Goal: Transaction & Acquisition: Purchase product/service

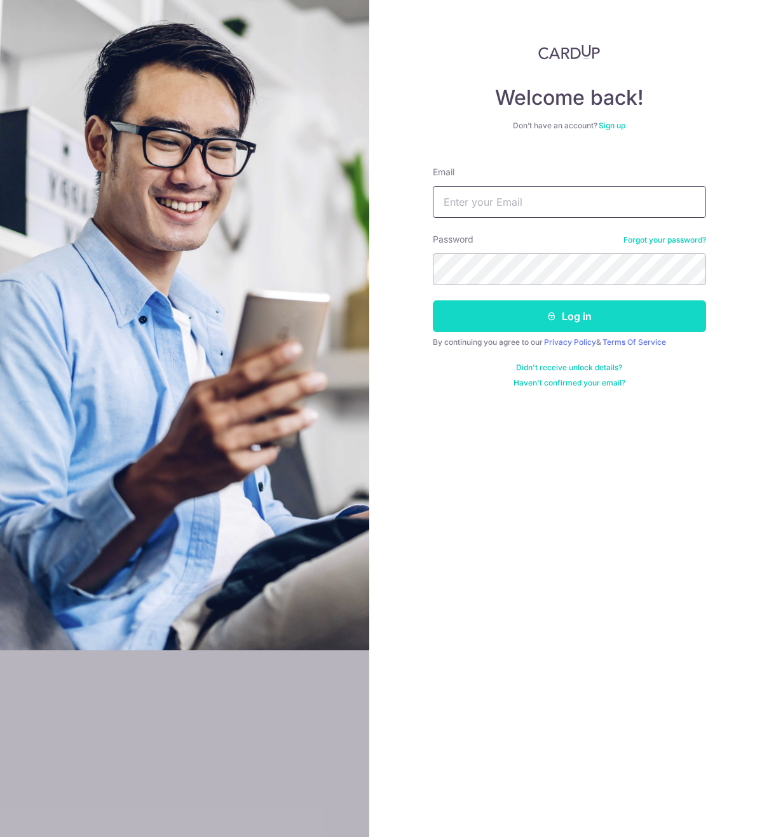
type input "kokjinhui89@gmail.com"
click at [535, 322] on button "Log in" at bounding box center [569, 317] width 273 height 32
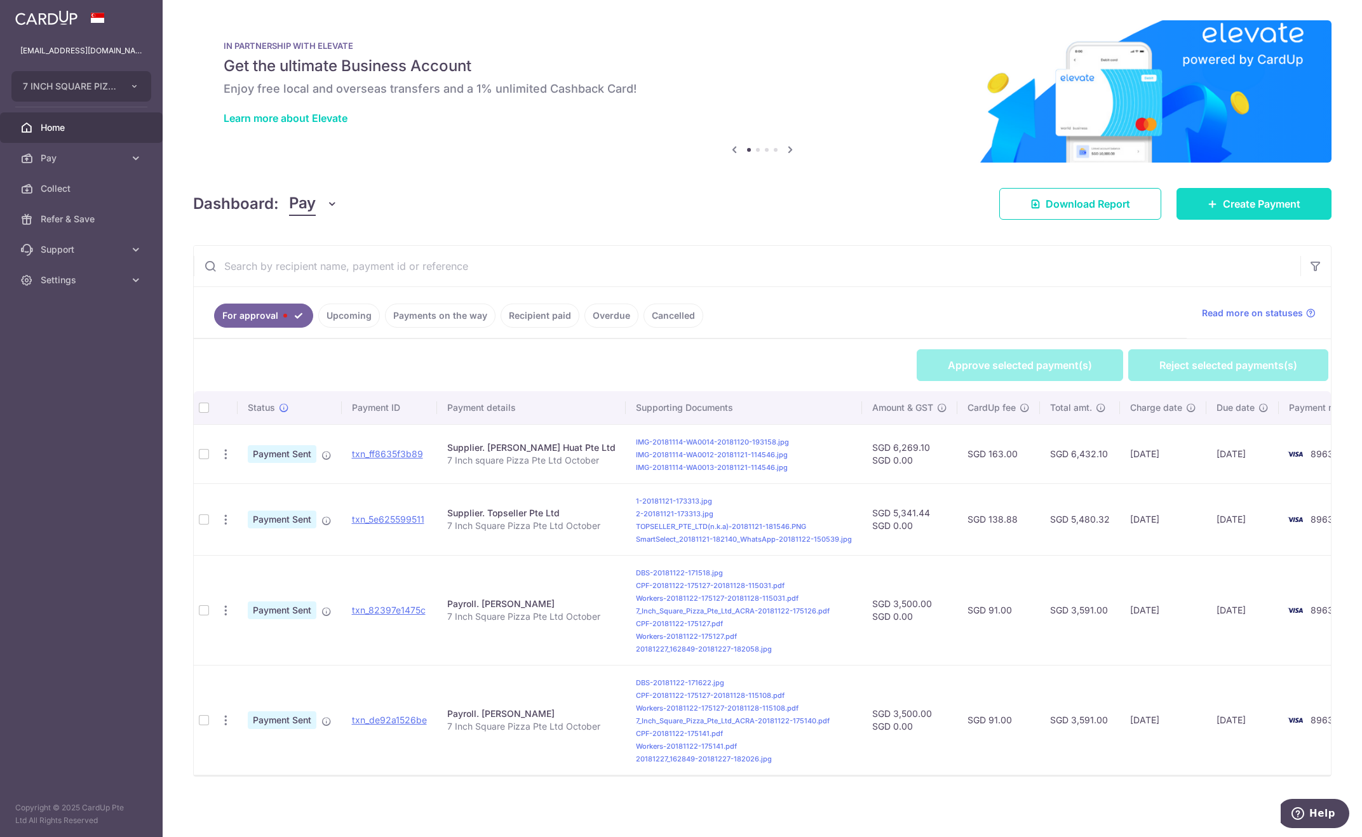
click at [1230, 208] on span "Create Payment" at bounding box center [1262, 203] width 78 height 15
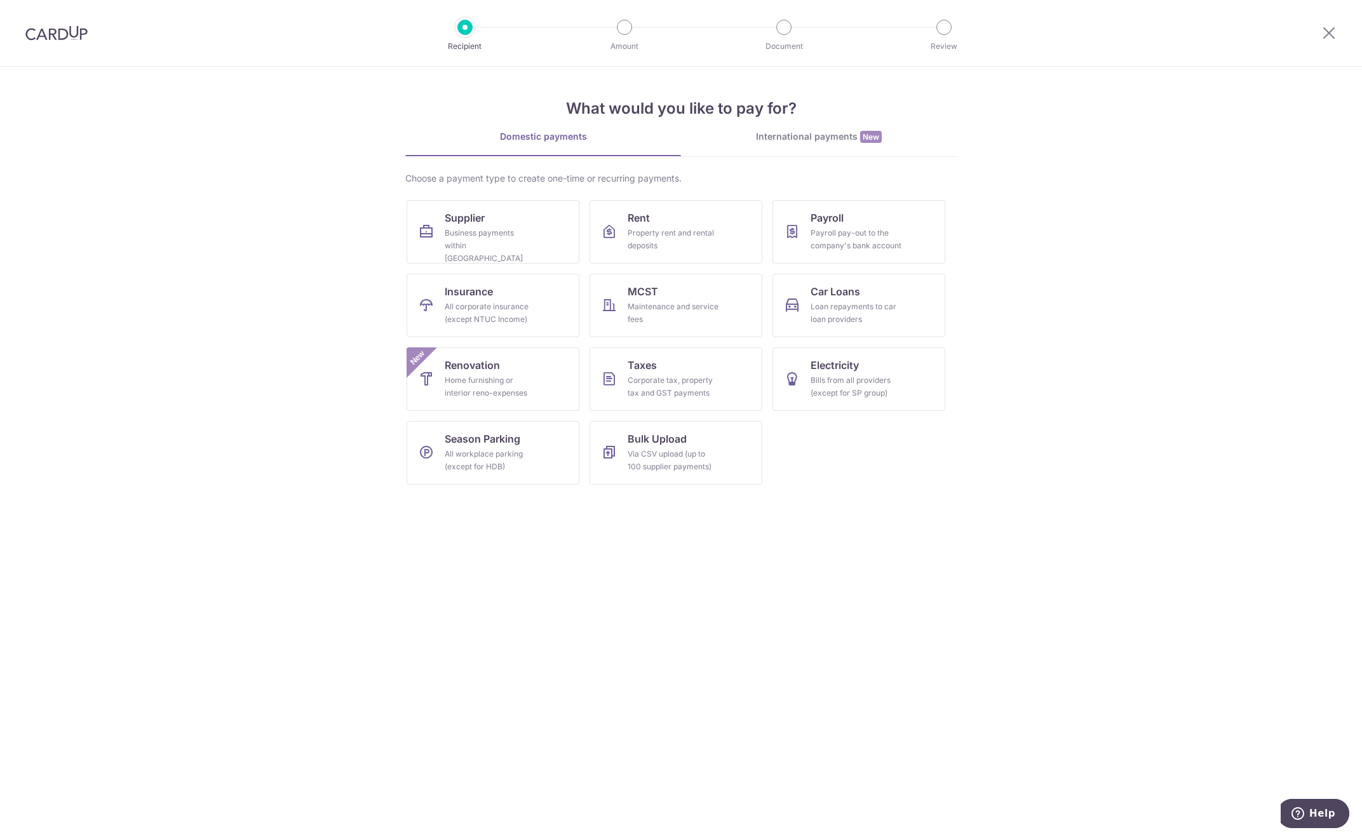
click at [400, 229] on section "What would you like to pay for? Domestic payments International payments New Ch…" at bounding box center [681, 452] width 1362 height 771
click at [466, 227] on div "Business payments within Singapore" at bounding box center [491, 246] width 92 height 38
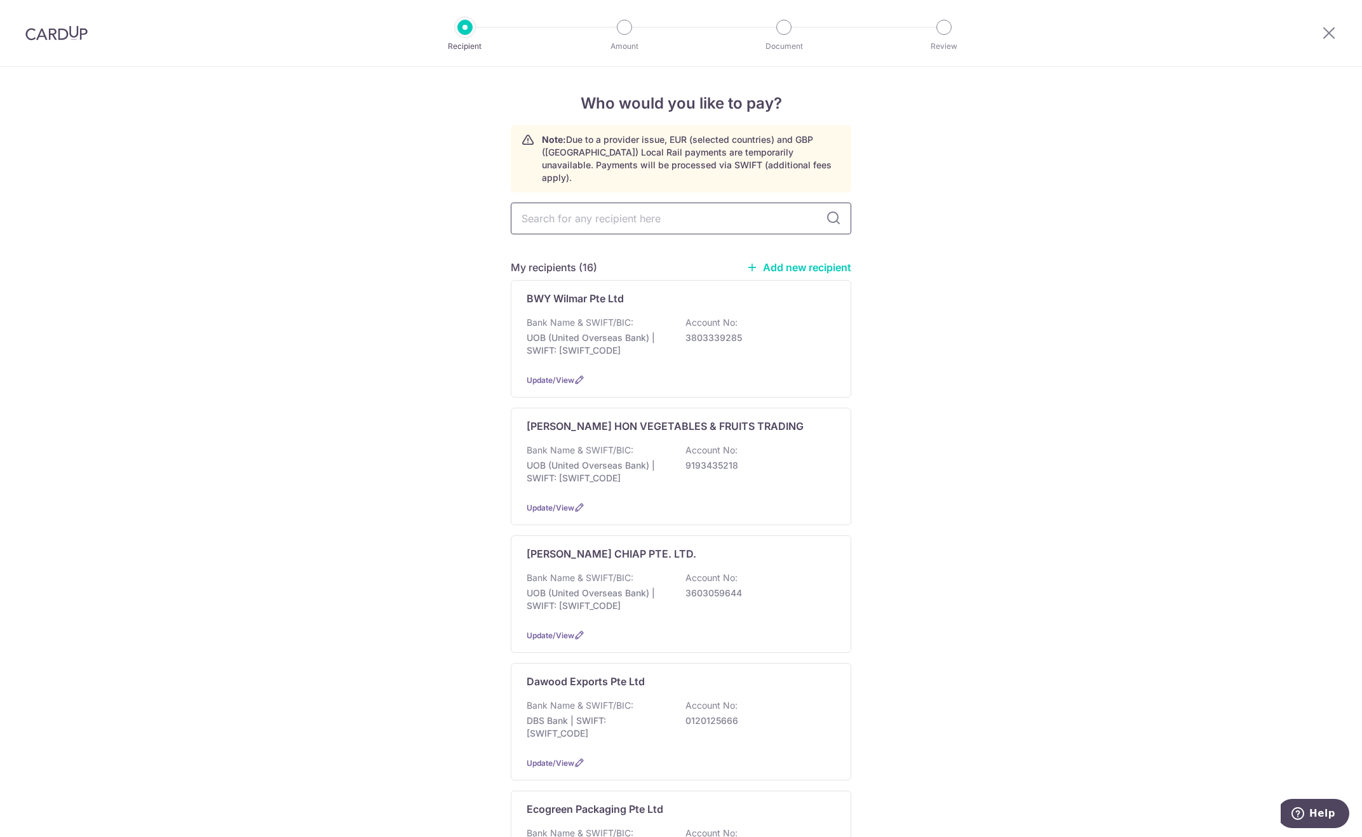
click at [611, 204] on input "text" at bounding box center [681, 219] width 341 height 32
type input "gold"
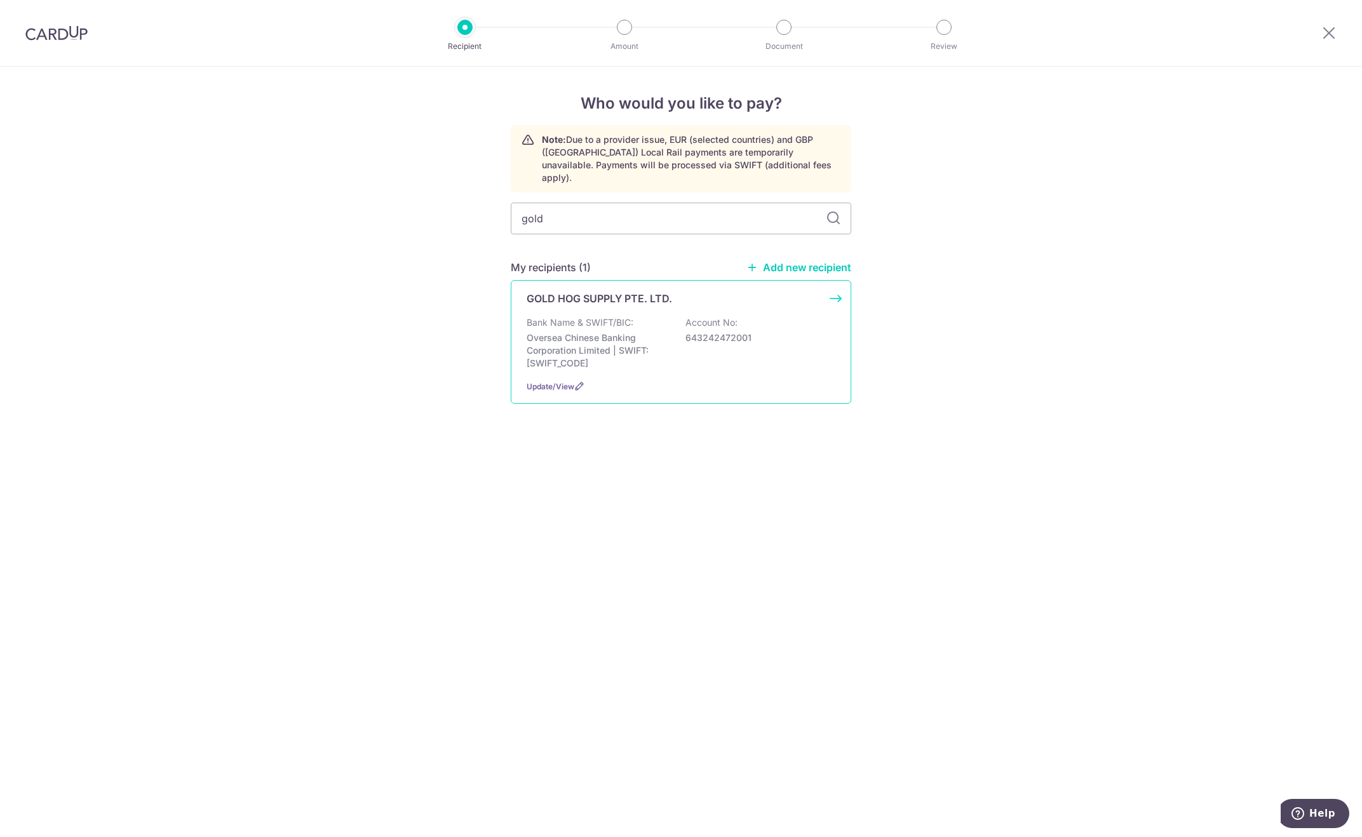
click at [623, 316] on p "Bank Name & SWIFT/BIC:" at bounding box center [580, 322] width 107 height 13
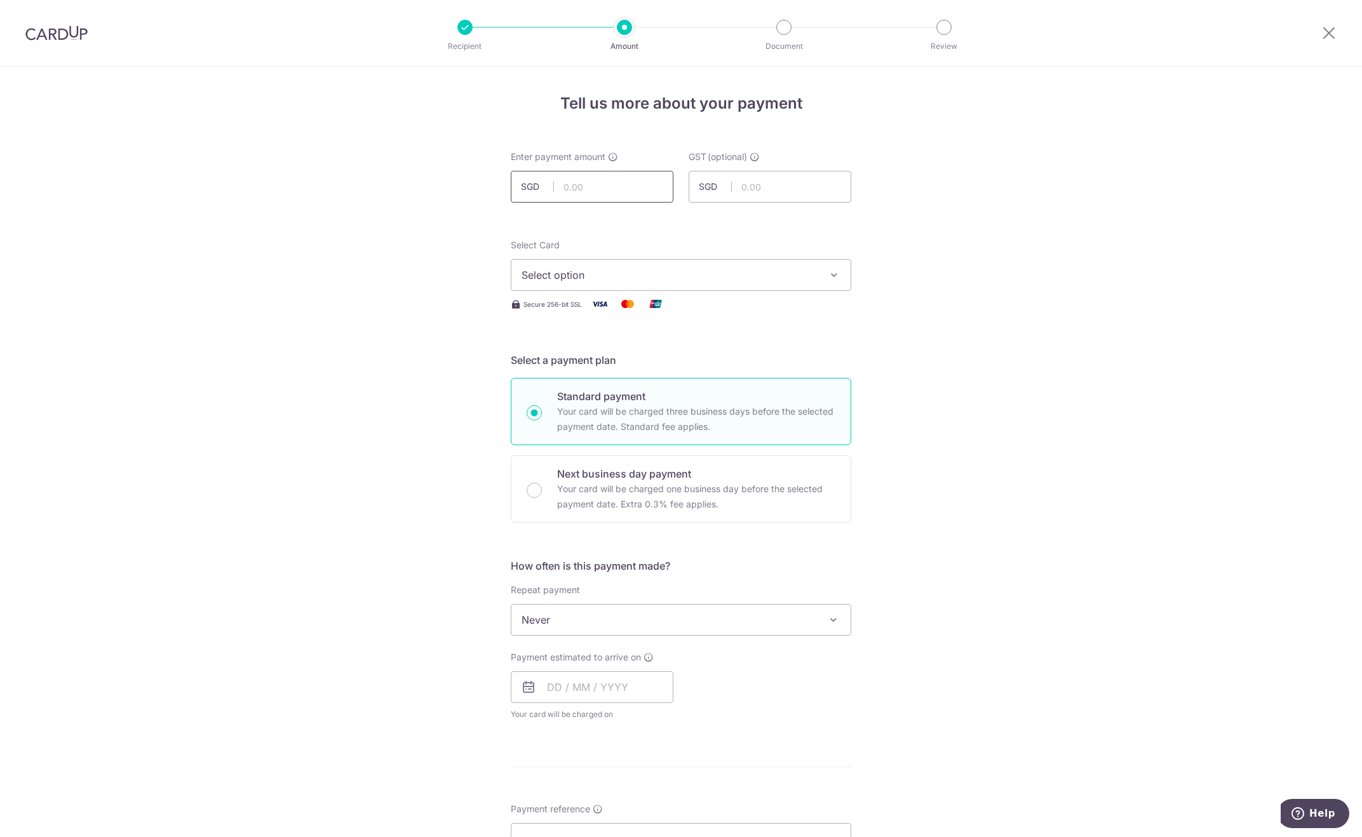
click at [582, 187] on input "text" at bounding box center [592, 187] width 163 height 32
click at [571, 184] on input "text" at bounding box center [592, 187] width 163 height 32
type input "48,257.13"
click at [696, 271] on span "Select option" at bounding box center [670, 275] width 296 height 15
click at [617, 402] on span "**** 3801" at bounding box center [681, 396] width 319 height 15
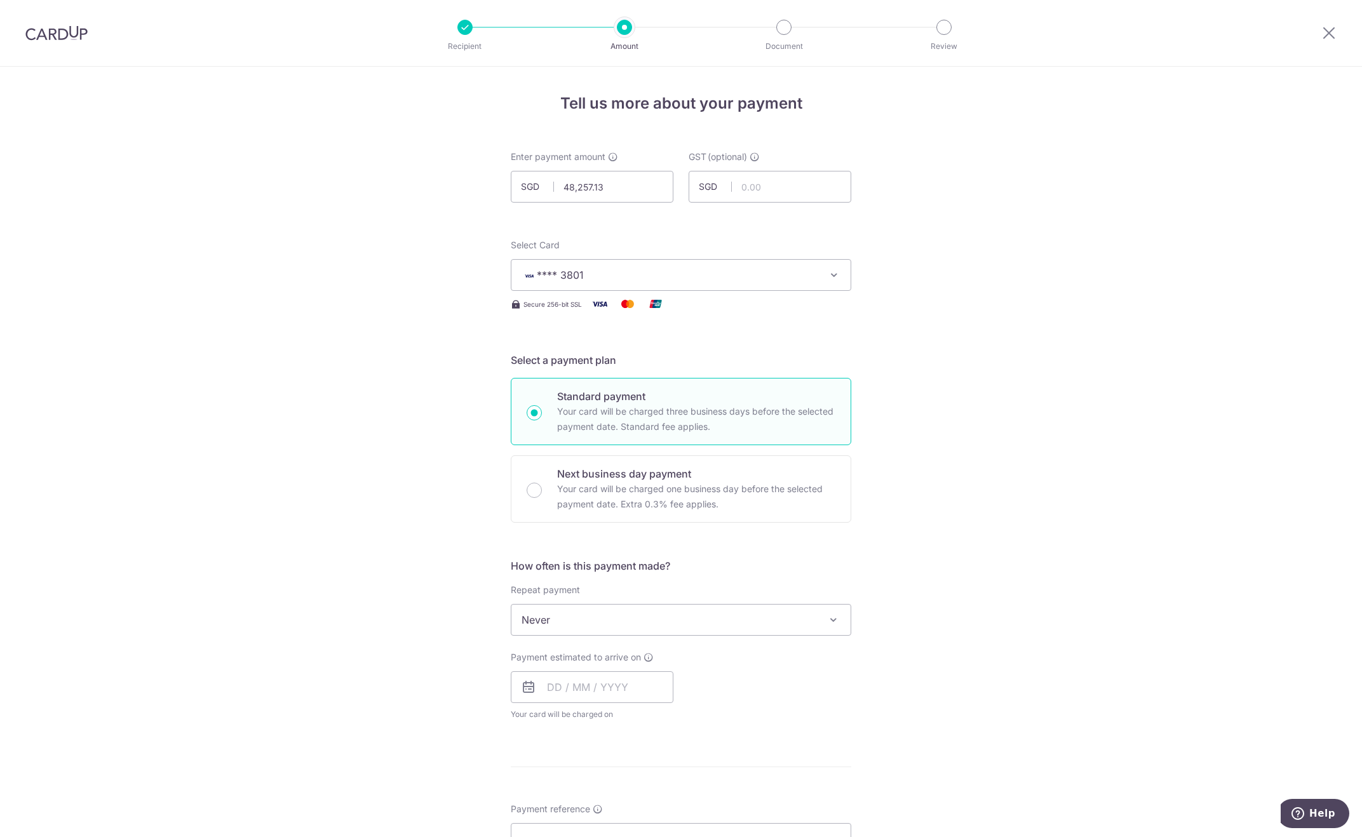
click at [643, 280] on span "**** 3801" at bounding box center [670, 275] width 296 height 15
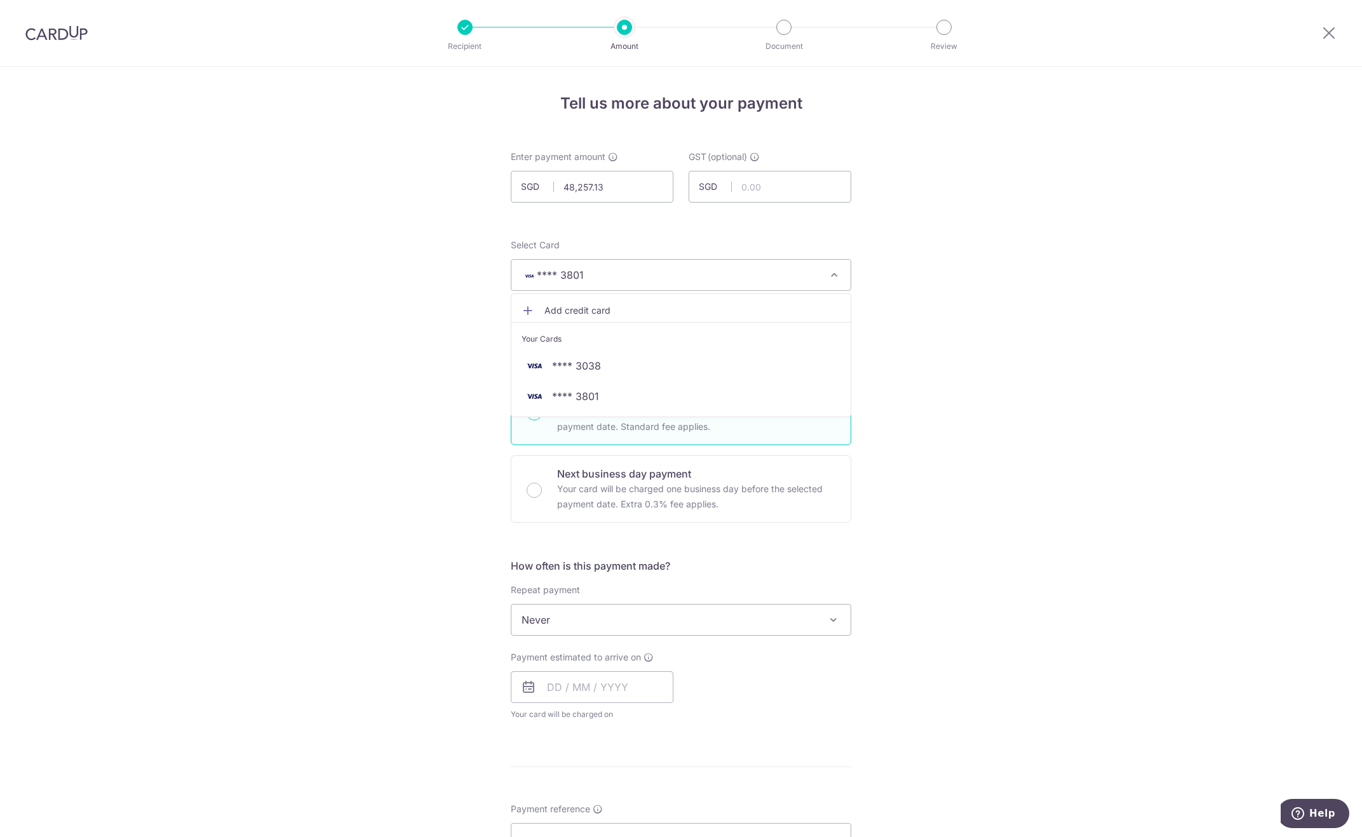
click at [963, 347] on div "Tell us more about your payment Enter payment amount SGD 48,257.13 48257.13 GST…" at bounding box center [681, 684] width 1362 height 1235
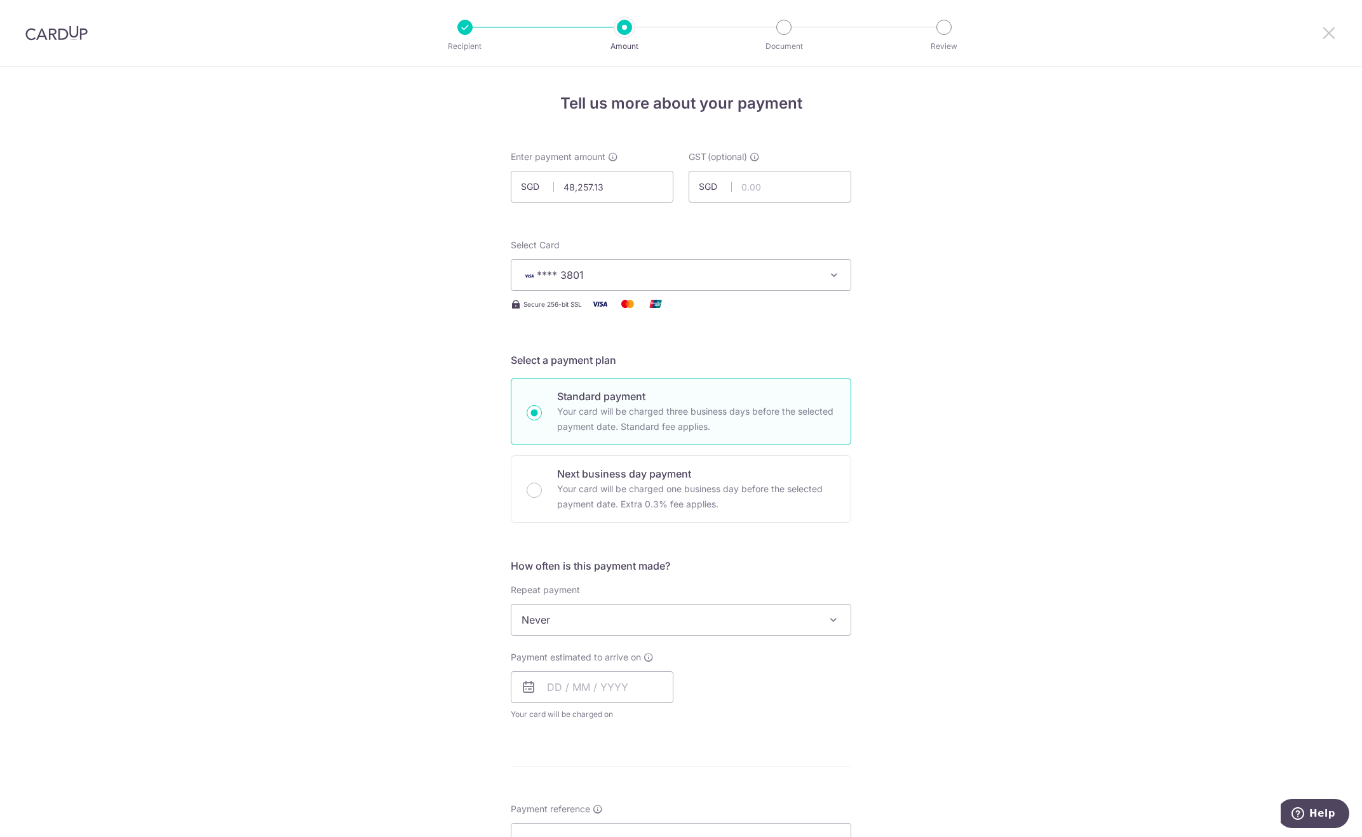
click at [1328, 32] on icon at bounding box center [1329, 33] width 15 height 16
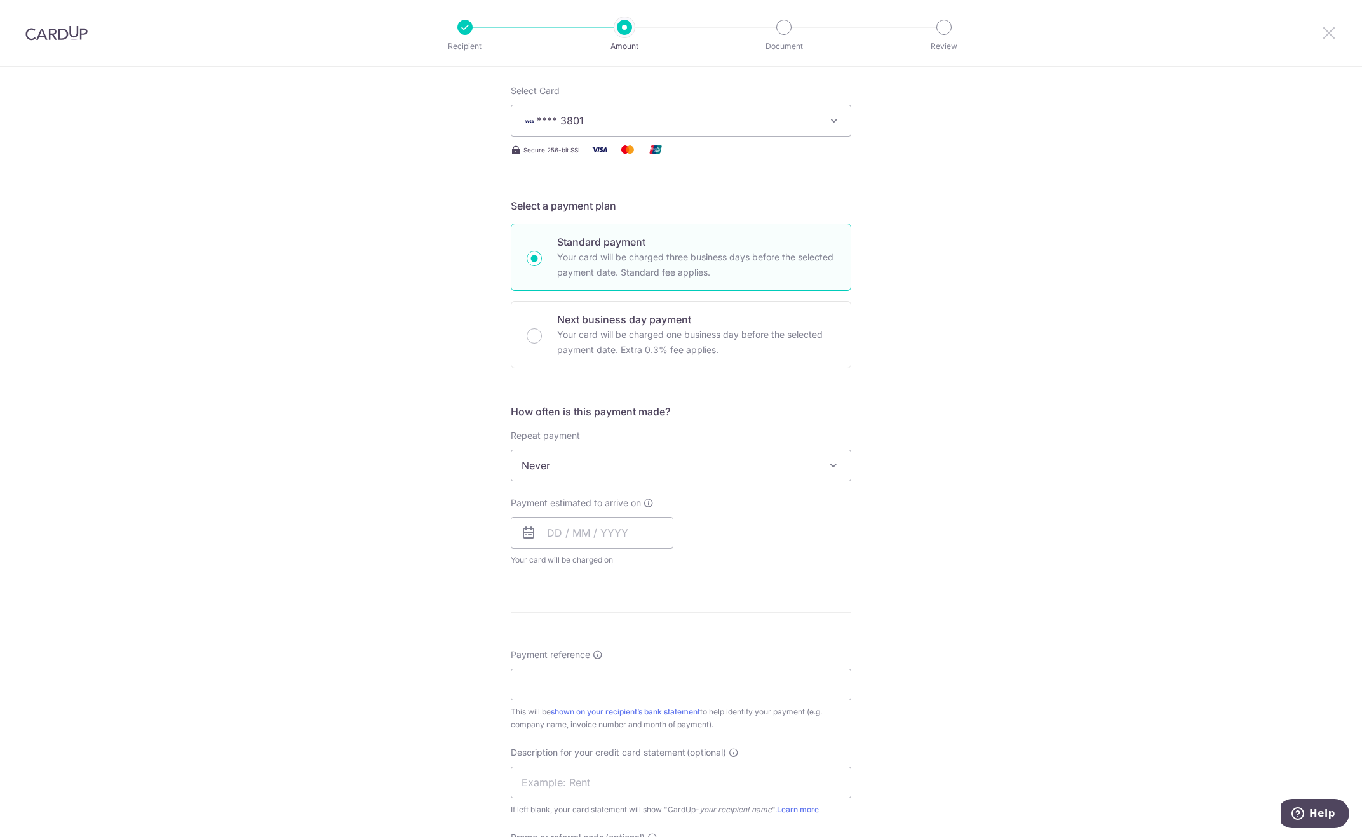
scroll to position [191, 0]
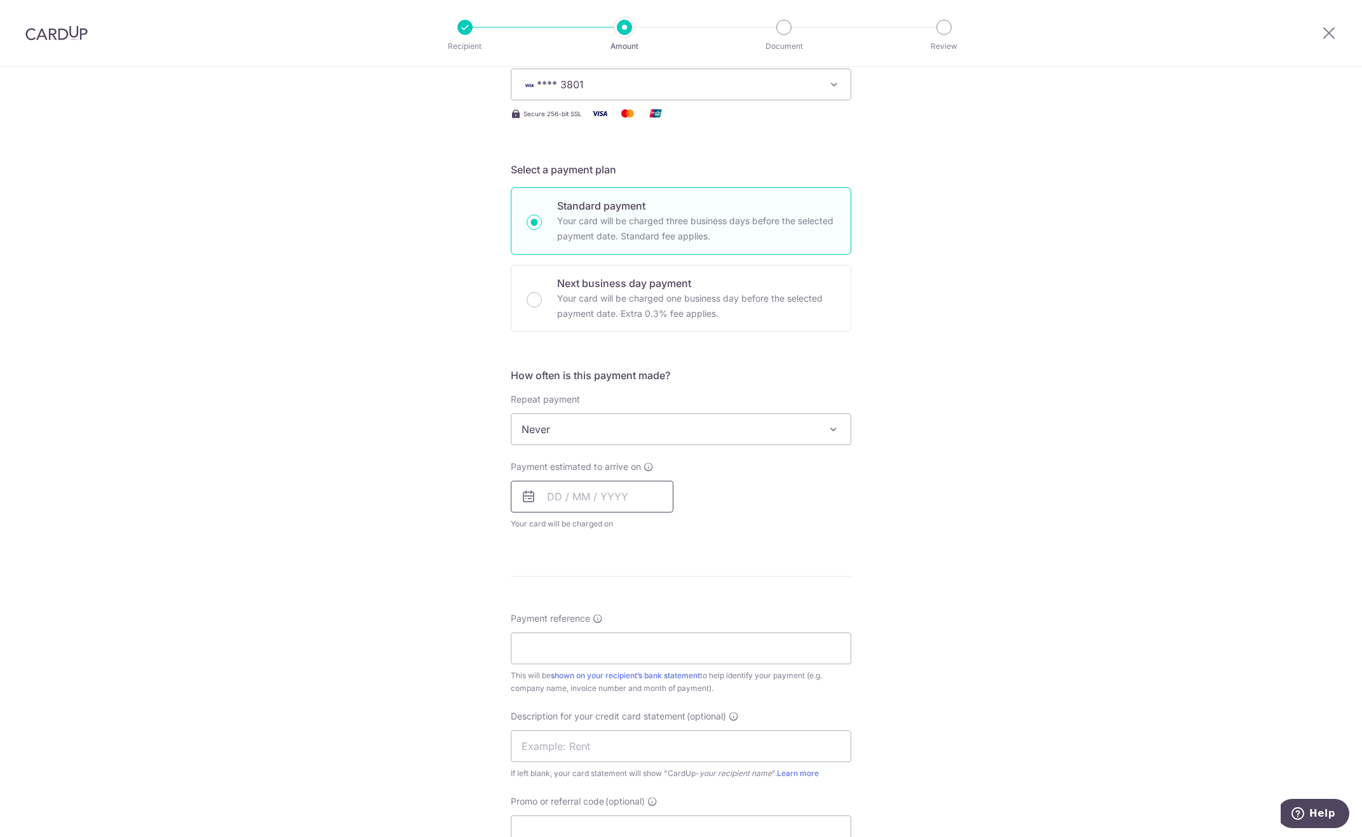
click at [581, 496] on input "text" at bounding box center [592, 497] width 163 height 32
click at [637, 635] on link "16" at bounding box center [638, 638] width 20 height 20
type input "16/10/2025"
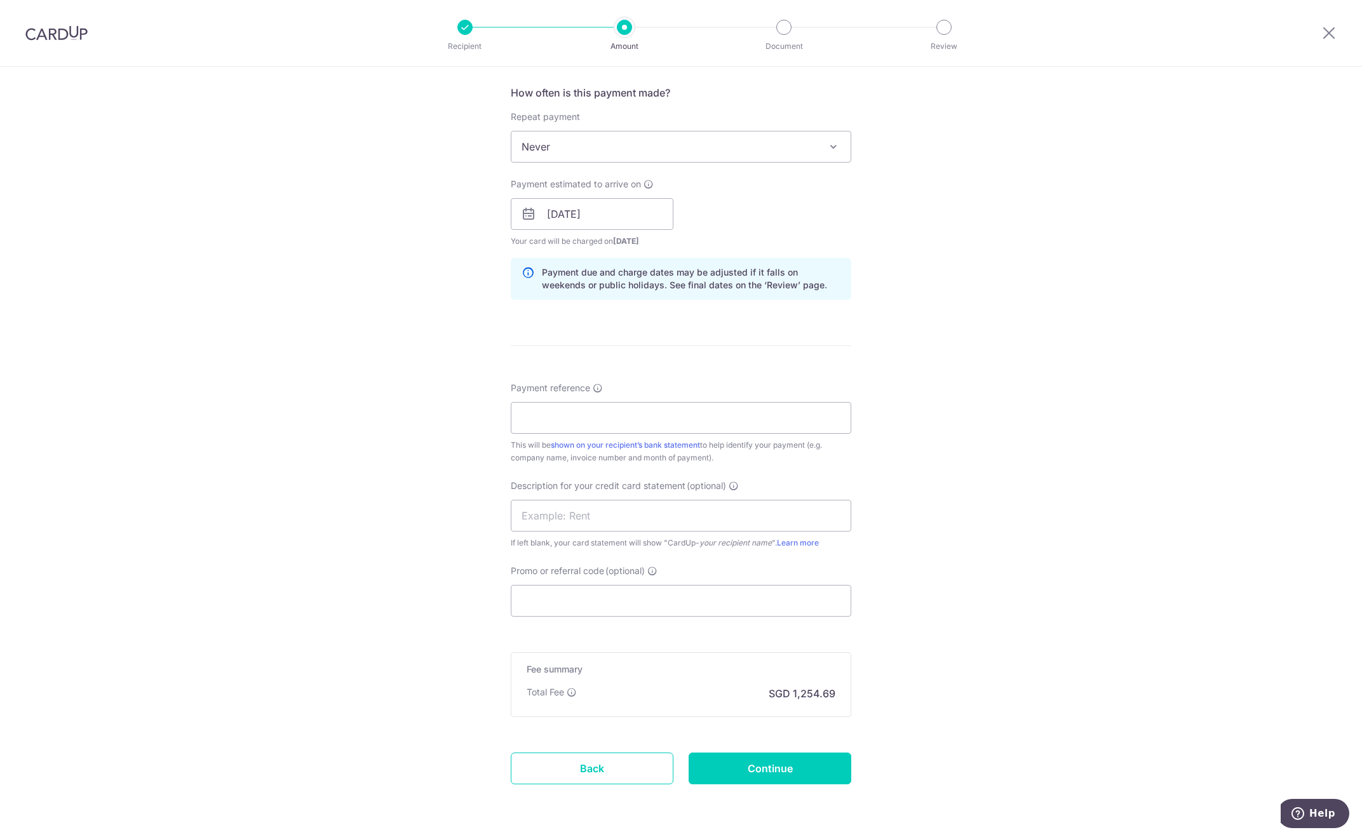
scroll to position [508, 0]
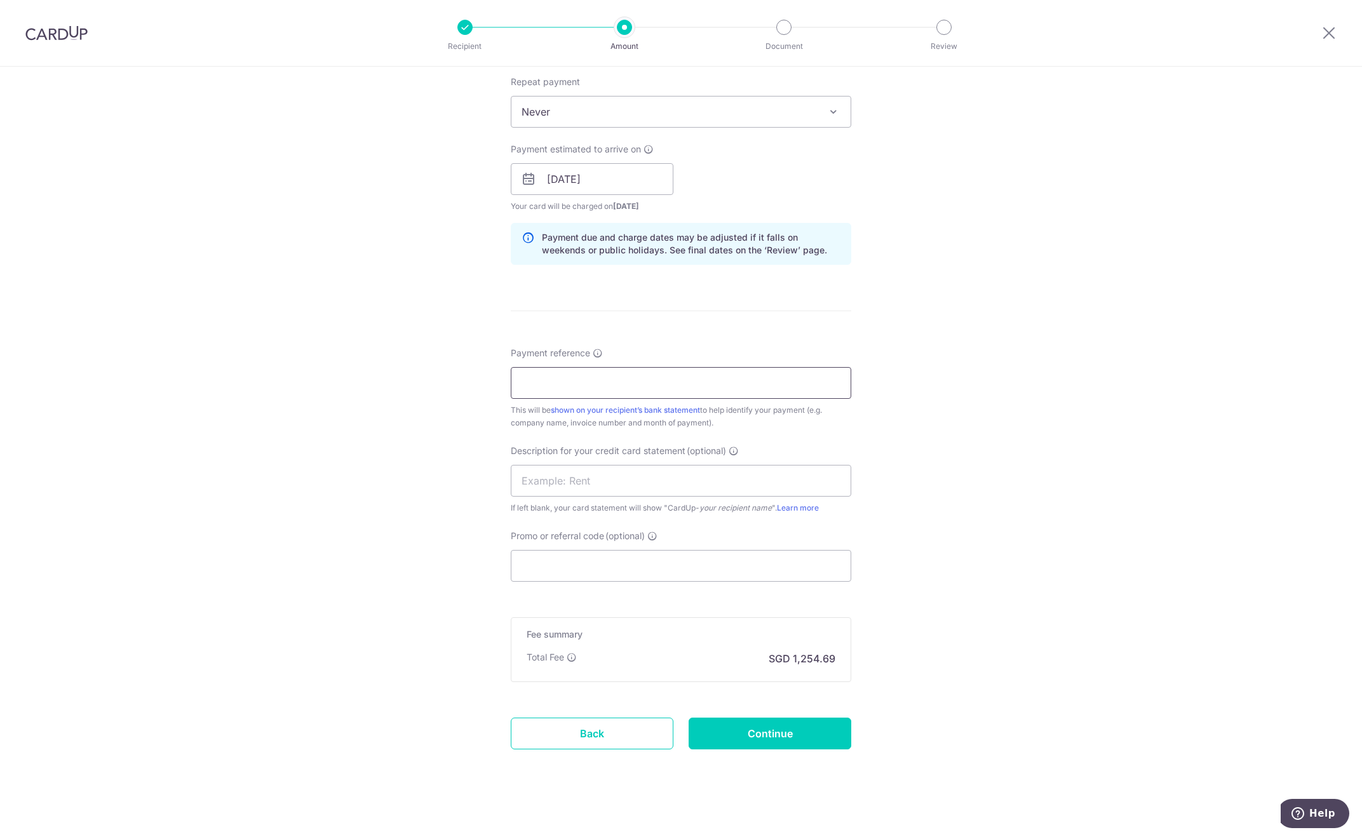
click at [630, 391] on input "Payment reference" at bounding box center [681, 383] width 341 height 32
click at [637, 384] on input "Pasta Express Septemebr SOA" at bounding box center [681, 383] width 341 height 32
click at [632, 383] on input "Pasta Express Septemeber SOA" at bounding box center [681, 383] width 341 height 32
drag, startPoint x: 672, startPoint y: 381, endPoint x: 491, endPoint y: 367, distance: 181.6
click at [491, 367] on div "Tell us more about your payment Enter payment amount SGD 48,257.13 48257.13 GST…" at bounding box center [681, 201] width 1362 height 1287
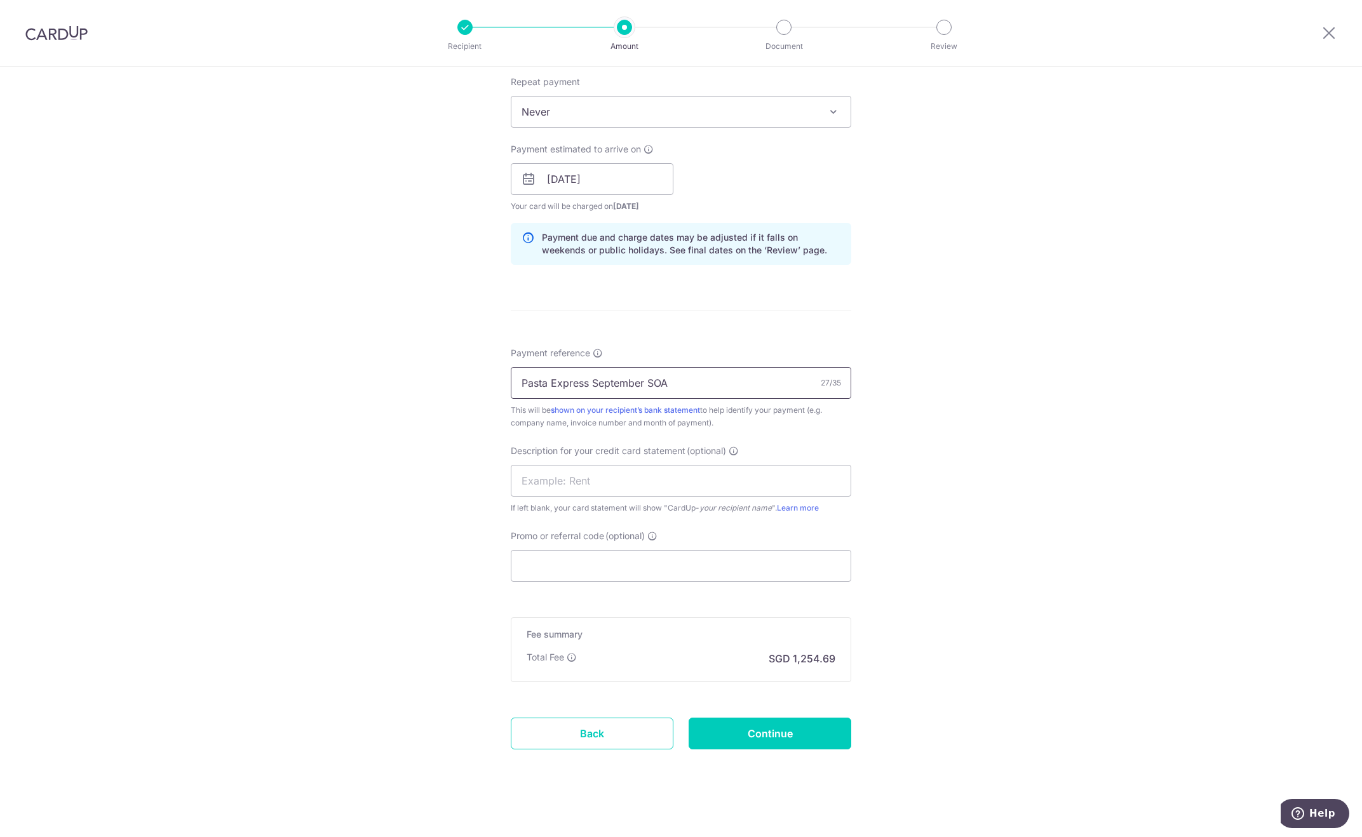
type input "Pasta Express September SOA"
click at [456, 371] on div "Tell us more about your payment Enter payment amount SGD 48,257.13 48257.13 GST…" at bounding box center [681, 201] width 1362 height 1287
click at [597, 569] on input "Promo or referral code (optional)" at bounding box center [681, 566] width 341 height 32
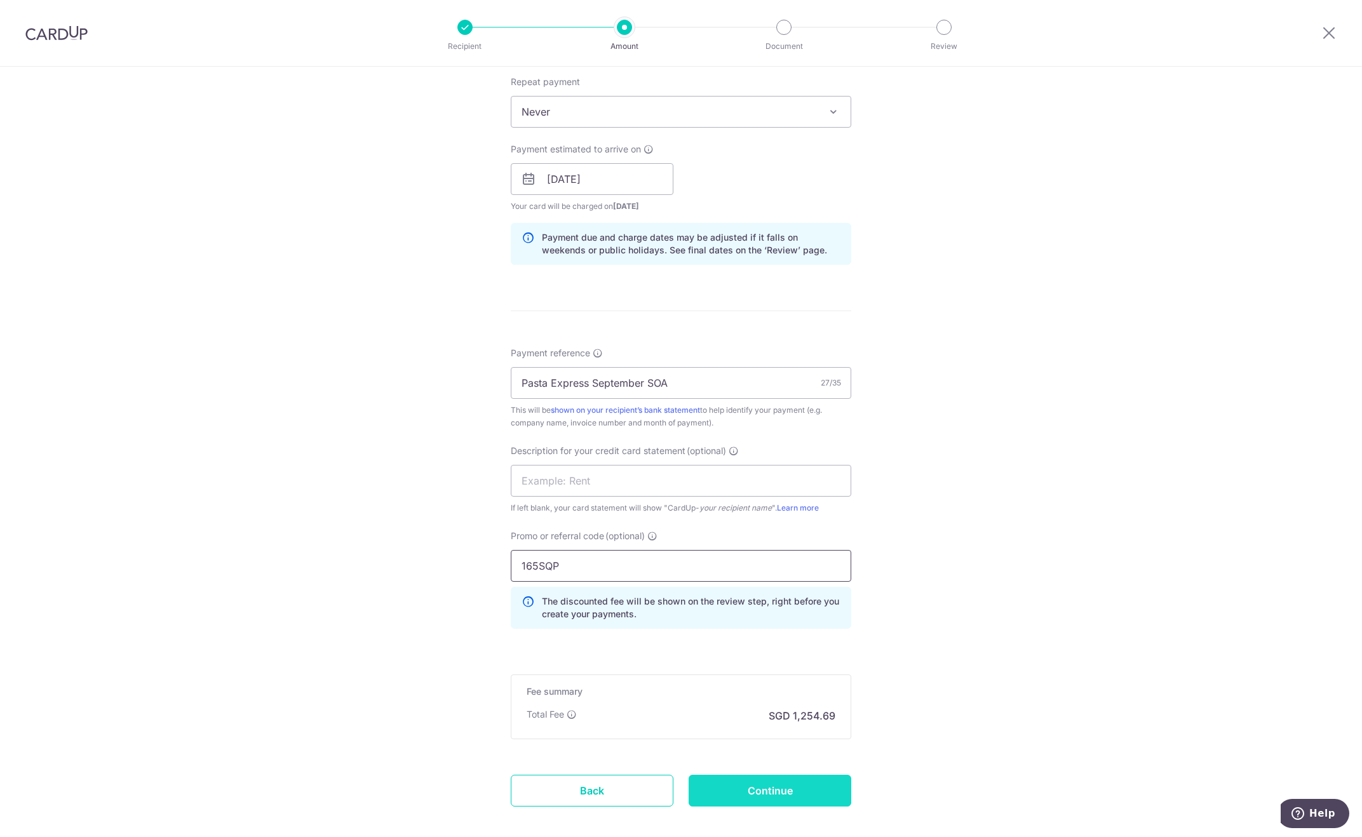
type input "165SQP"
click at [766, 797] on input "Continue" at bounding box center [770, 791] width 163 height 32
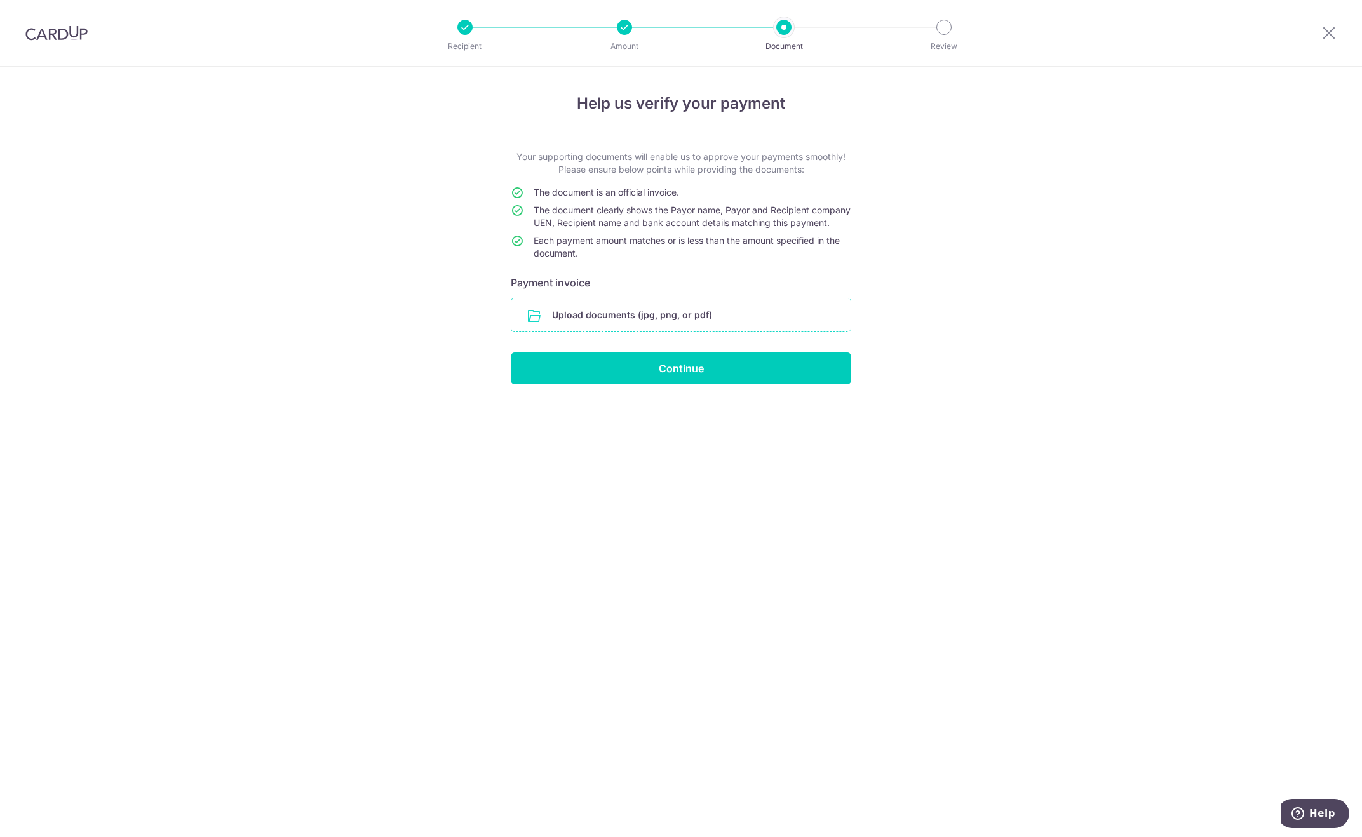
click at [566, 329] on input "file" at bounding box center [681, 315] width 339 height 33
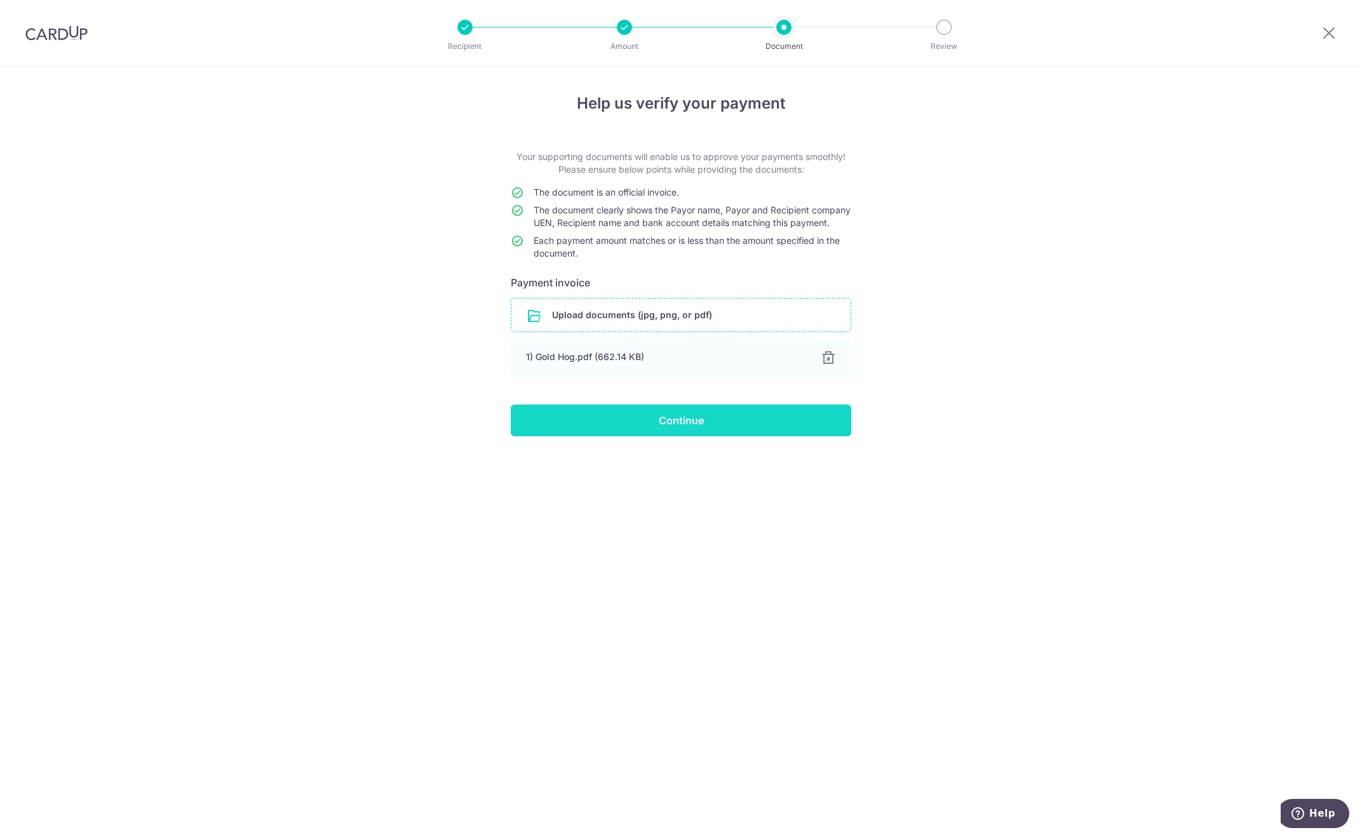
click at [699, 426] on input "Continue" at bounding box center [681, 421] width 341 height 32
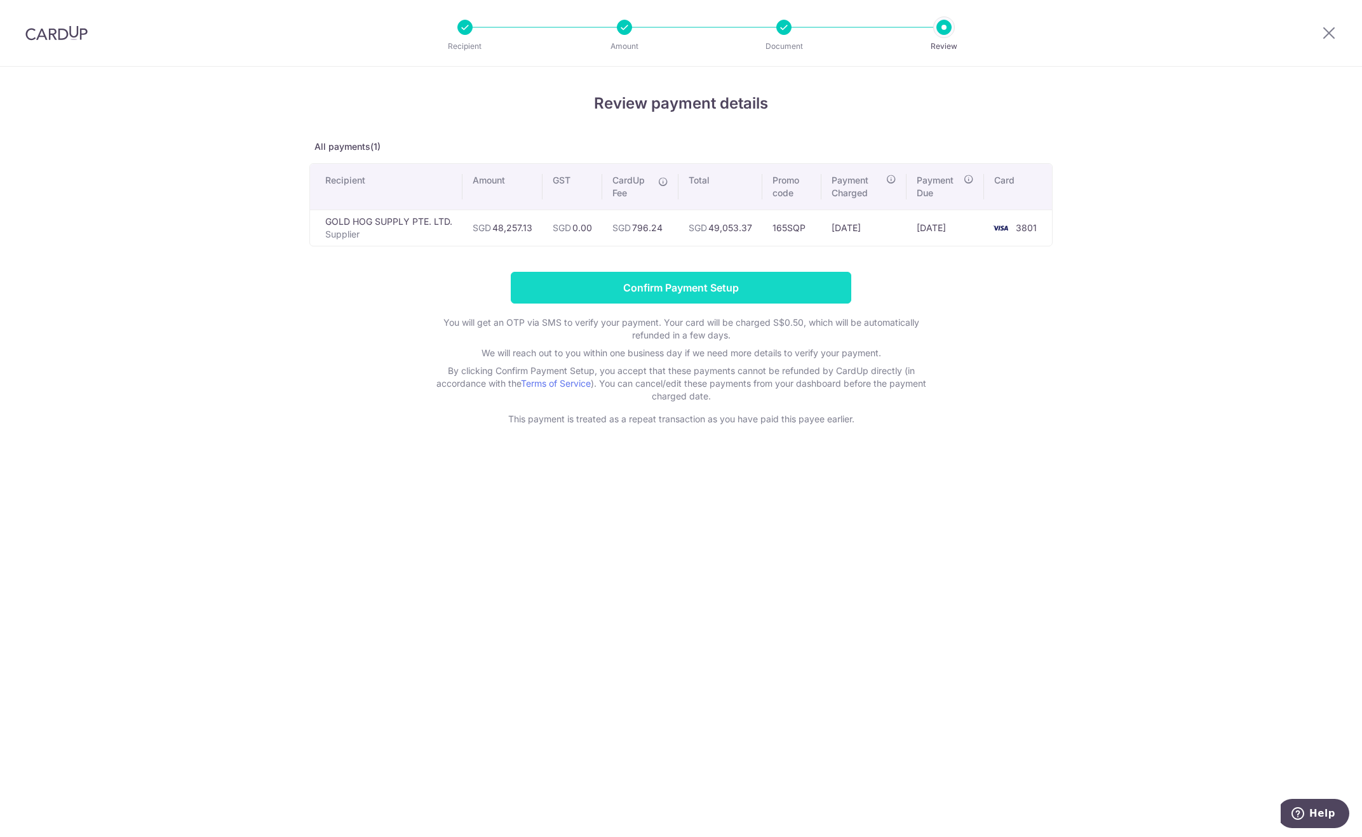
click at [656, 287] on input "Confirm Payment Setup" at bounding box center [681, 288] width 341 height 32
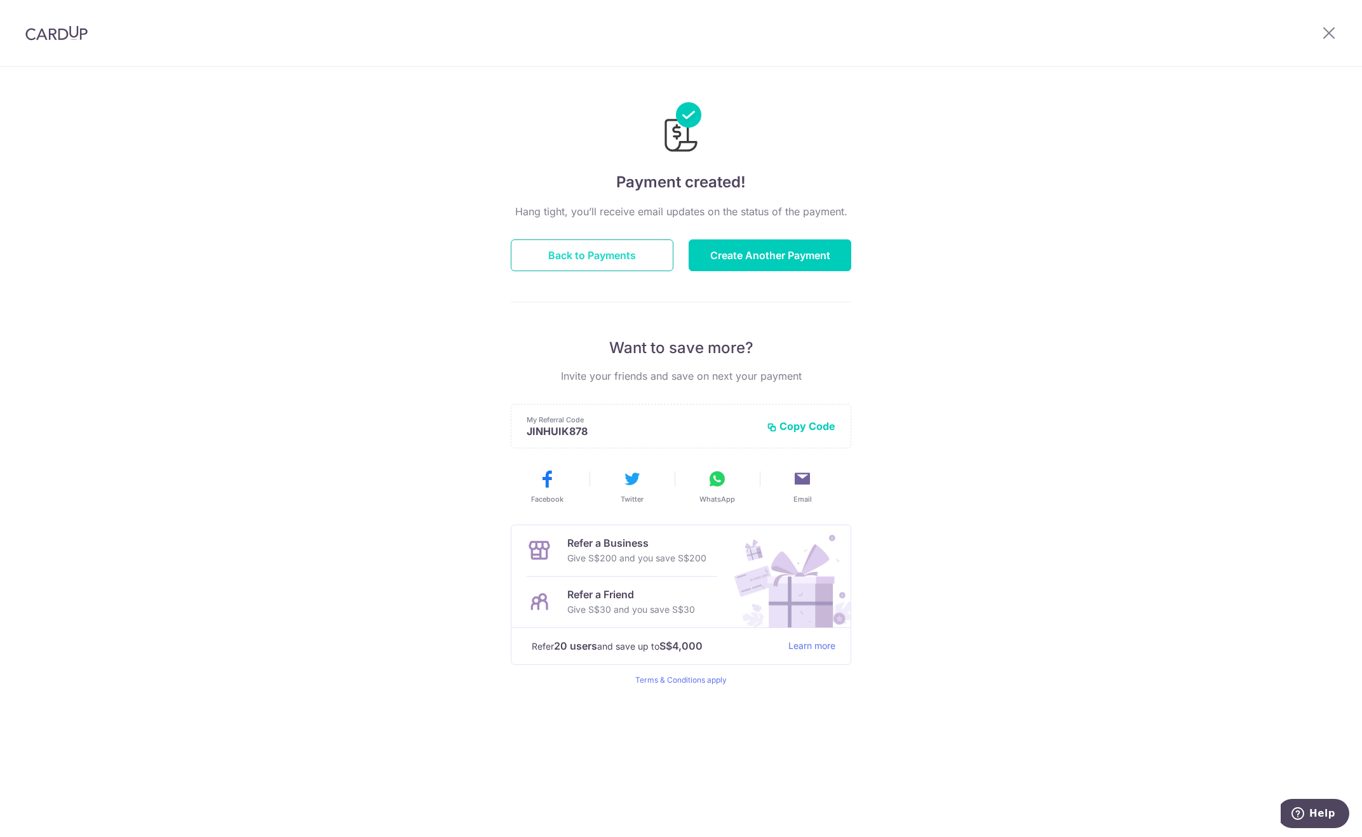
click at [615, 261] on button "Back to Payments" at bounding box center [592, 256] width 163 height 32
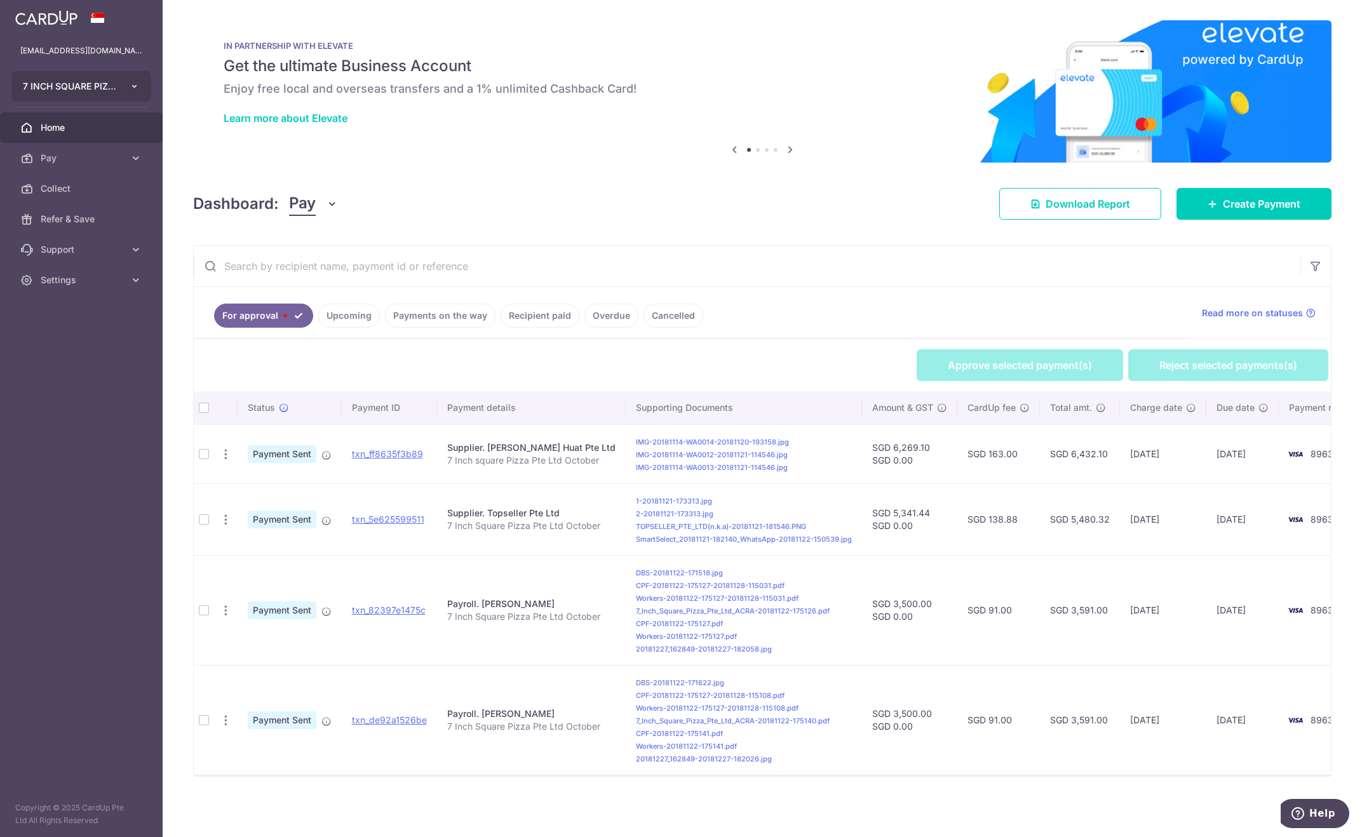
click at [132, 88] on icon "button" at bounding box center [135, 86] width 10 height 10
click at [95, 308] on aside "kokjinhui89@gmail.com 7 INCH SQUARE PIZZA PTE LTD Add new company 7 INCH SQUARE…" at bounding box center [81, 418] width 163 height 837
click at [137, 283] on icon at bounding box center [136, 280] width 13 height 13
click at [88, 313] on span "Account" at bounding box center [83, 310] width 84 height 13
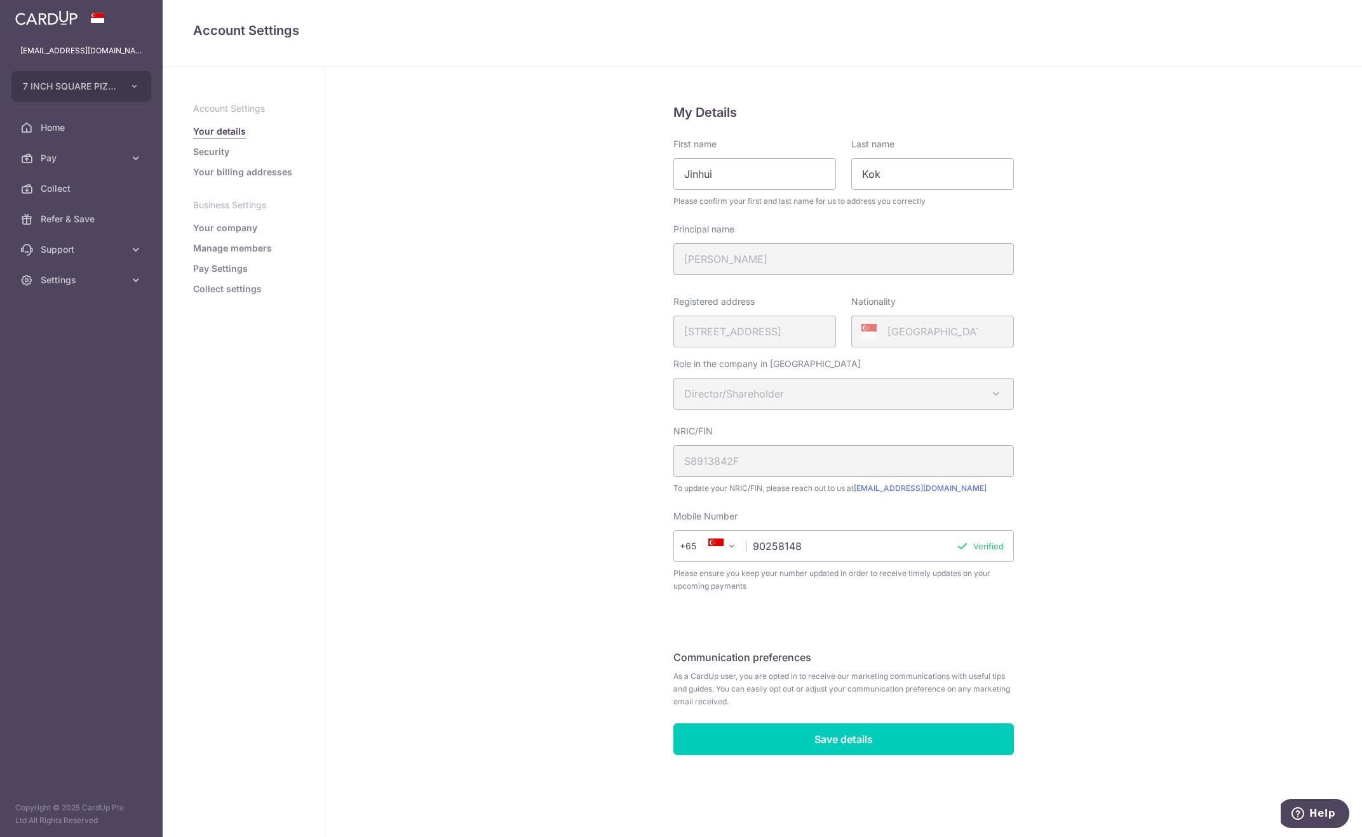
click at [230, 269] on link "Pay Settings" at bounding box center [220, 268] width 55 height 13
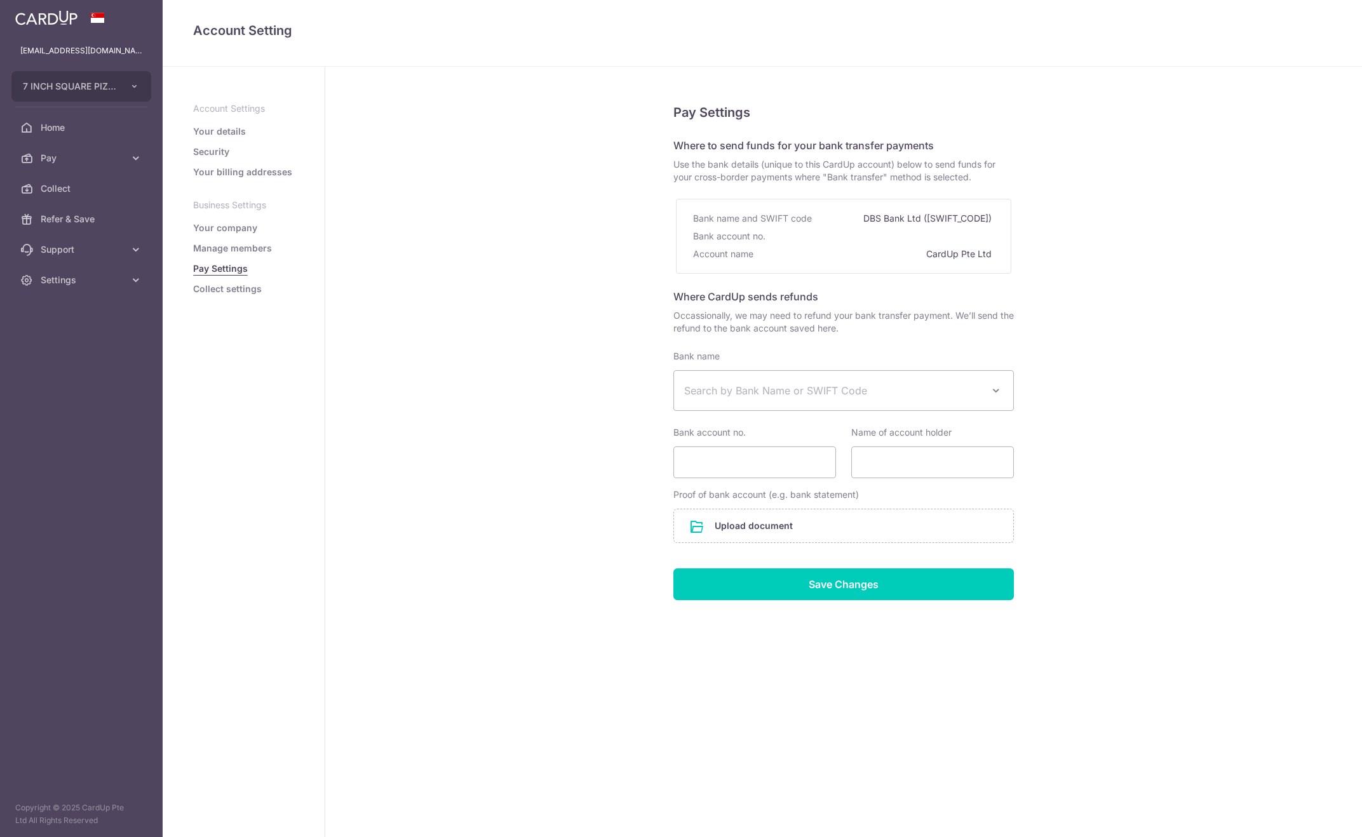
select select
click at [227, 130] on link "Your details" at bounding box center [219, 131] width 53 height 13
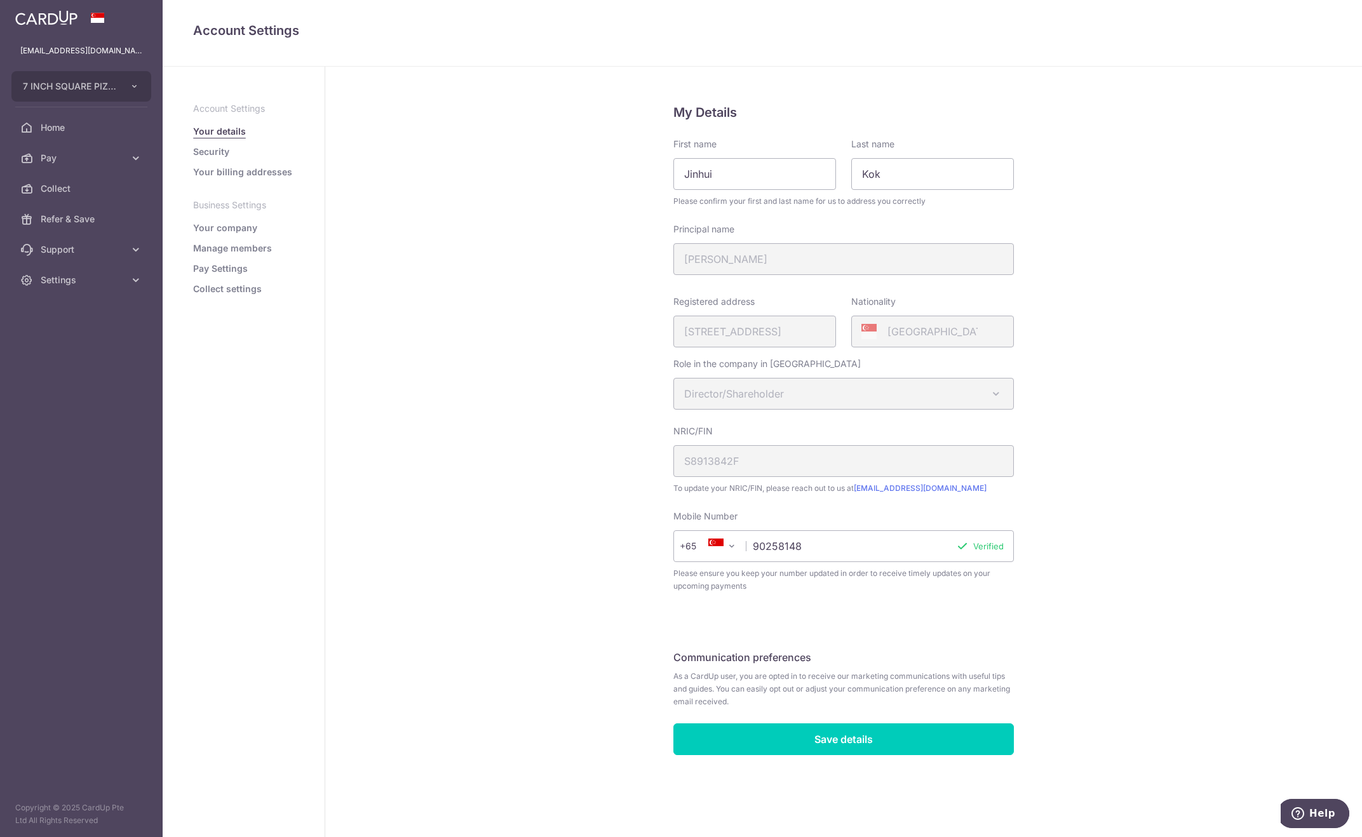
click at [218, 154] on link "Security" at bounding box center [211, 152] width 36 height 13
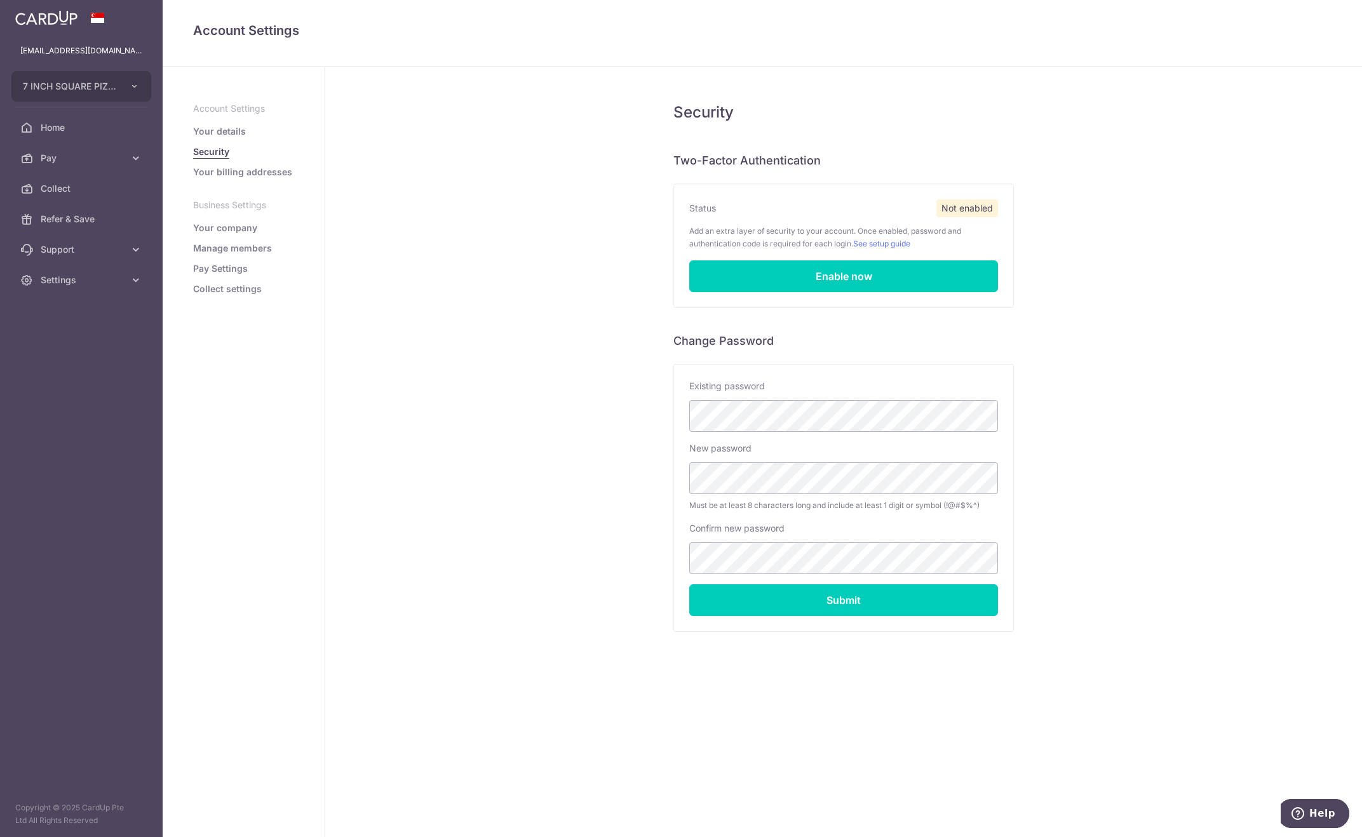
click at [229, 172] on link "Your billing addresses" at bounding box center [242, 172] width 99 height 13
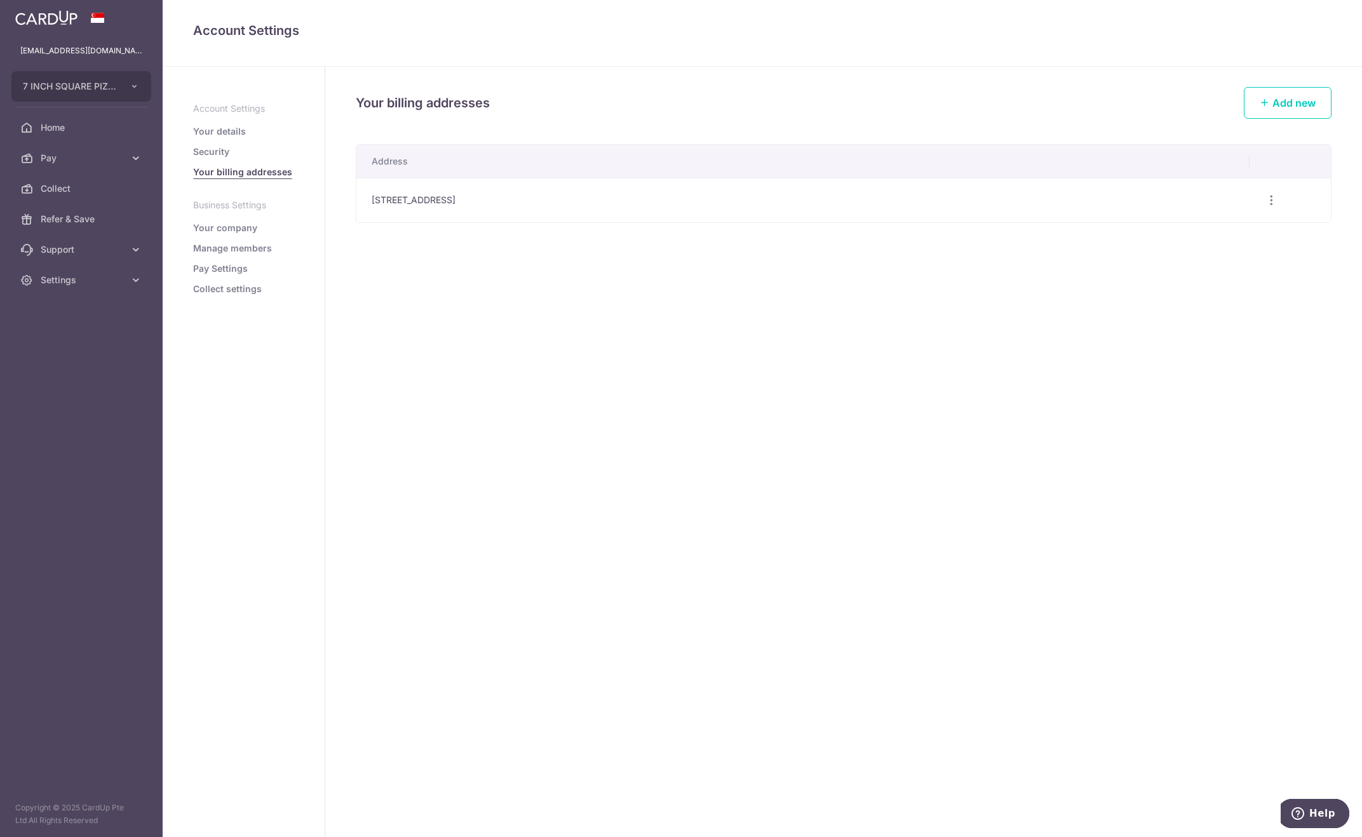
click at [236, 223] on link "Your company" at bounding box center [225, 228] width 64 height 13
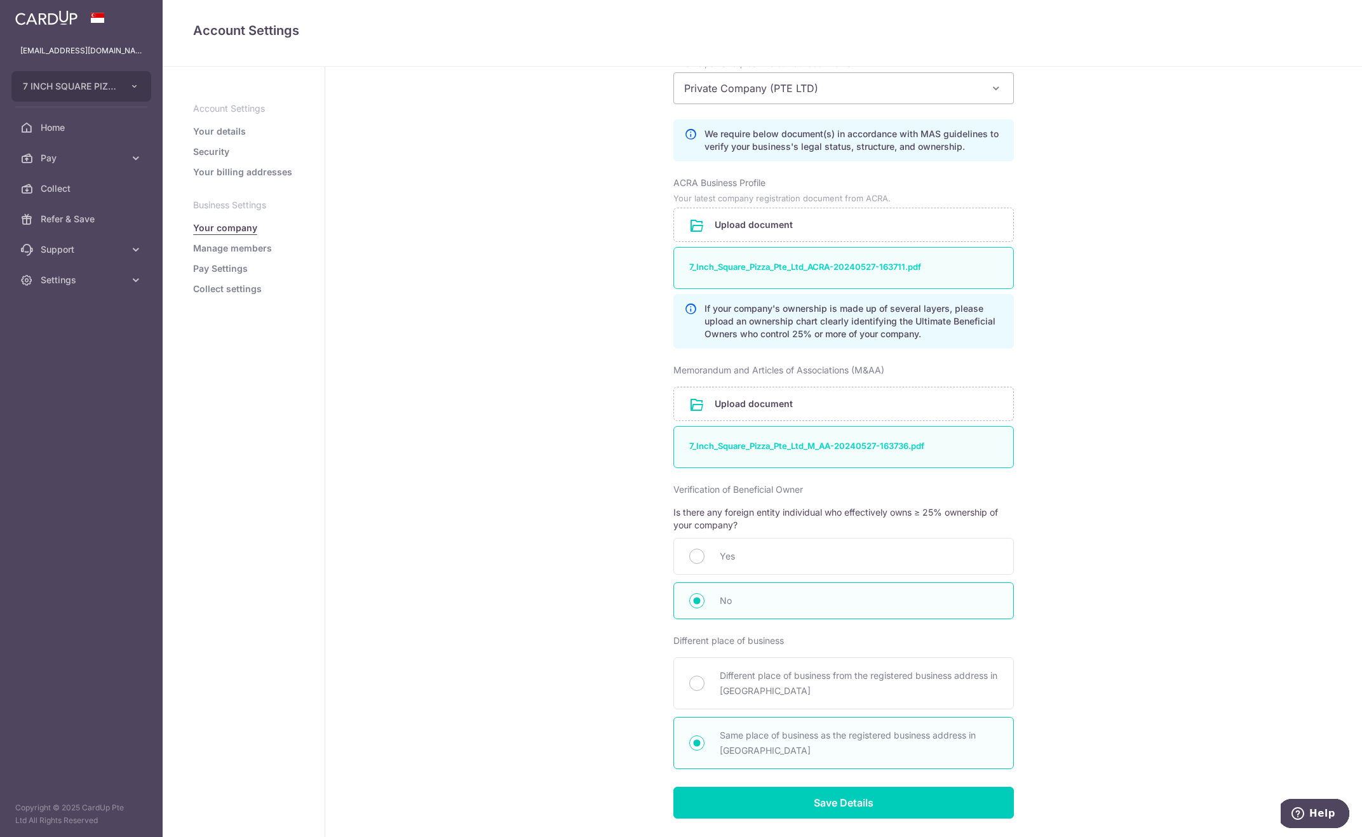
scroll to position [224, 0]
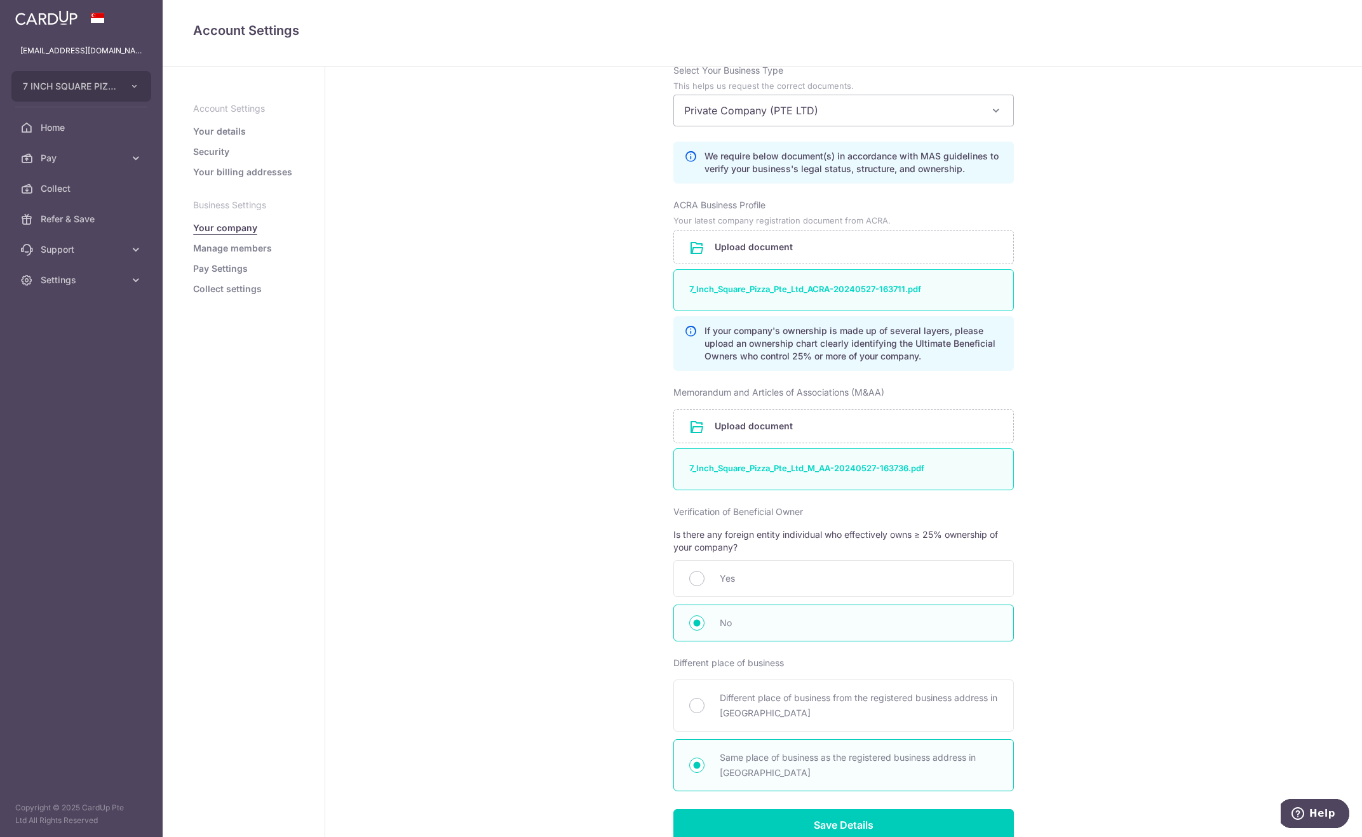
click at [218, 272] on link "Pay Settings" at bounding box center [220, 268] width 55 height 13
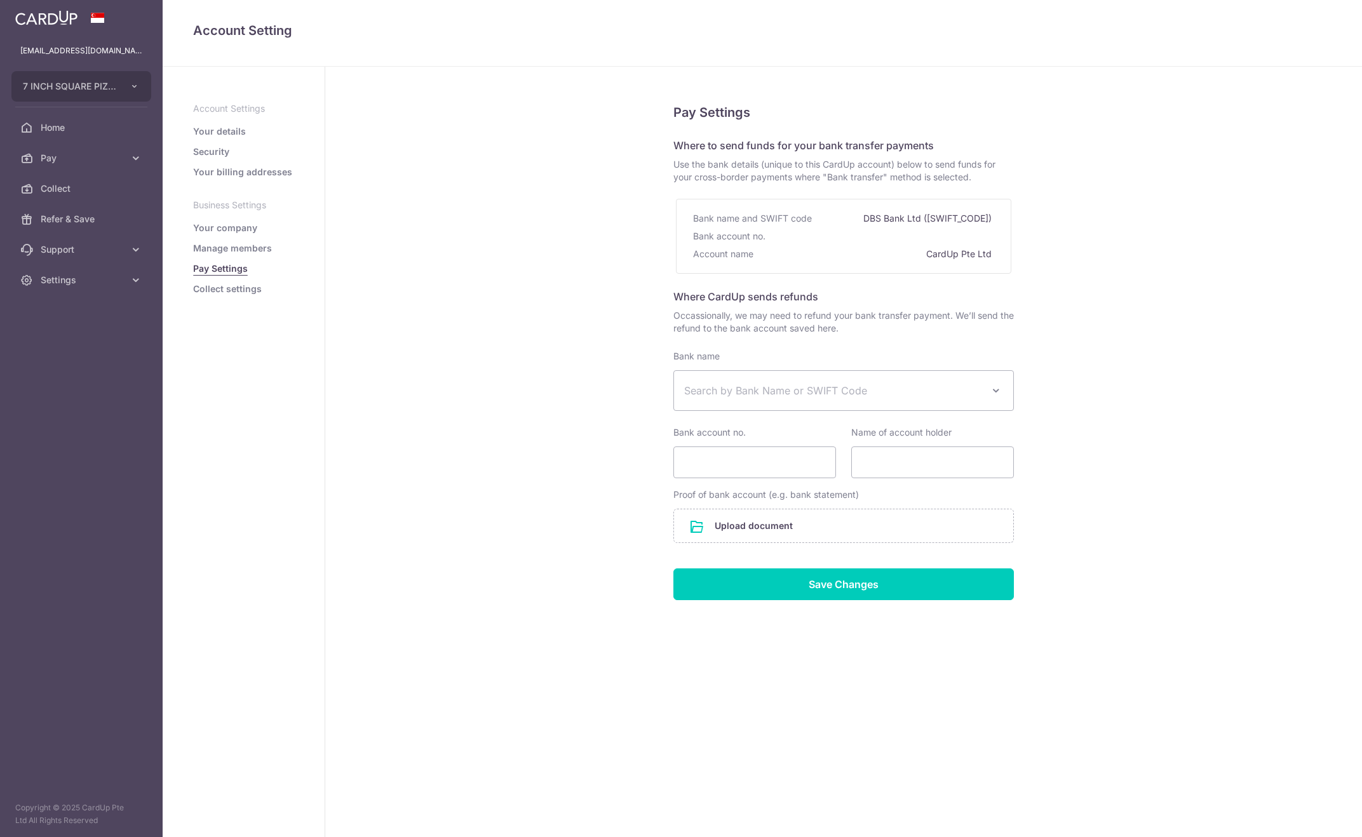
select select
click at [220, 290] on link "Collect settings" at bounding box center [227, 289] width 69 height 13
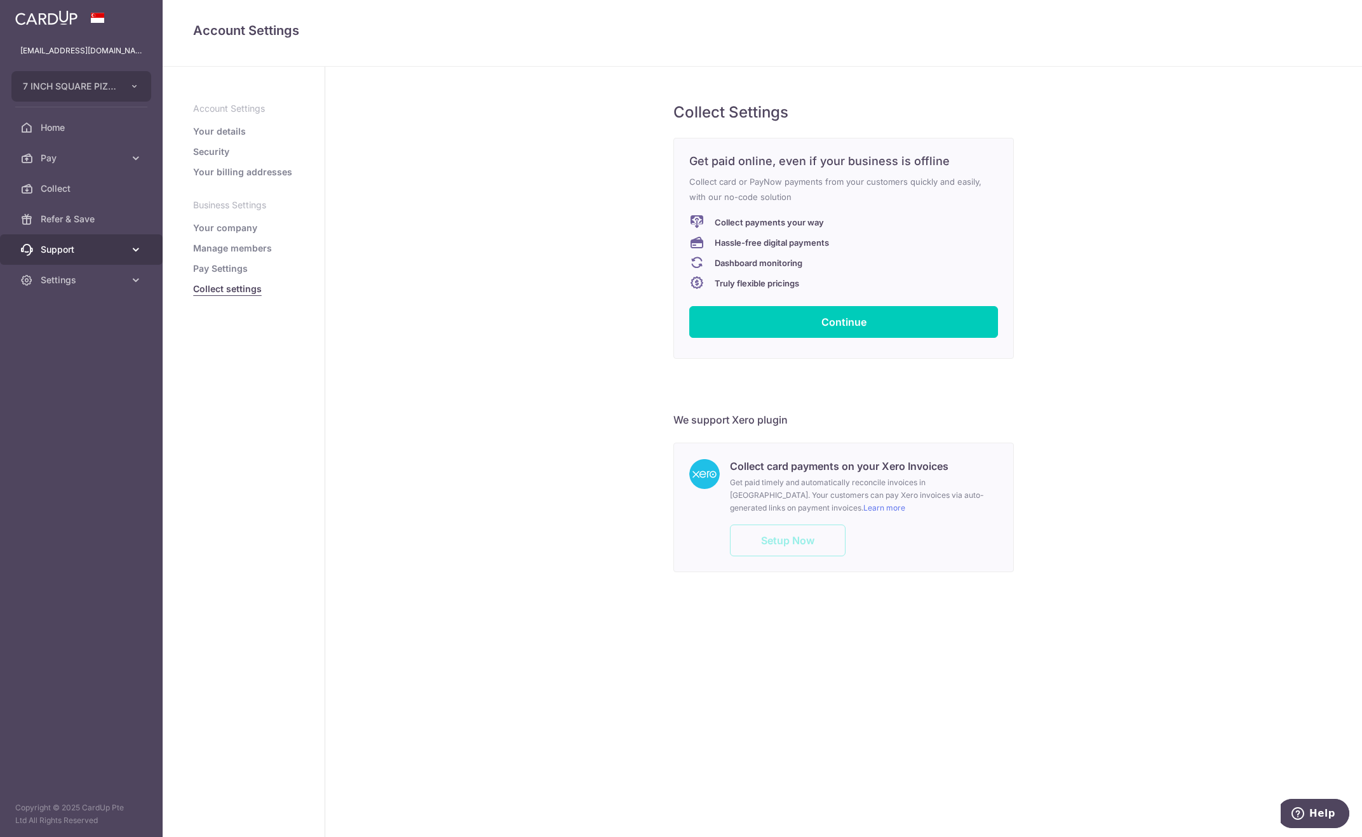
click at [130, 247] on icon at bounding box center [136, 249] width 13 height 13
click at [142, 362] on link "Settings" at bounding box center [81, 357] width 163 height 31
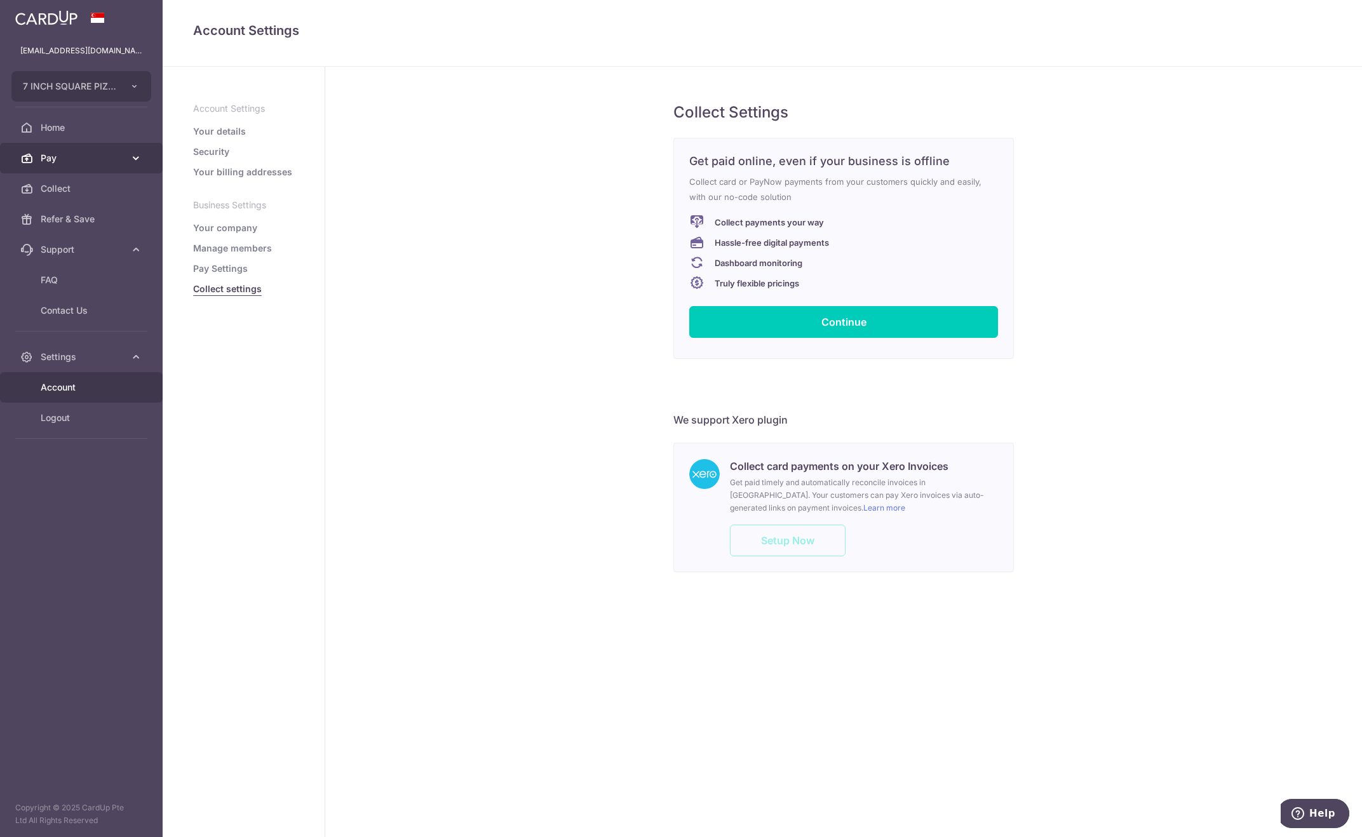
click at [135, 154] on icon at bounding box center [136, 158] width 13 height 13
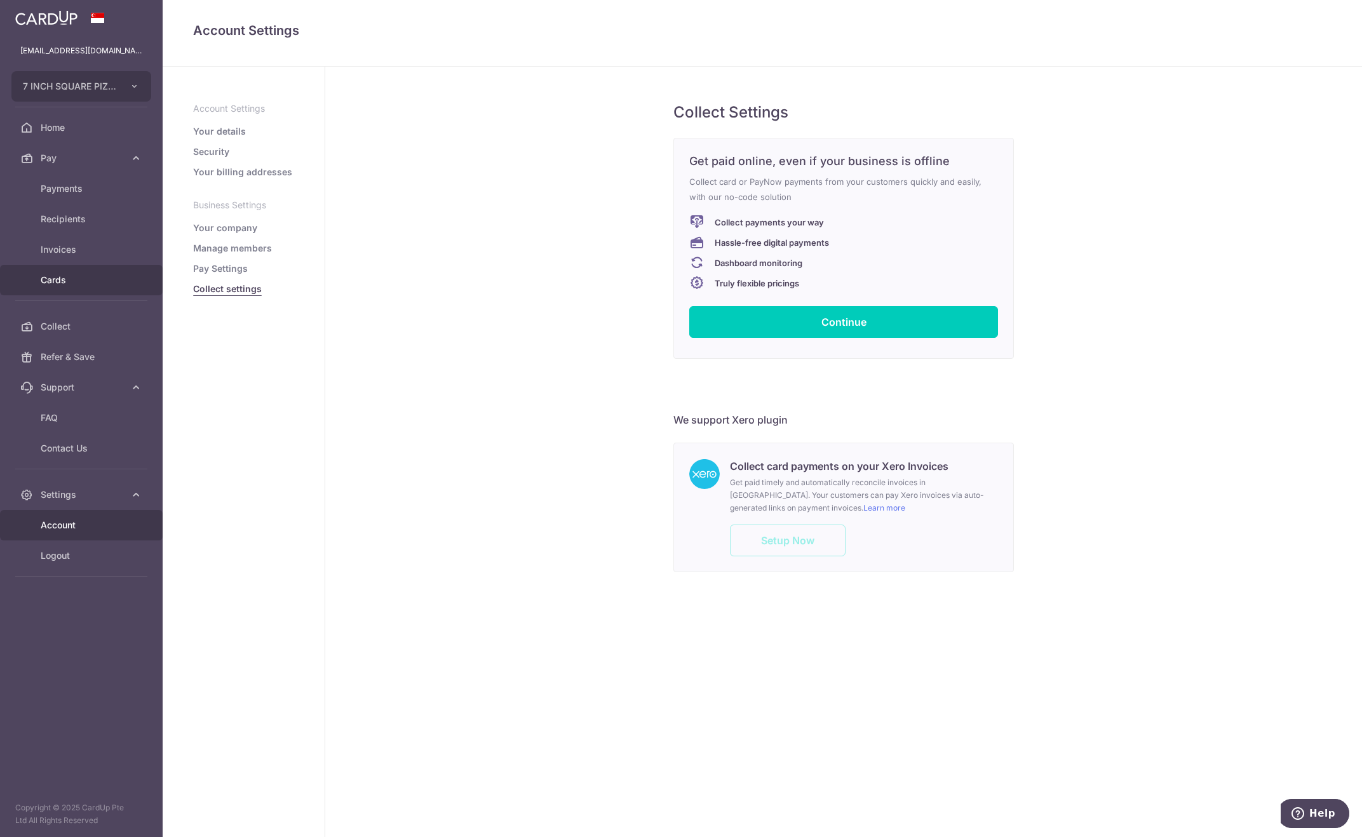
click at [60, 274] on span "Cards" at bounding box center [83, 280] width 84 height 13
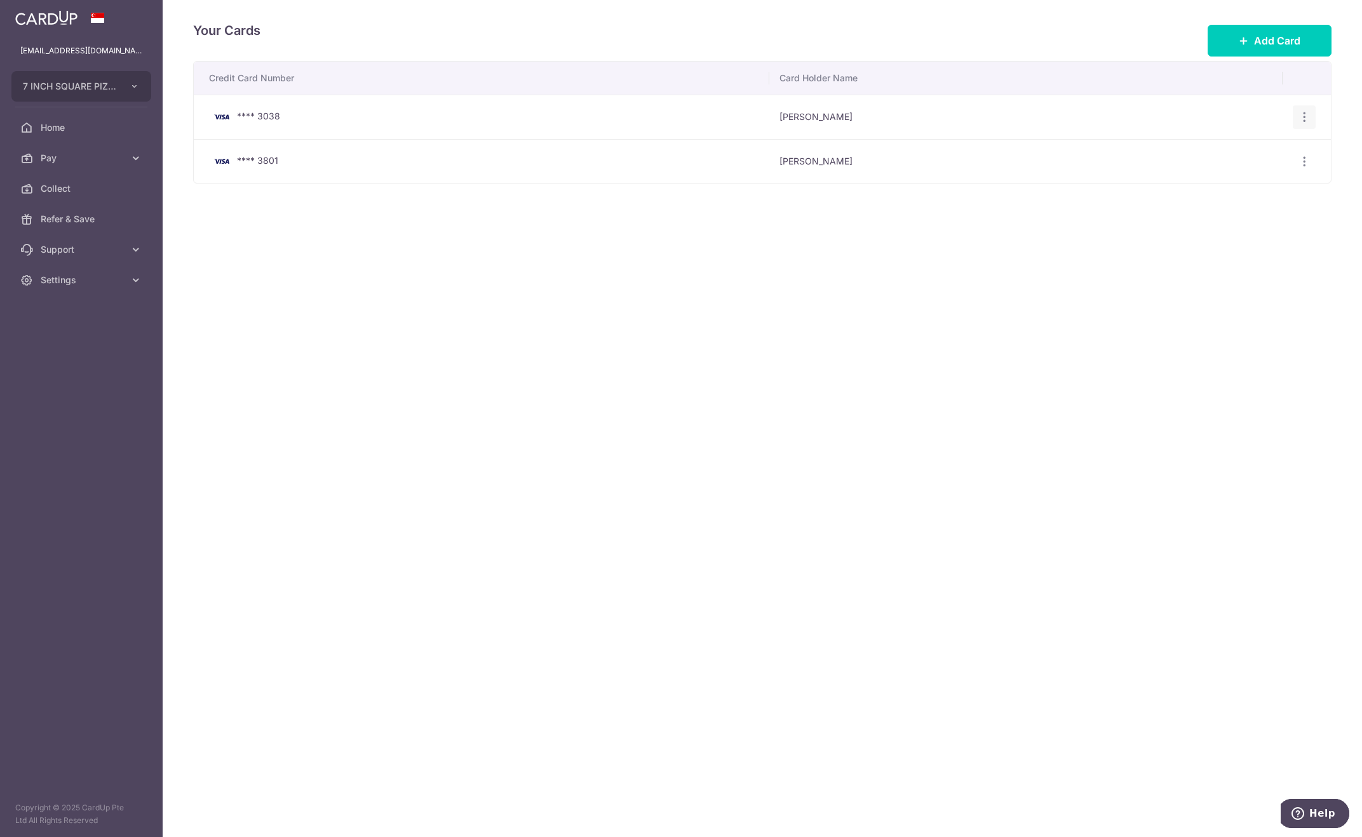
click at [1306, 118] on icon "button" at bounding box center [1304, 117] width 13 height 13
click at [1245, 186] on span "Delete" at bounding box center [1262, 182] width 86 height 15
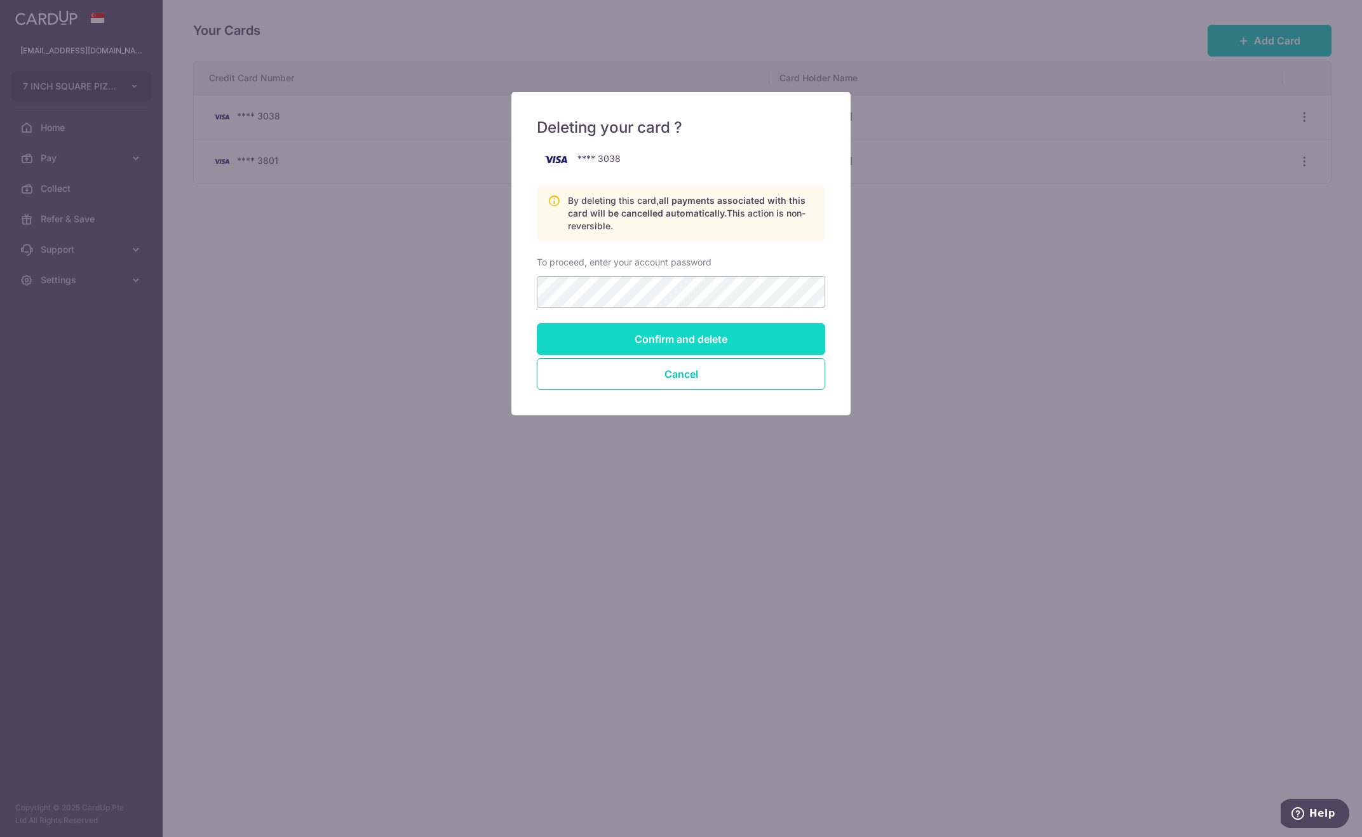
click at [752, 342] on input "Confirm and delete" at bounding box center [681, 339] width 288 height 32
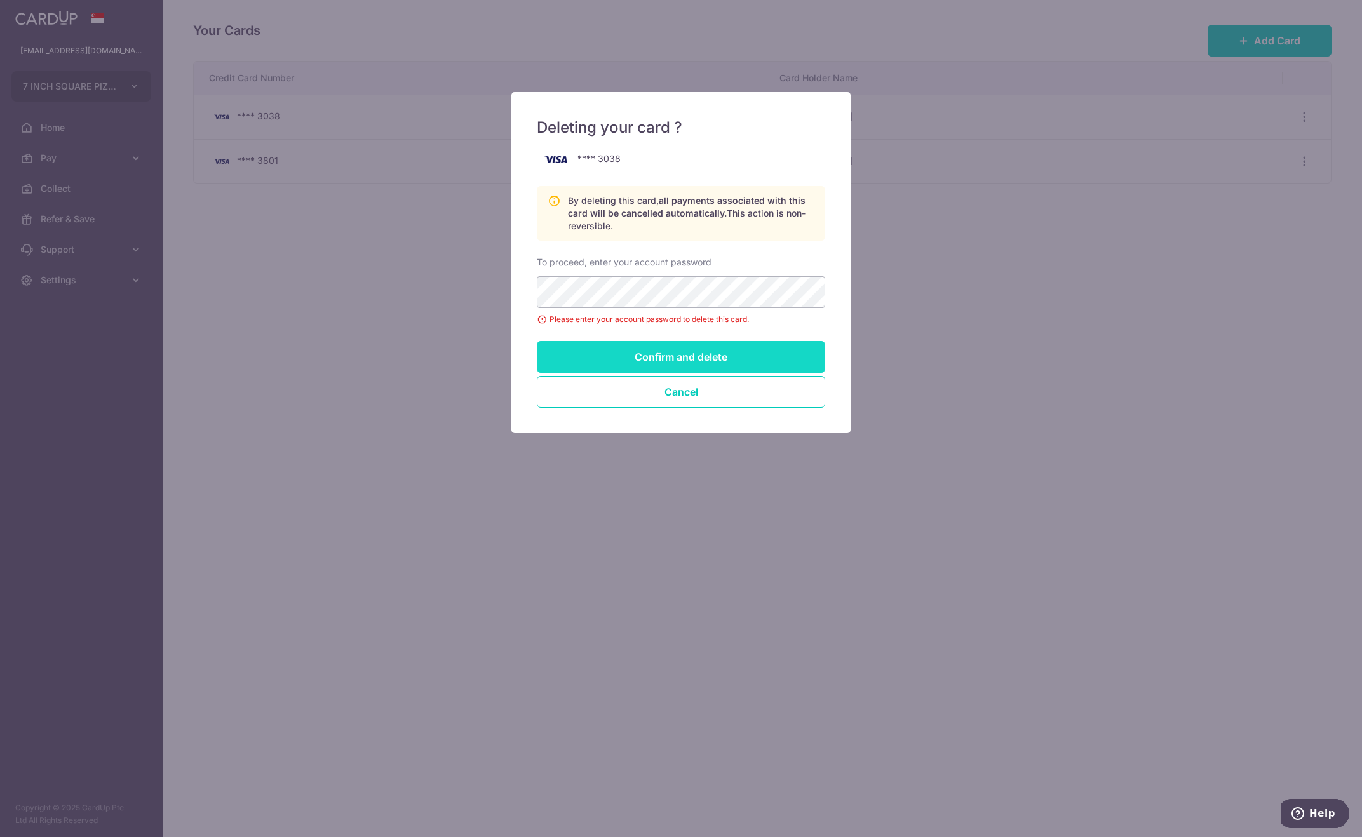
click at [688, 358] on input "Confirm and delete" at bounding box center [681, 357] width 288 height 32
click at [487, 292] on div "Deleting your card ? **** 3038 By deleting this card, all payments associated w…" at bounding box center [681, 418] width 1362 height 837
click at [557, 351] on input "Confirm and delete" at bounding box center [681, 357] width 288 height 32
click at [696, 391] on button "Cancel" at bounding box center [681, 392] width 288 height 32
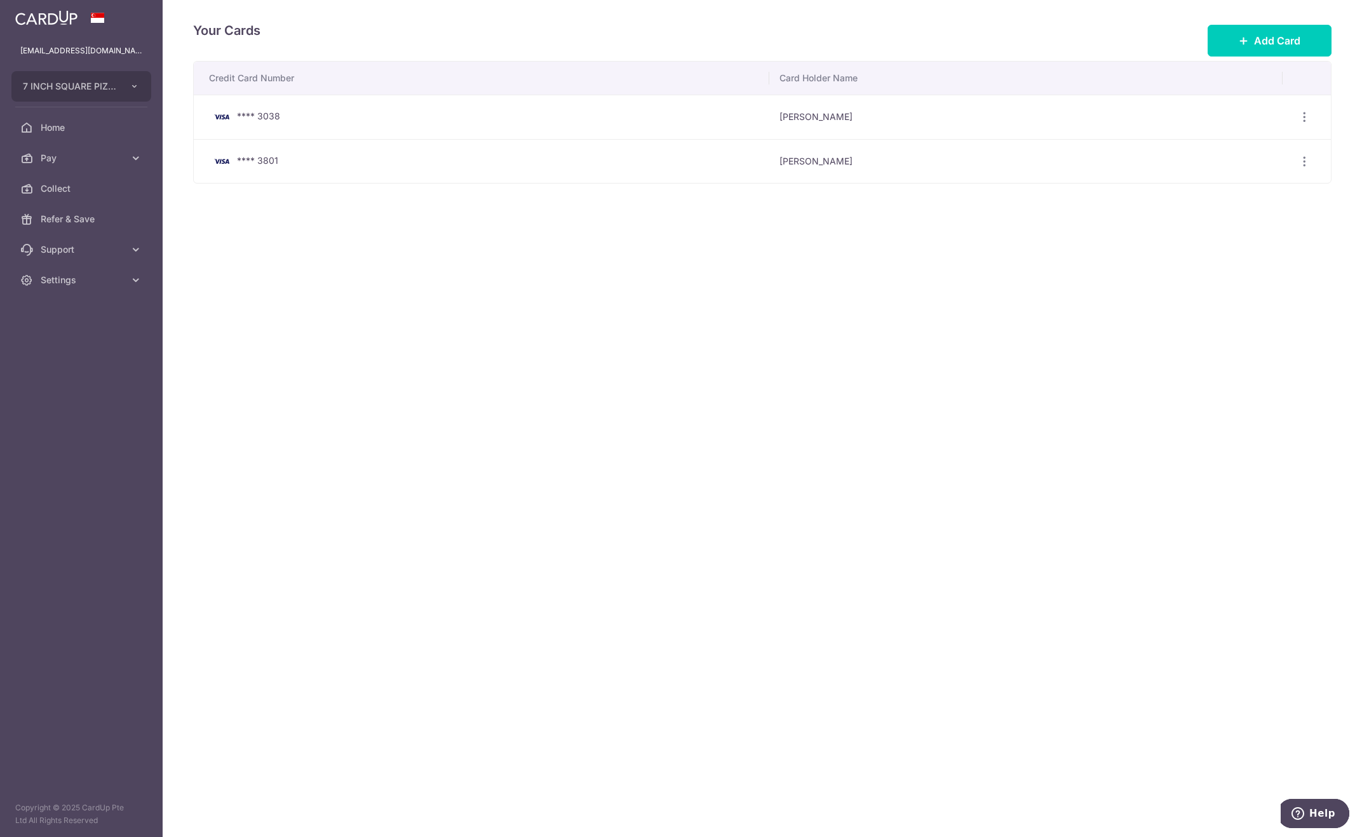
click at [1292, 119] on td "View/Edit Delete" at bounding box center [1307, 117] width 49 height 44
click at [1306, 118] on icon "button" at bounding box center [1304, 117] width 13 height 13
click at [1211, 186] on link "Delete" at bounding box center [1249, 183] width 132 height 31
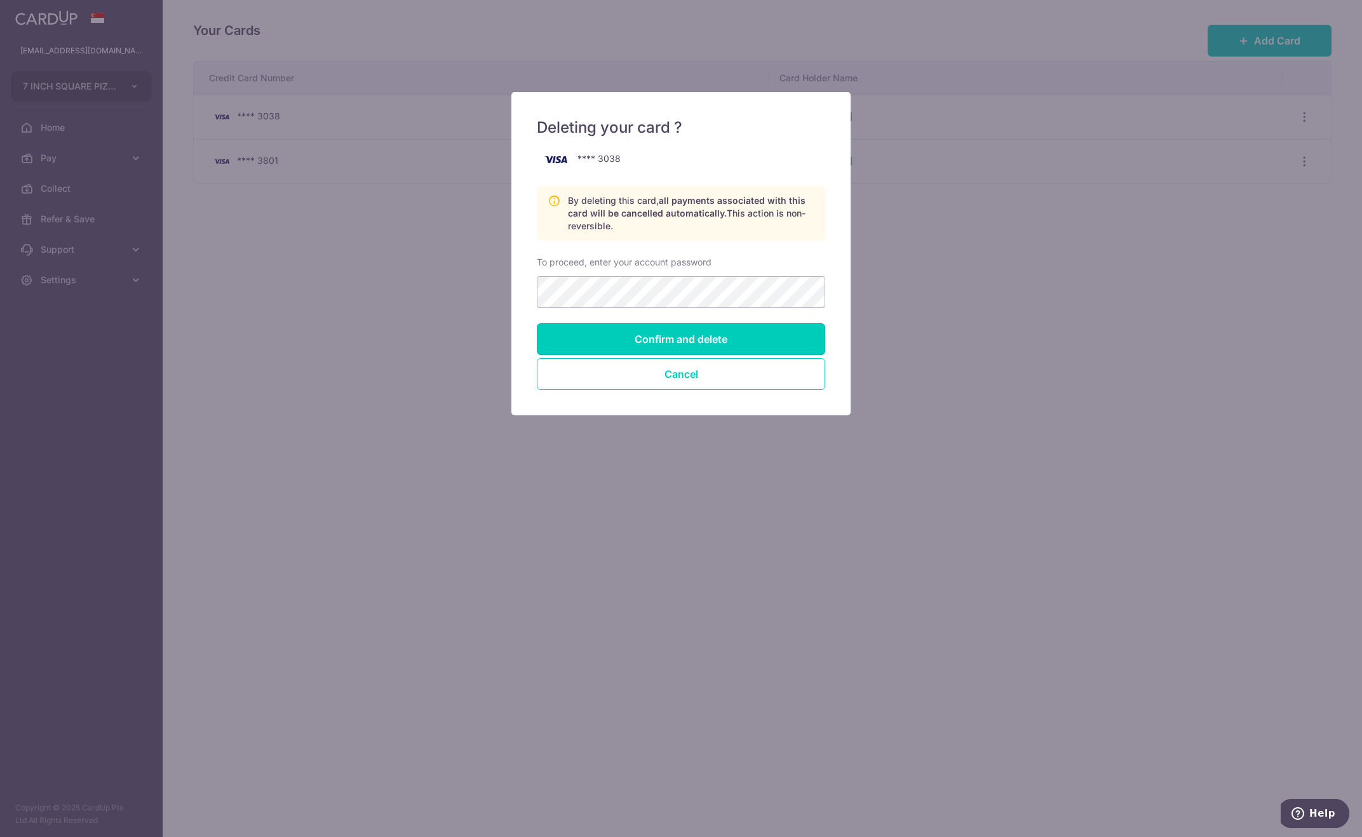
click at [753, 344] on input "Confirm and delete" at bounding box center [681, 339] width 288 height 32
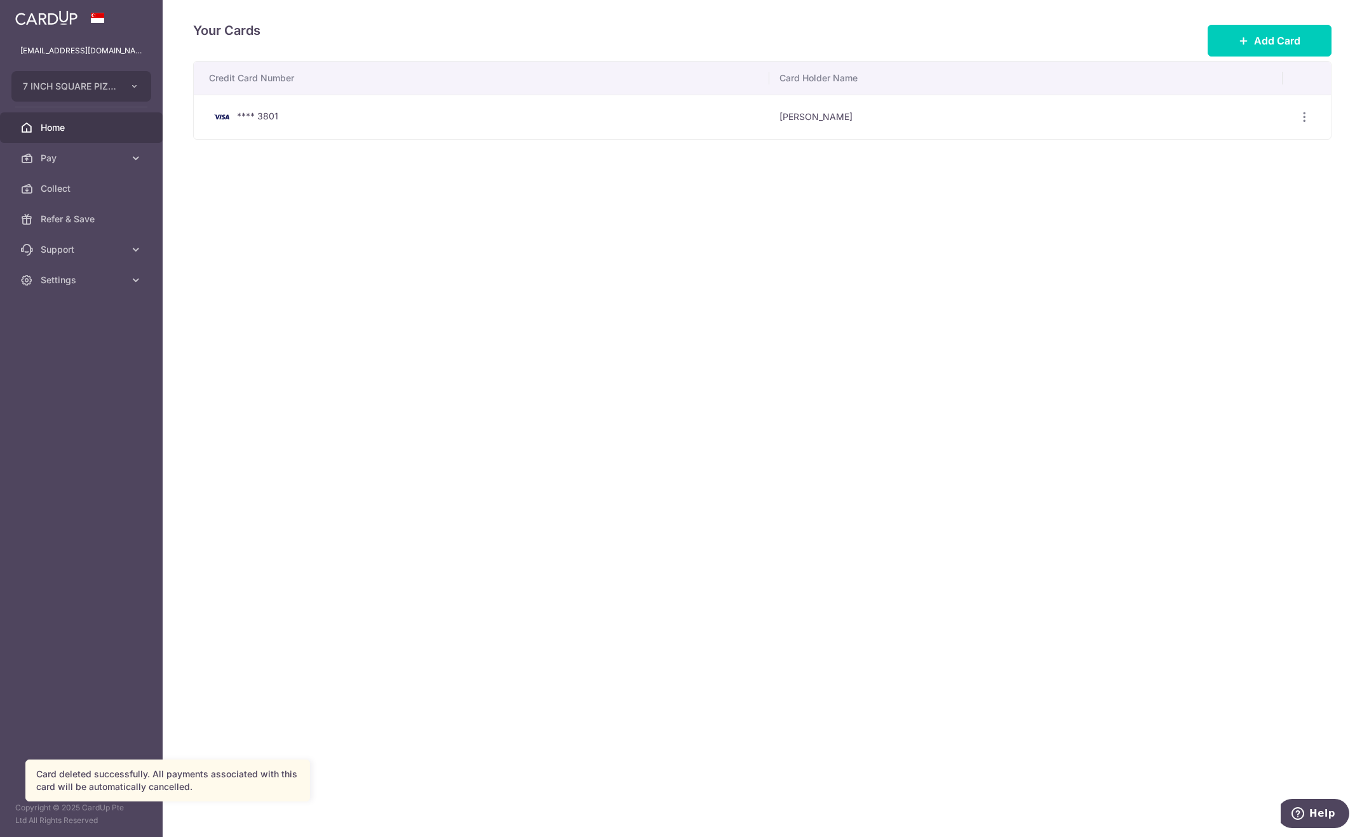
click at [74, 118] on link "Home" at bounding box center [81, 127] width 163 height 31
click at [58, 126] on span "Home" at bounding box center [83, 127] width 84 height 13
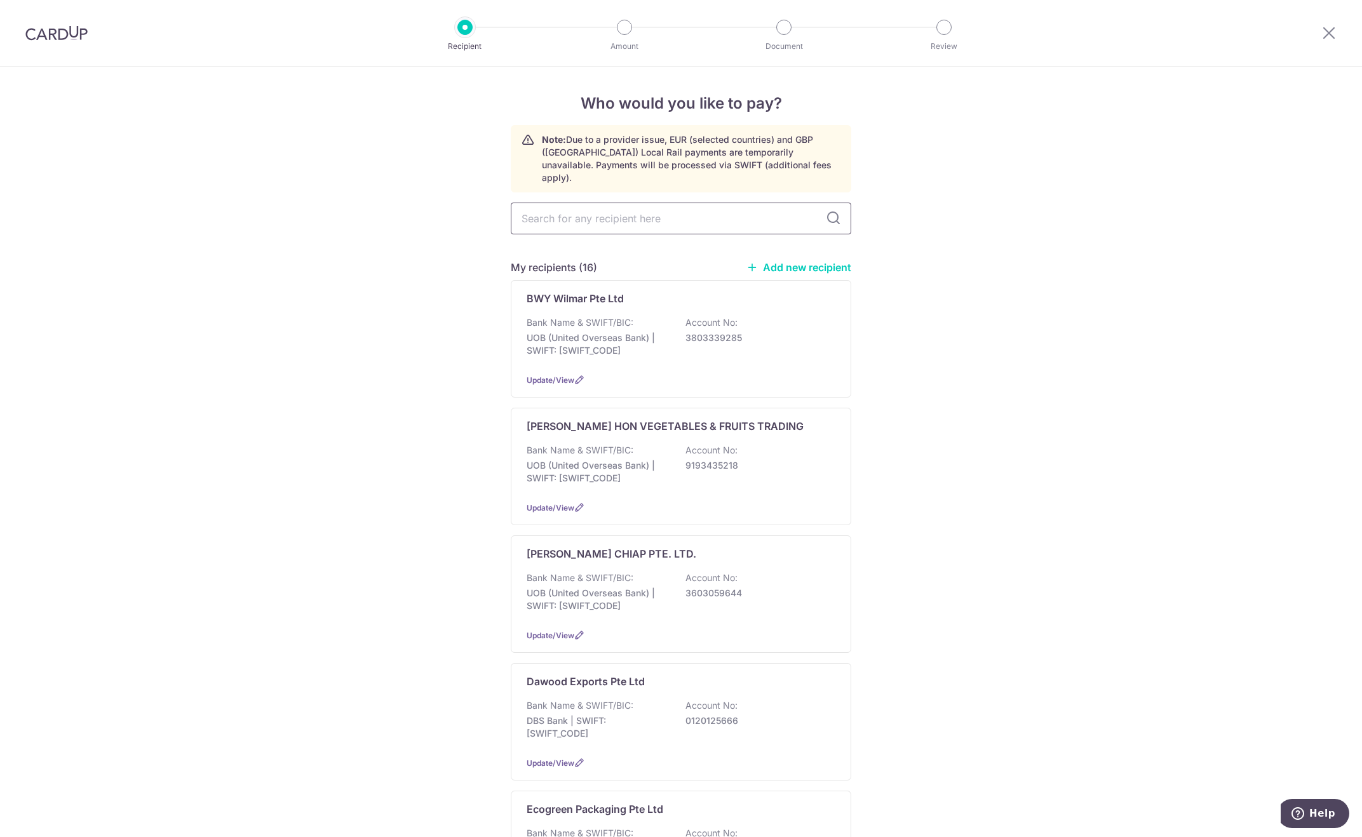
click at [585, 208] on input "text" at bounding box center [681, 219] width 341 height 32
type input "[PERSON_NAME] soon"
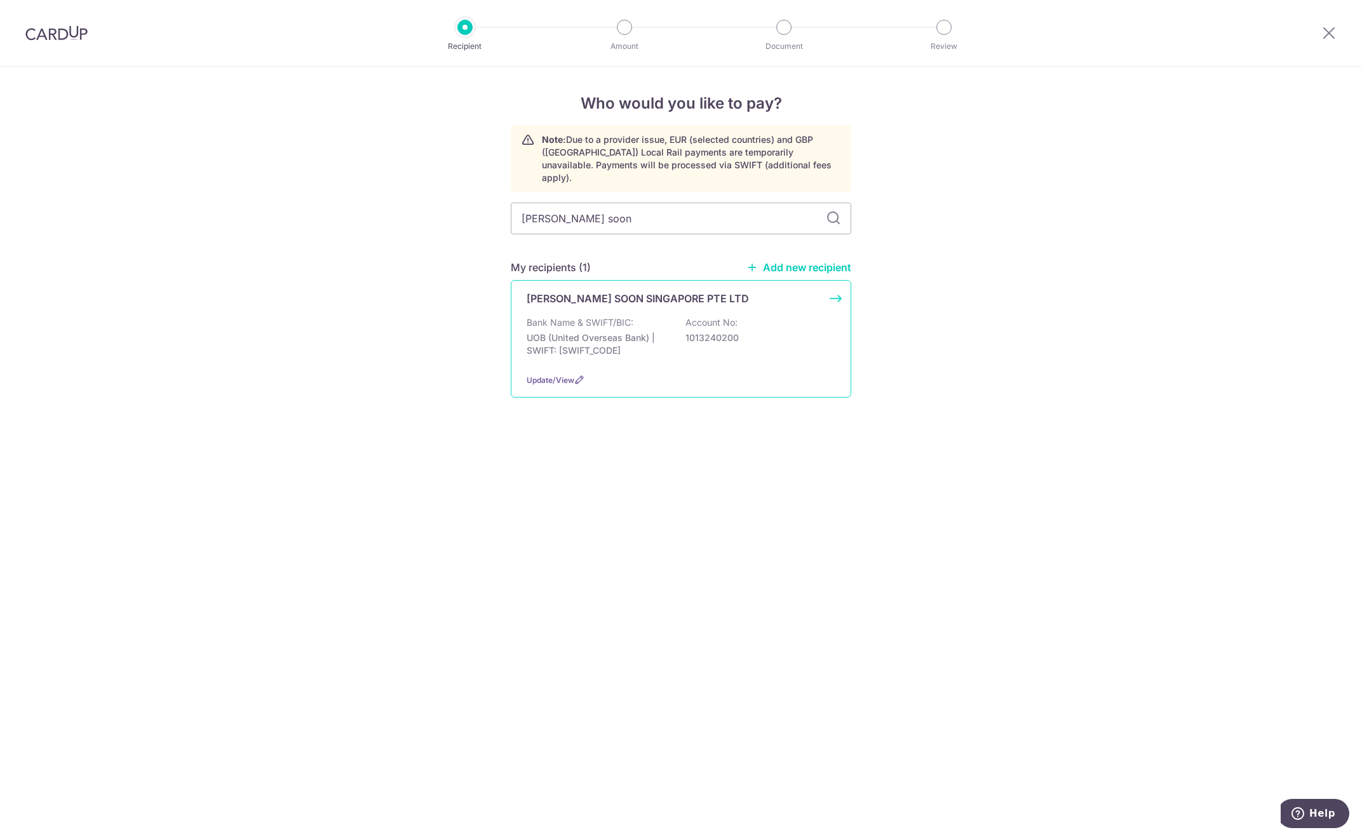
click at [634, 316] on div "Bank Name & SWIFT/BIC: UOB (United Overseas Bank) | SWIFT: [SWIFT_CODE] Account…" at bounding box center [681, 339] width 309 height 47
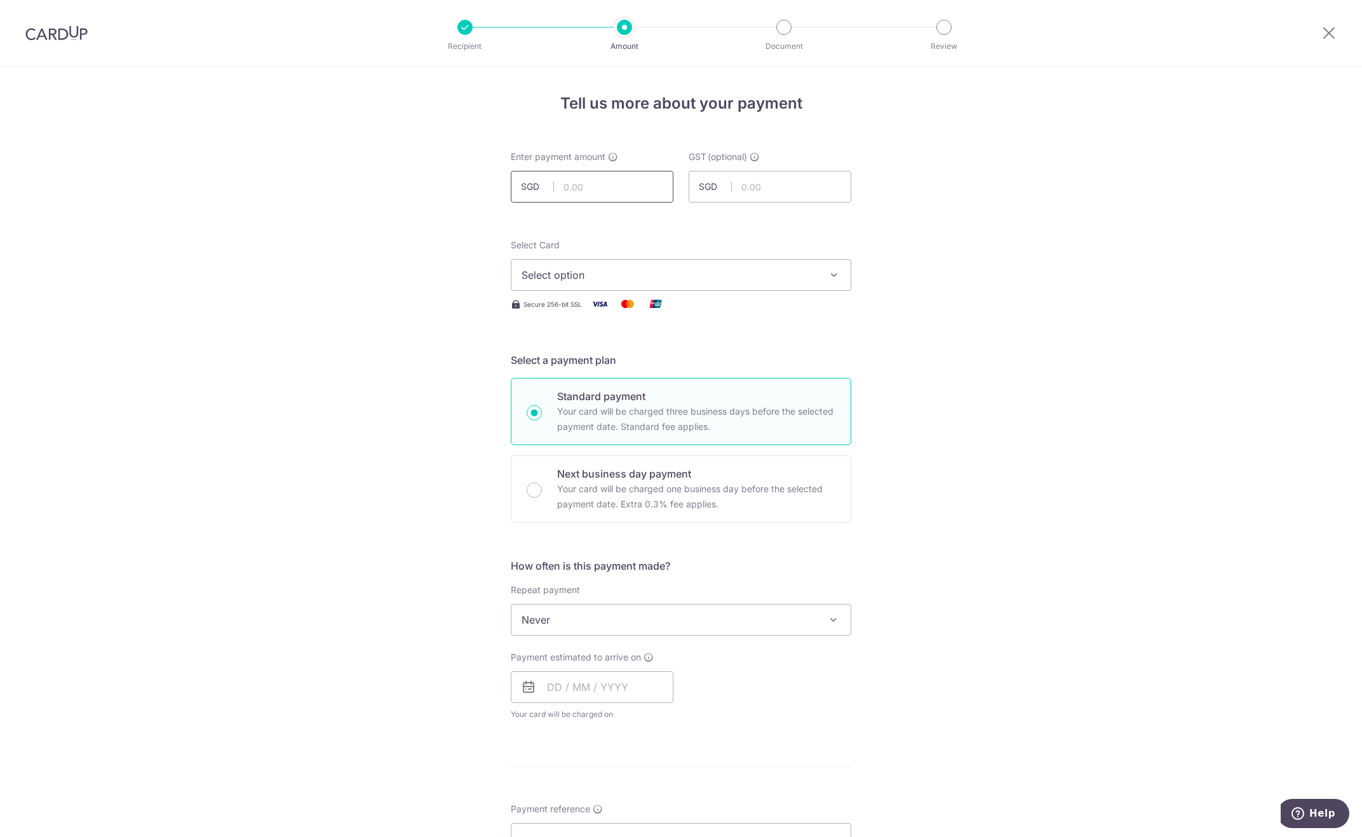
click at [586, 191] on input "text" at bounding box center [592, 187] width 163 height 32
type input "19,013.96"
click at [633, 262] on button "Select option" at bounding box center [681, 275] width 341 height 32
click at [618, 363] on span "**** 3801" at bounding box center [681, 365] width 319 height 15
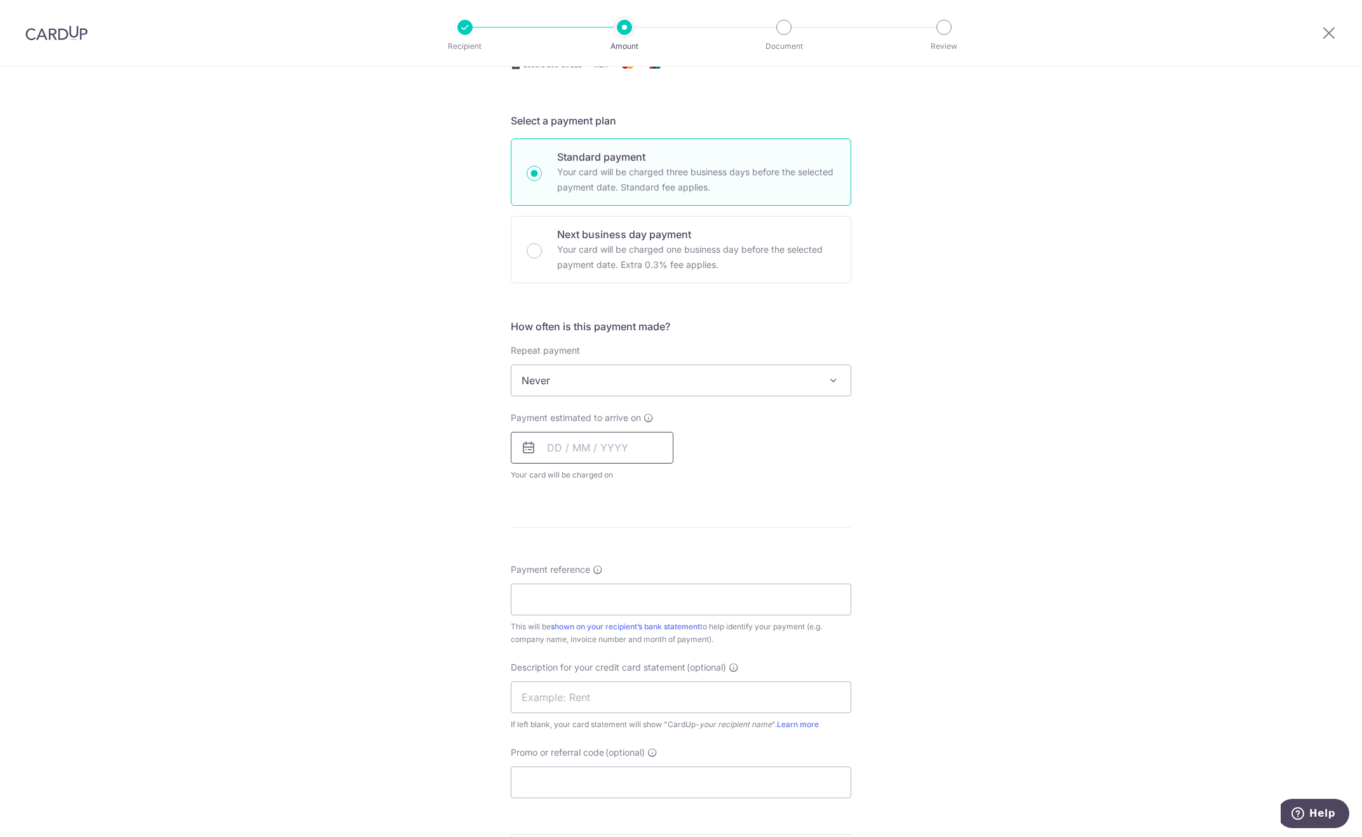
scroll to position [254, 0]
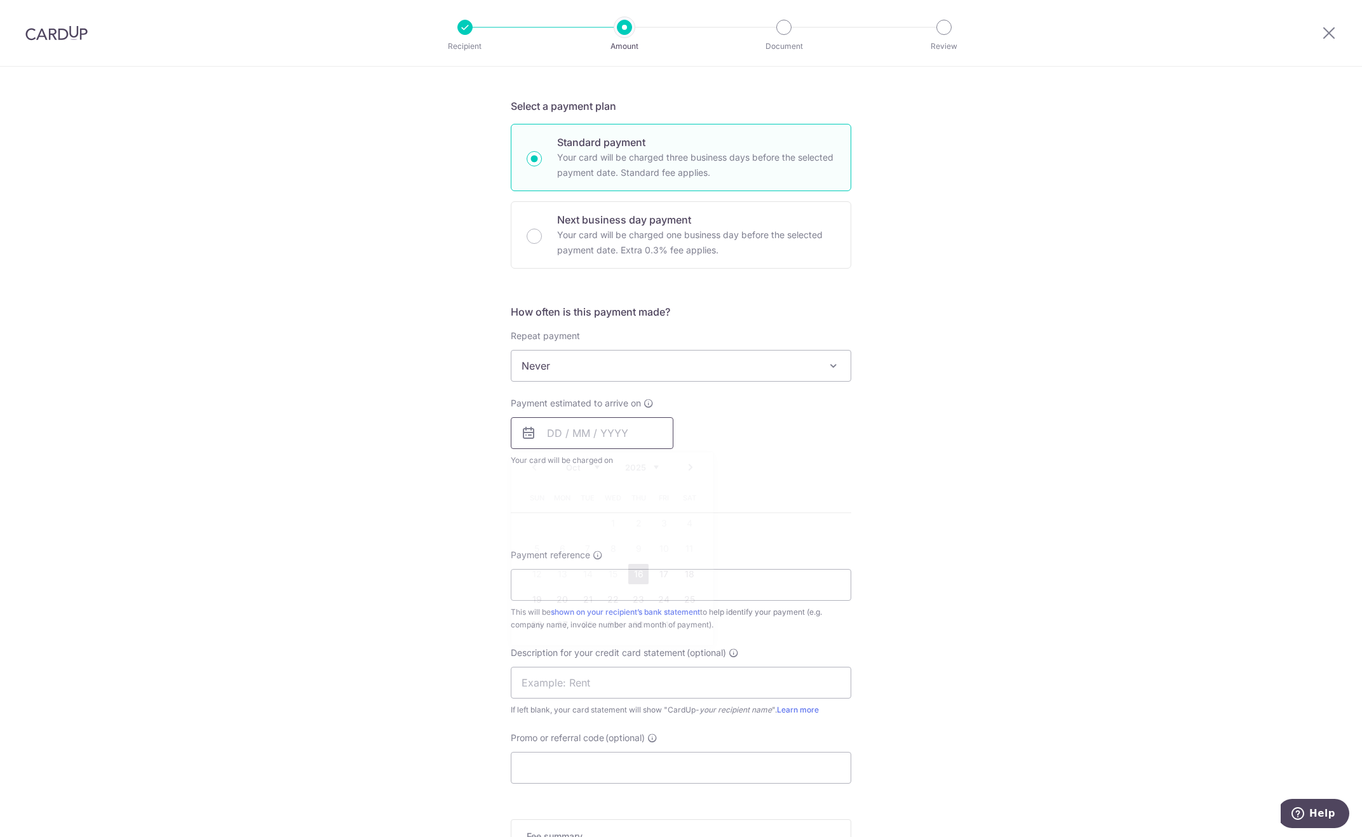
click at [597, 432] on input "text" at bounding box center [592, 433] width 163 height 32
click at [641, 574] on link "16" at bounding box center [638, 574] width 20 height 20
type input "16/10/2025"
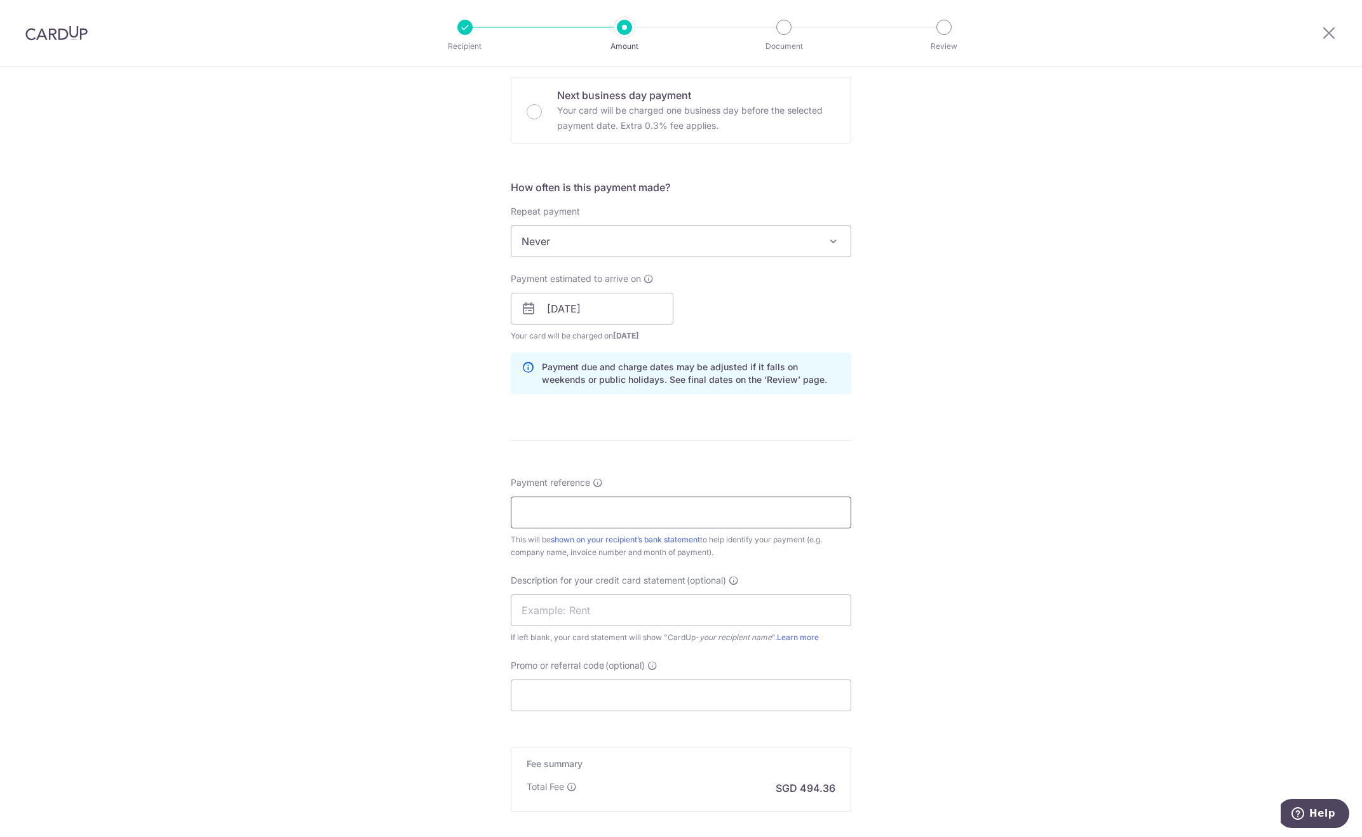
scroll to position [381, 0]
click at [588, 514] on input "Payment reference" at bounding box center [681, 510] width 341 height 32
paste input "Pasta Express September SOA"
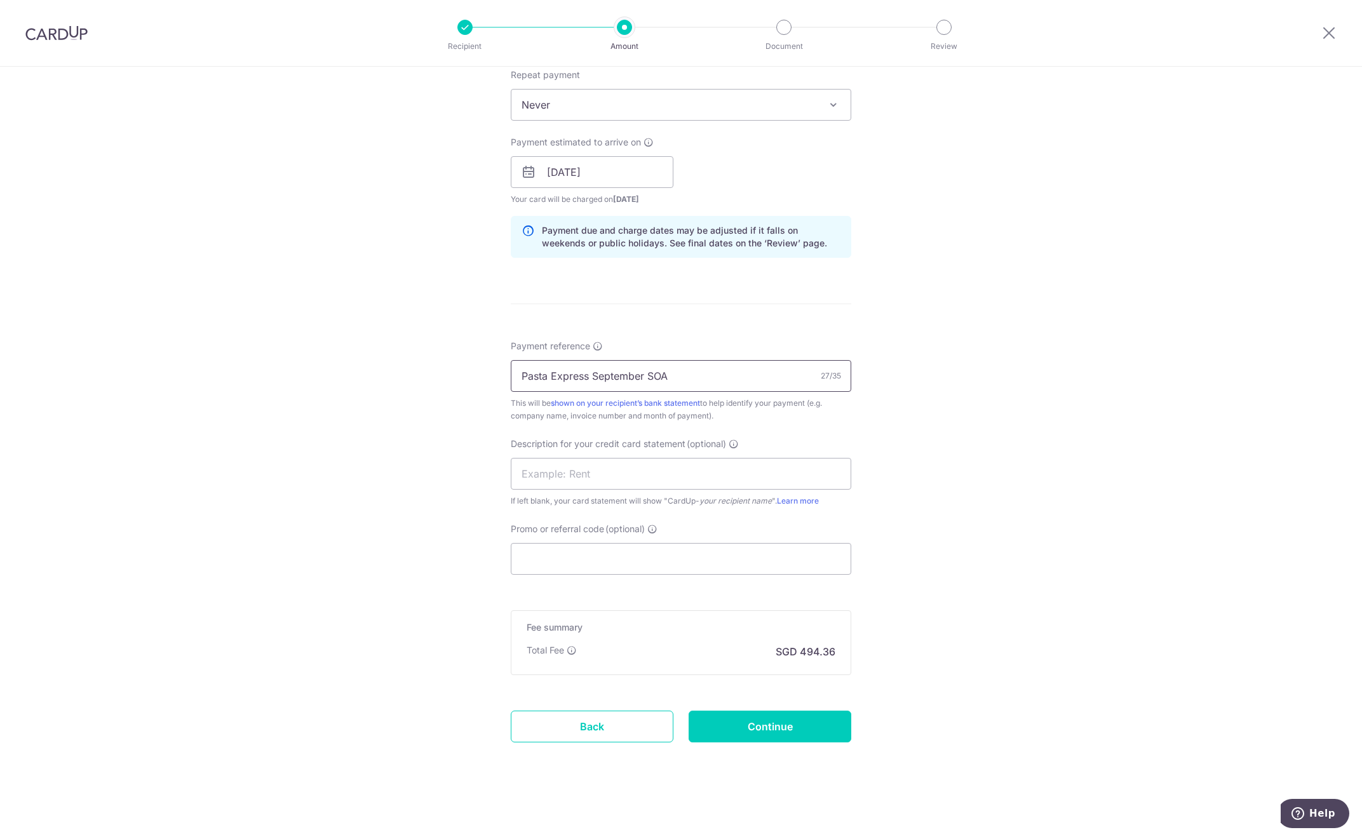
scroll to position [516, 0]
type input "Pasta Express September SOA"
click at [587, 553] on input "Promo or referral code (optional)" at bounding box center [681, 559] width 341 height 32
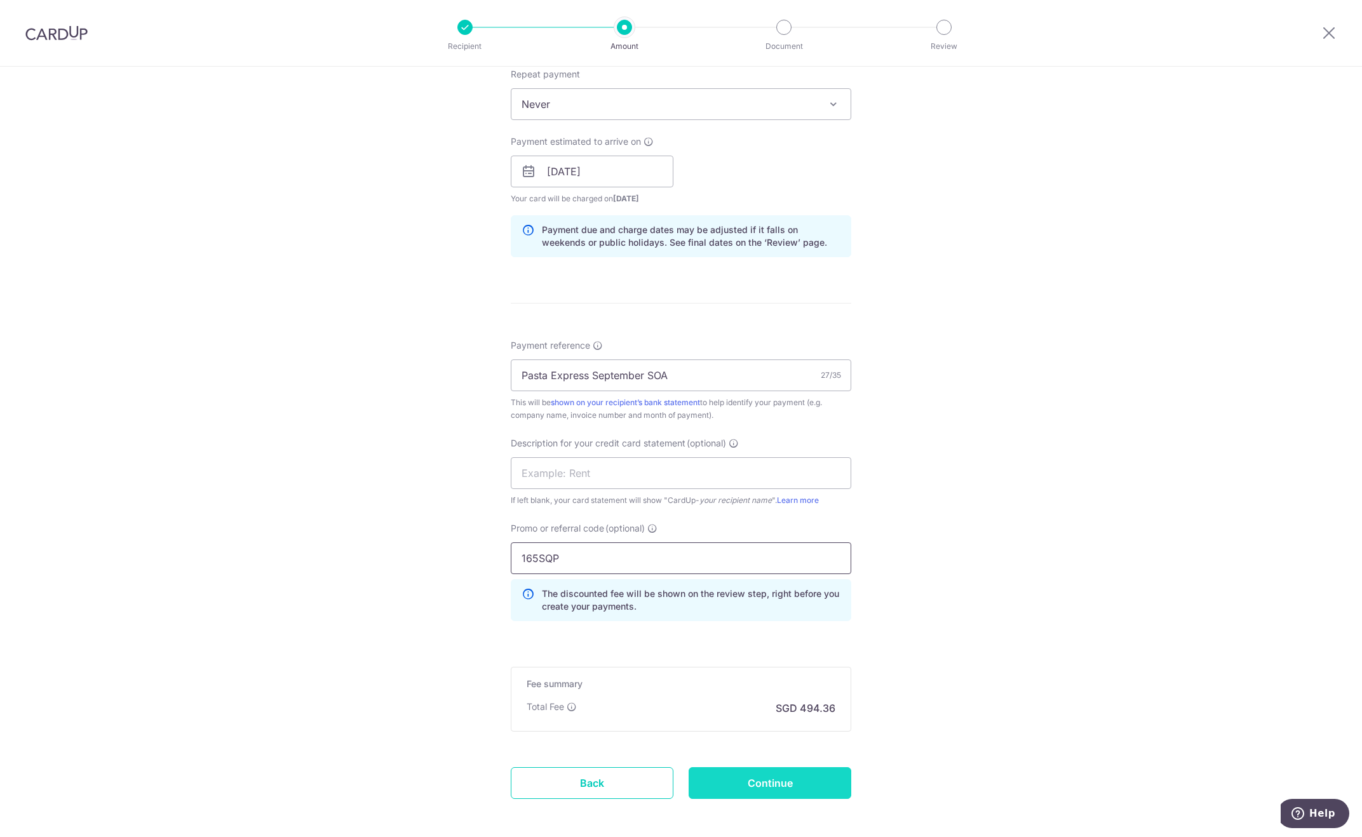
type input "165SQP"
click at [754, 777] on input "Continue" at bounding box center [770, 784] width 163 height 32
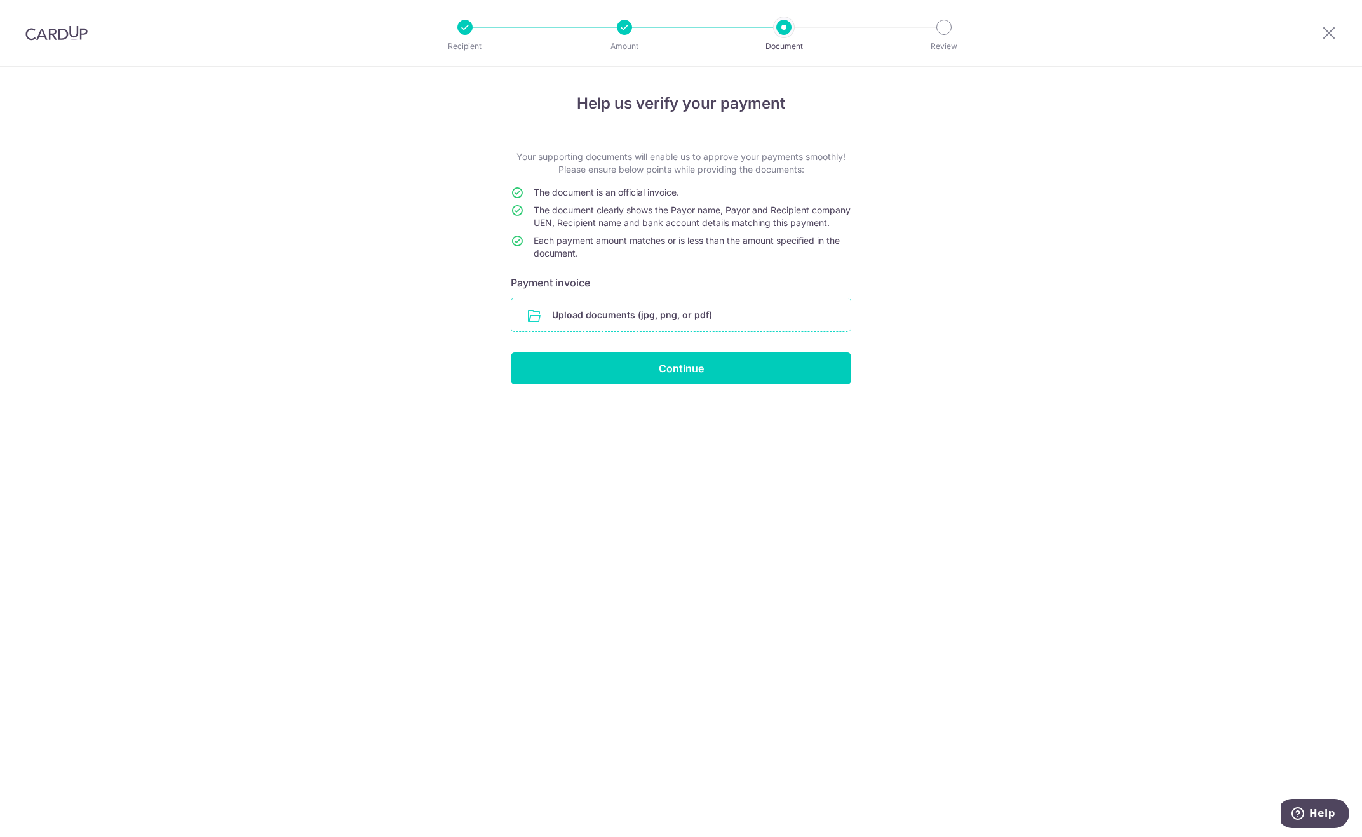
click at [649, 327] on input "file" at bounding box center [681, 315] width 339 height 33
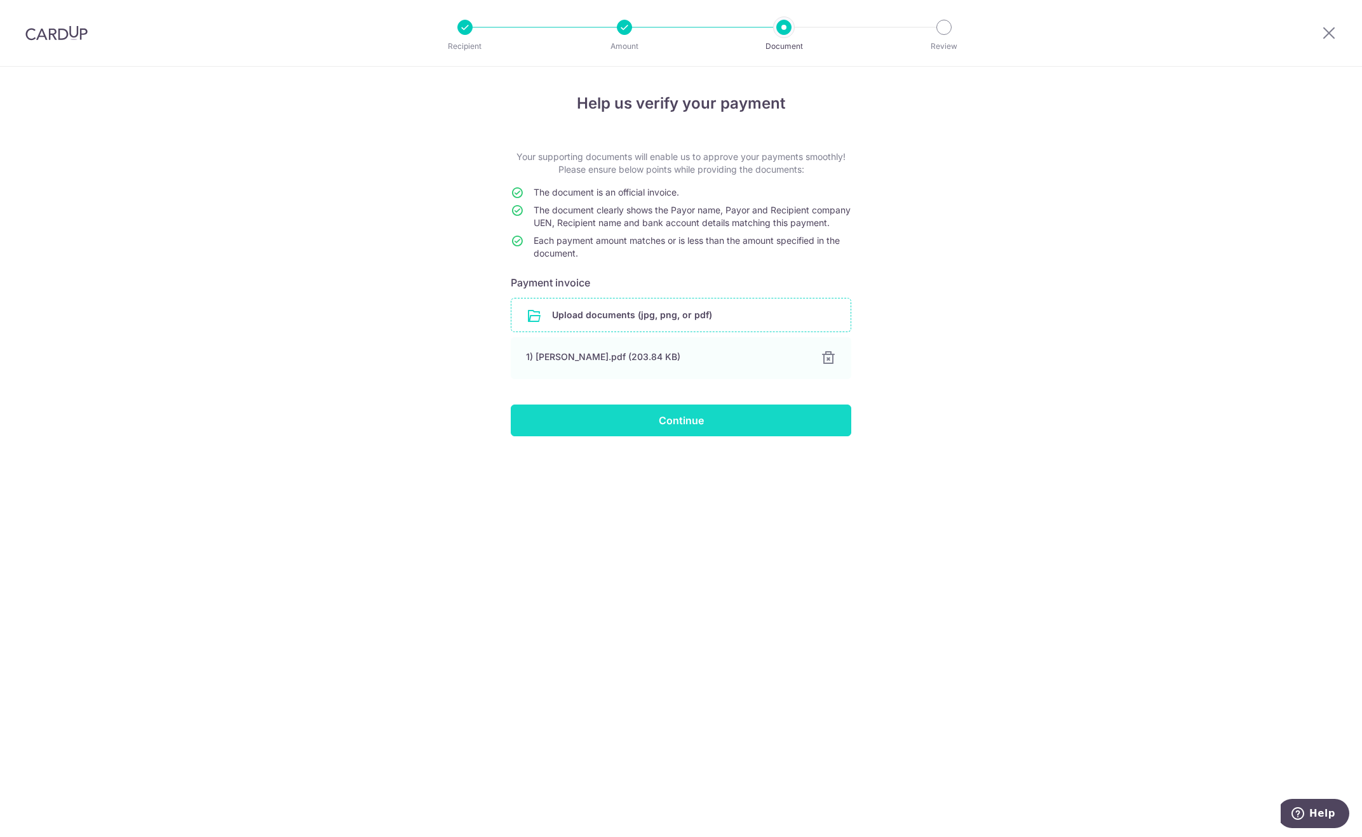
click at [684, 430] on input "Continue" at bounding box center [681, 421] width 341 height 32
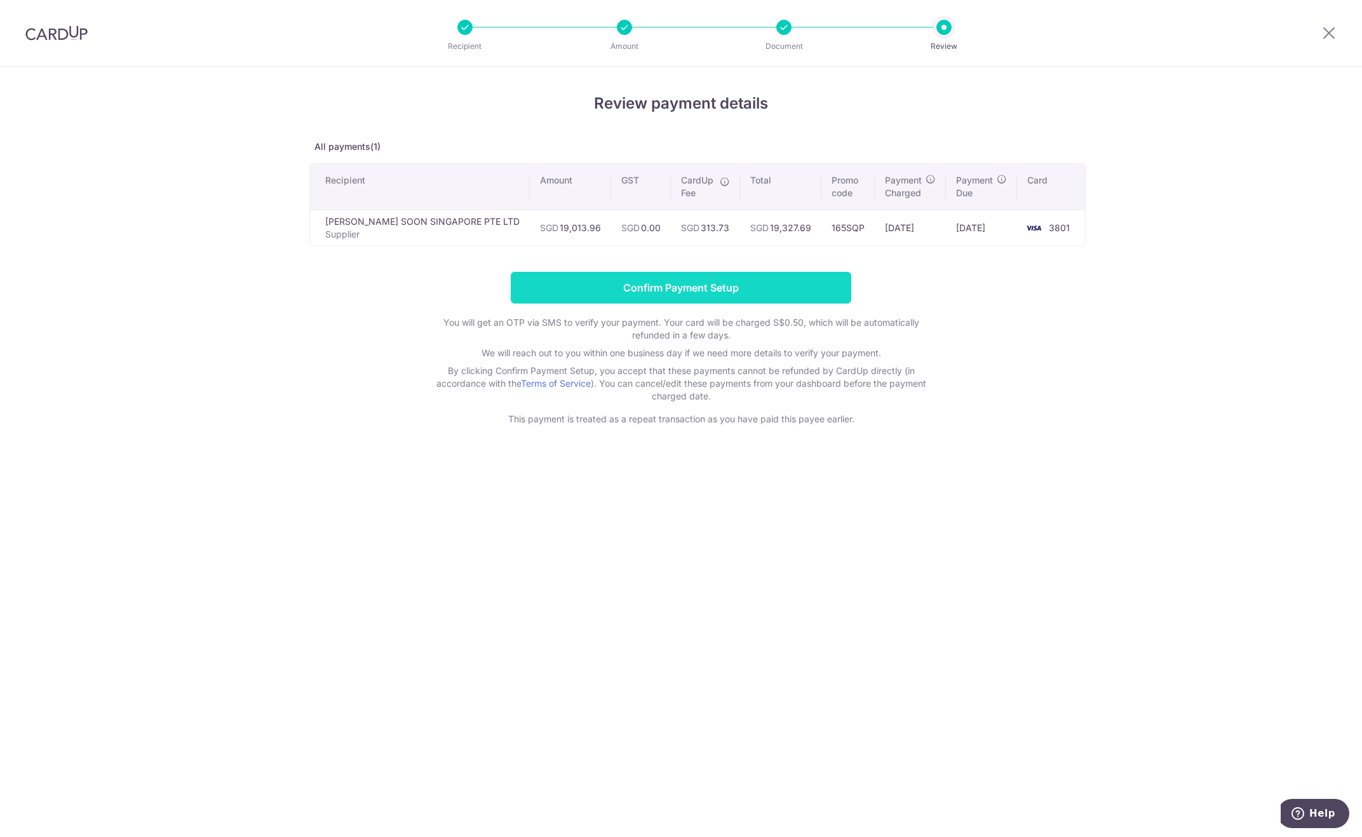
click at [682, 285] on input "Confirm Payment Setup" at bounding box center [681, 288] width 341 height 32
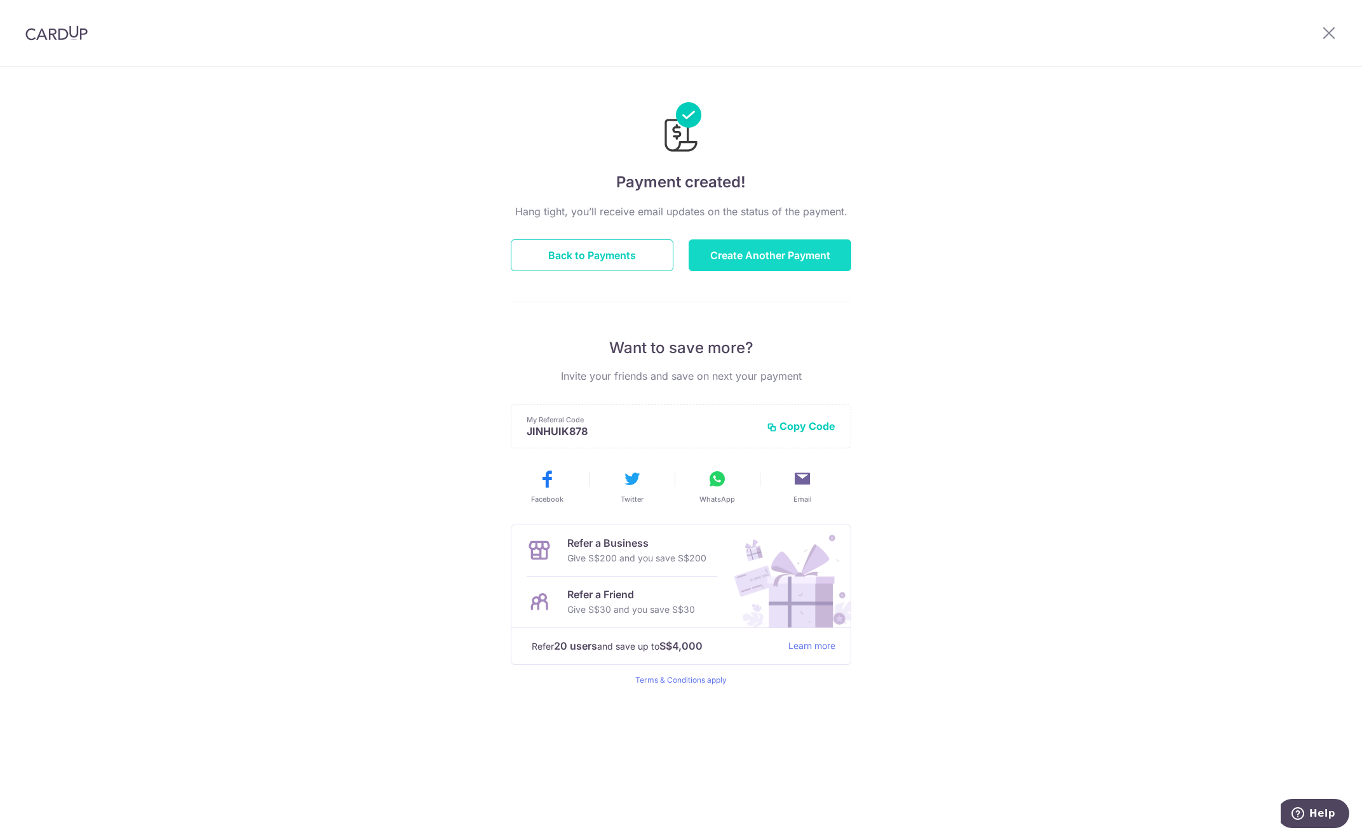
click at [753, 254] on button "Create Another Payment" at bounding box center [770, 256] width 163 height 32
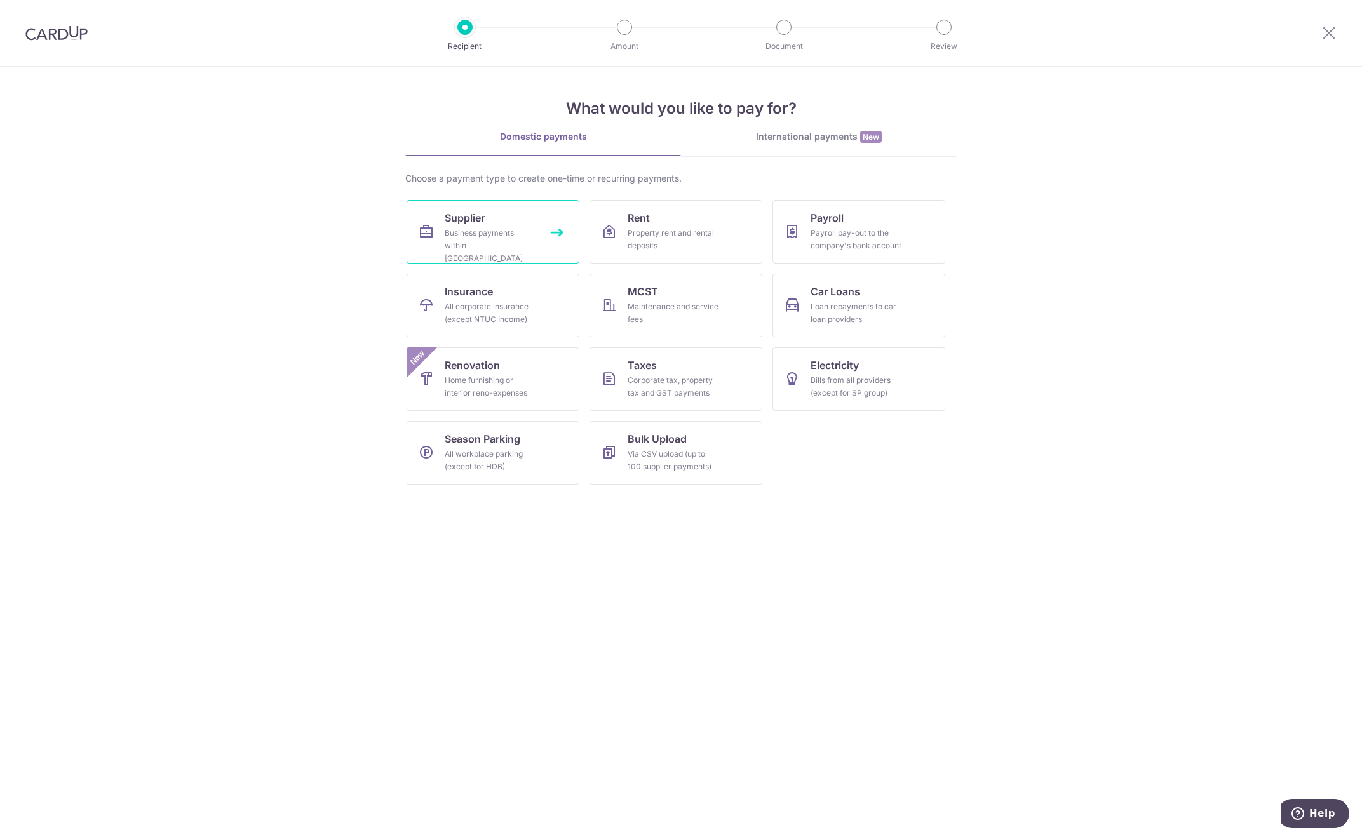
click at [520, 208] on link "Supplier Business payments within [GEOGRAPHIC_DATA]" at bounding box center [493, 232] width 173 height 64
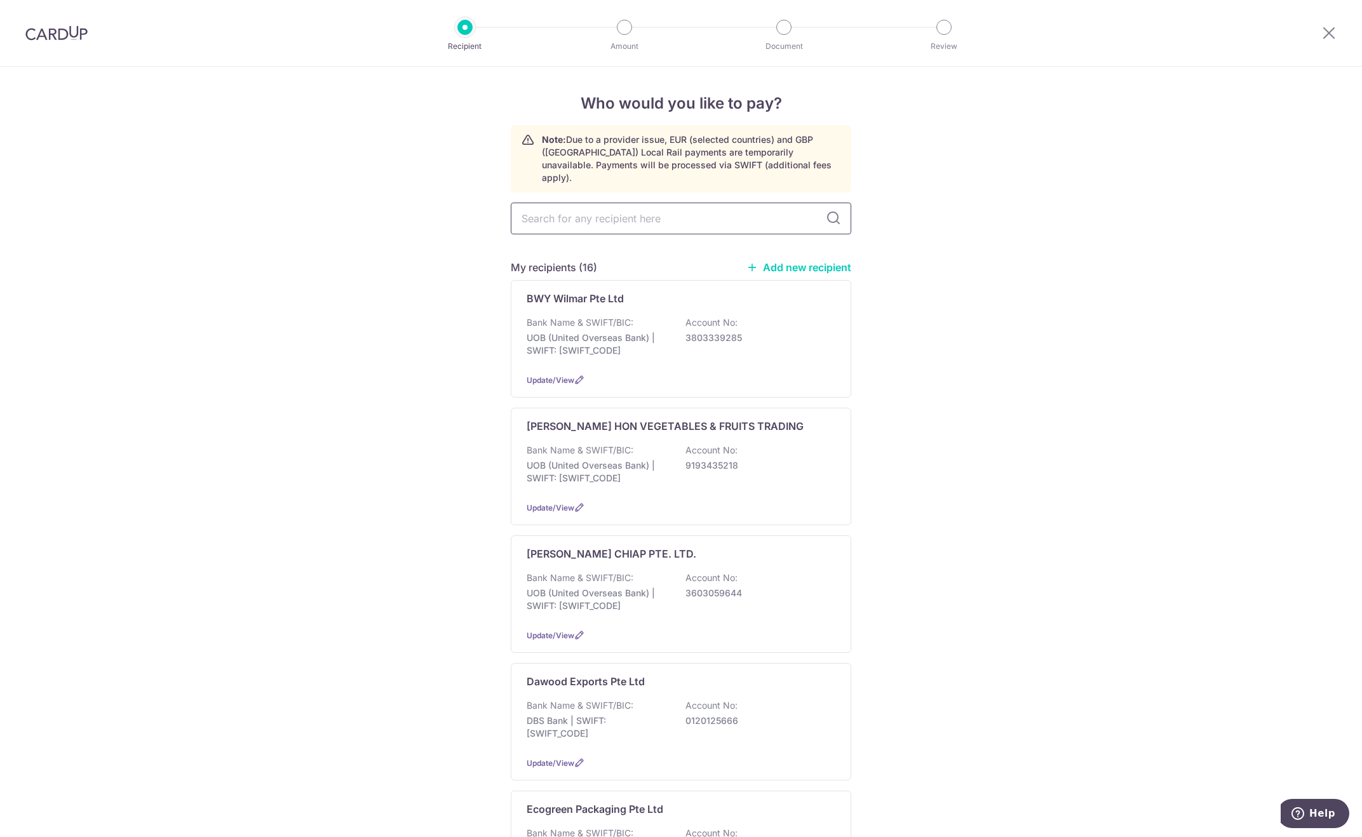
click at [538, 210] on input "text" at bounding box center [681, 219] width 341 height 32
type input "lim"
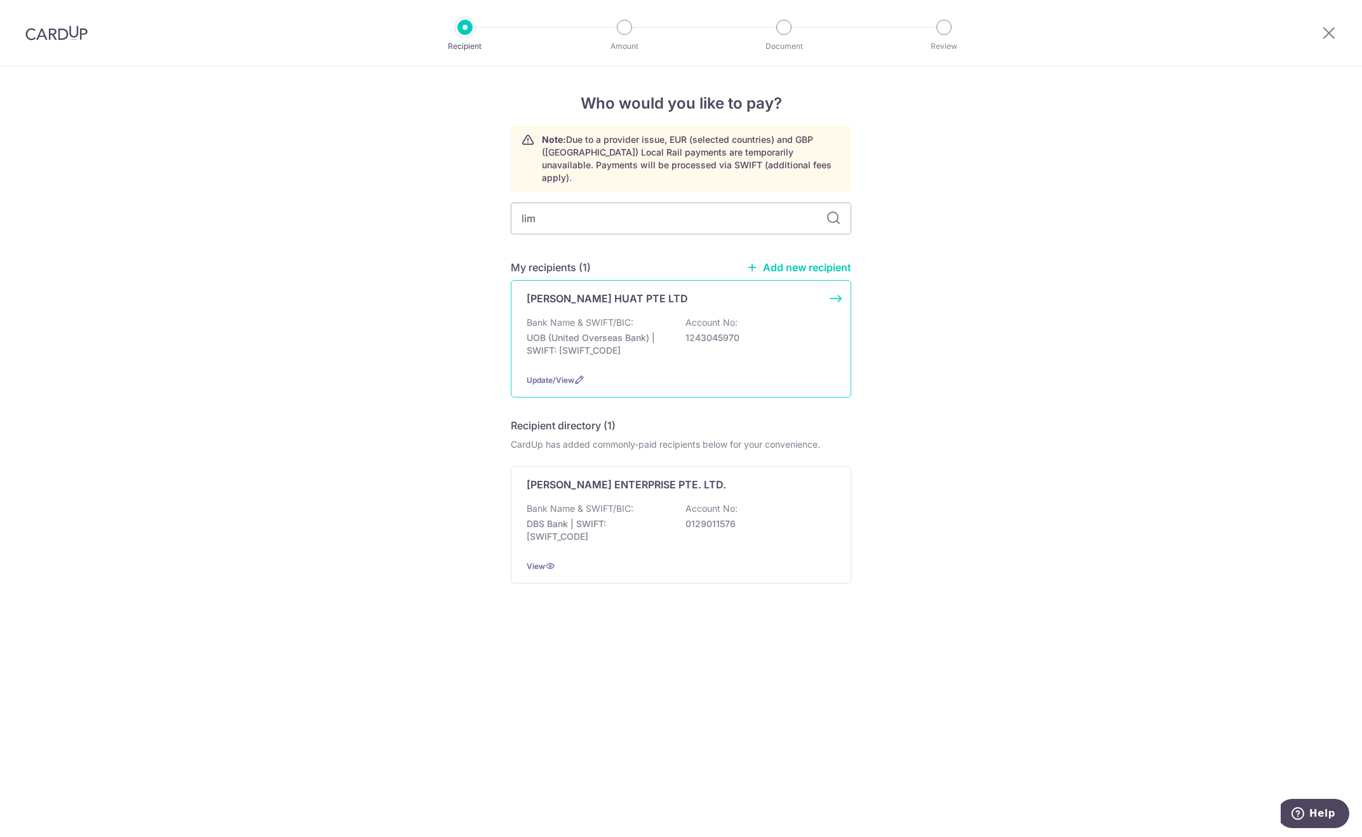
click at [641, 291] on p "[PERSON_NAME] HUAT PTE LTD" at bounding box center [607, 298] width 161 height 15
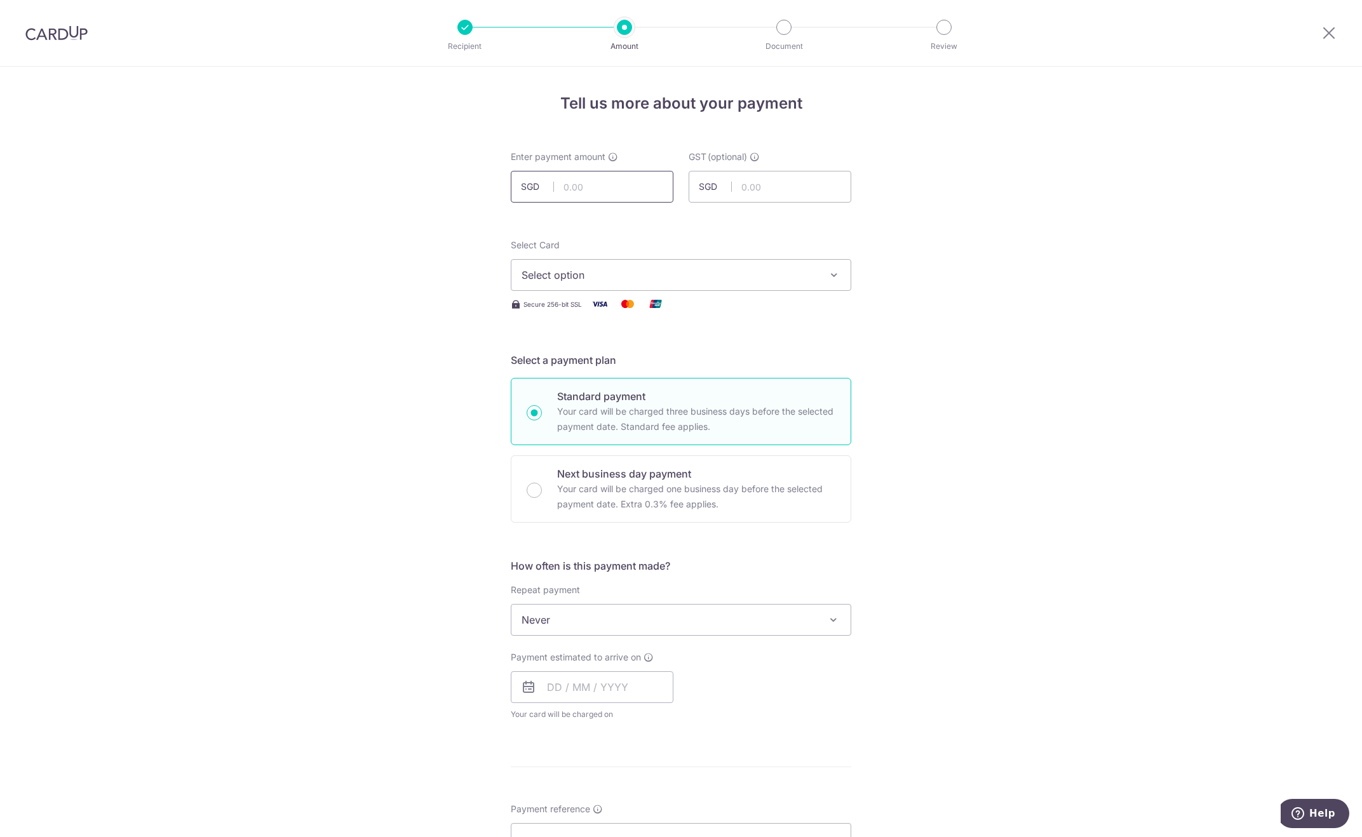
click at [587, 191] on input "text" at bounding box center [592, 187] width 163 height 32
type input "21,239.71"
click at [621, 273] on span "Select option" at bounding box center [670, 275] width 296 height 15
click at [595, 364] on span "**** 3801" at bounding box center [575, 365] width 47 height 15
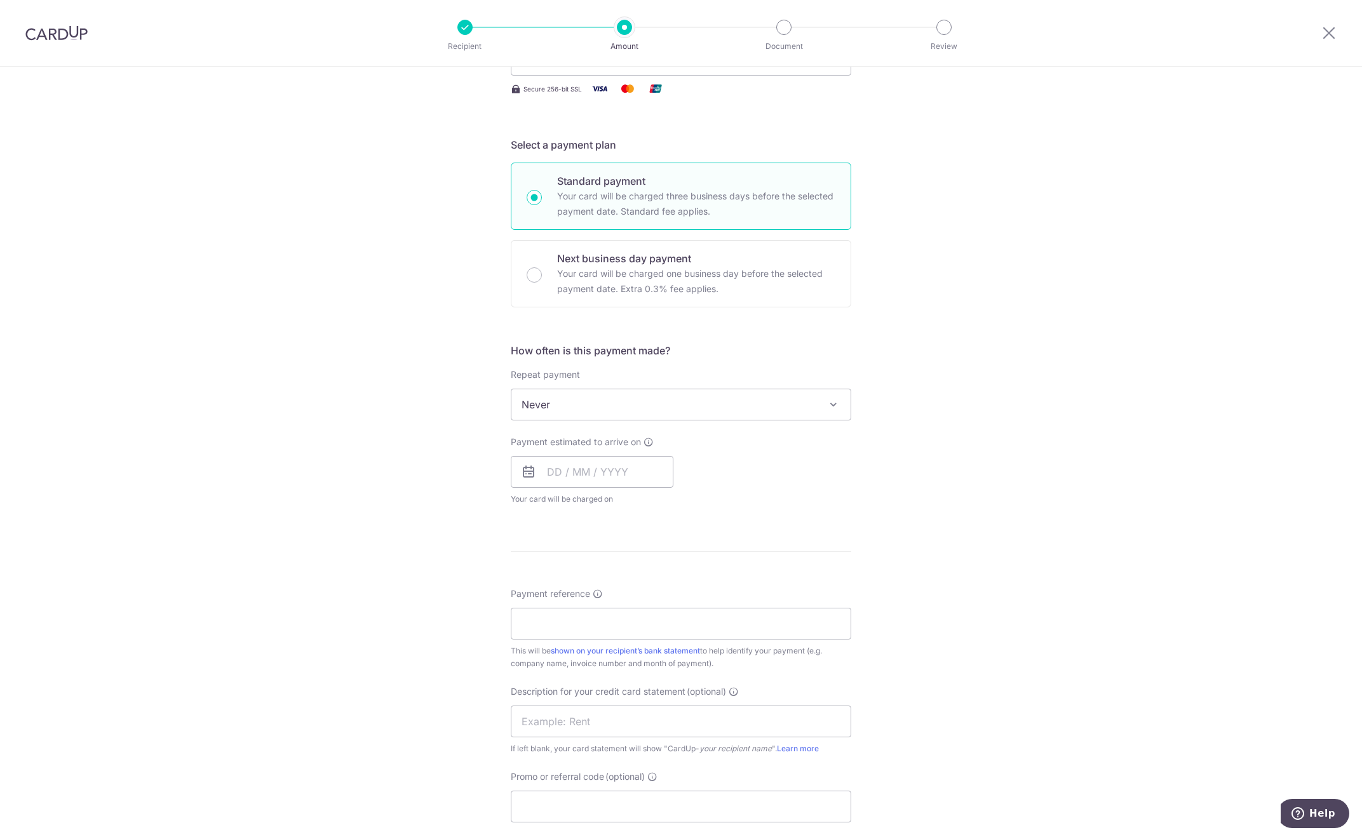
scroll to position [318, 0]
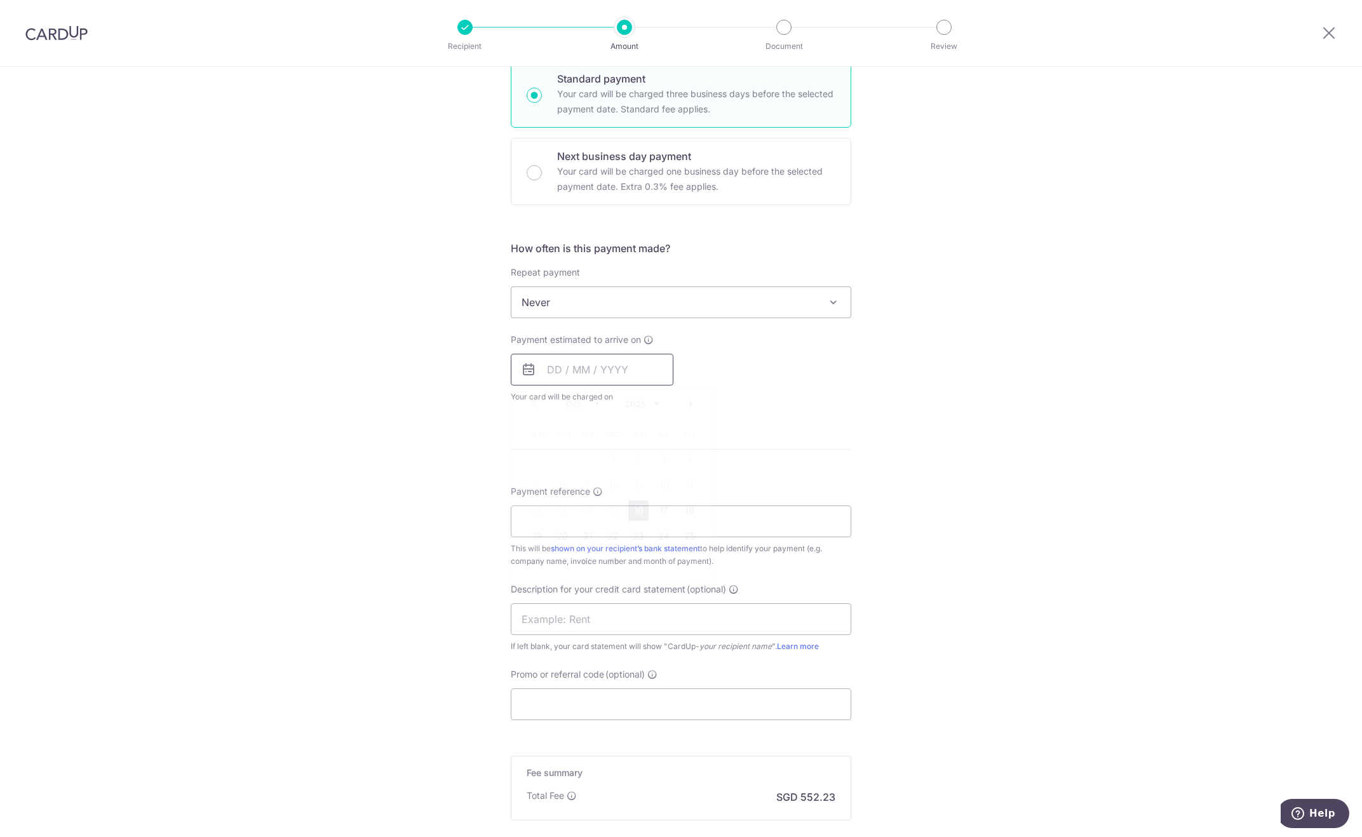
click at [599, 369] on input "text" at bounding box center [592, 370] width 163 height 32
click at [634, 512] on link "16" at bounding box center [638, 511] width 20 height 20
type input "16/10/2025"
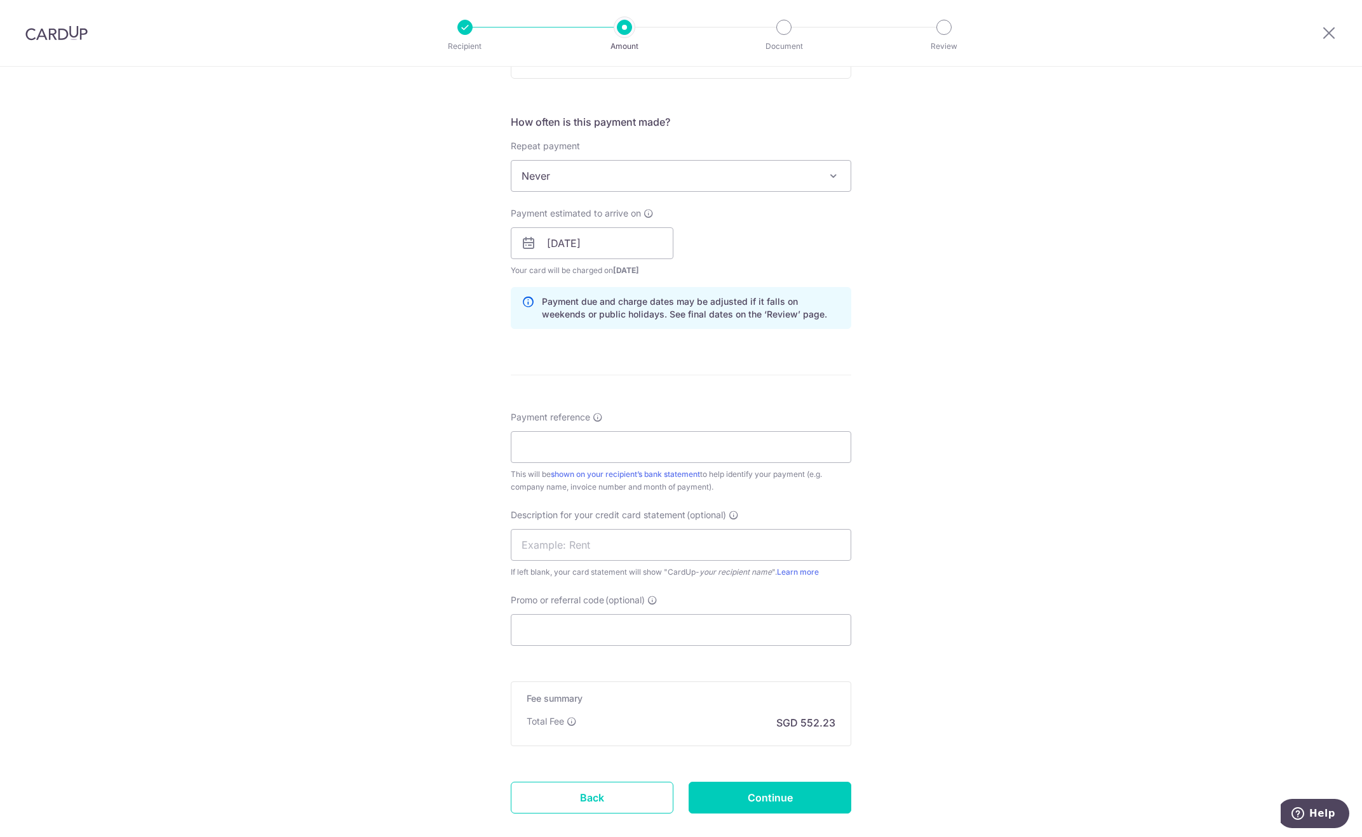
scroll to position [445, 0]
click at [566, 451] on input "Payment reference" at bounding box center [681, 447] width 341 height 32
paste input "P"
click at [566, 449] on input "Payment reference" at bounding box center [681, 447] width 341 height 32
drag, startPoint x: 677, startPoint y: 447, endPoint x: 487, endPoint y: 447, distance: 190.6
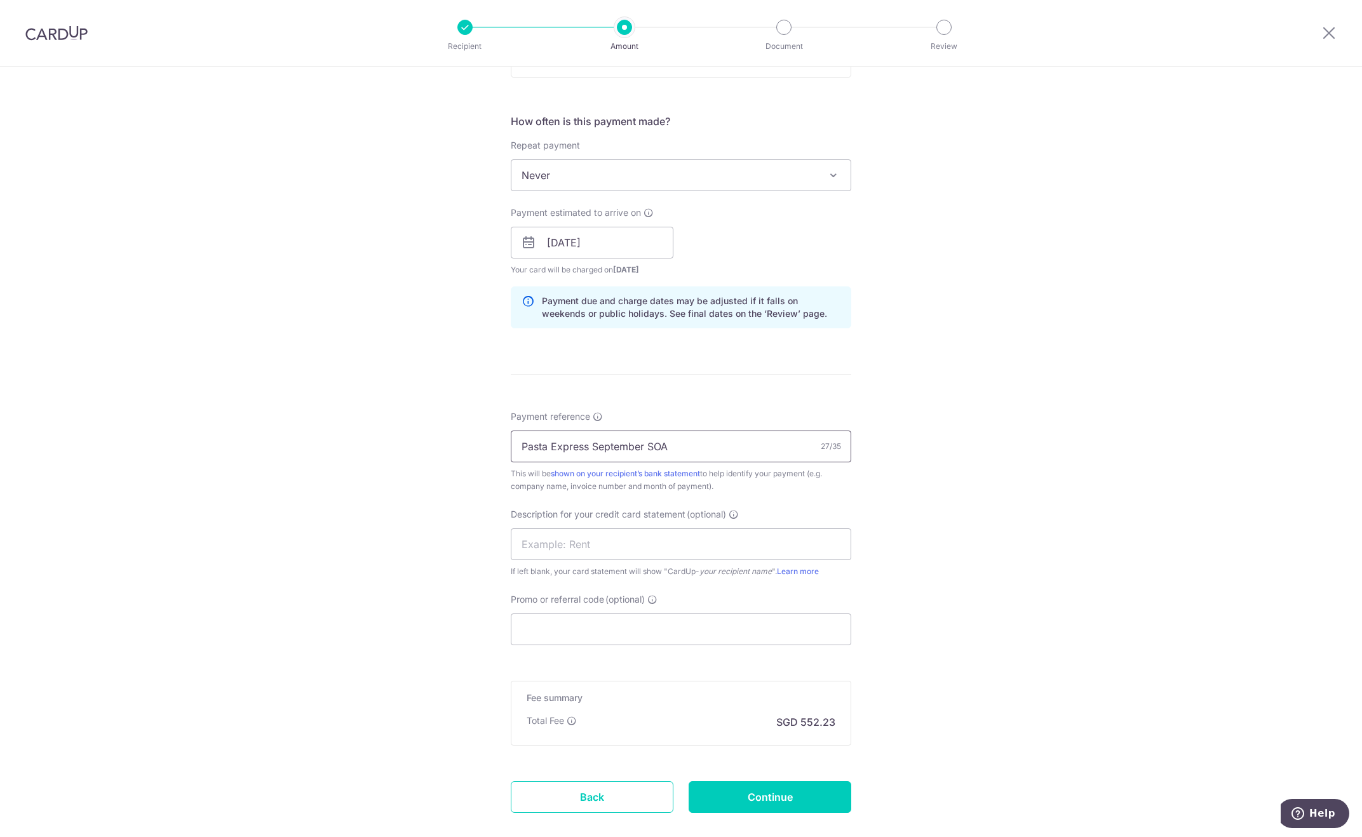
click at [487, 447] on div "Tell us more about your payment Enter payment amount SGD 21,239.71 21239.71 GST…" at bounding box center [681, 265] width 1362 height 1287
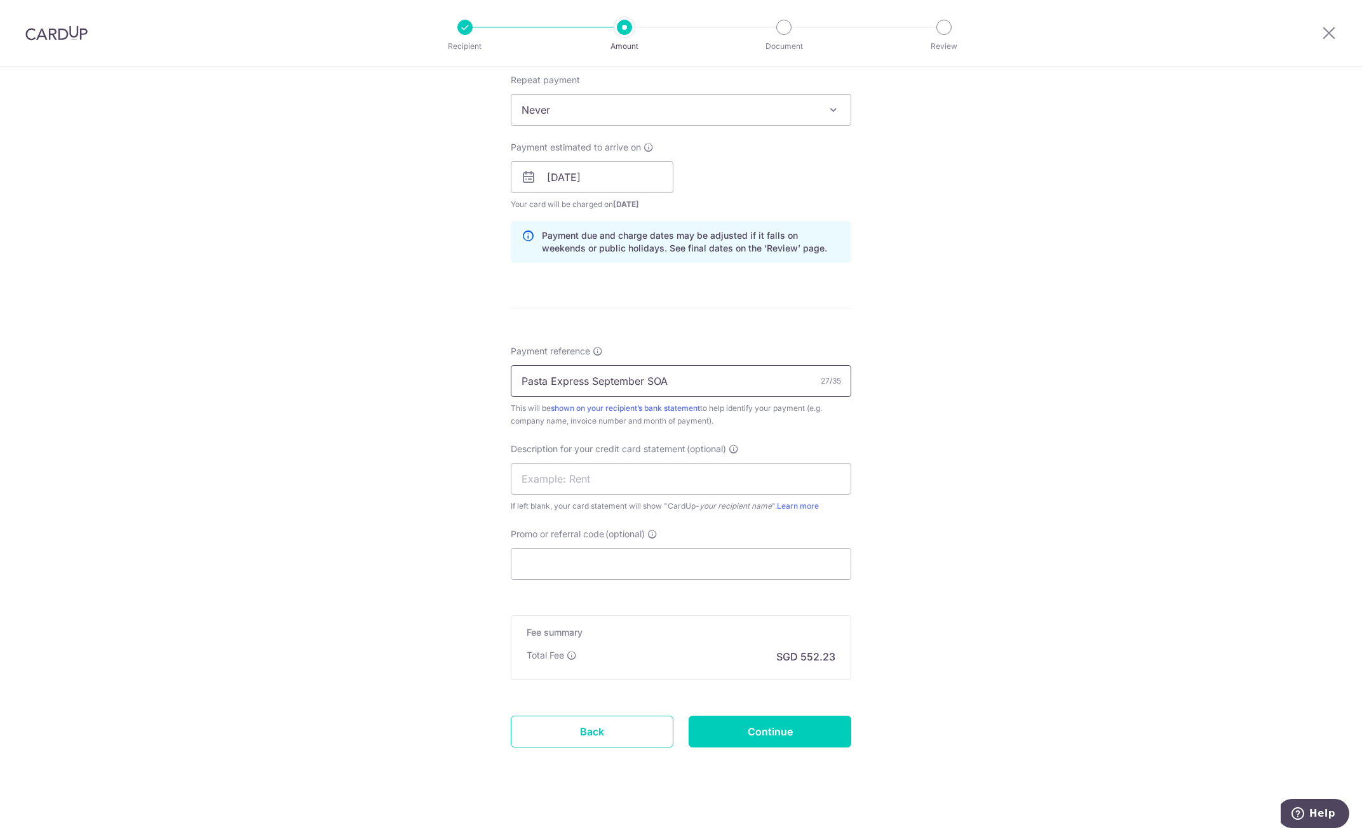
scroll to position [516, 0]
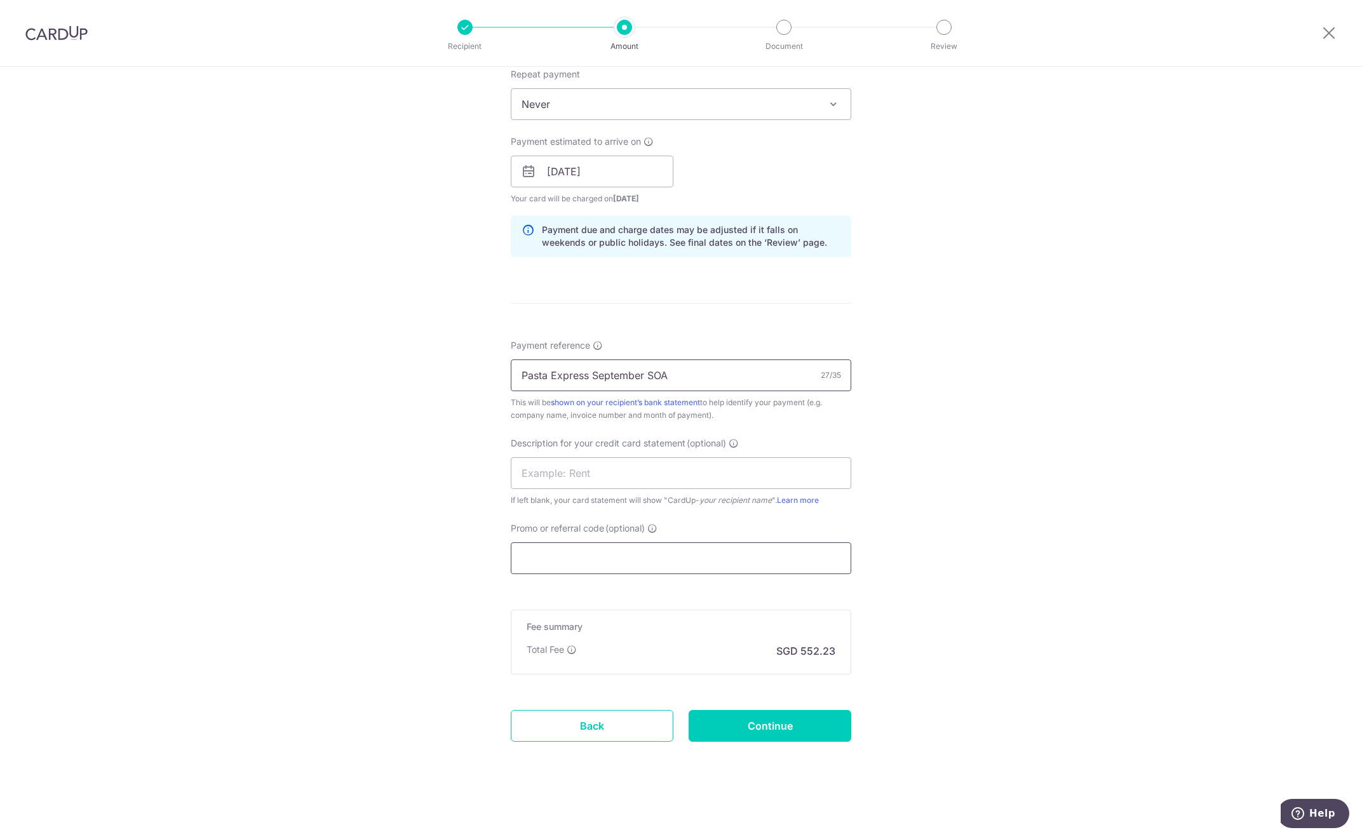
type input "Pasta Express September SOA"
click at [597, 552] on input "Promo or referral code (optional)" at bounding box center [681, 559] width 341 height 32
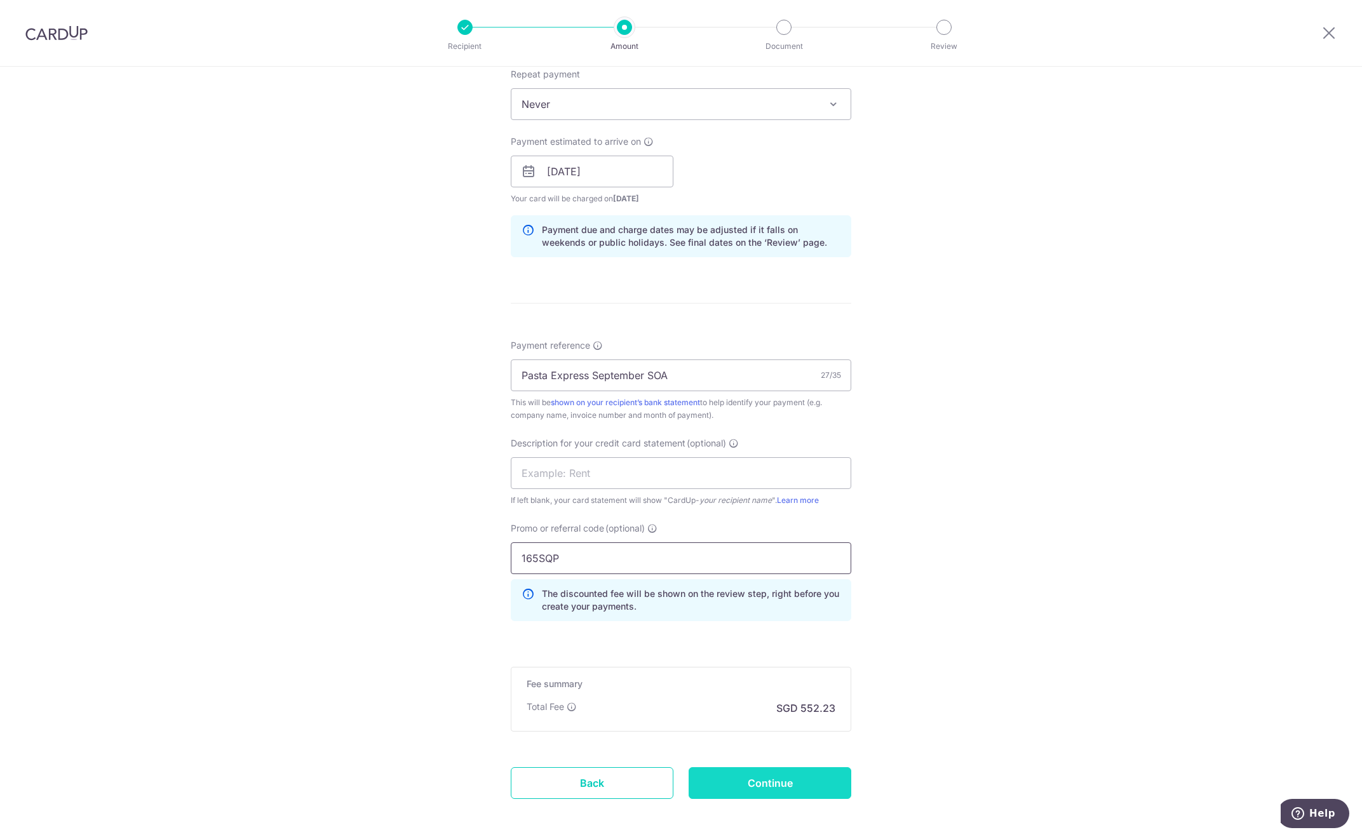
type input "165SQP"
click at [728, 783] on input "Continue" at bounding box center [770, 784] width 163 height 32
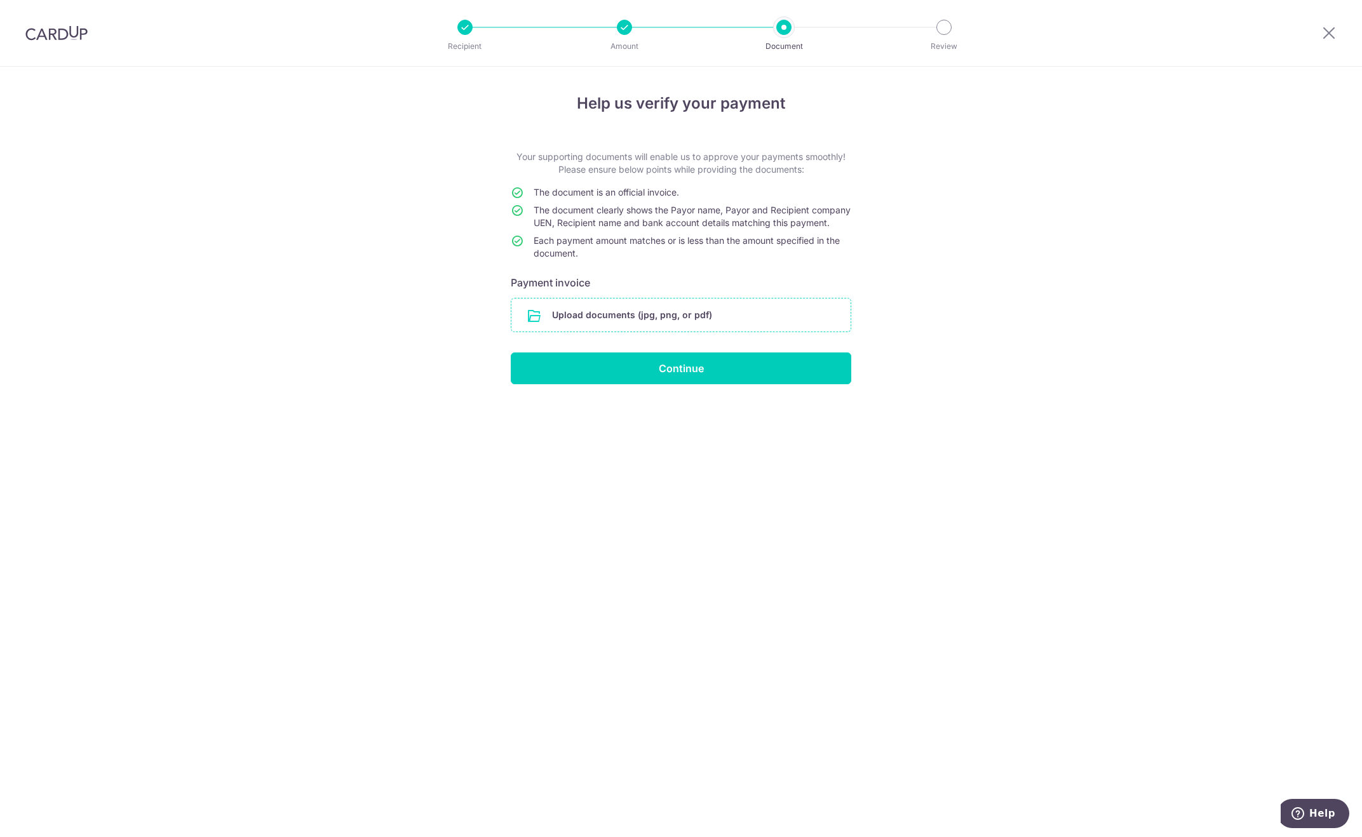
click at [661, 332] on input "file" at bounding box center [681, 315] width 339 height 33
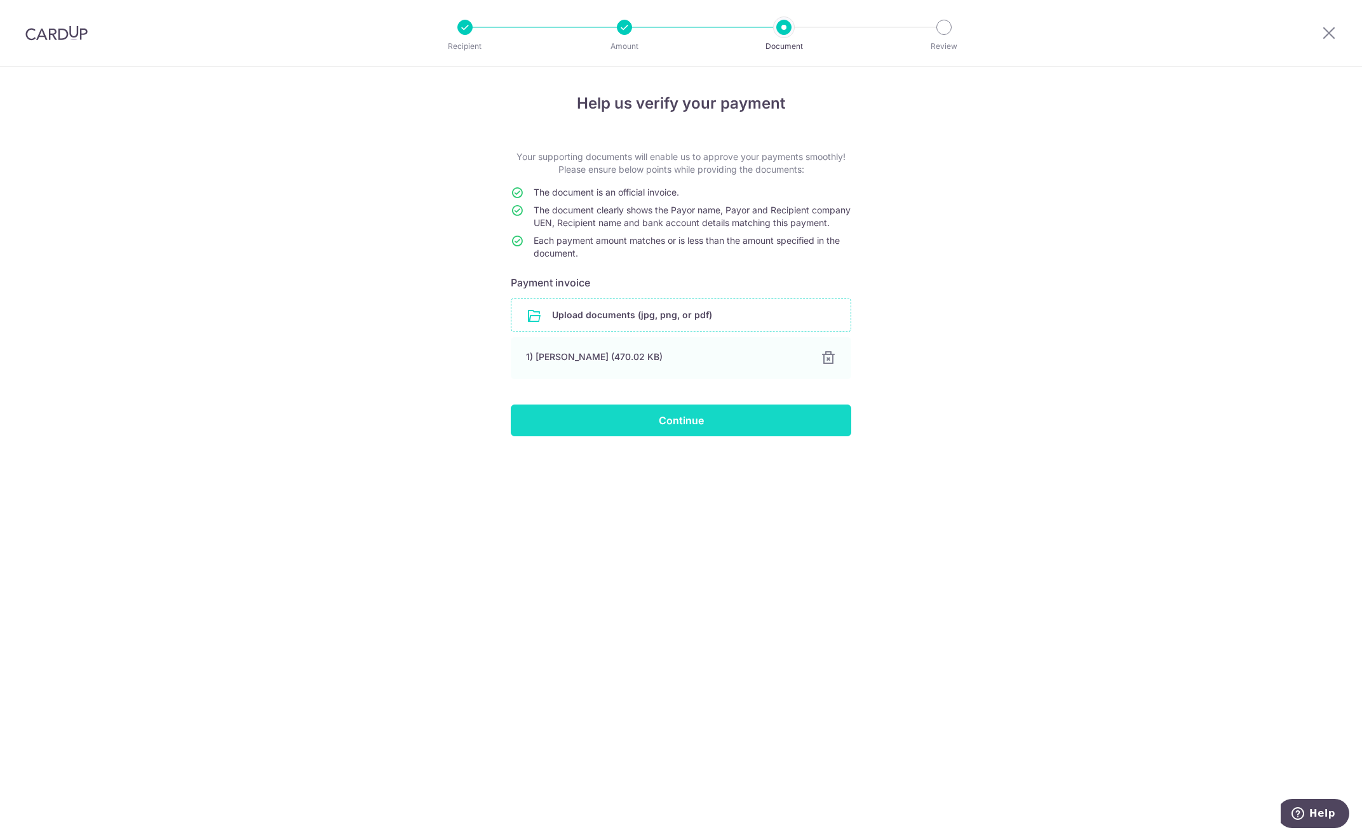
click at [661, 434] on input "Continue" at bounding box center [681, 421] width 341 height 32
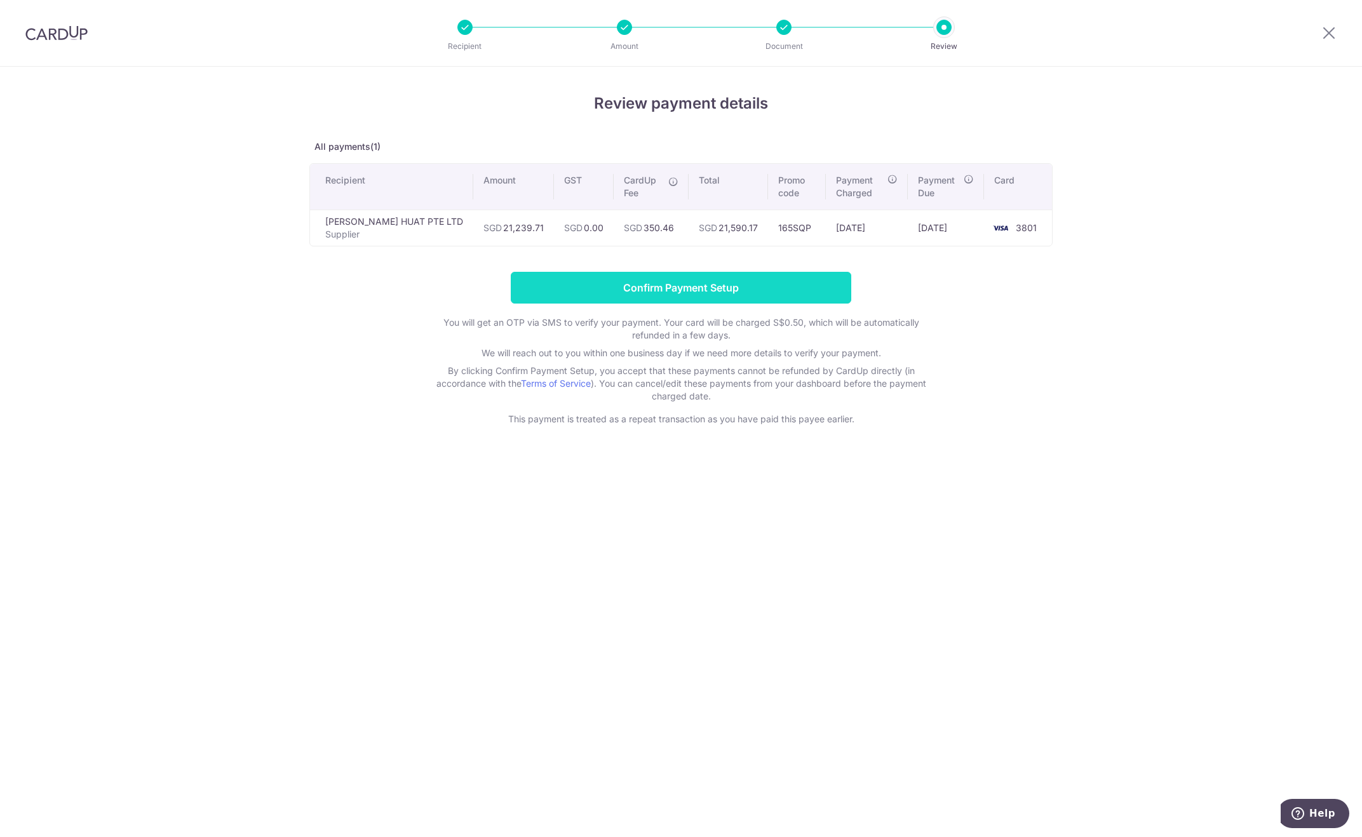
click at [678, 285] on input "Confirm Payment Setup" at bounding box center [681, 288] width 341 height 32
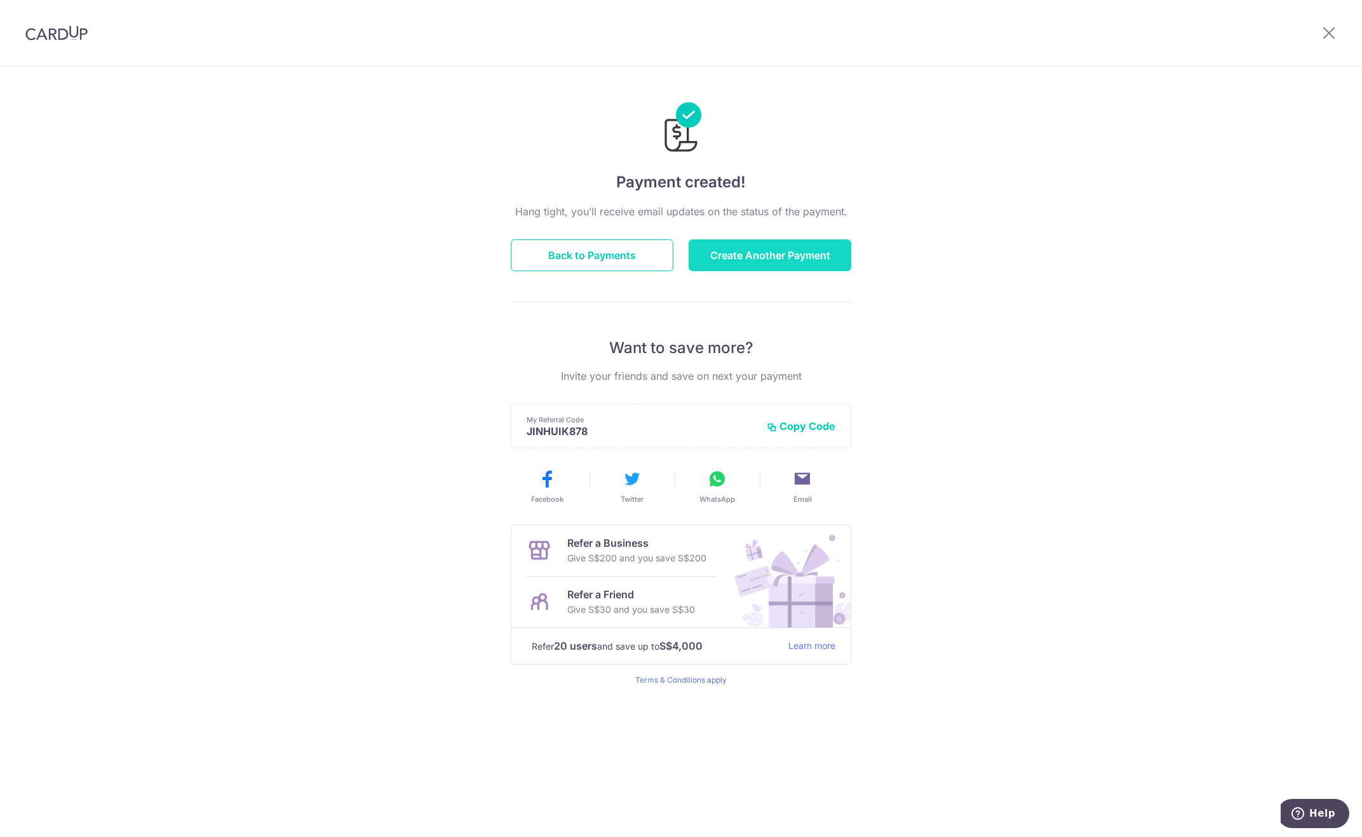
click at [789, 249] on button "Create Another Payment" at bounding box center [770, 256] width 163 height 32
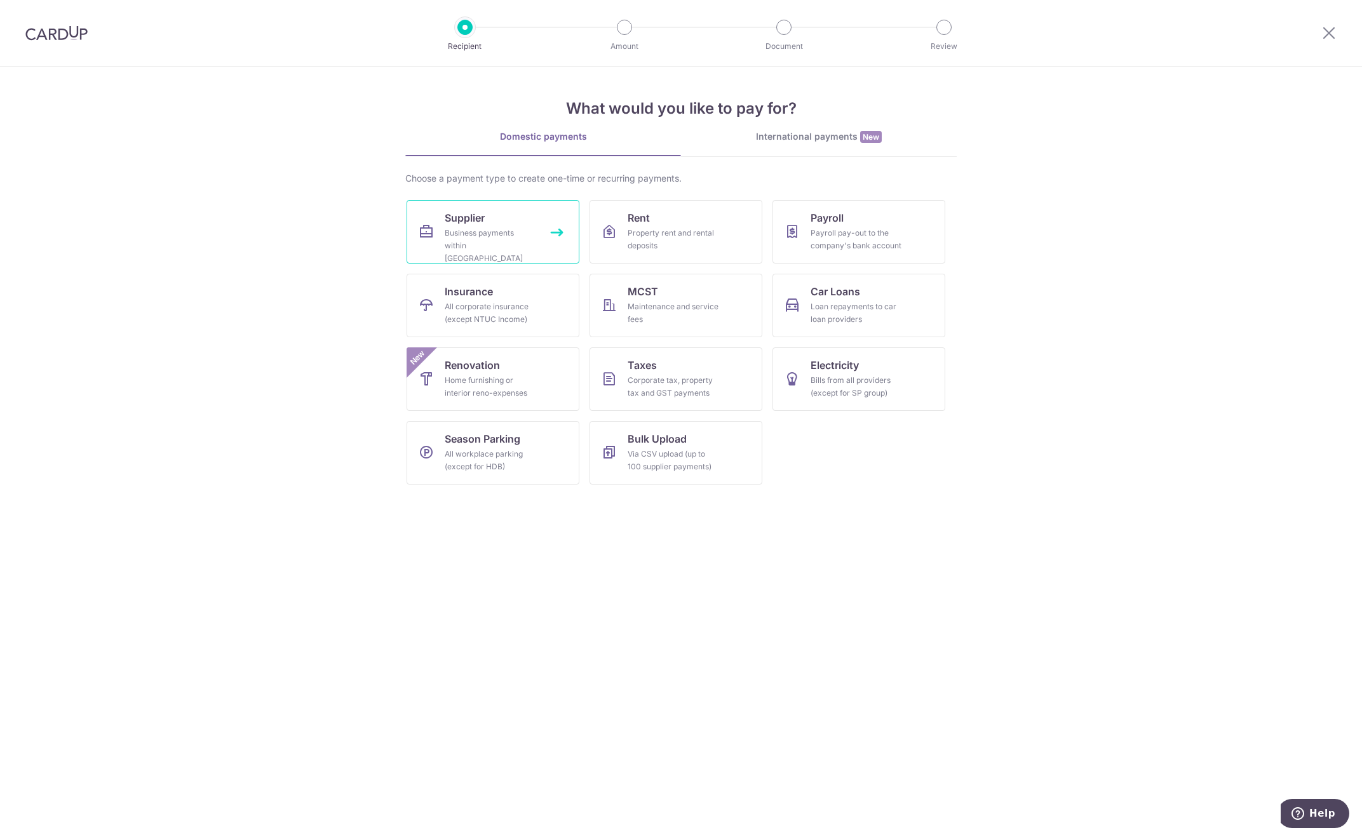
click at [525, 245] on div "Business payments within Singapore" at bounding box center [491, 246] width 92 height 38
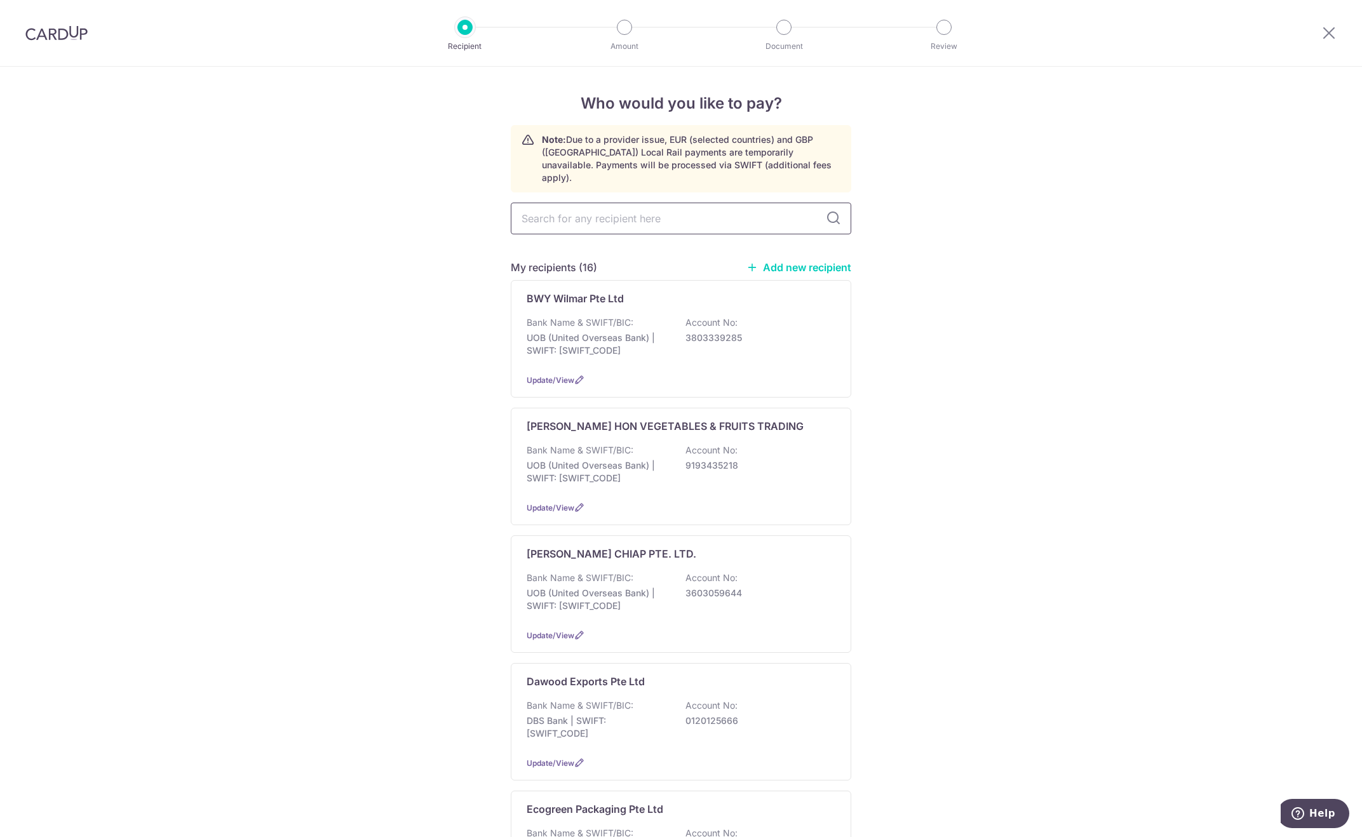
click at [555, 210] on input "text" at bounding box center [681, 219] width 341 height 32
type input "eco"
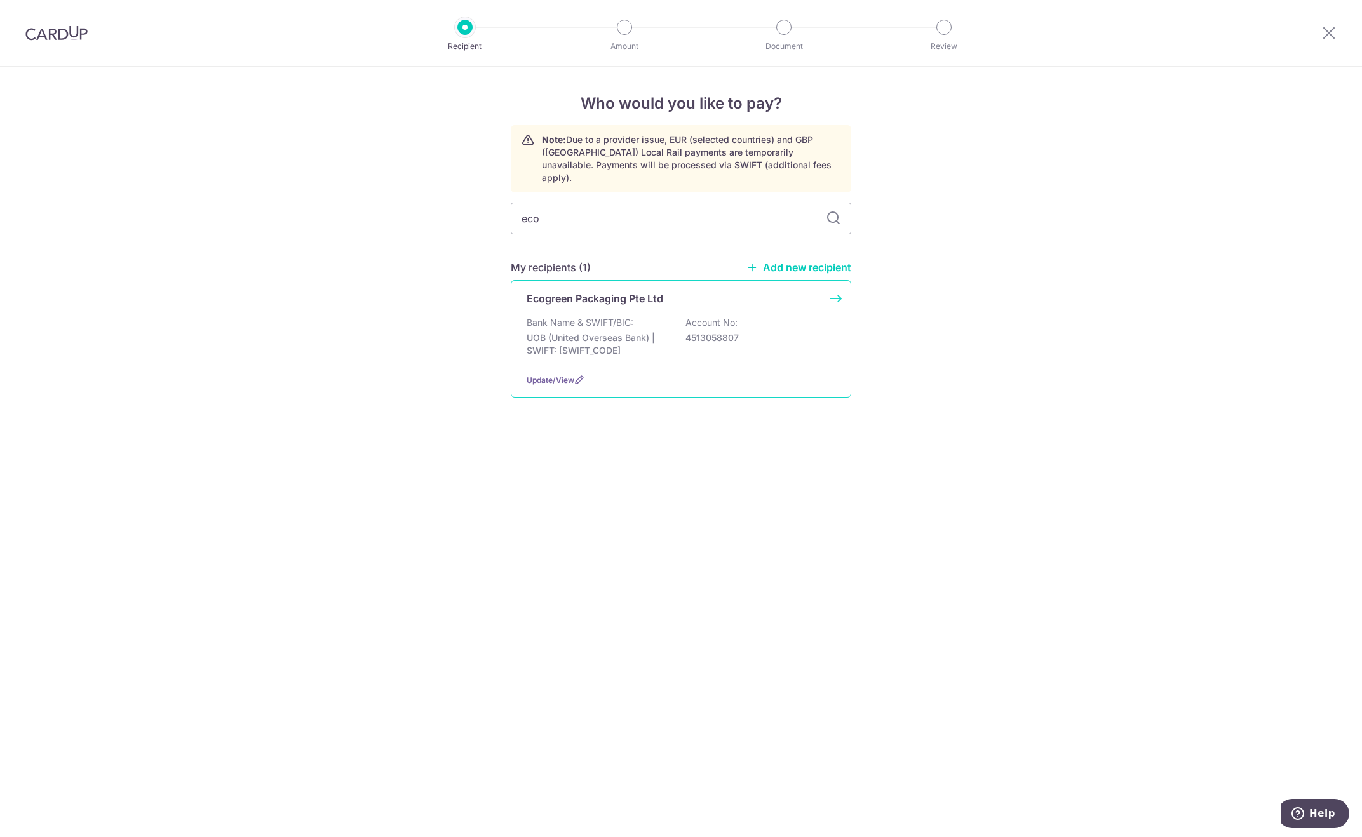
click at [596, 316] on p "Bank Name & SWIFT/BIC:" at bounding box center [580, 322] width 107 height 13
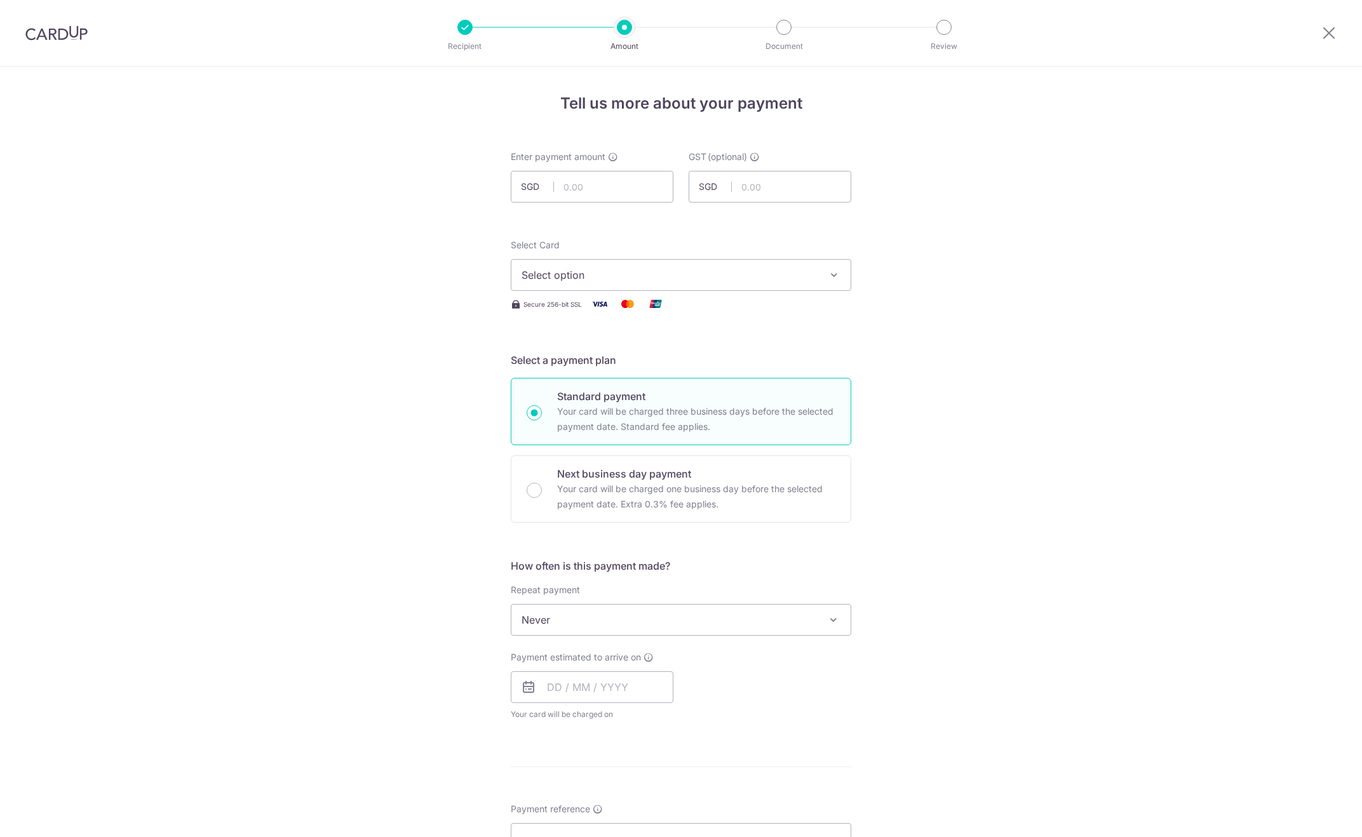
click at [566, 186] on input "text" at bounding box center [592, 187] width 163 height 32
type input "23,194.30"
click at [612, 276] on span "Select option" at bounding box center [670, 275] width 296 height 15
click at [635, 365] on span "**** 3801" at bounding box center [681, 365] width 319 height 15
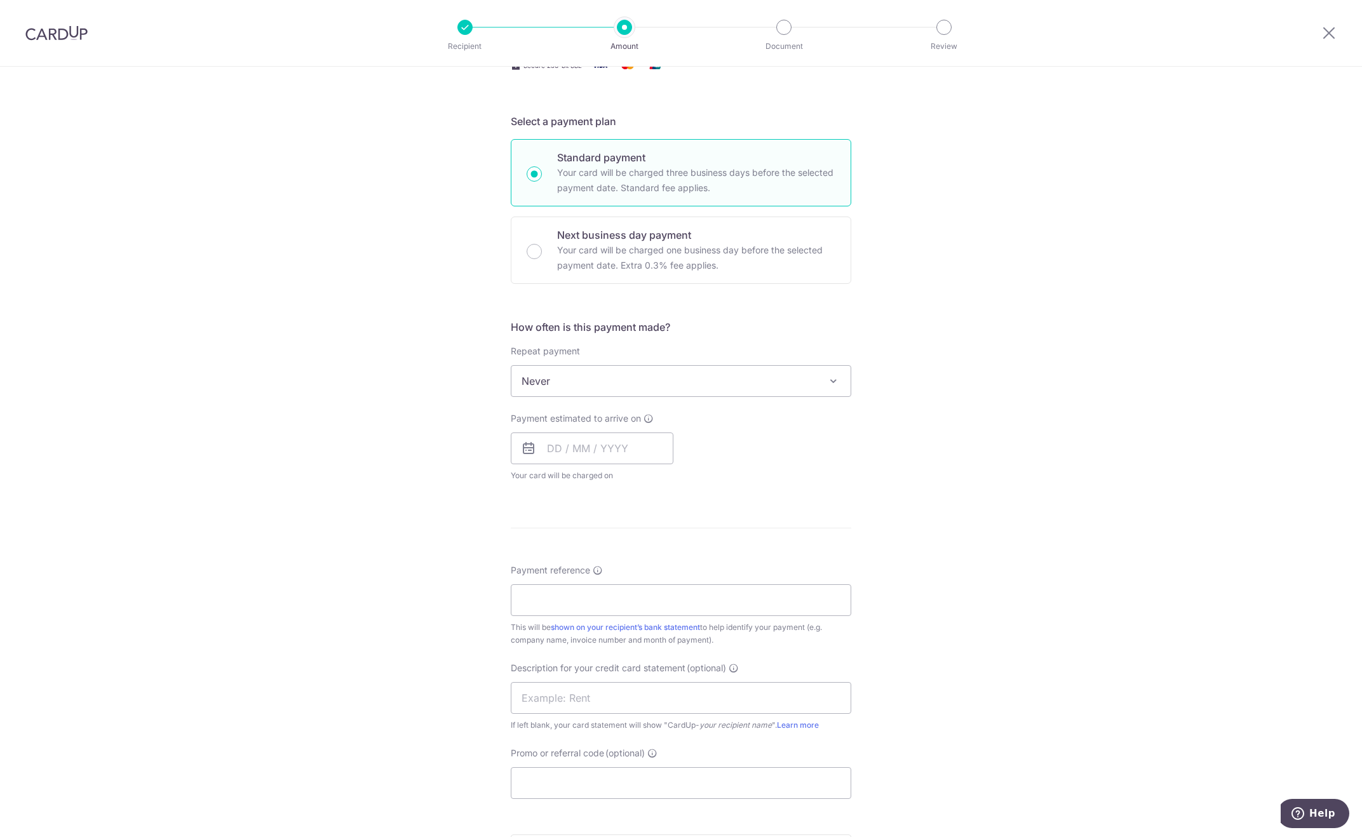
scroll to position [254, 0]
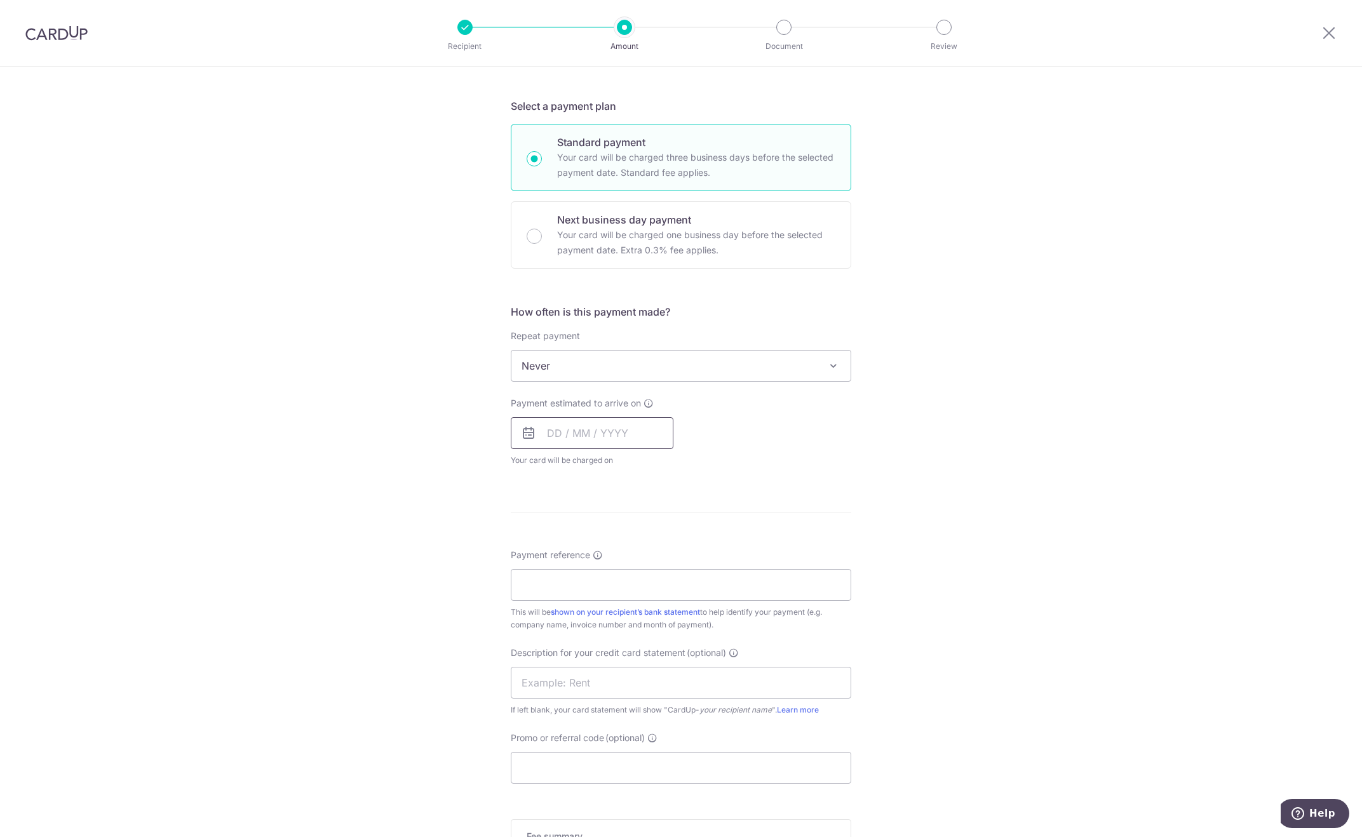
click at [597, 435] on input "text" at bounding box center [592, 433] width 163 height 32
click at [639, 574] on link "16" at bounding box center [638, 574] width 20 height 20
type input "16/10/2025"
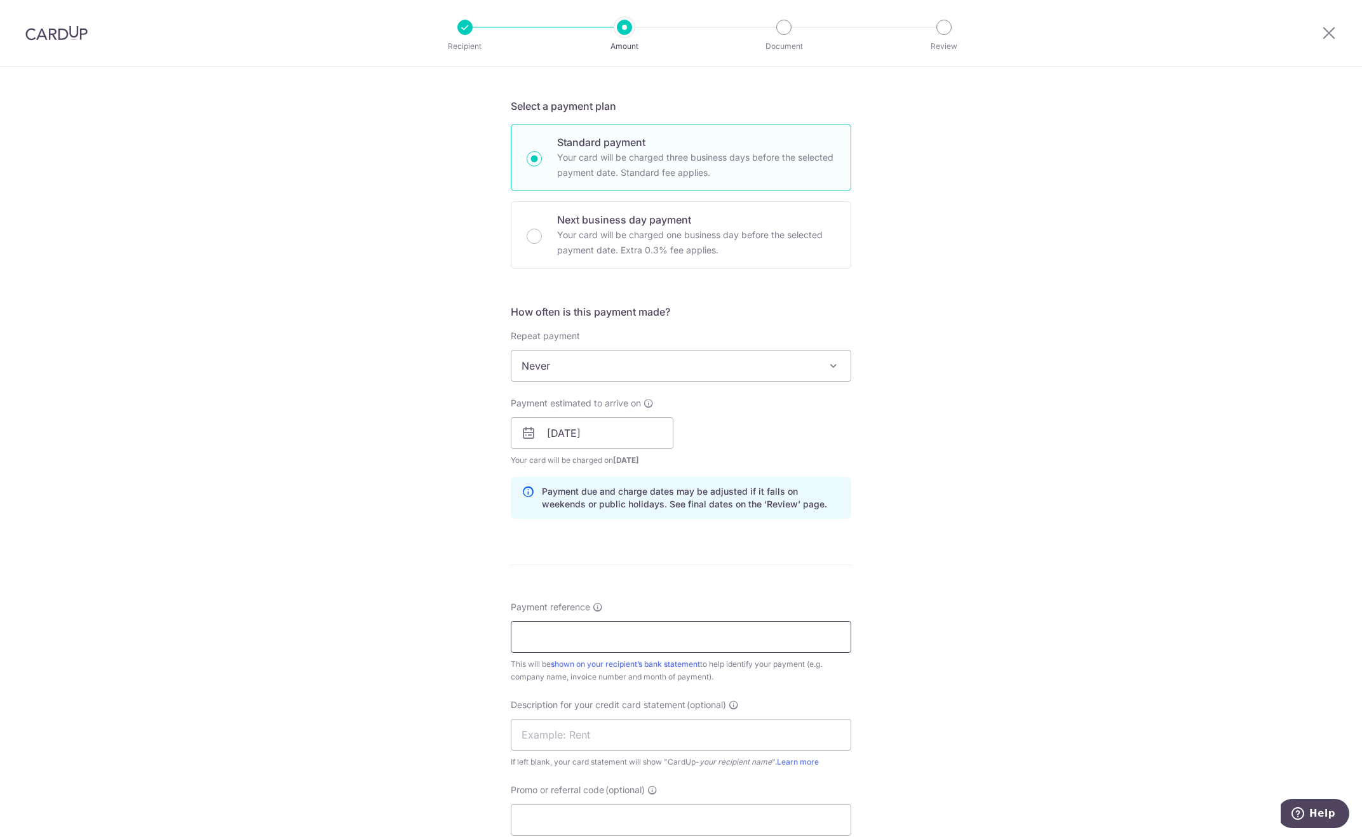
click at [630, 630] on input "Payment reference" at bounding box center [681, 637] width 341 height 32
paste input "Pasta Express September SOA"
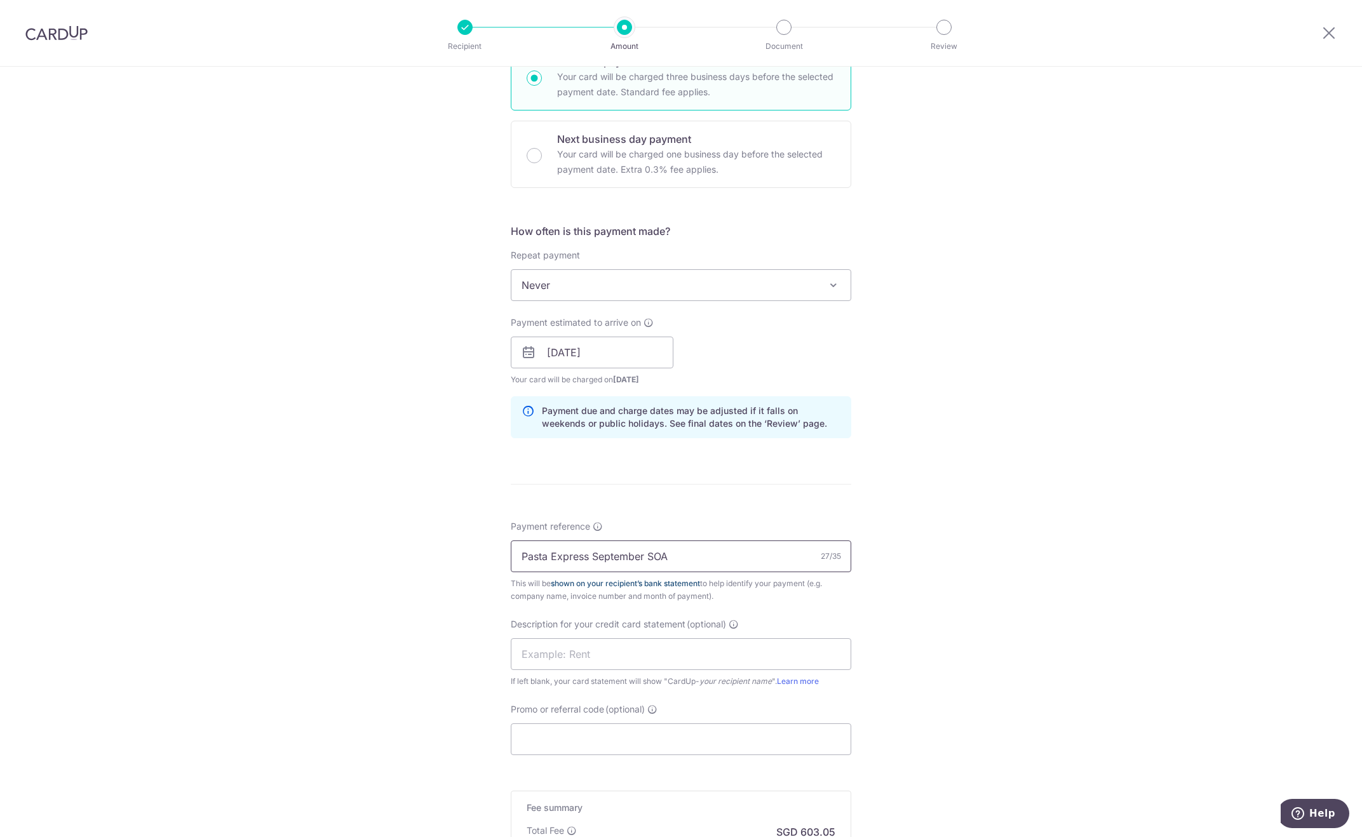
scroll to position [445, 0]
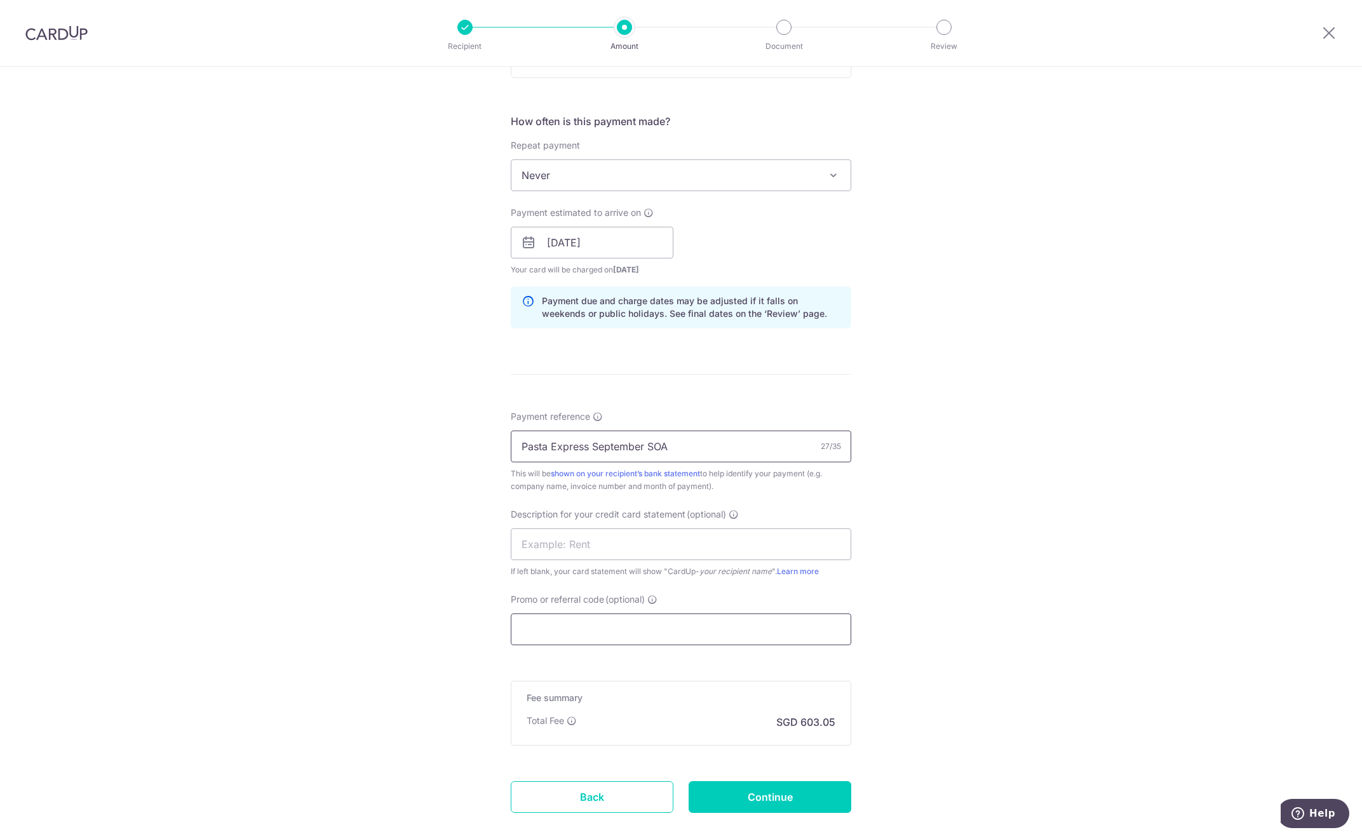
type input "Pasta Express September SOA"
click at [633, 618] on input "Promo or referral code (optional)" at bounding box center [681, 630] width 341 height 32
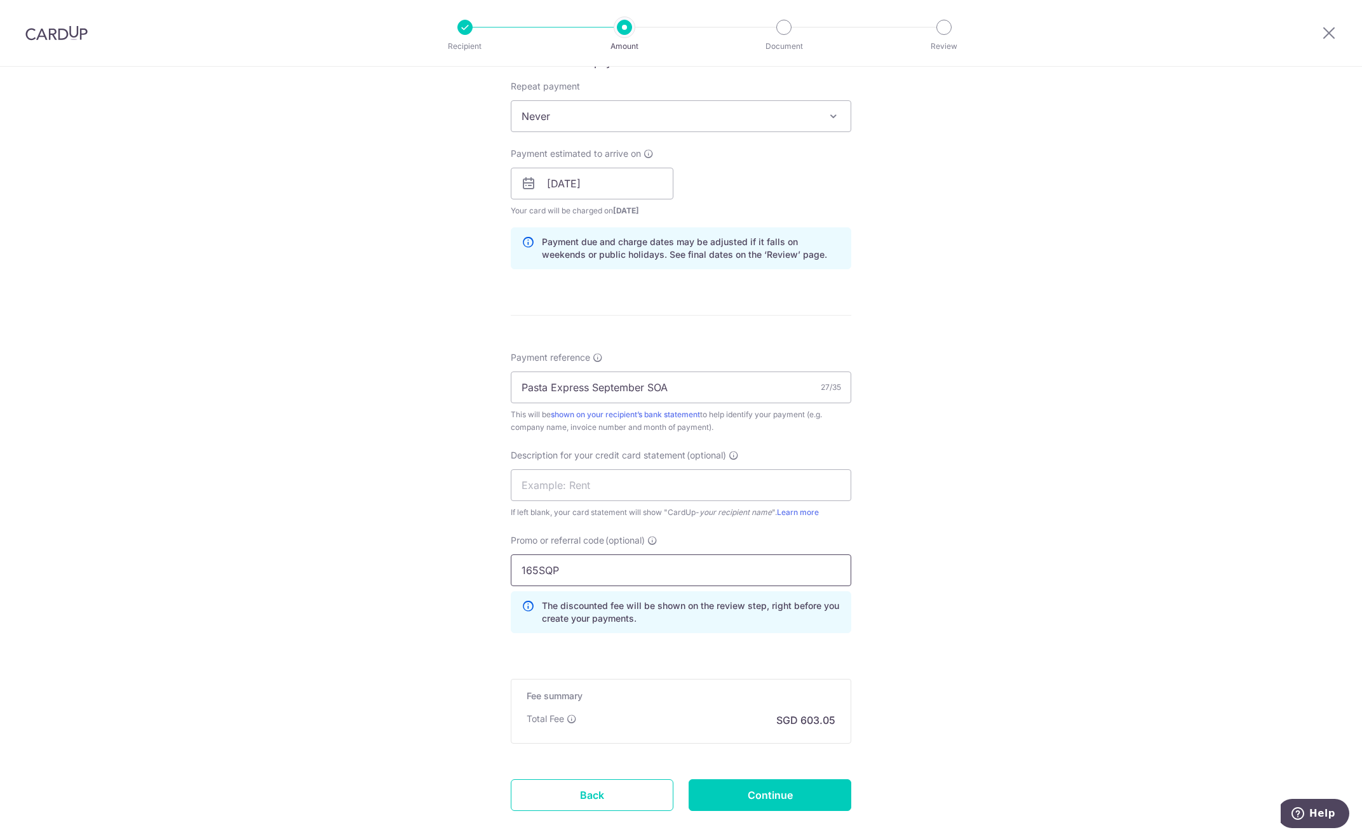
scroll to position [573, 0]
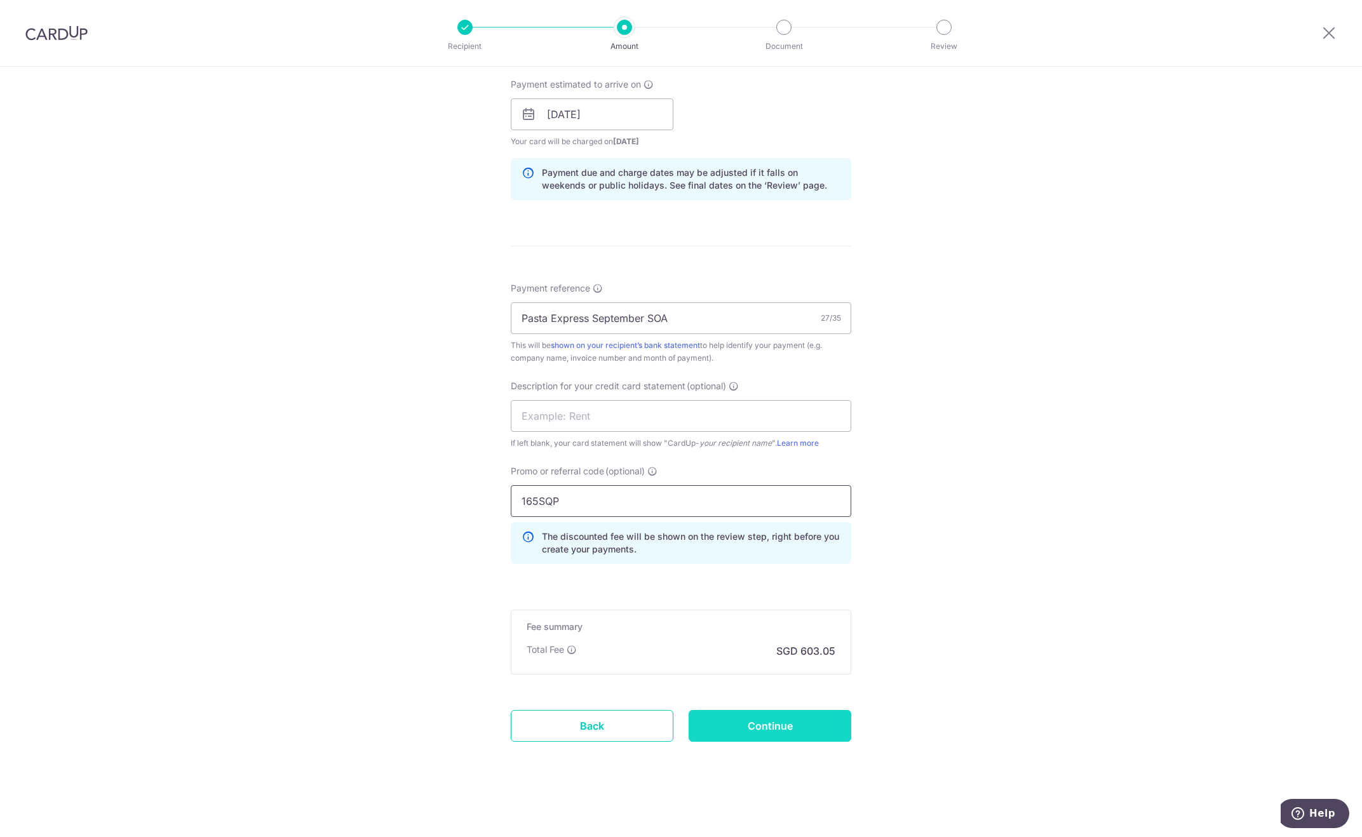
type input "165SQP"
click at [749, 724] on input "Continue" at bounding box center [770, 726] width 163 height 32
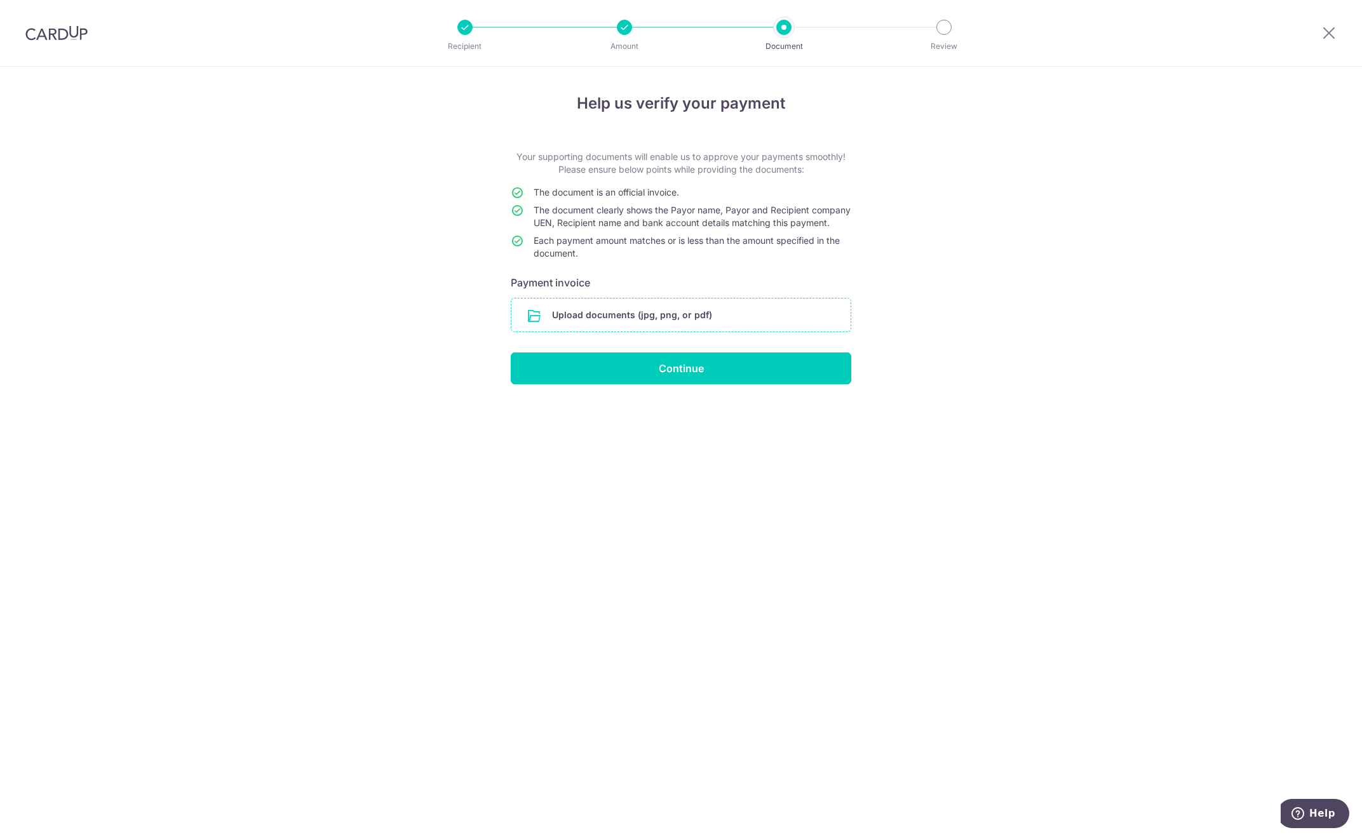
click at [590, 326] on input "file" at bounding box center [681, 315] width 339 height 33
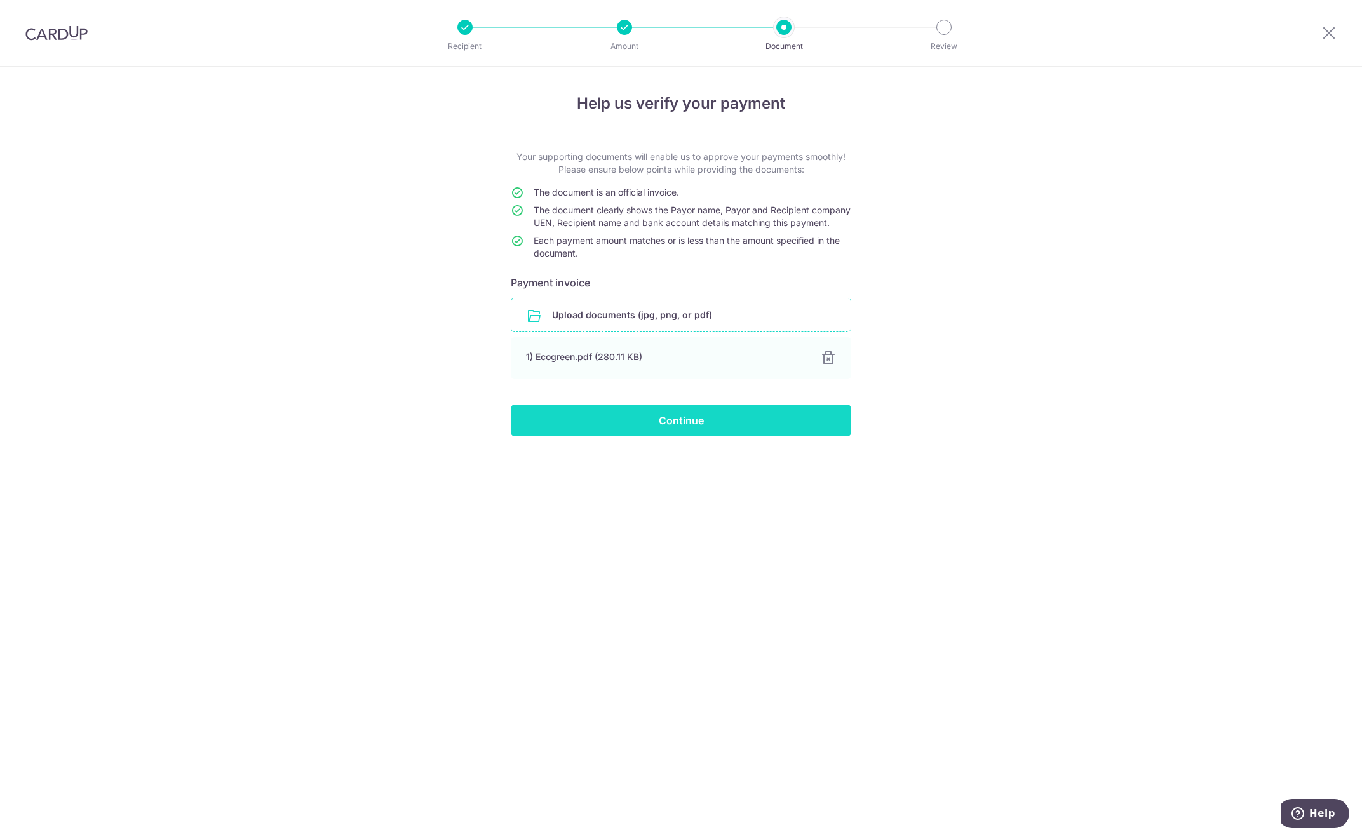
click at [693, 433] on input "Continue" at bounding box center [681, 421] width 341 height 32
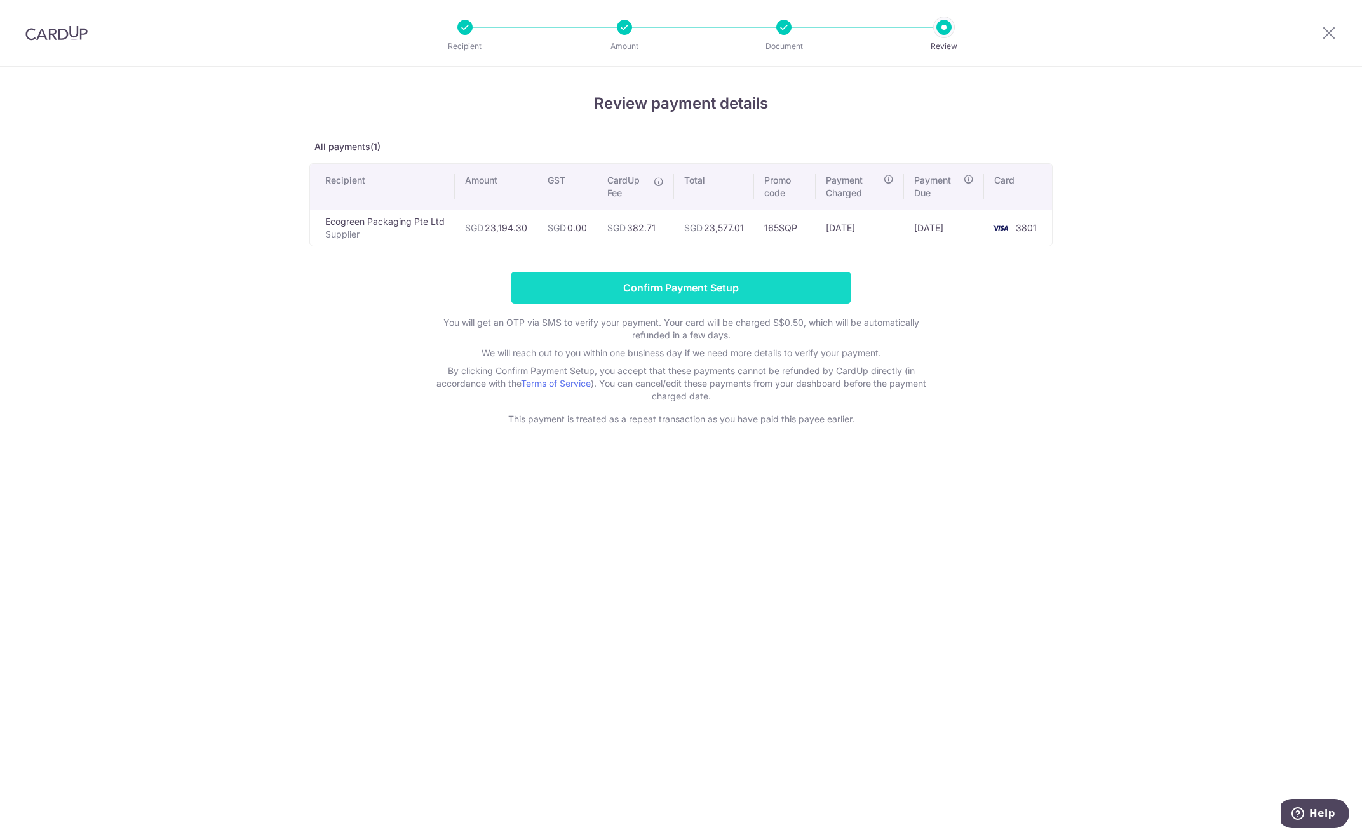
click at [616, 288] on input "Confirm Payment Setup" at bounding box center [681, 288] width 341 height 32
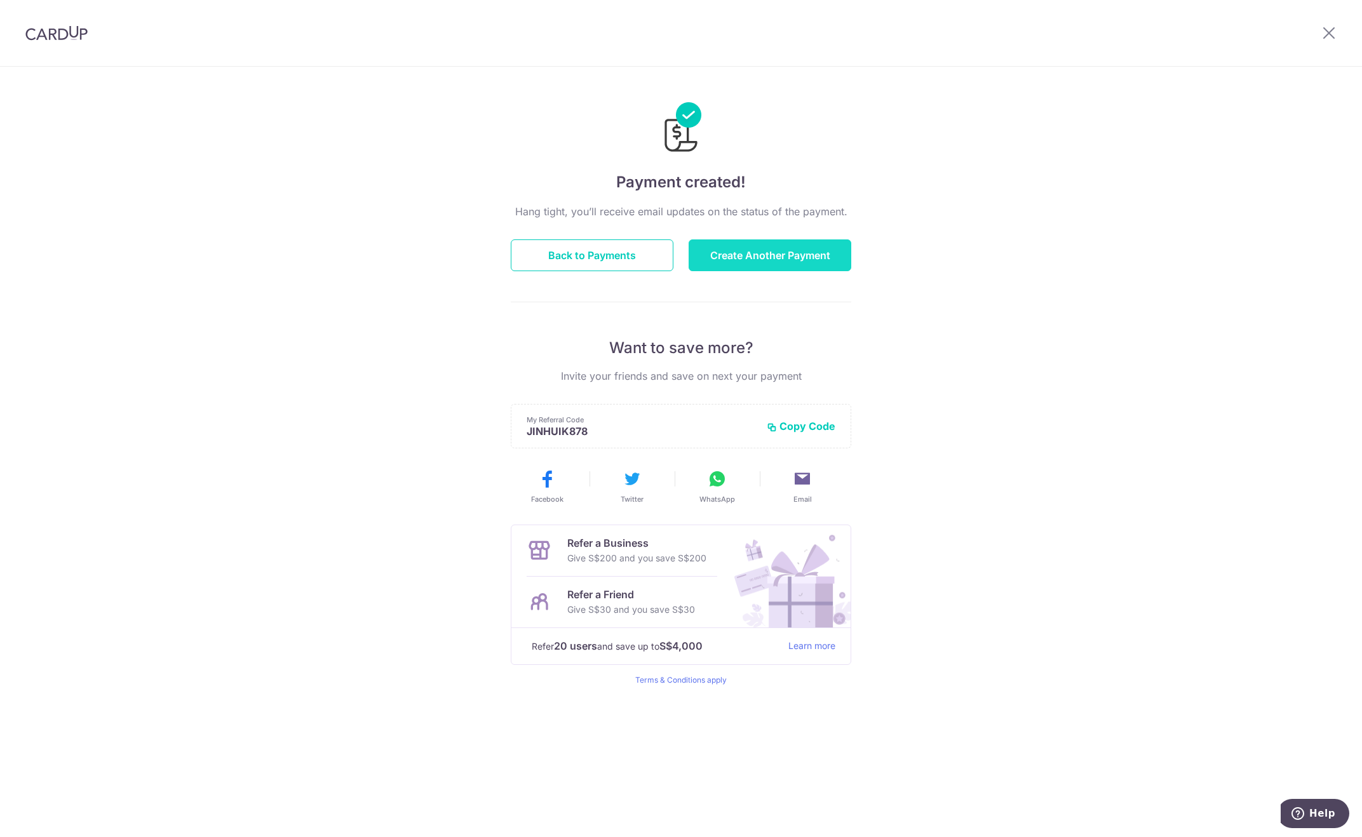
click at [794, 255] on button "Create Another Payment" at bounding box center [770, 256] width 163 height 32
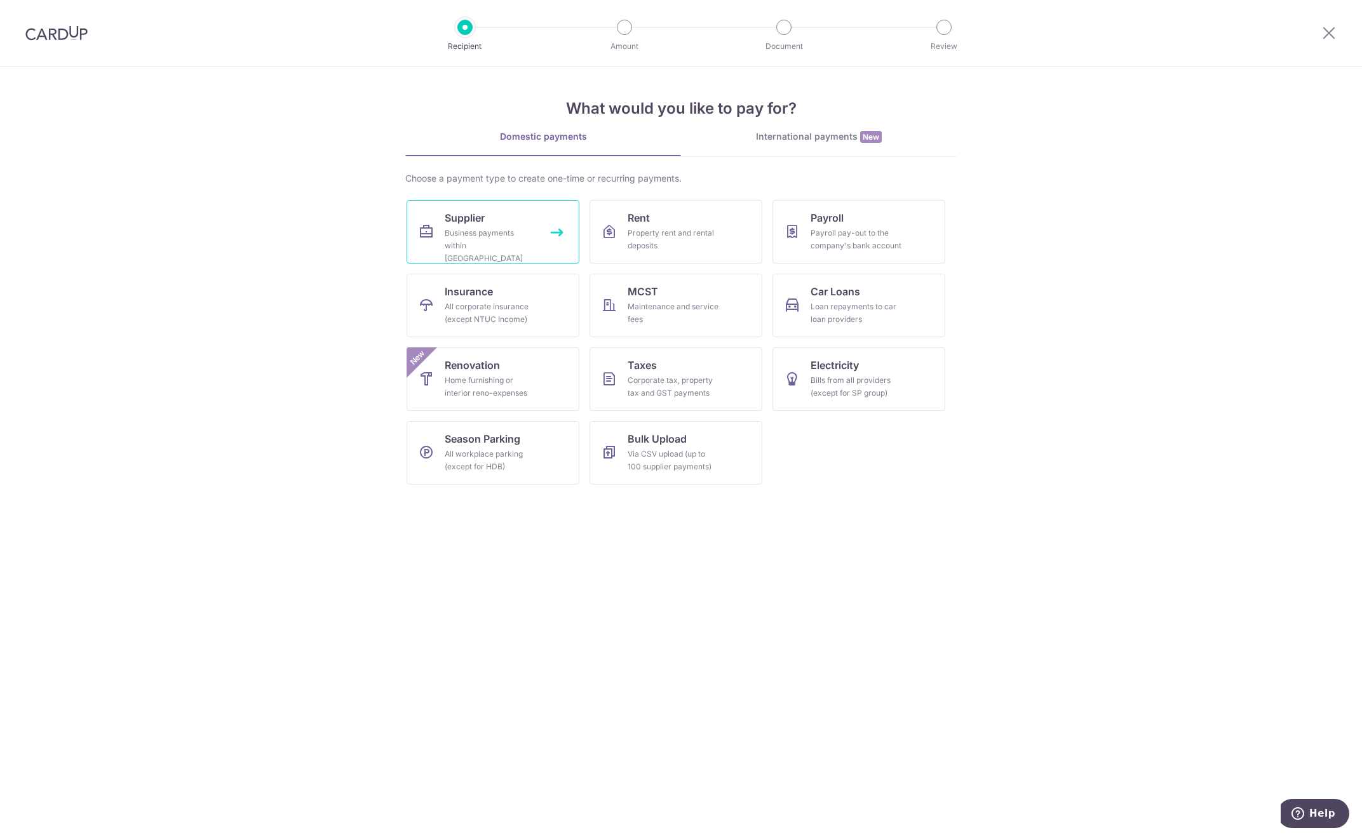
click at [447, 236] on div "Business payments within Singapore" at bounding box center [491, 246] width 92 height 38
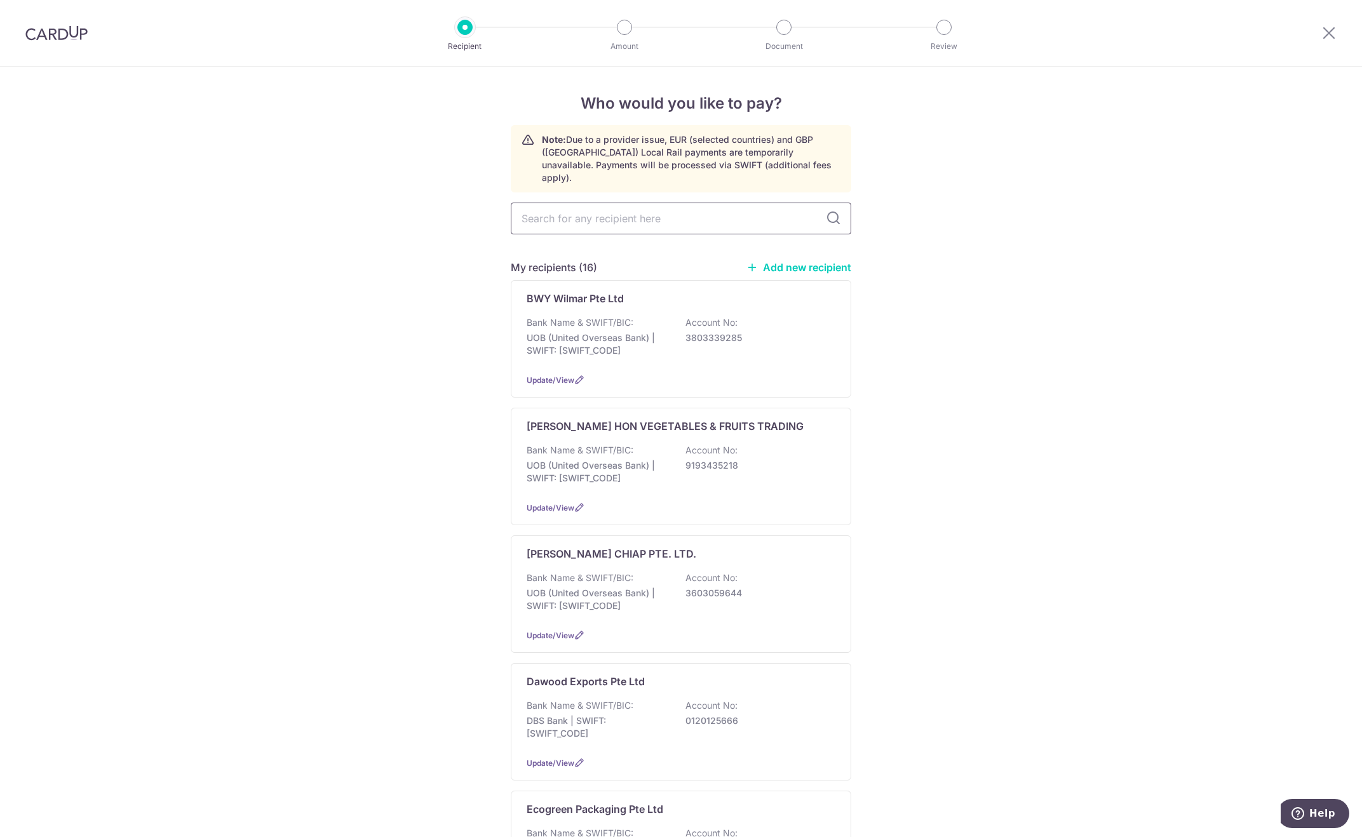
click at [562, 205] on input "text" at bounding box center [681, 219] width 341 height 32
type input "wilmar"
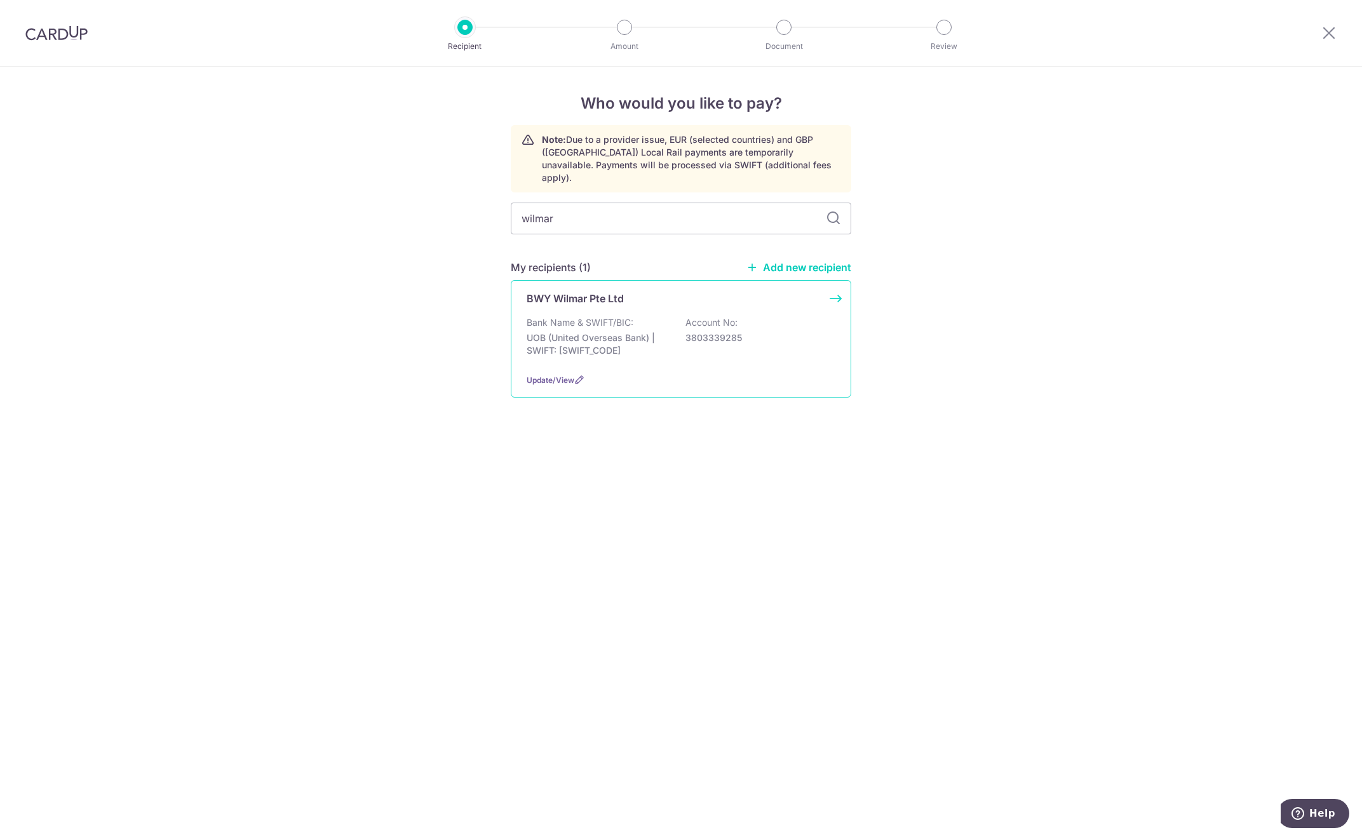
click at [607, 316] on p "Bank Name & SWIFT/BIC:" at bounding box center [580, 322] width 107 height 13
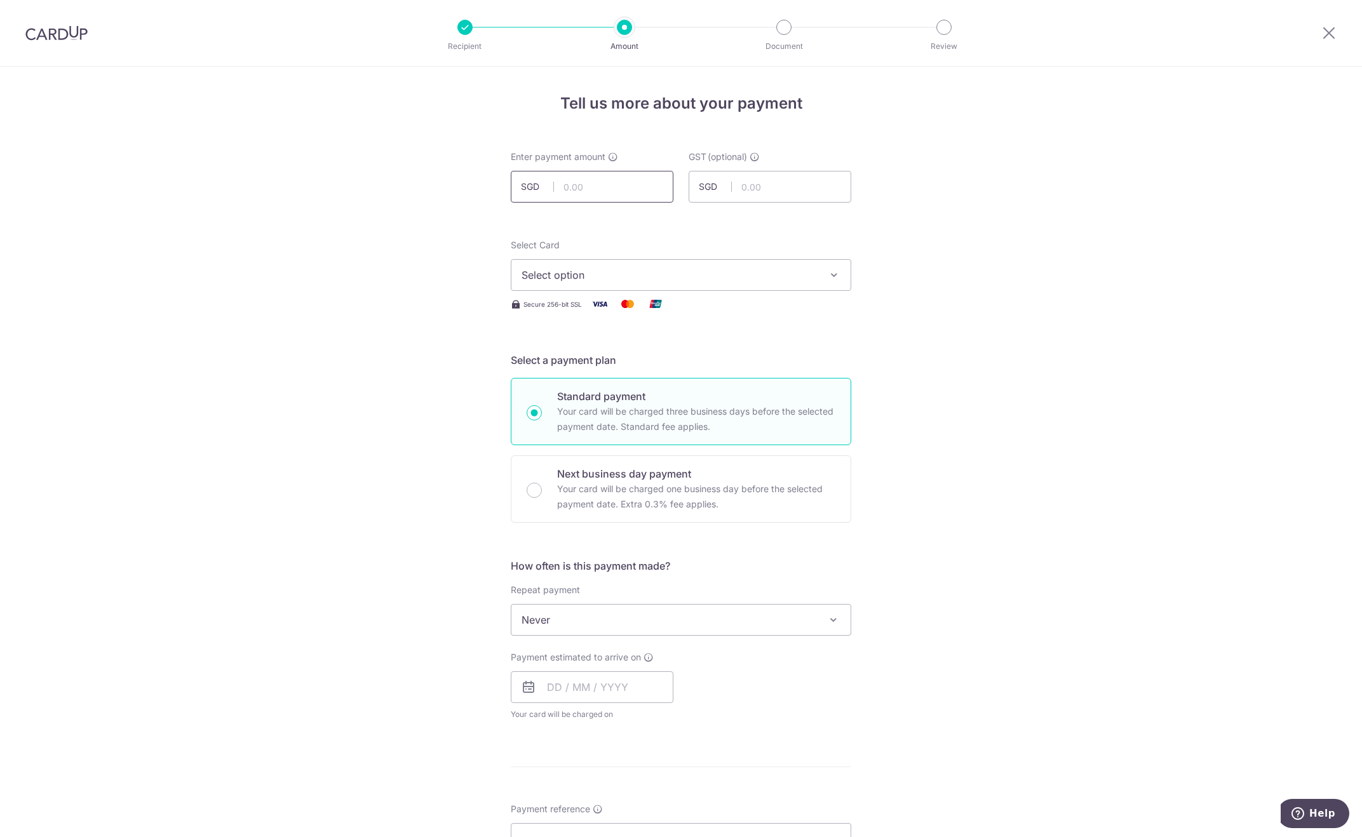
click at [575, 192] on input "text" at bounding box center [592, 187] width 163 height 32
type input "22,049.70"
click at [608, 271] on span "Select option" at bounding box center [670, 275] width 296 height 15
click at [605, 376] on link "**** 3801" at bounding box center [681, 366] width 339 height 31
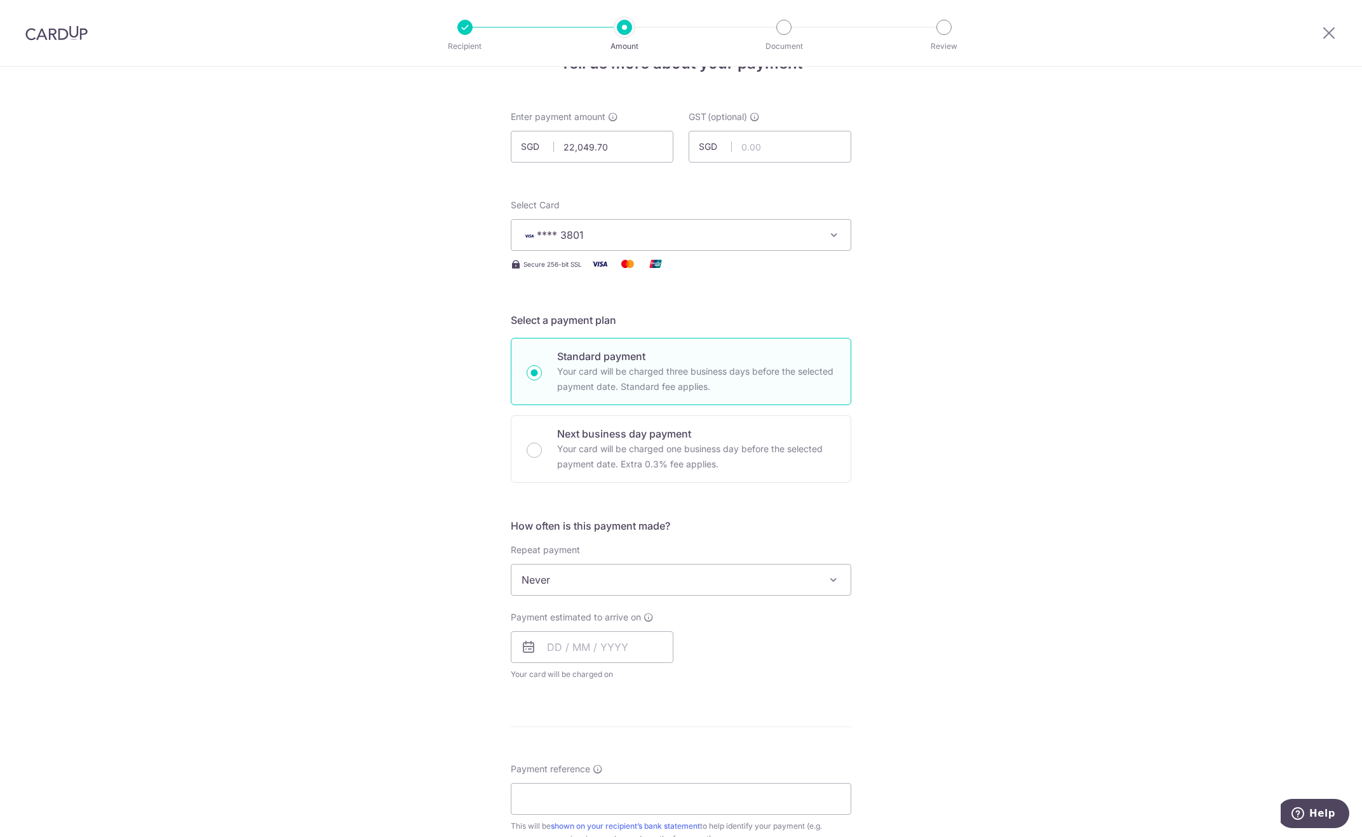
scroll to position [191, 0]
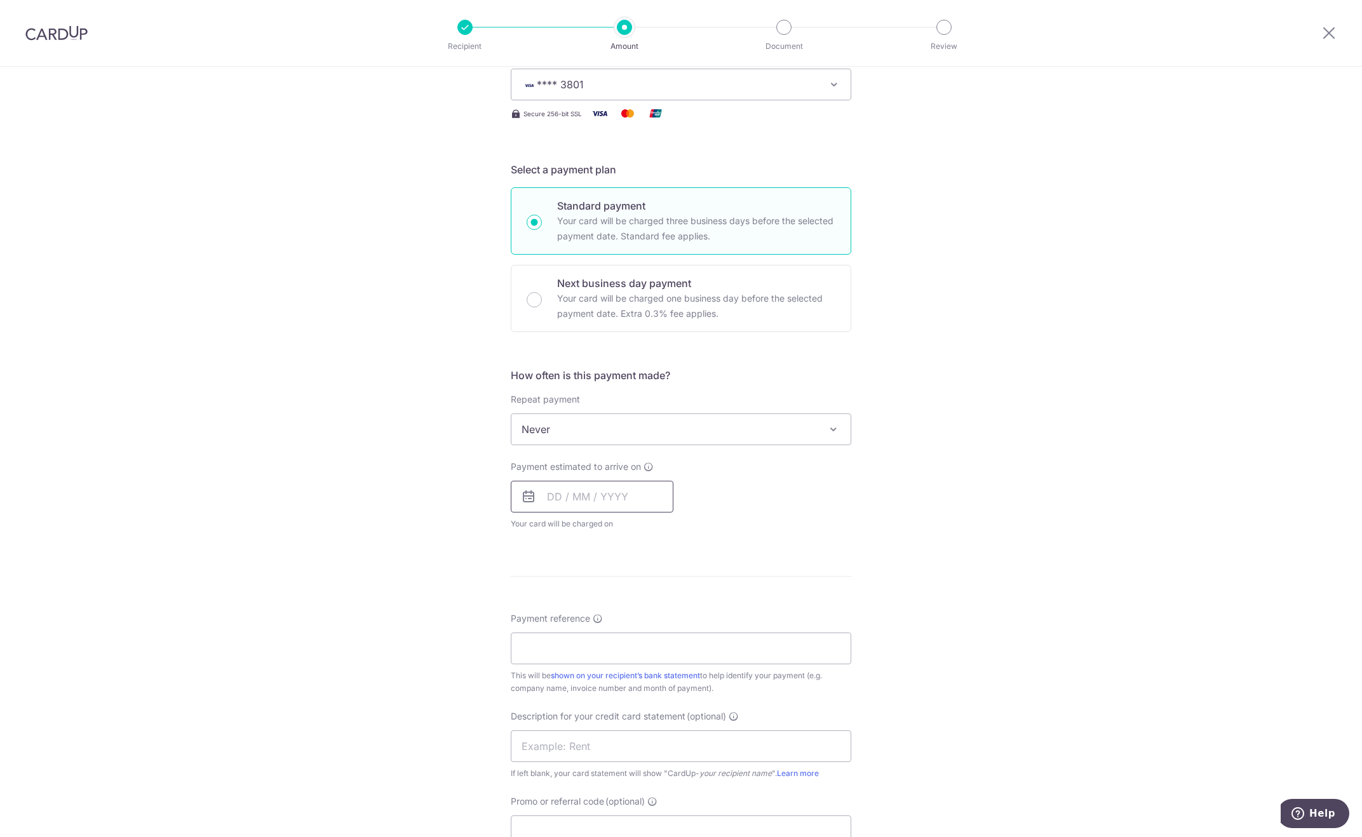
click at [599, 492] on input "text" at bounding box center [592, 497] width 163 height 32
click at [633, 634] on link "16" at bounding box center [638, 638] width 20 height 20
type input "[DATE]"
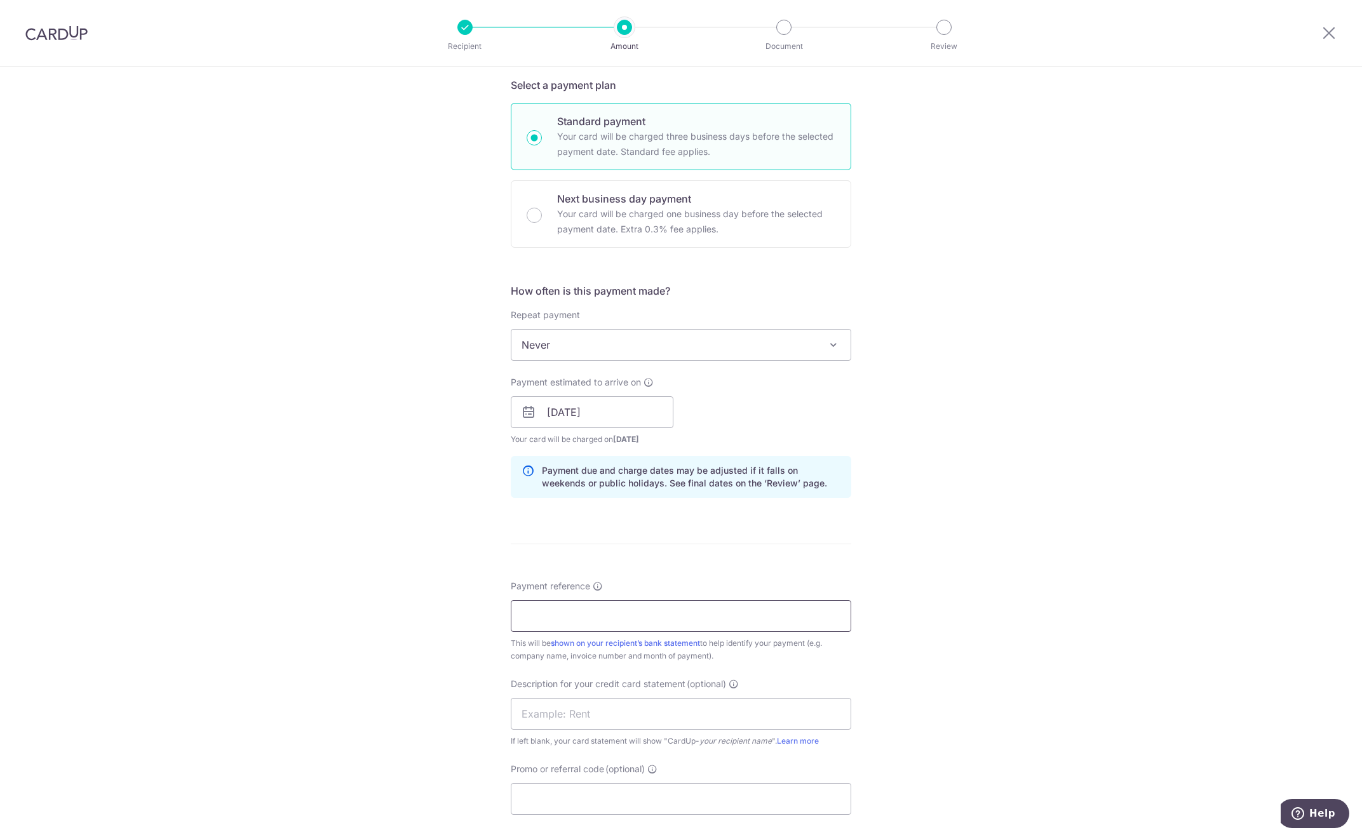
scroll to position [318, 0]
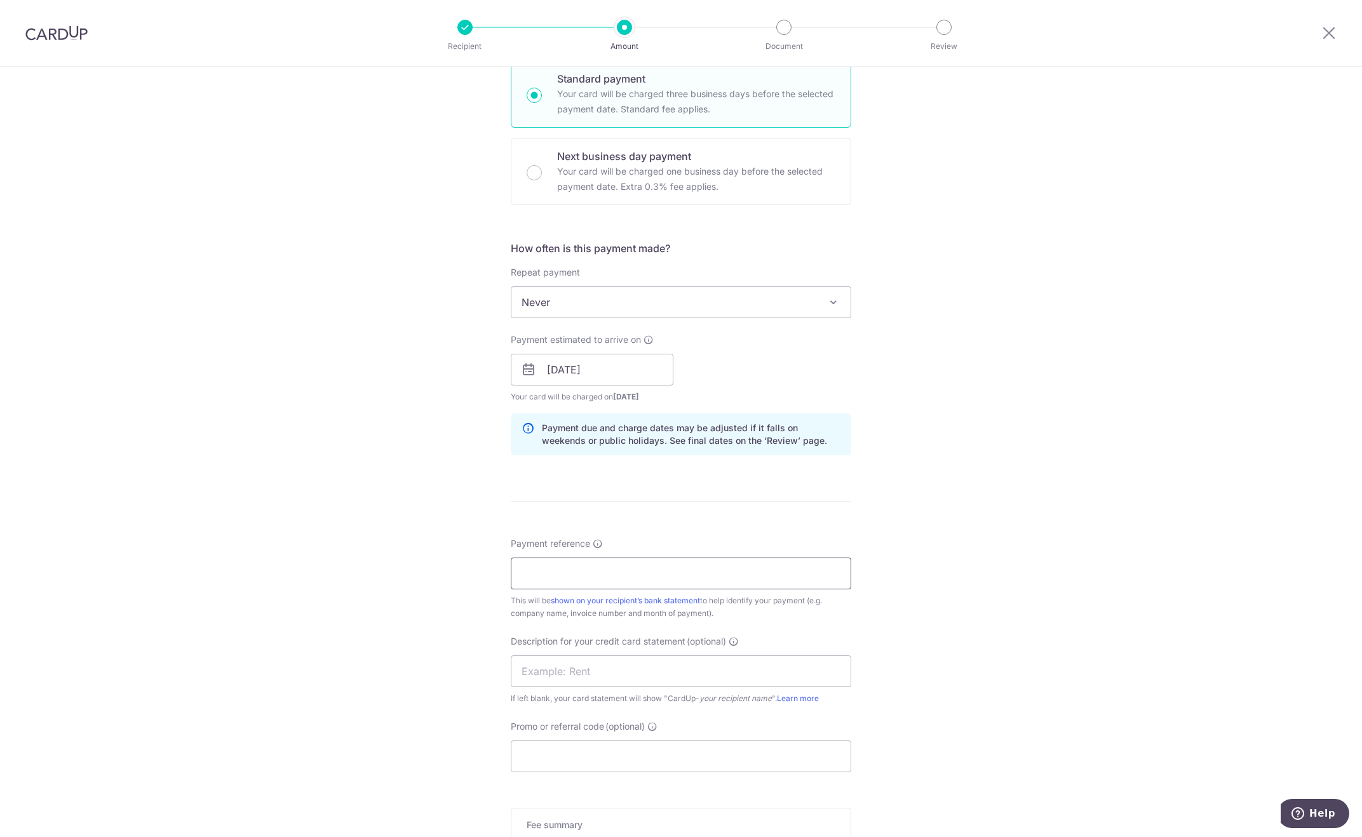
click at [607, 572] on input "Payment reference" at bounding box center [681, 574] width 341 height 32
paste input "Pasta Express September SOA"
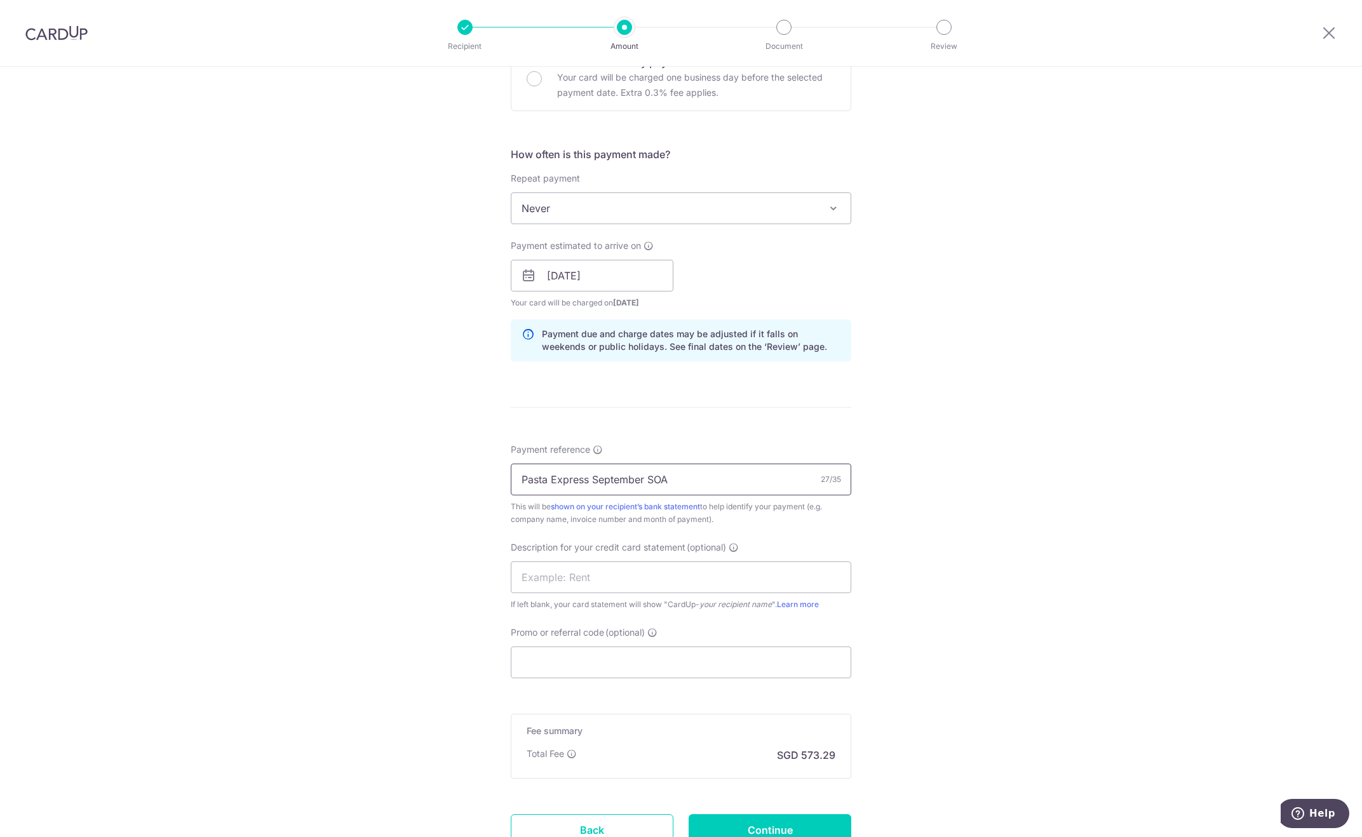
scroll to position [516, 0]
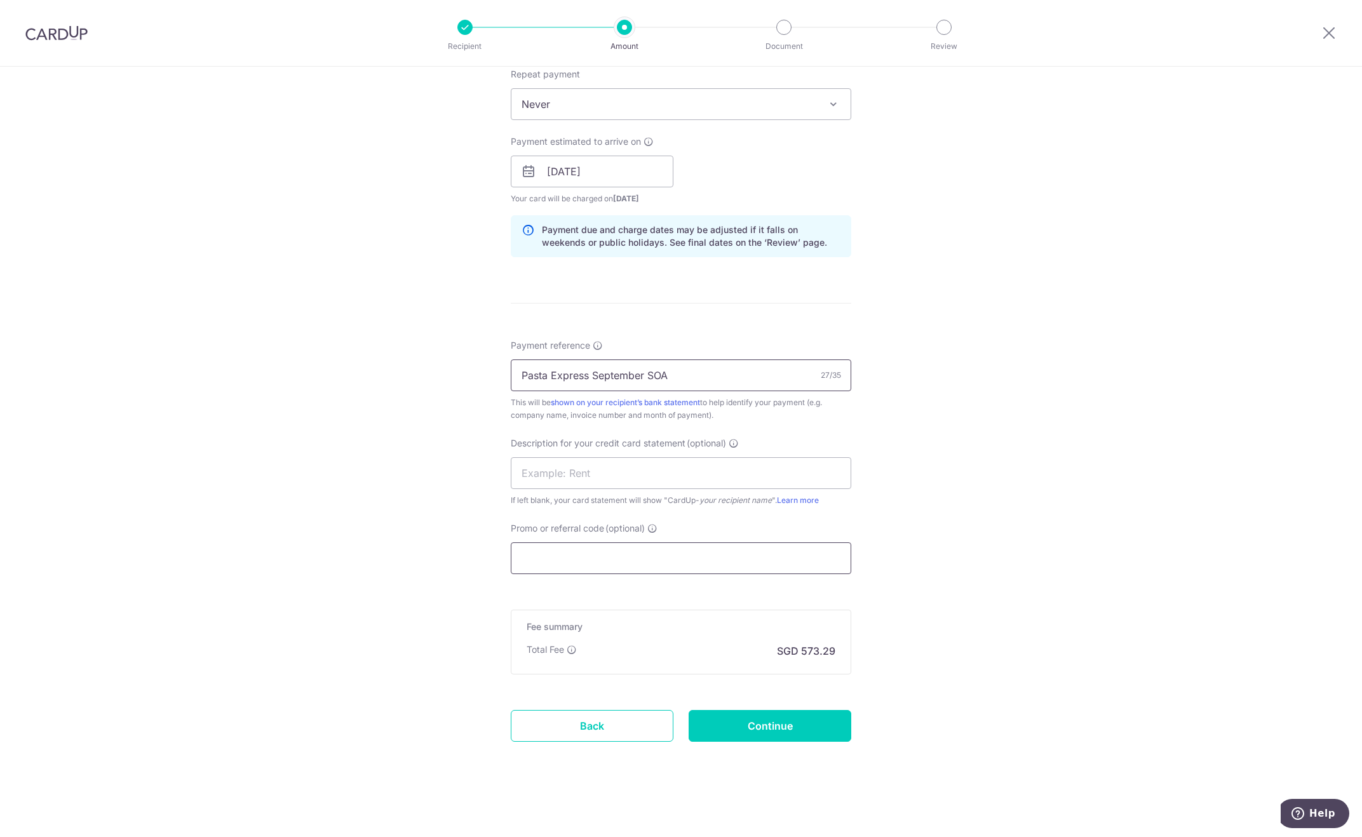
type input "Pasta Express September SOA"
click at [593, 546] on input "Promo or referral code (optional)" at bounding box center [681, 559] width 341 height 32
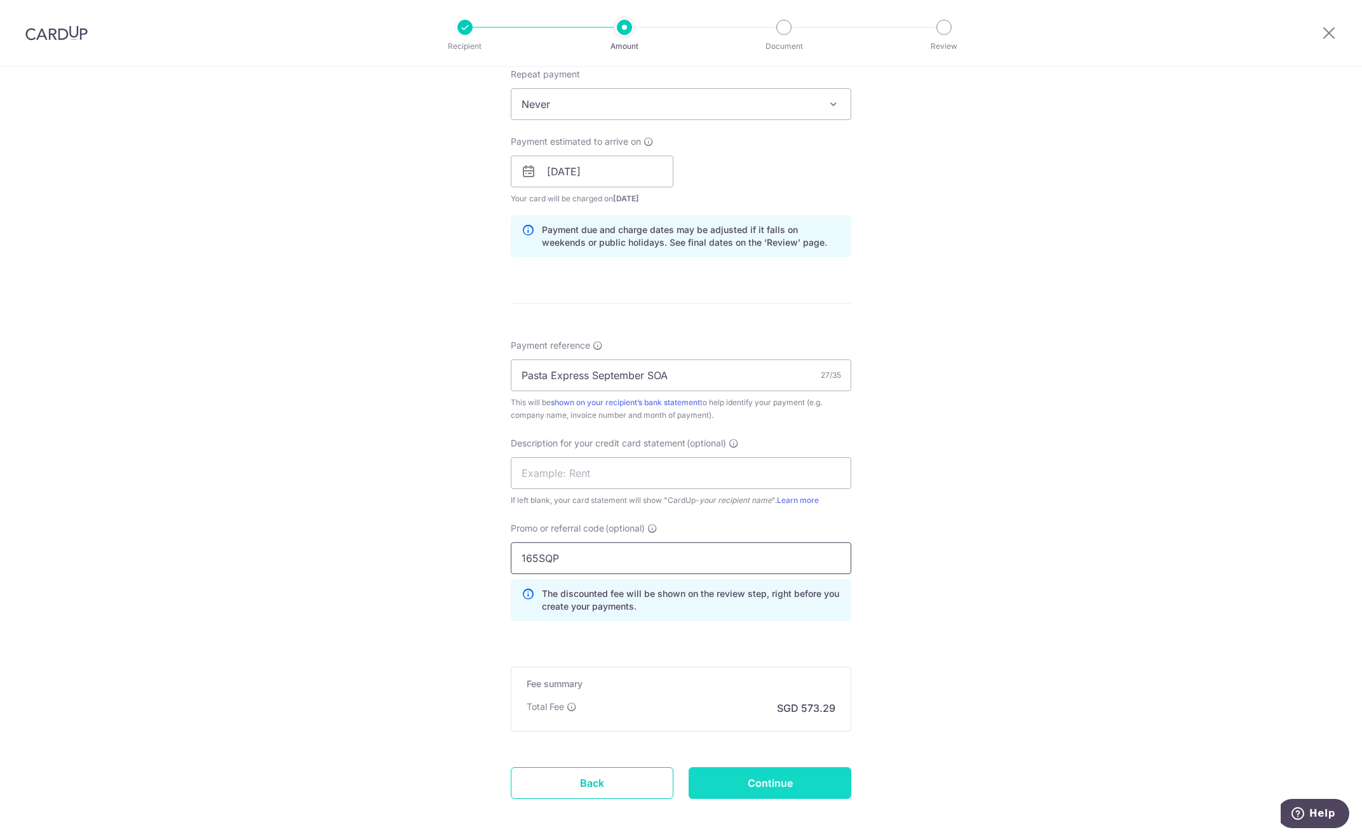
type input "165SQP"
click at [710, 784] on input "Continue" at bounding box center [770, 784] width 163 height 32
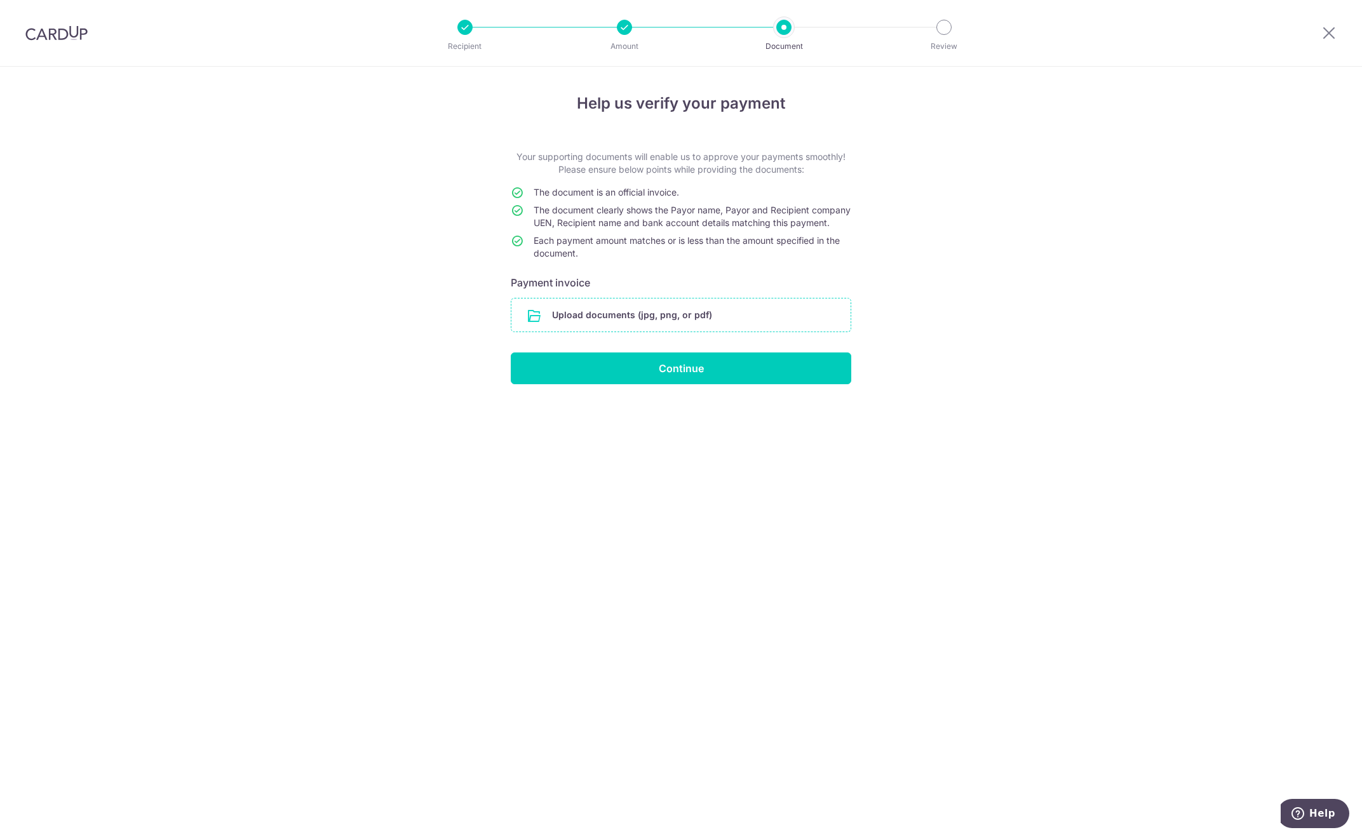
click at [645, 325] on input "file" at bounding box center [681, 315] width 339 height 33
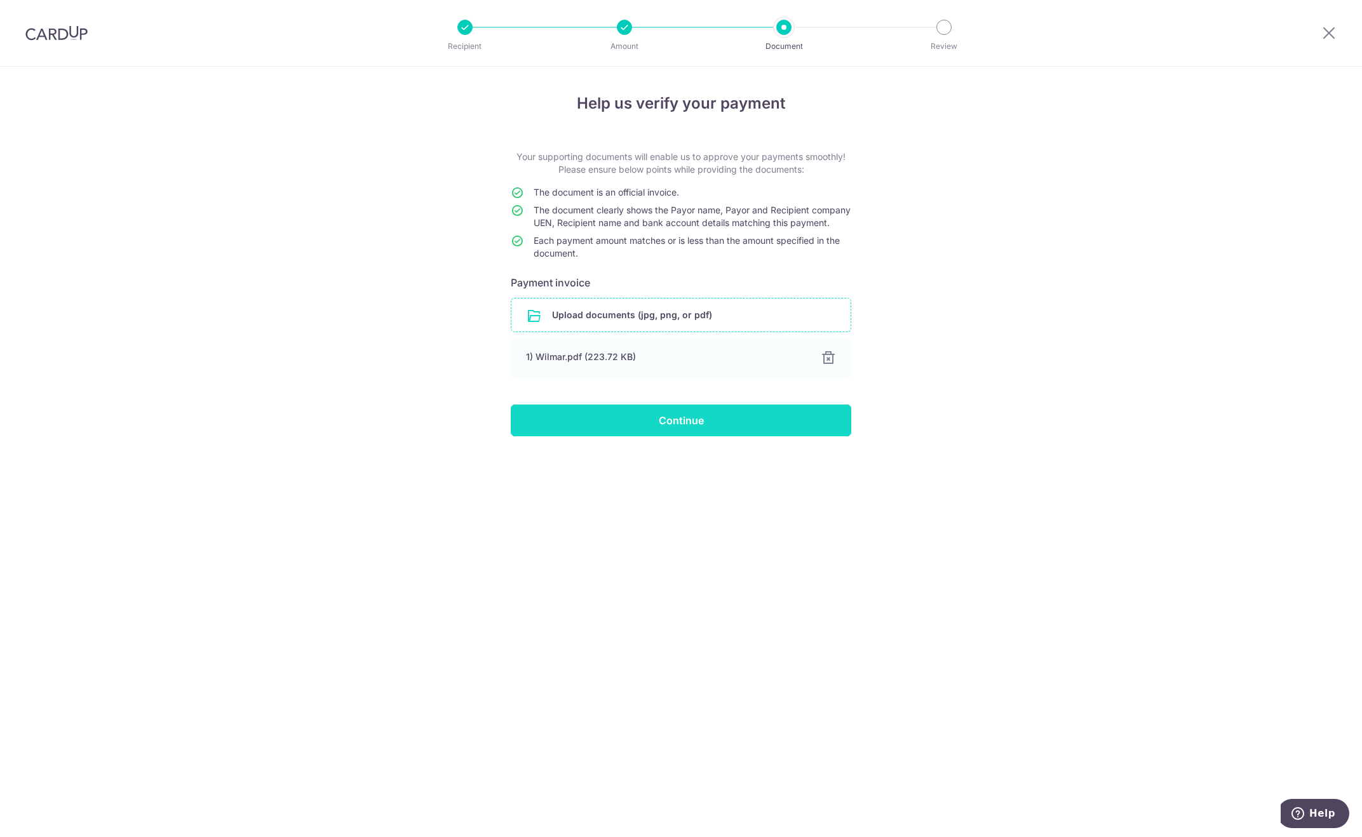
click at [668, 431] on input "Continue" at bounding box center [681, 421] width 341 height 32
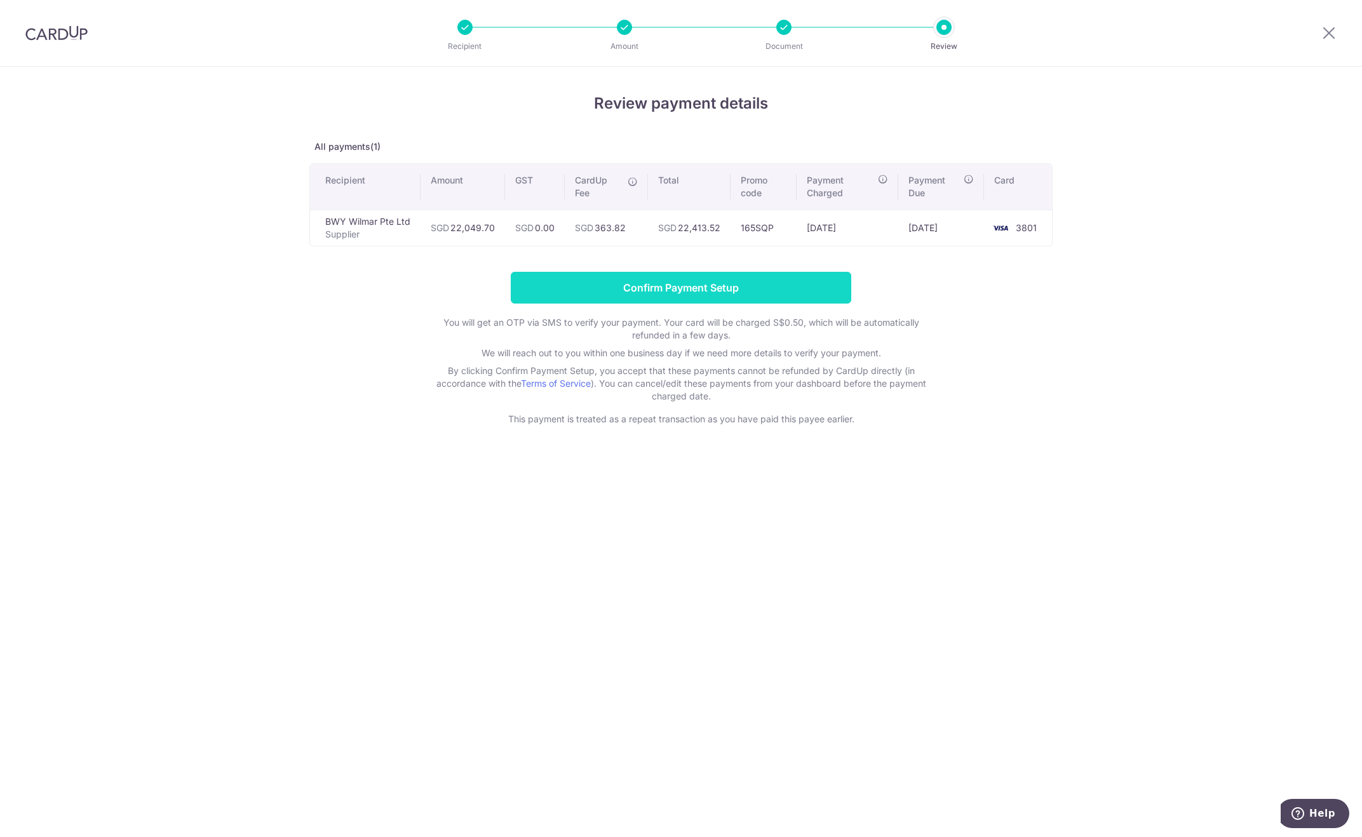
click at [688, 292] on input "Confirm Payment Setup" at bounding box center [681, 288] width 341 height 32
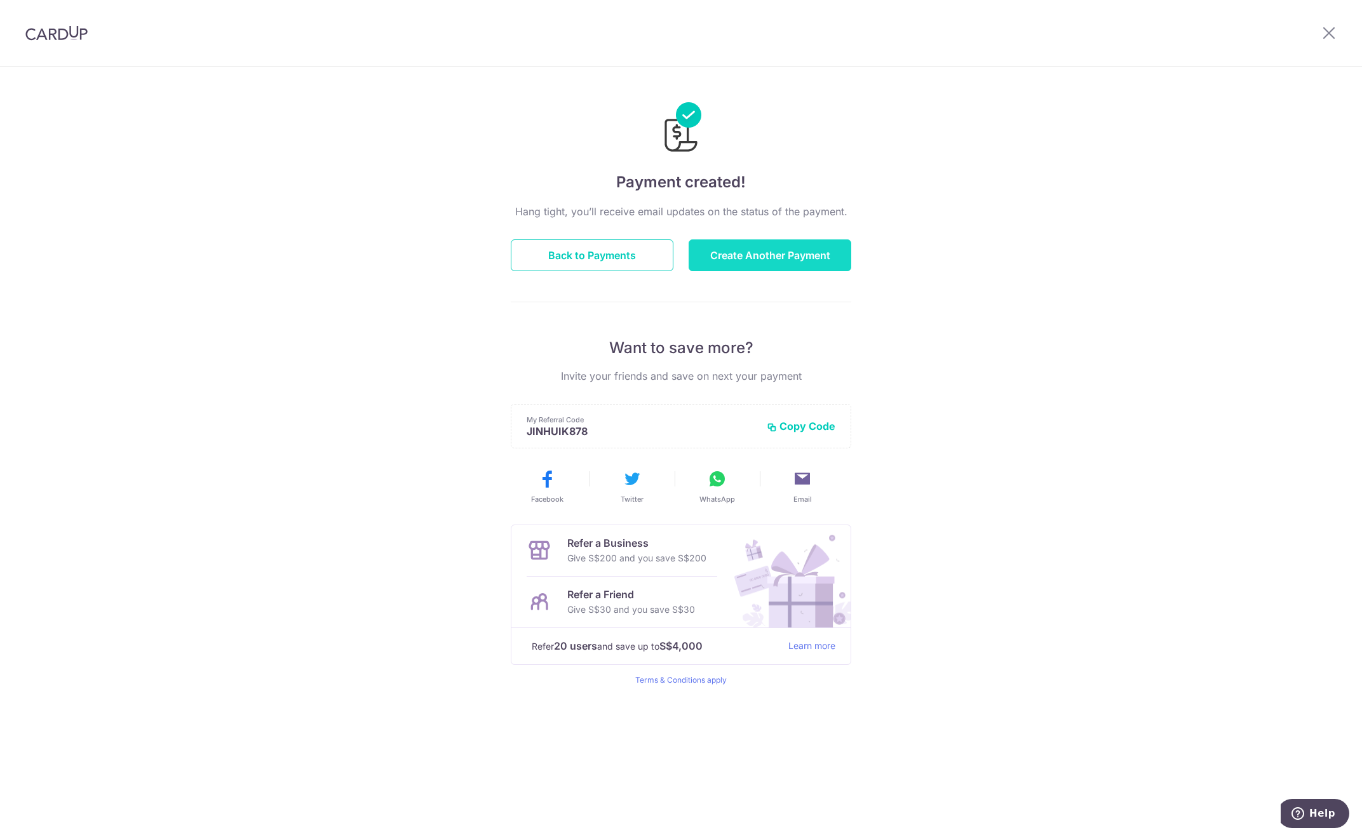
click at [796, 248] on button "Create Another Payment" at bounding box center [770, 256] width 163 height 32
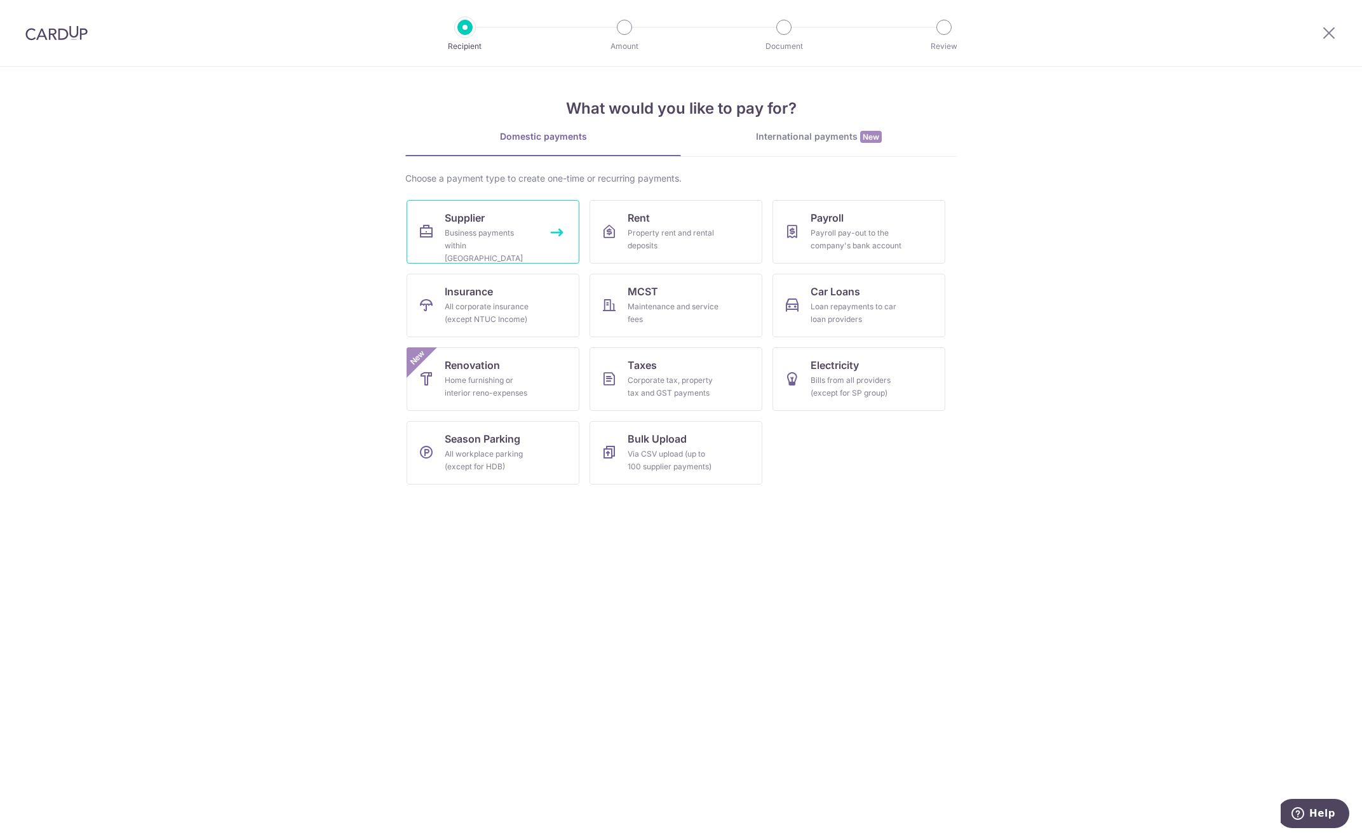
click at [523, 224] on link "Supplier Business payments within Singapore" at bounding box center [493, 232] width 173 height 64
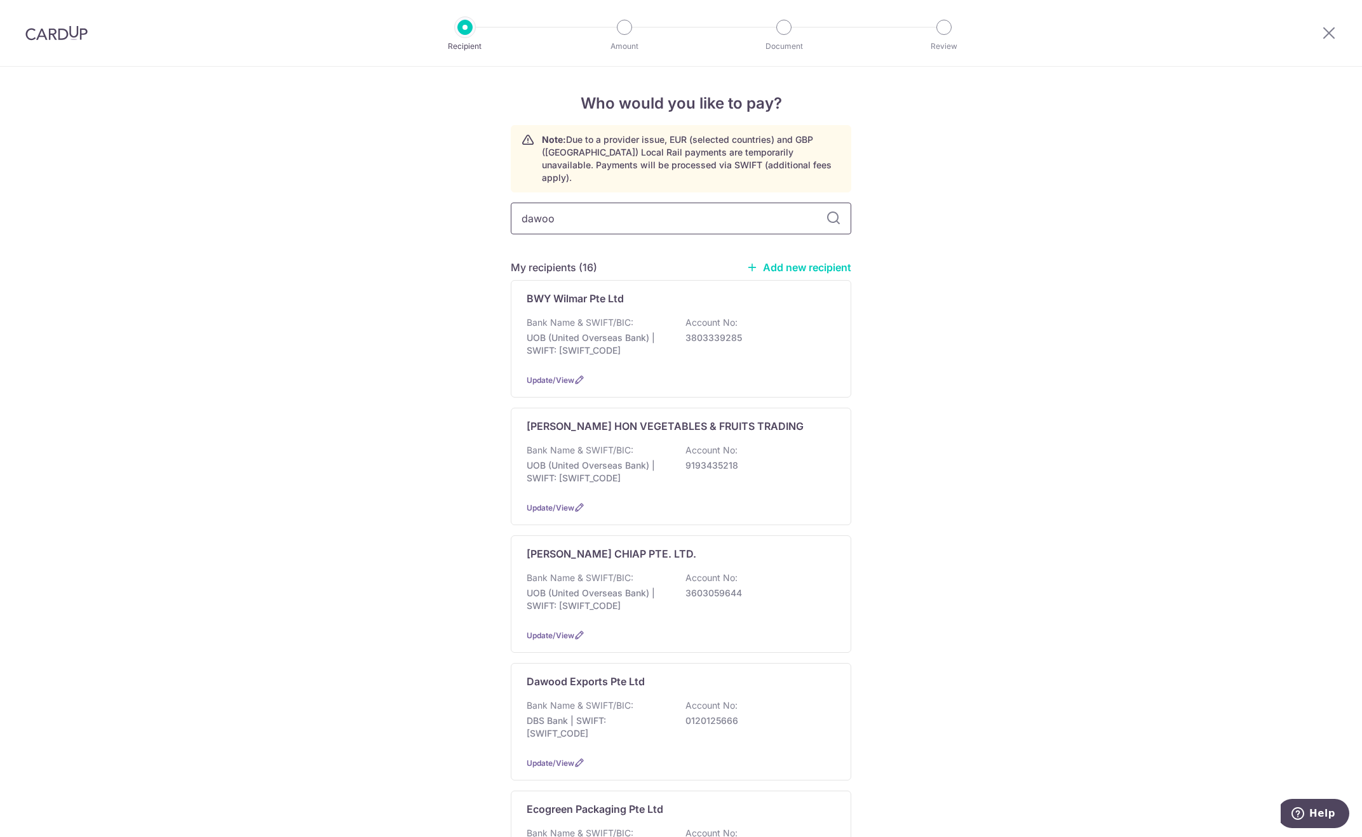
type input "dawood"
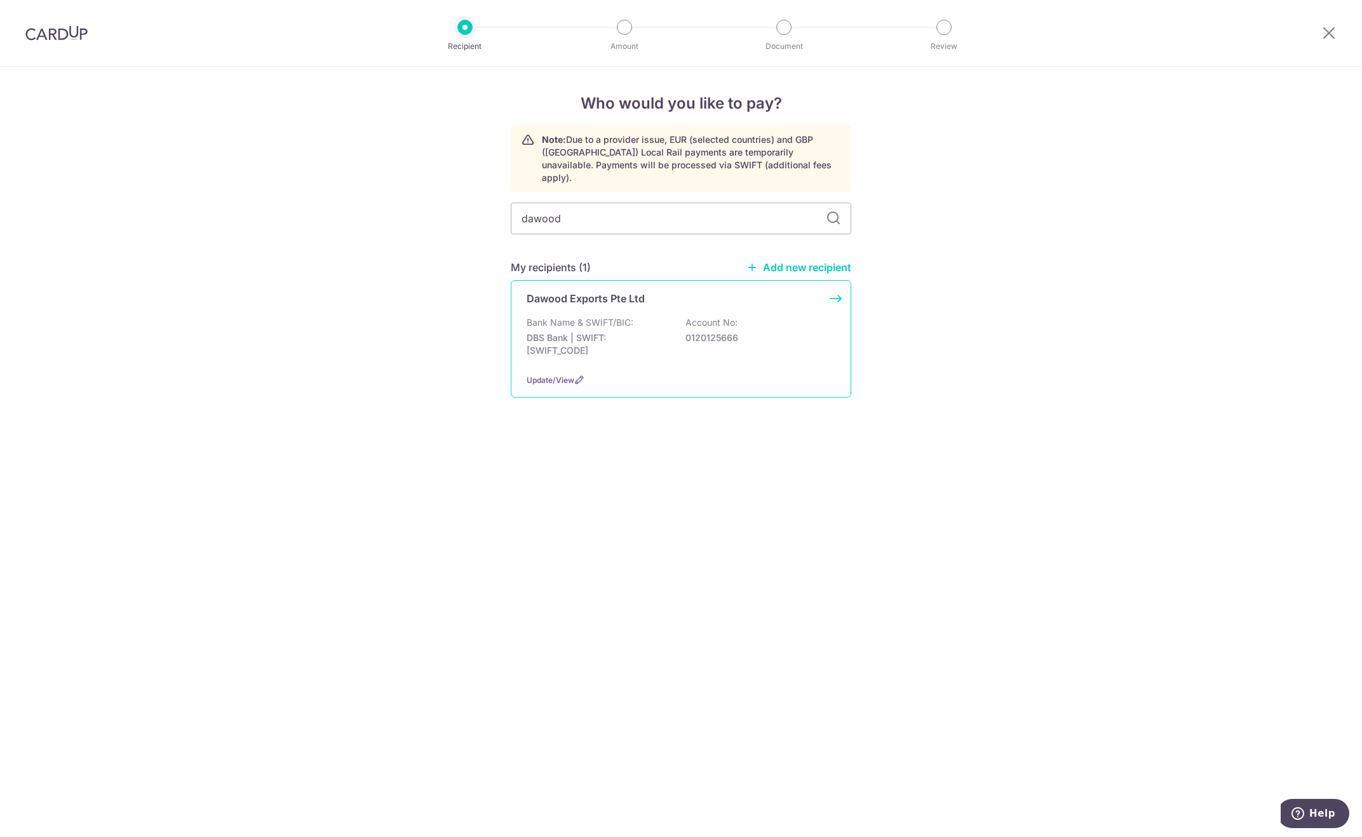
click at [646, 316] on div "Bank Name & SWIFT/BIC: DBS Bank | SWIFT: [SWIFT_CODE] Account No: 0120125666" at bounding box center [681, 339] width 309 height 47
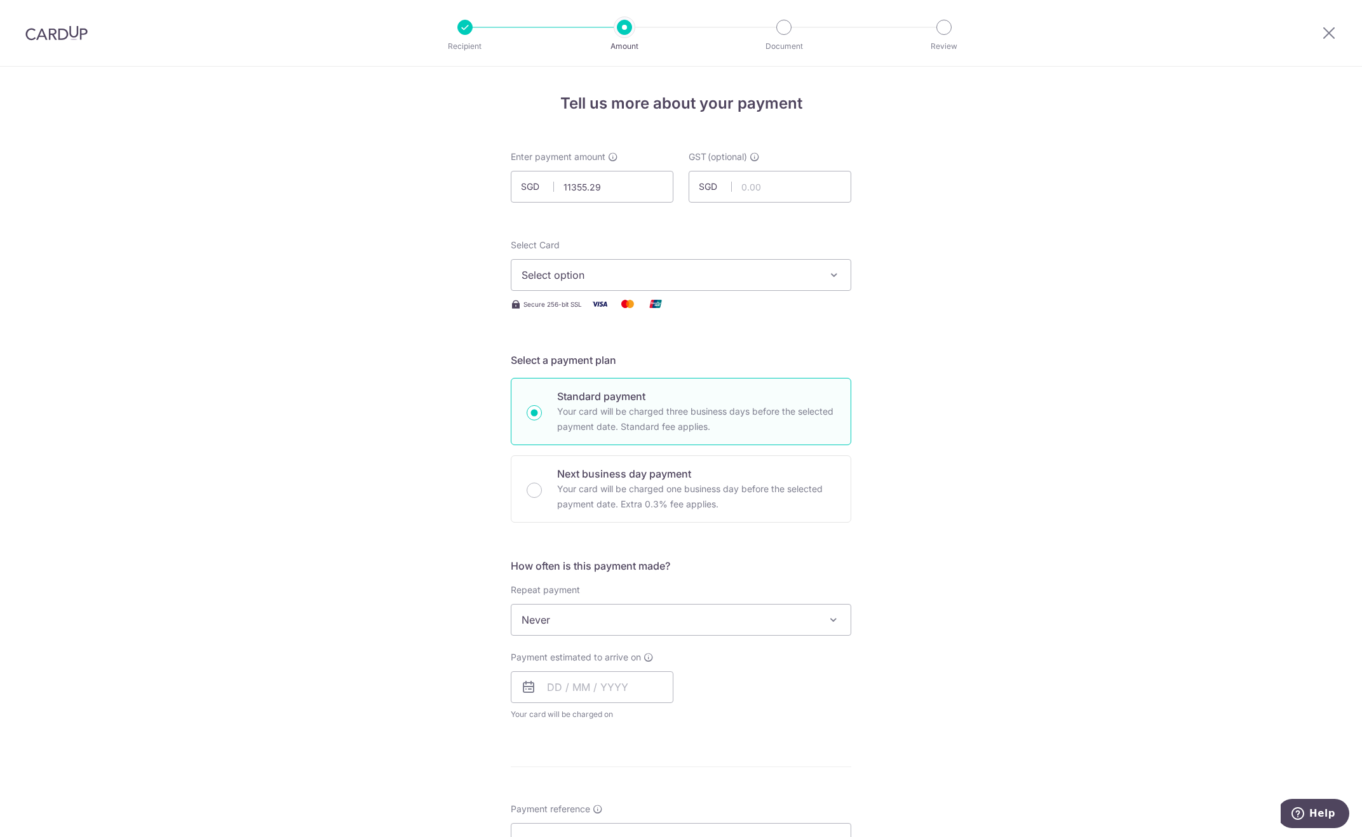
type input "11,355.29"
click at [610, 271] on span "Select option" at bounding box center [670, 275] width 296 height 15
click at [603, 365] on span "**** 3801" at bounding box center [681, 365] width 319 height 15
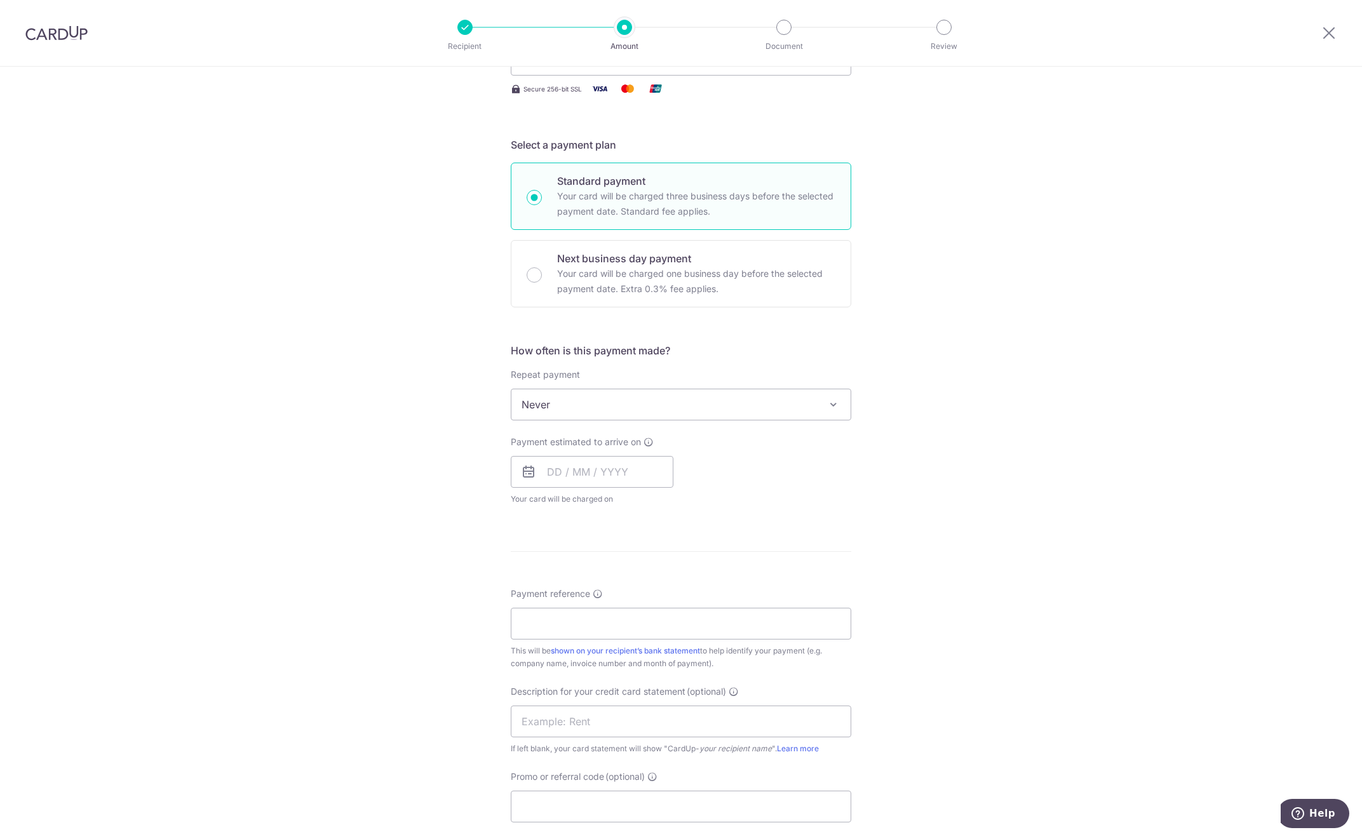
scroll to position [254, 0]
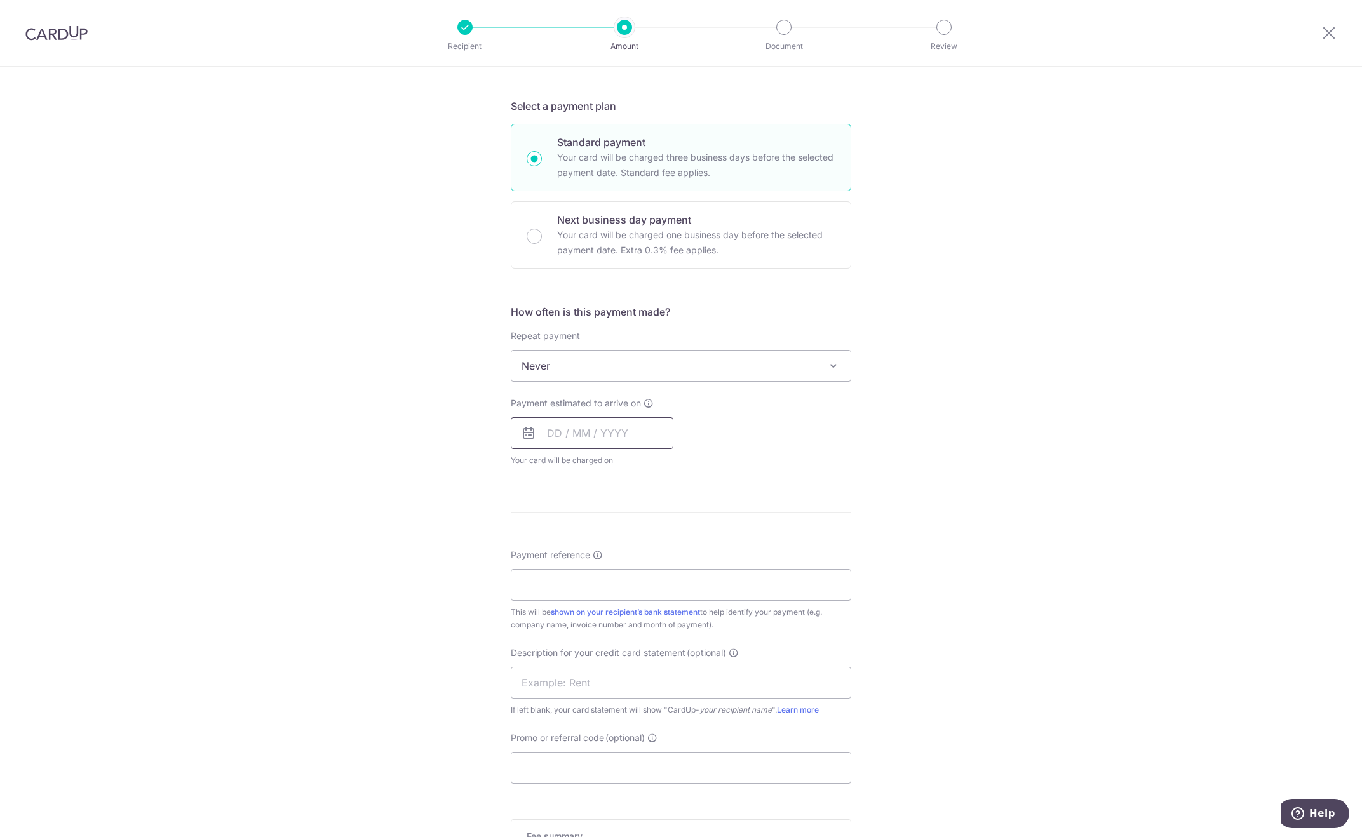
click at [608, 430] on input "text" at bounding box center [592, 433] width 163 height 32
click at [637, 576] on link "16" at bounding box center [638, 574] width 20 height 20
type input "16/10/2025"
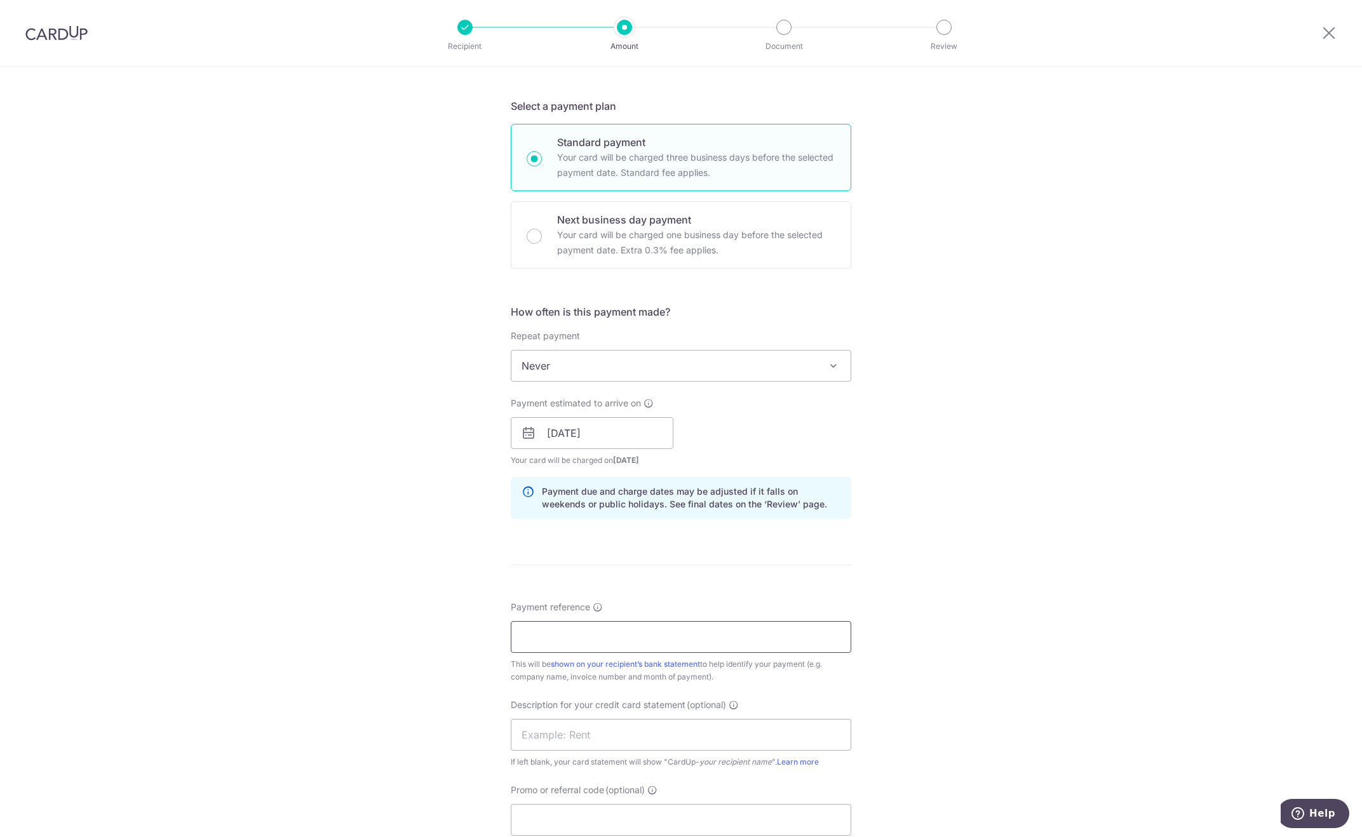
click at [633, 632] on input "Payment reference" at bounding box center [681, 637] width 341 height 32
paste input "Pasta Express September SOA"
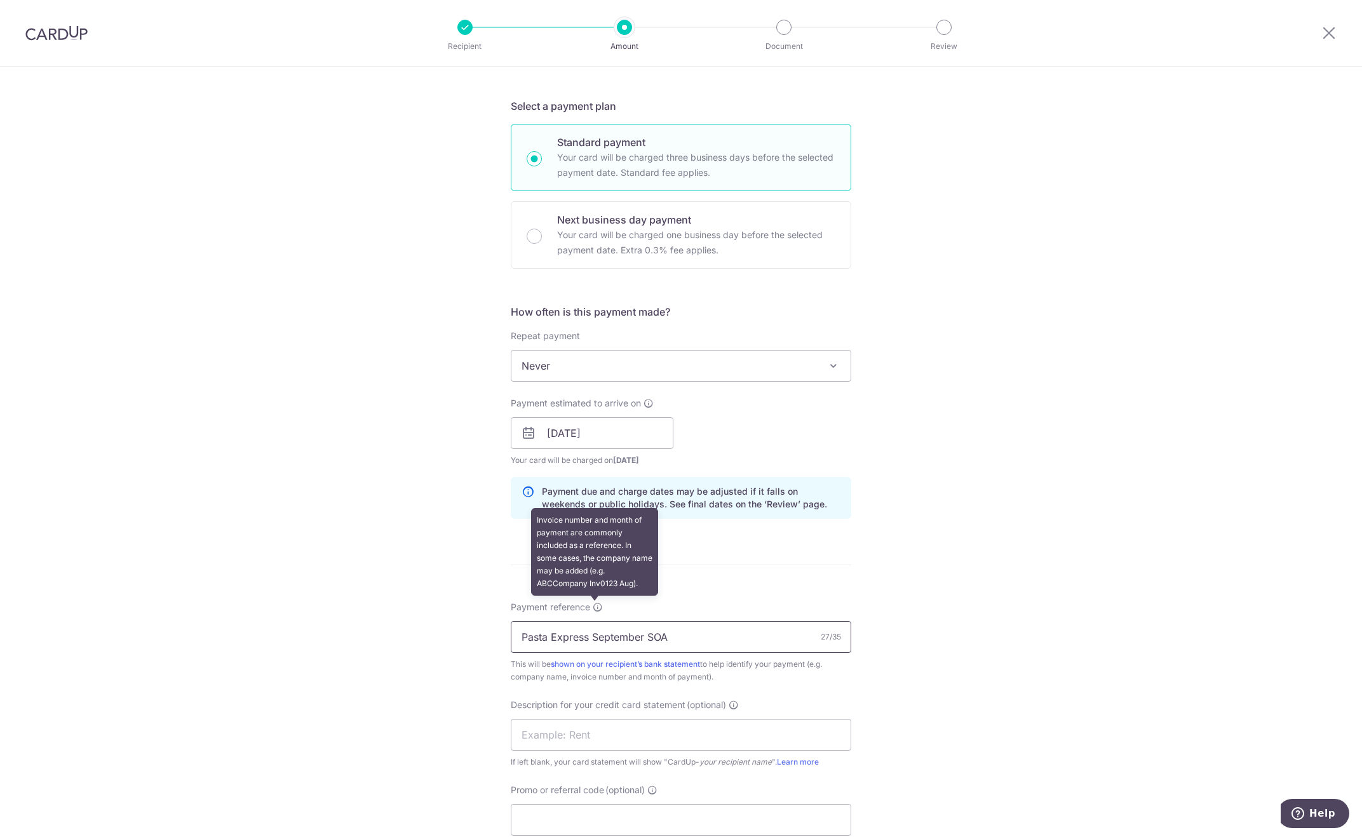
scroll to position [445, 0]
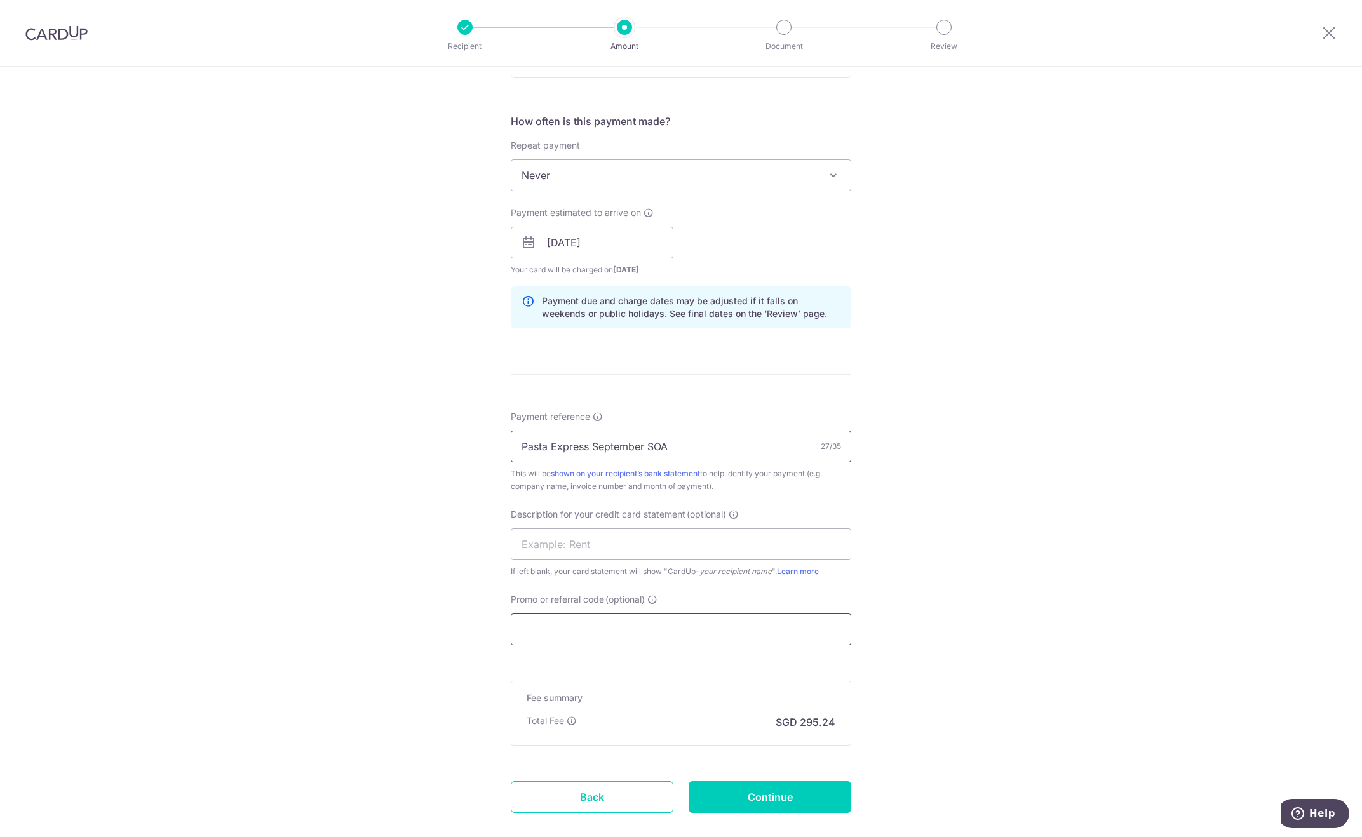
type input "Pasta Express September SOA"
click at [602, 625] on input "Promo or referral code (optional)" at bounding box center [681, 630] width 341 height 32
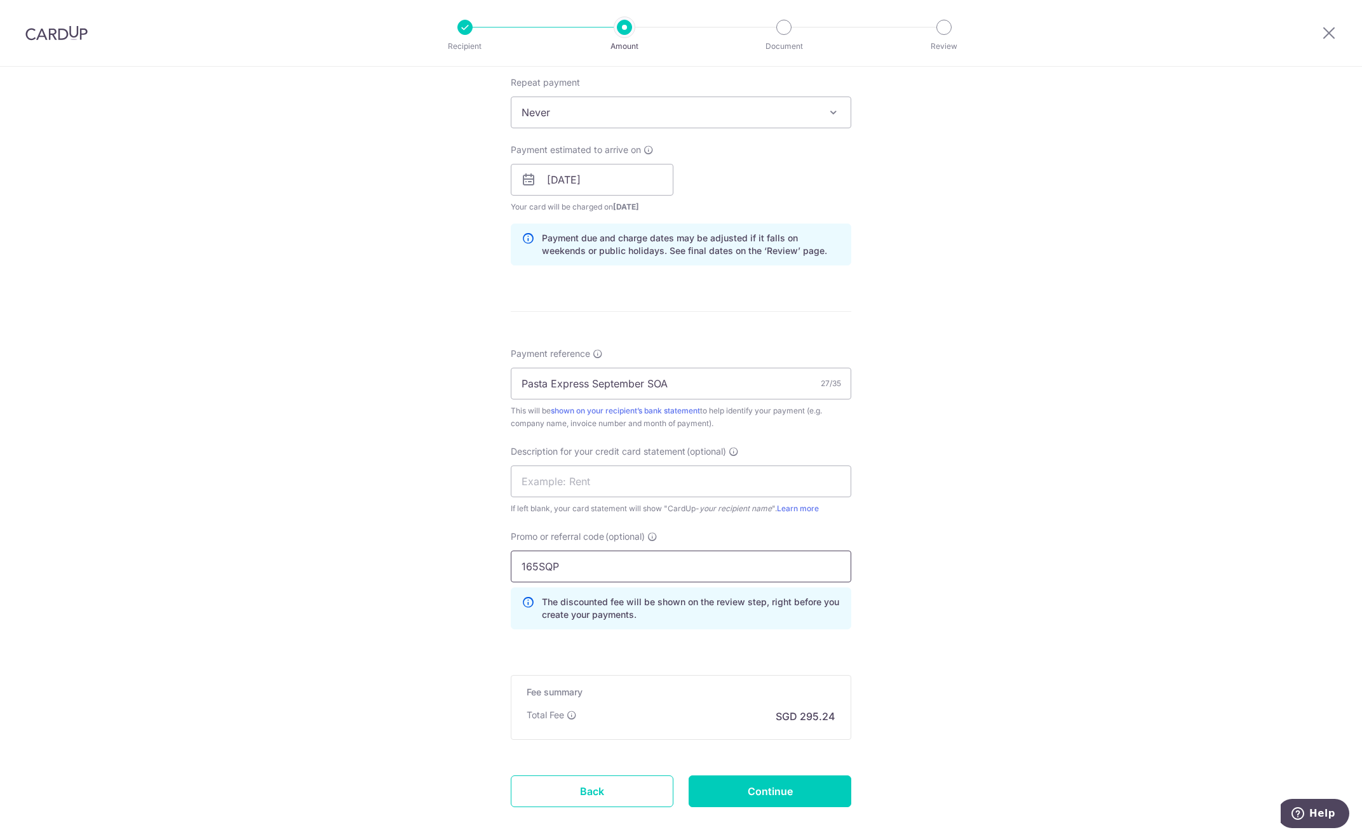
scroll to position [573, 0]
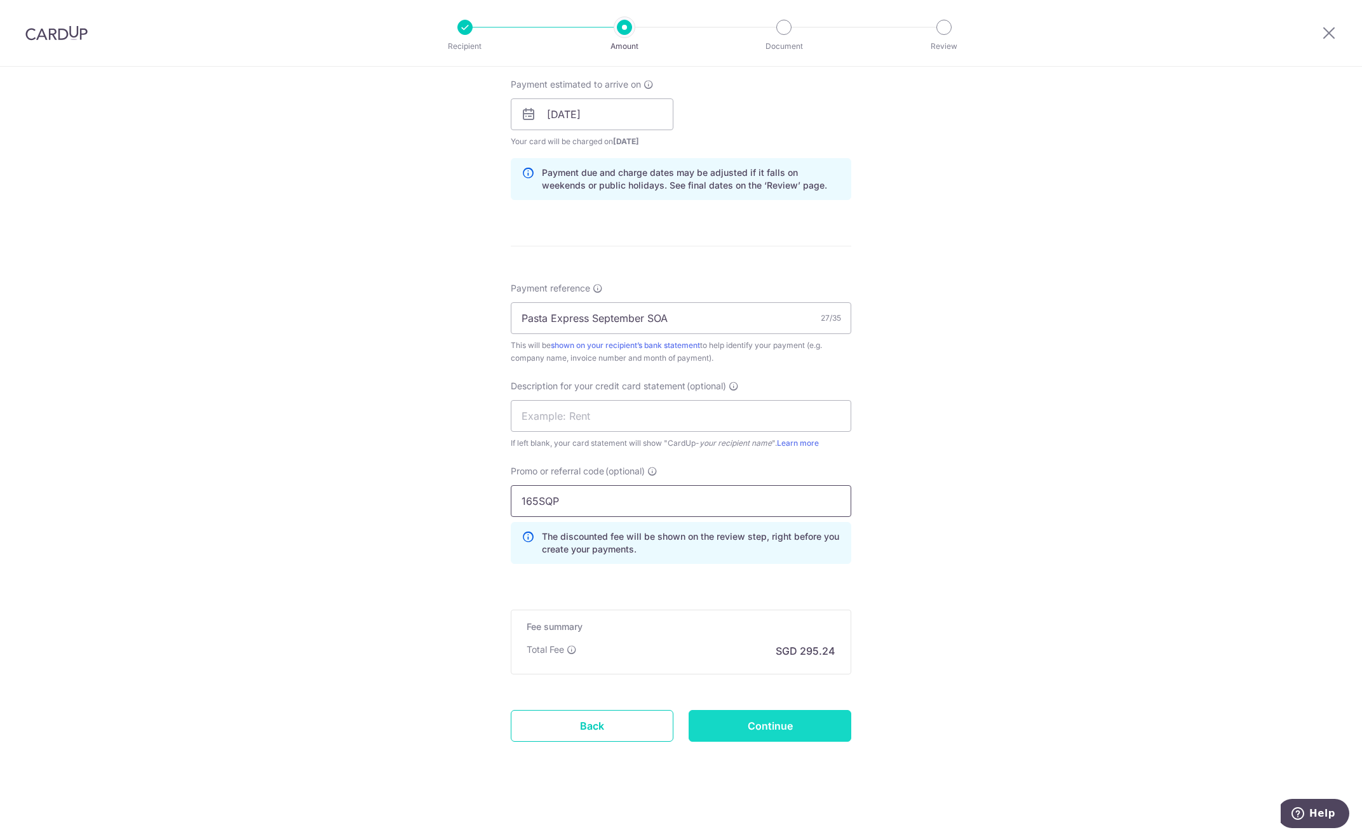
type input "165SQP"
click at [698, 719] on input "Continue" at bounding box center [770, 726] width 163 height 32
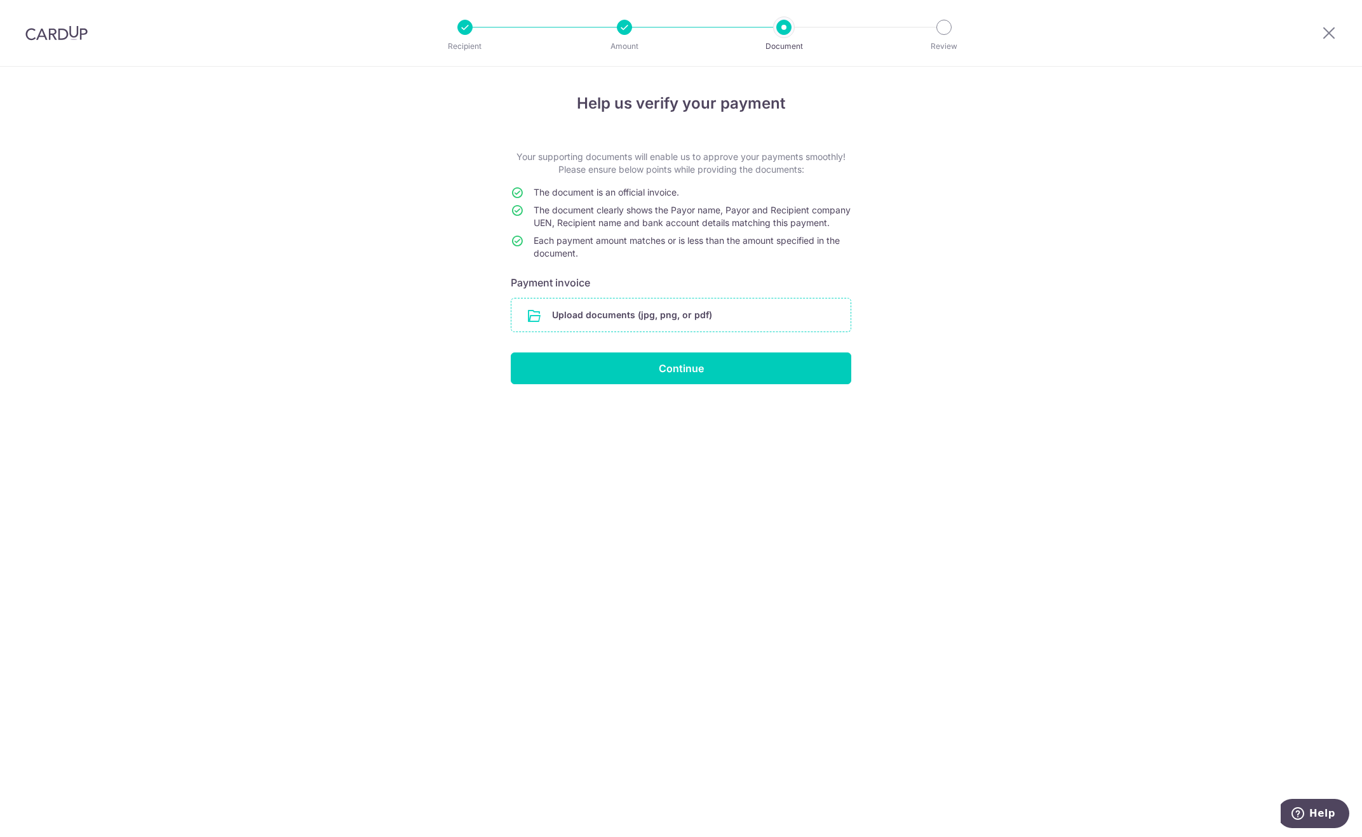
click at [653, 332] on input "file" at bounding box center [681, 315] width 339 height 33
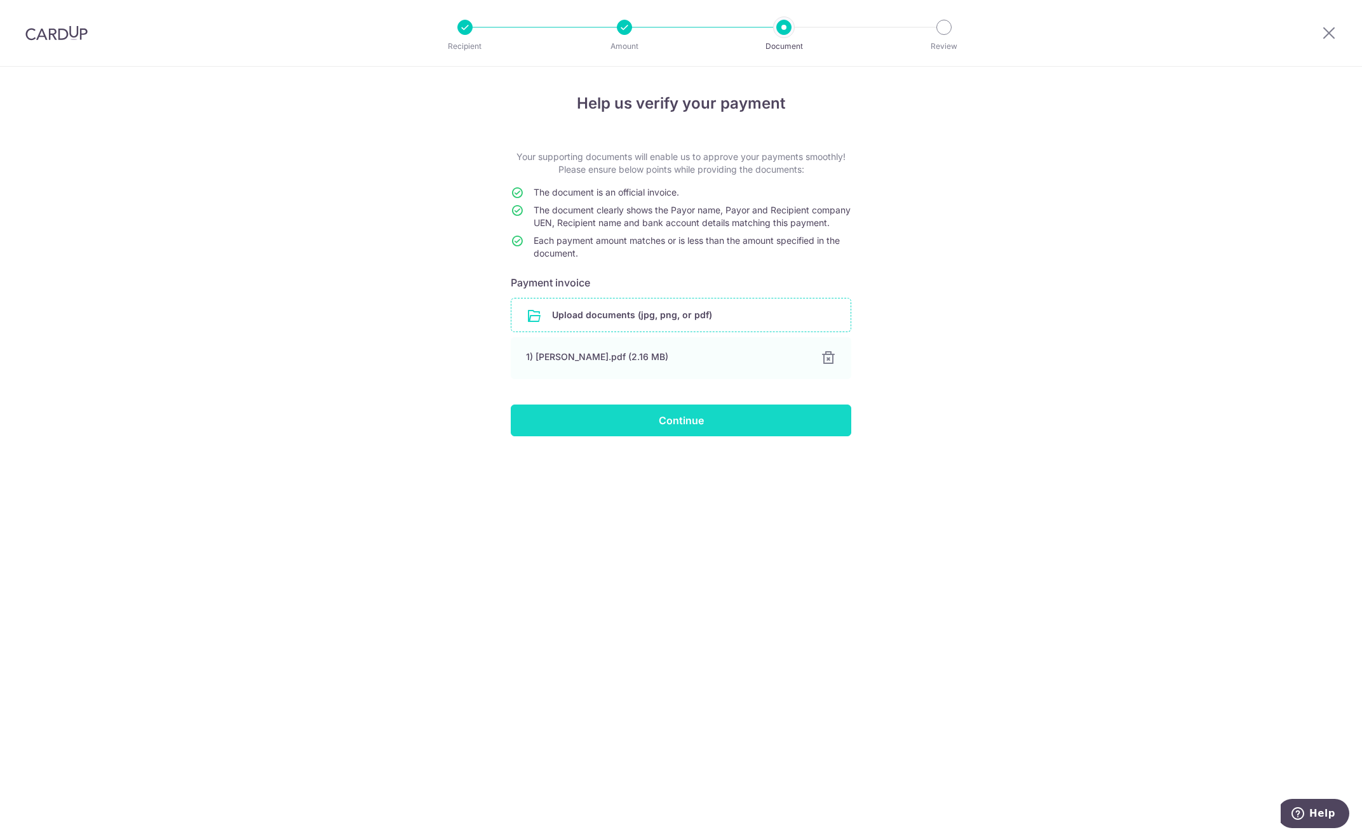
click at [660, 433] on input "Continue" at bounding box center [681, 421] width 341 height 32
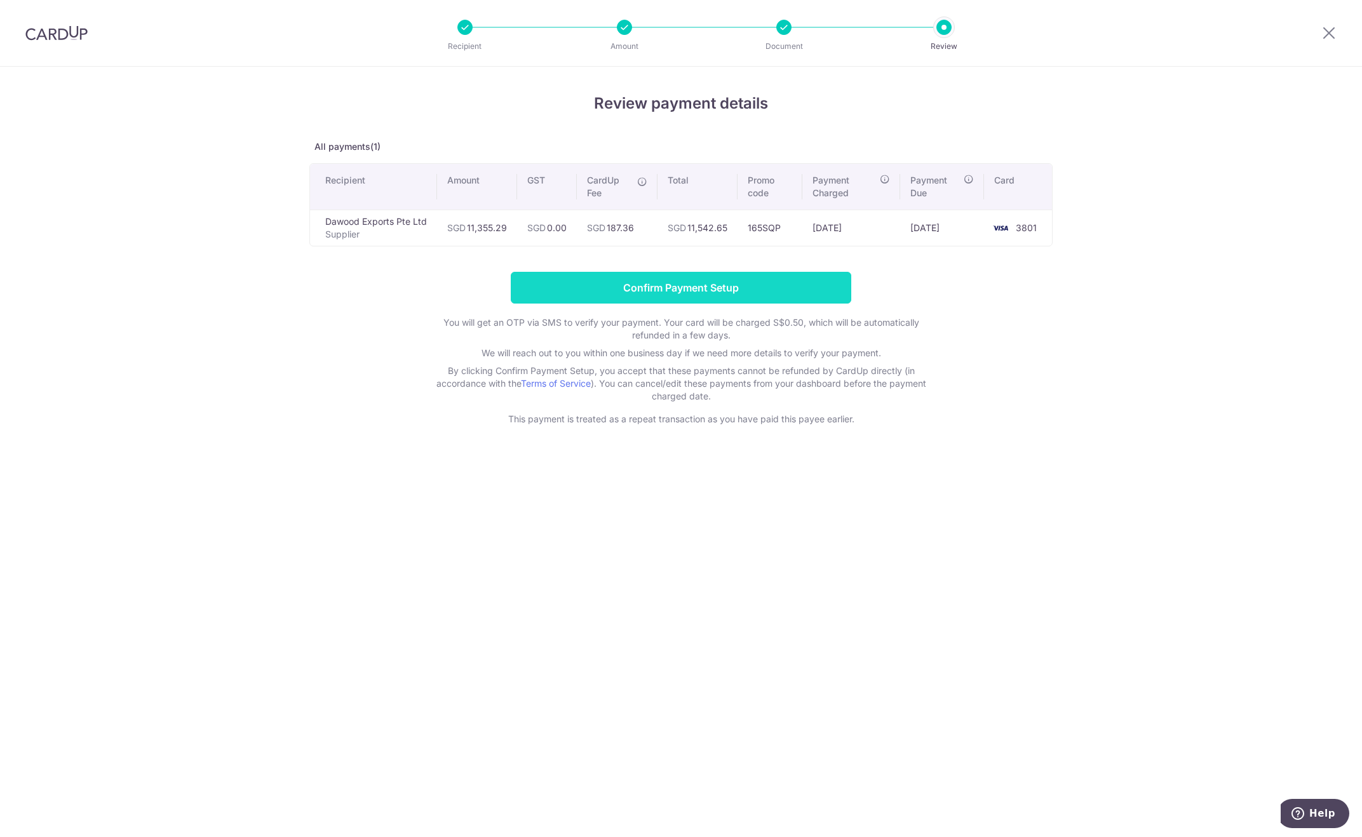
click at [684, 288] on input "Confirm Payment Setup" at bounding box center [681, 288] width 341 height 32
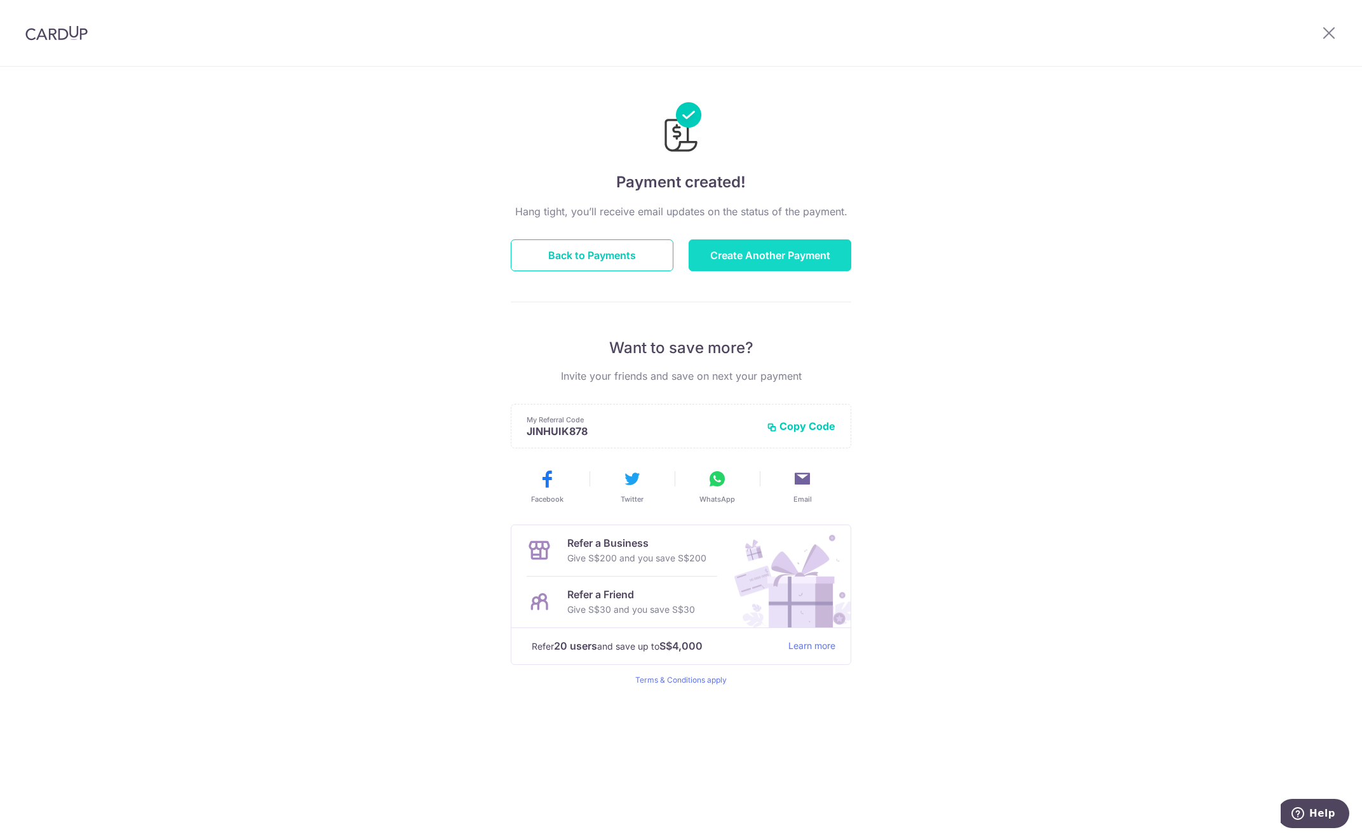
click at [756, 250] on button "Create Another Payment" at bounding box center [770, 256] width 163 height 32
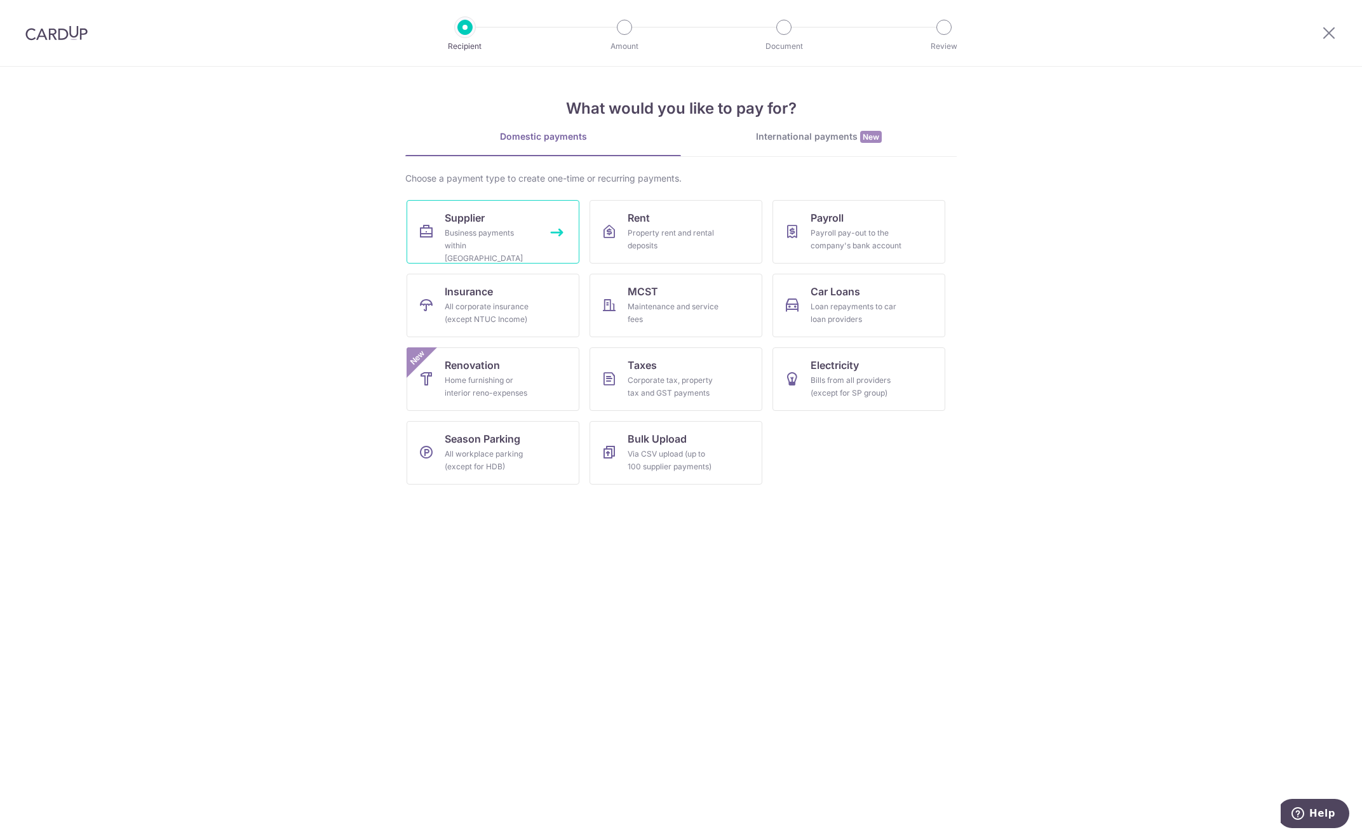
click at [489, 224] on link "Supplier Business payments within [GEOGRAPHIC_DATA]" at bounding box center [493, 232] width 173 height 64
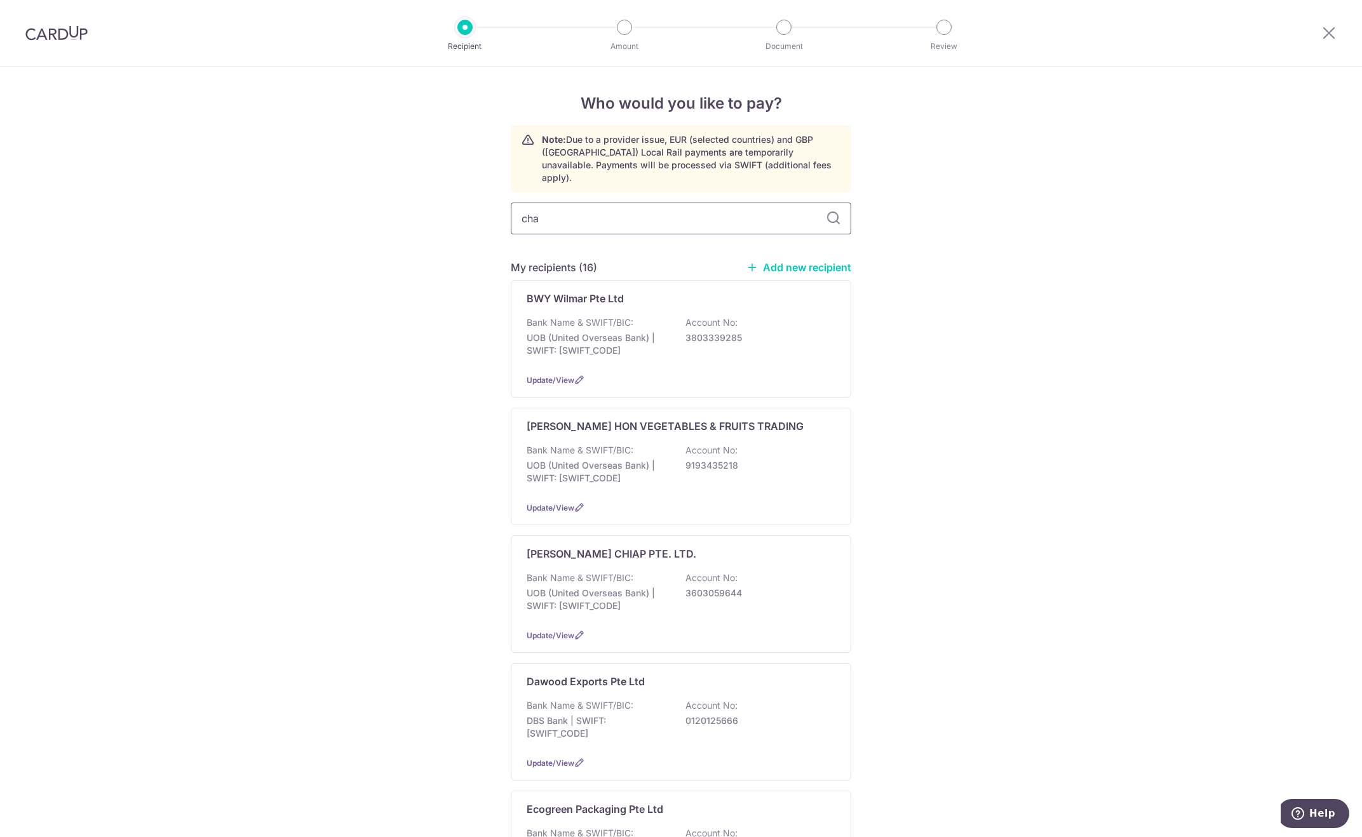
type input "chan"
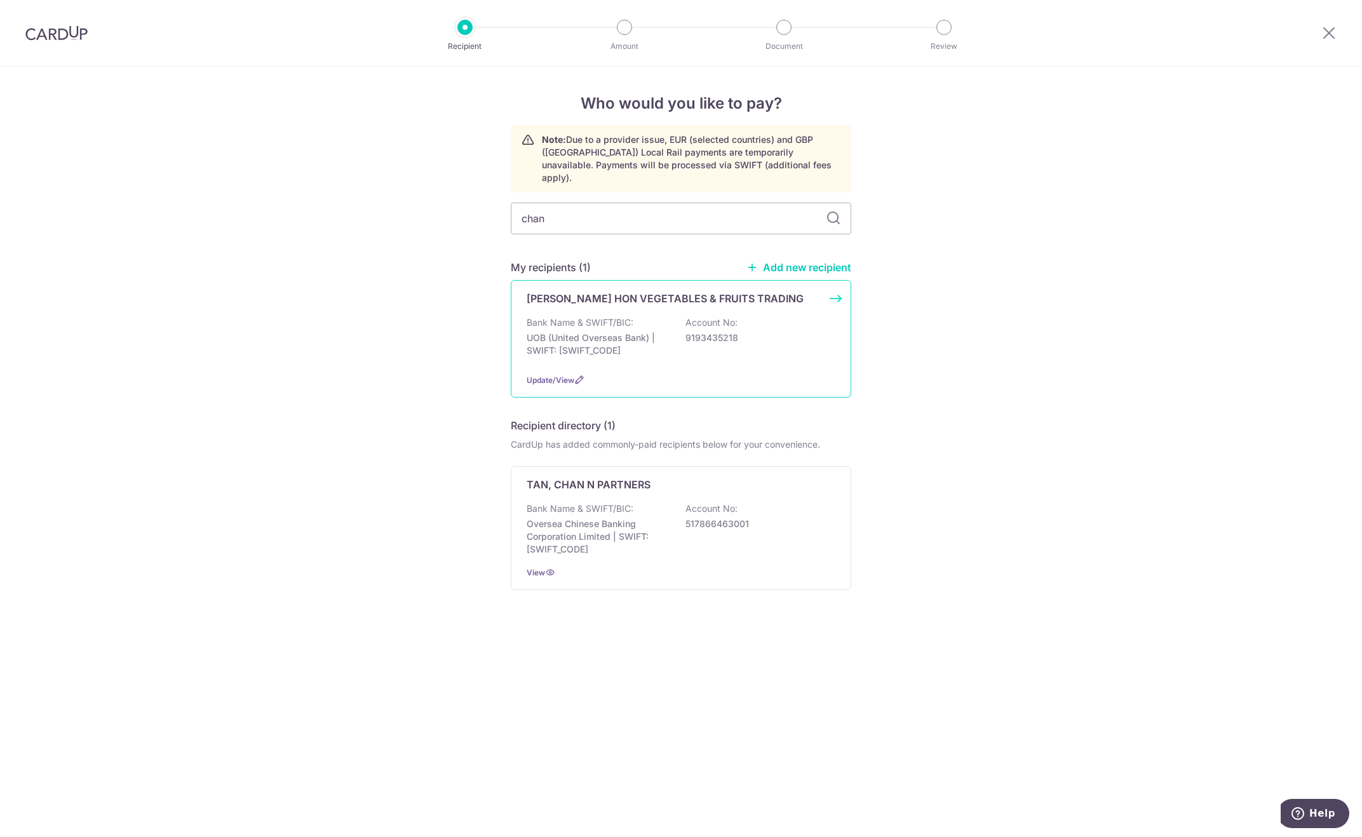
click at [614, 332] on p "UOB (United Overseas Bank) | SWIFT: UOVBSGSGXXX" at bounding box center [598, 344] width 142 height 25
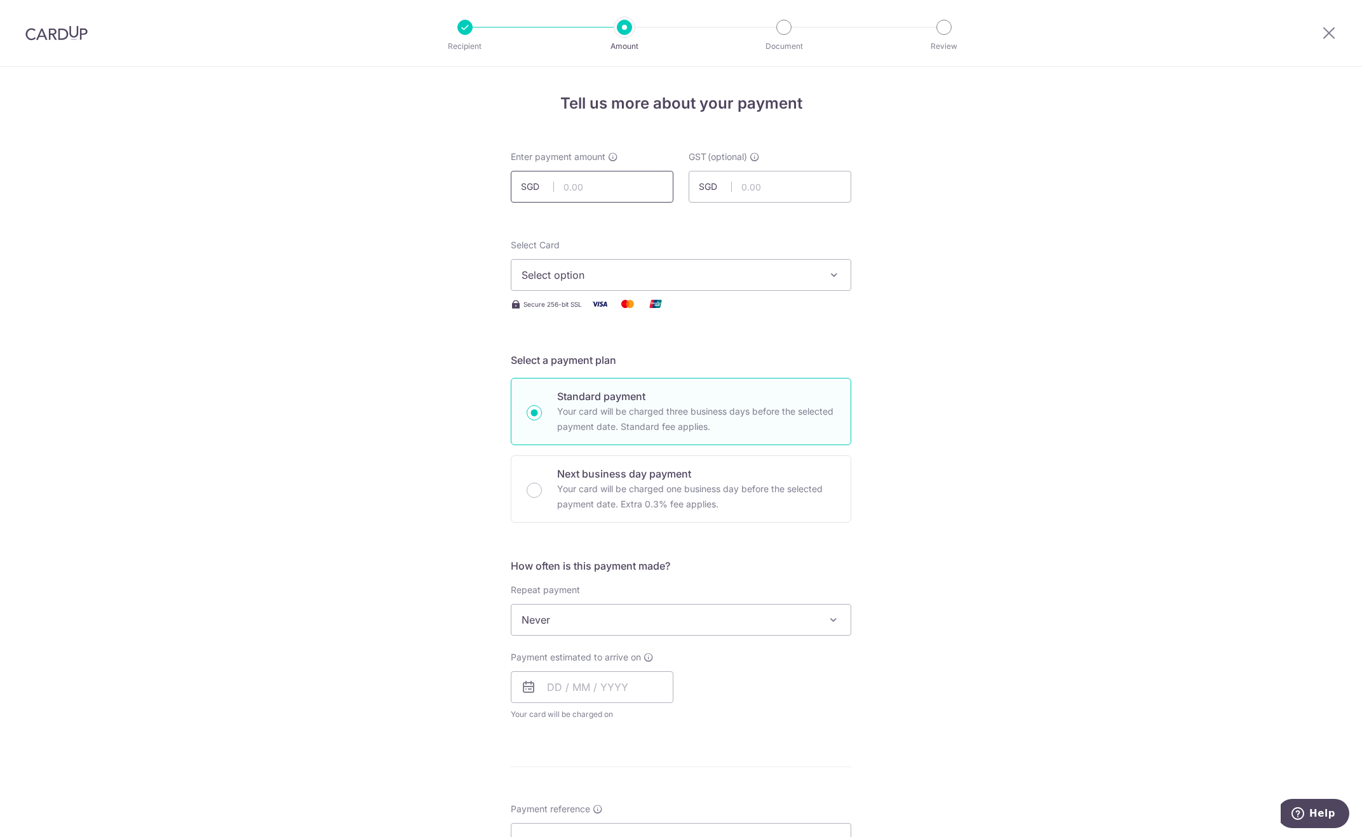
click at [580, 195] on input "text" at bounding box center [592, 187] width 163 height 32
type input "8,243.78"
click at [624, 265] on button "Select option" at bounding box center [681, 275] width 341 height 32
click at [626, 366] on span "**** 3801" at bounding box center [681, 365] width 319 height 15
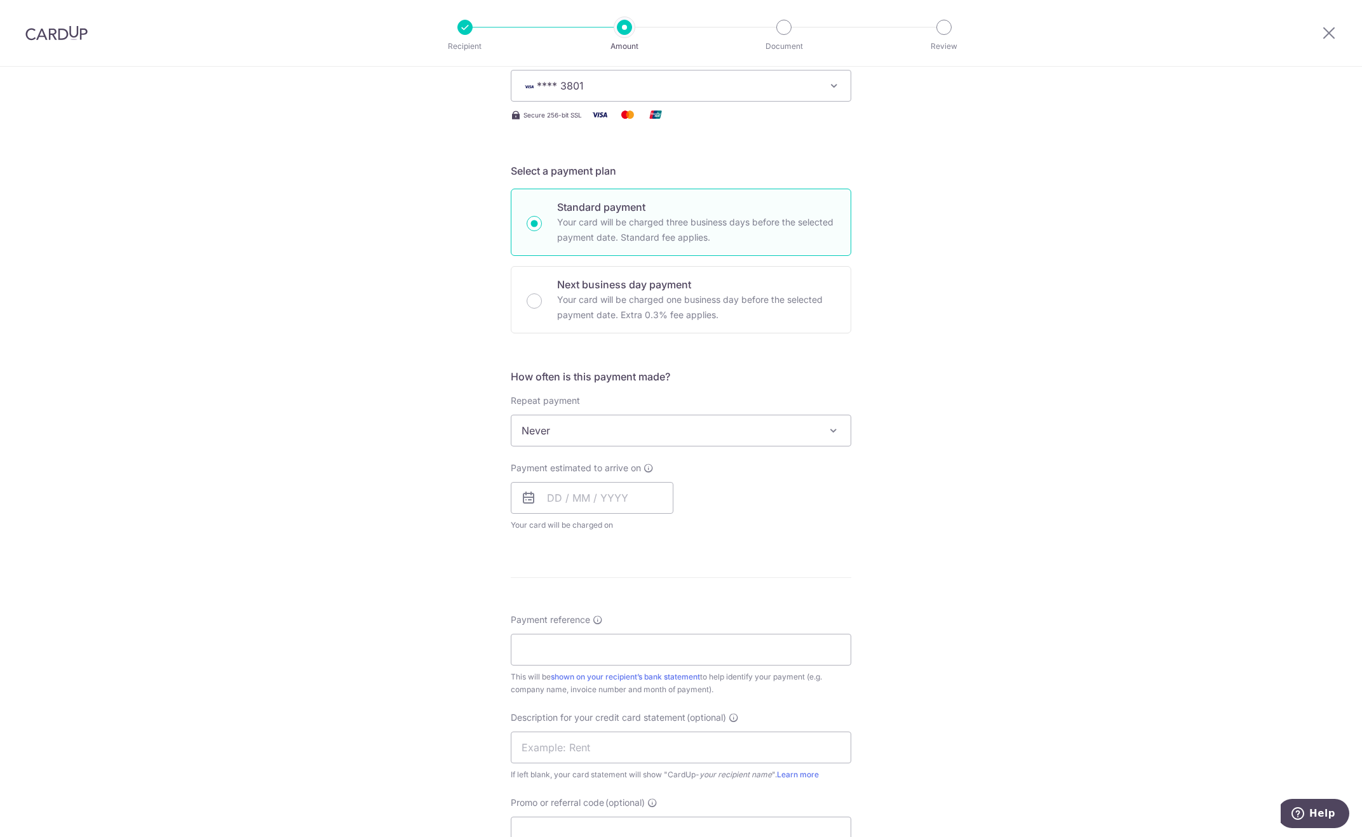
scroll to position [191, 0]
click at [581, 504] on input "text" at bounding box center [592, 497] width 163 height 32
click at [636, 644] on link "16" at bounding box center [638, 638] width 20 height 20
type input "[DATE]"
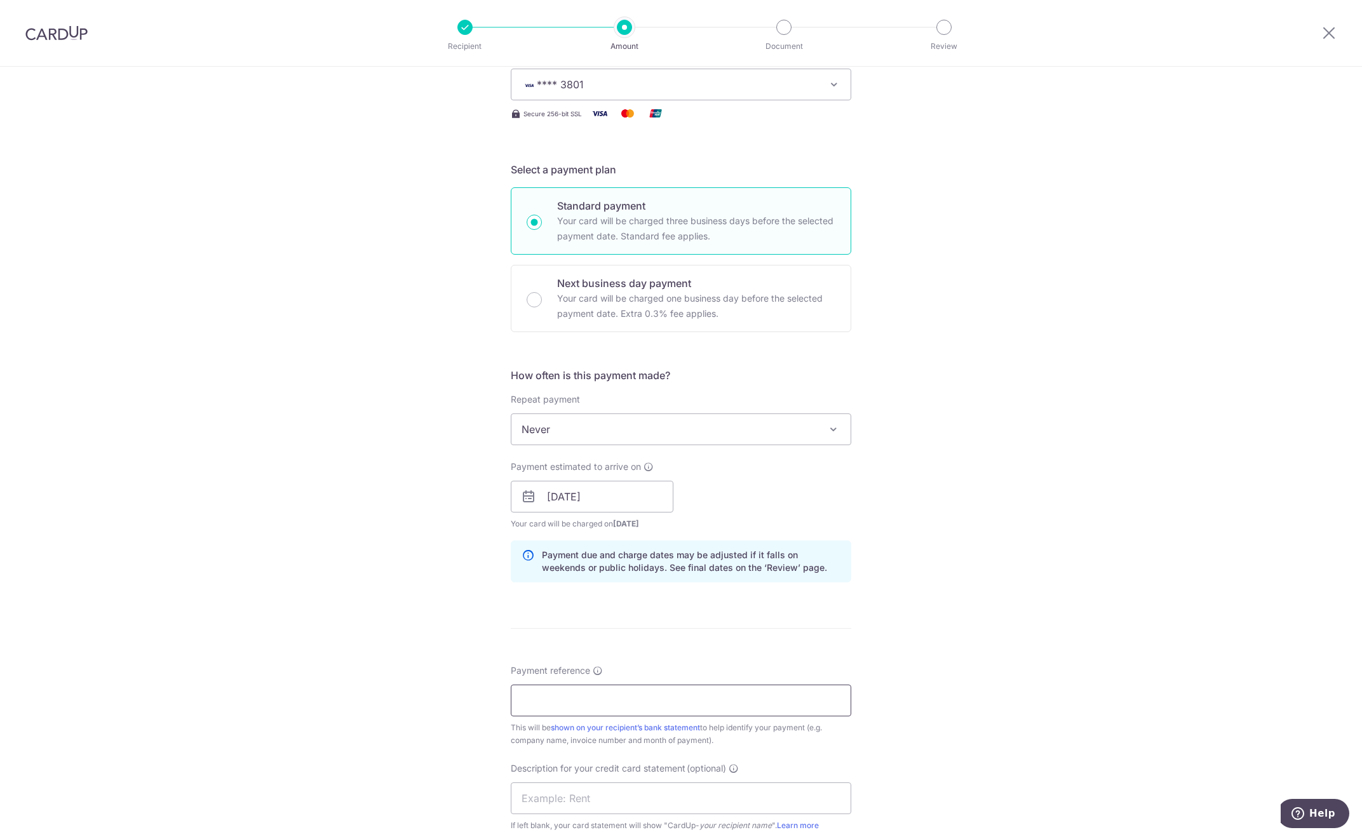
click at [635, 689] on input "Payment reference" at bounding box center [681, 701] width 341 height 32
paste input "Pasta Express September SOA"
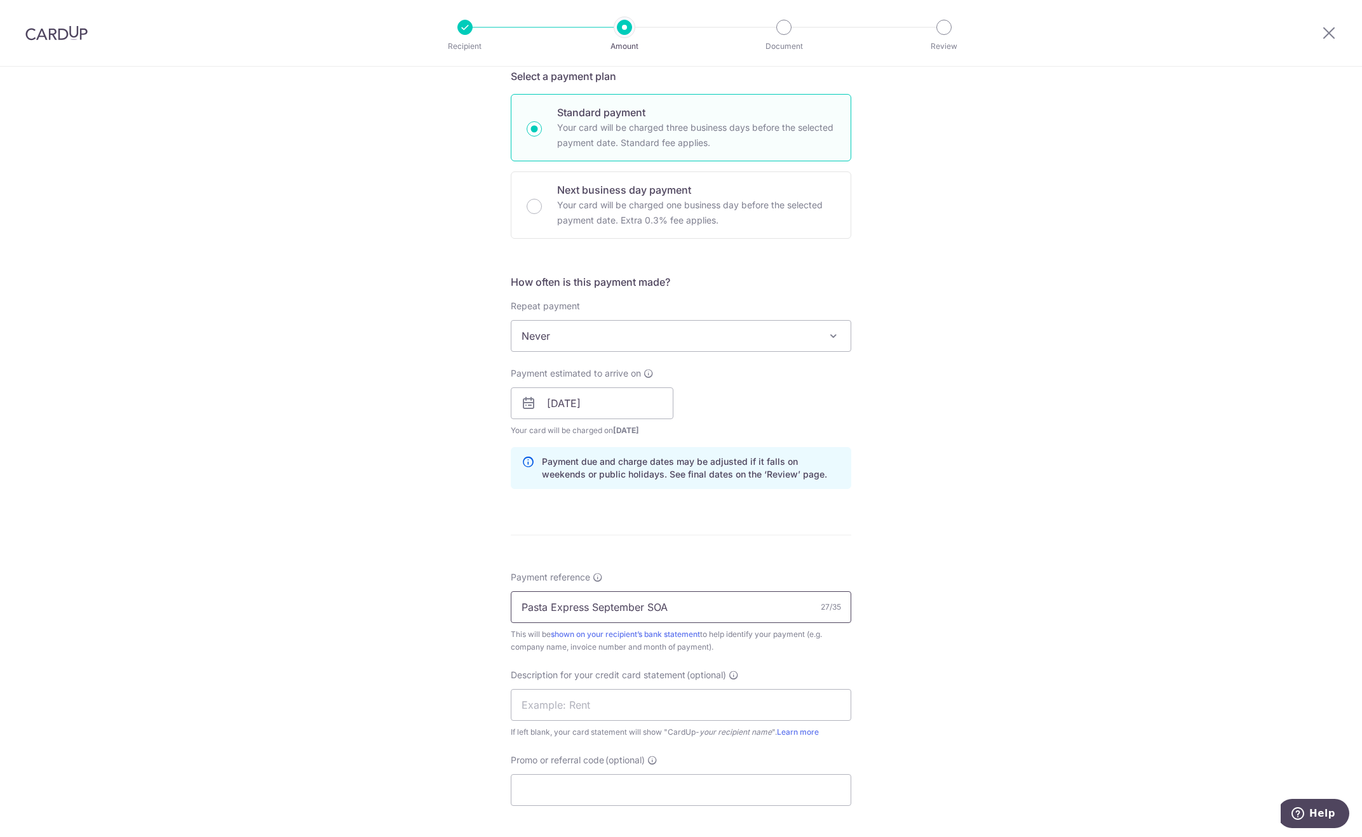
scroll to position [381, 0]
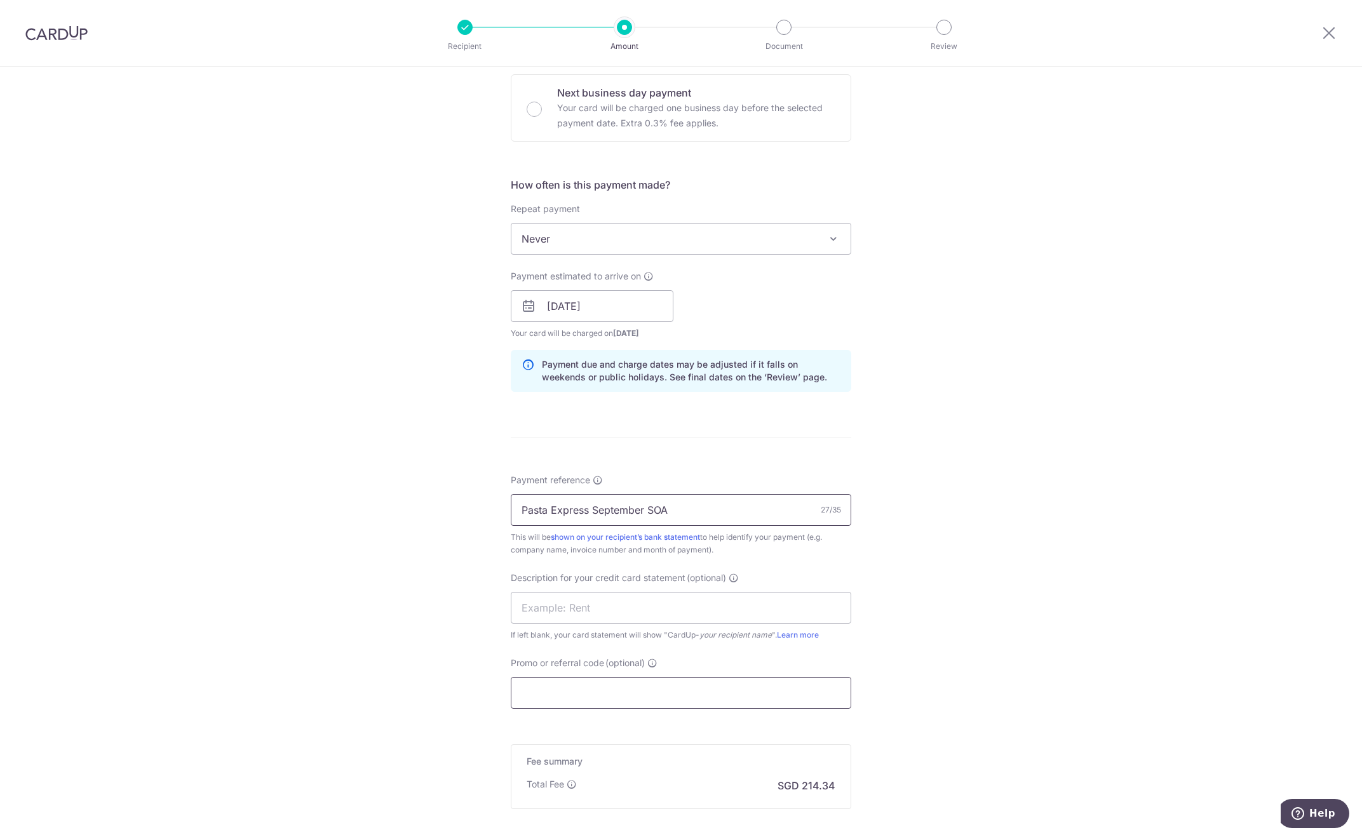
type input "Pasta Express September SOA"
click at [622, 681] on input "Promo or referral code (optional)" at bounding box center [681, 693] width 341 height 32
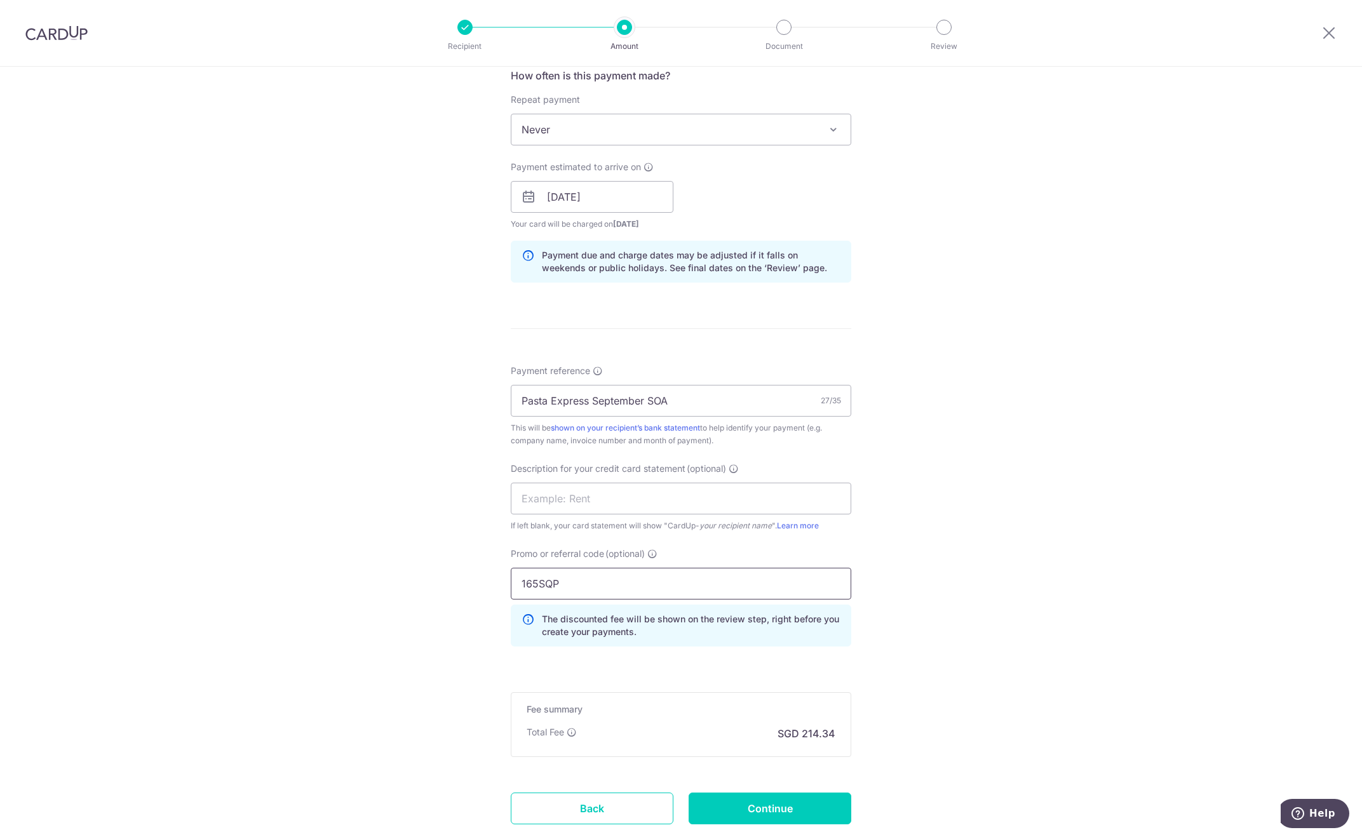
scroll to position [573, 0]
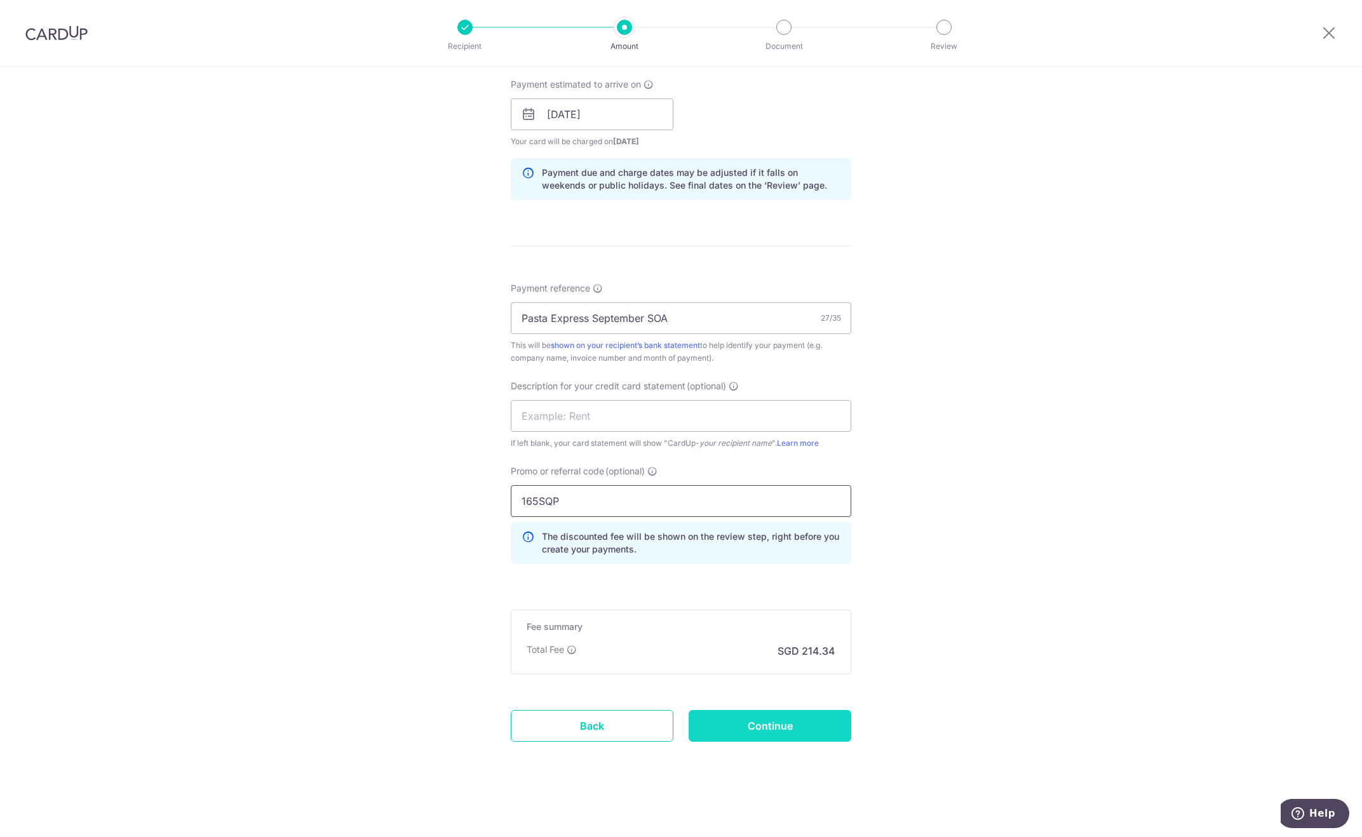
type input "165SQP"
click at [745, 739] on input "Continue" at bounding box center [770, 726] width 163 height 32
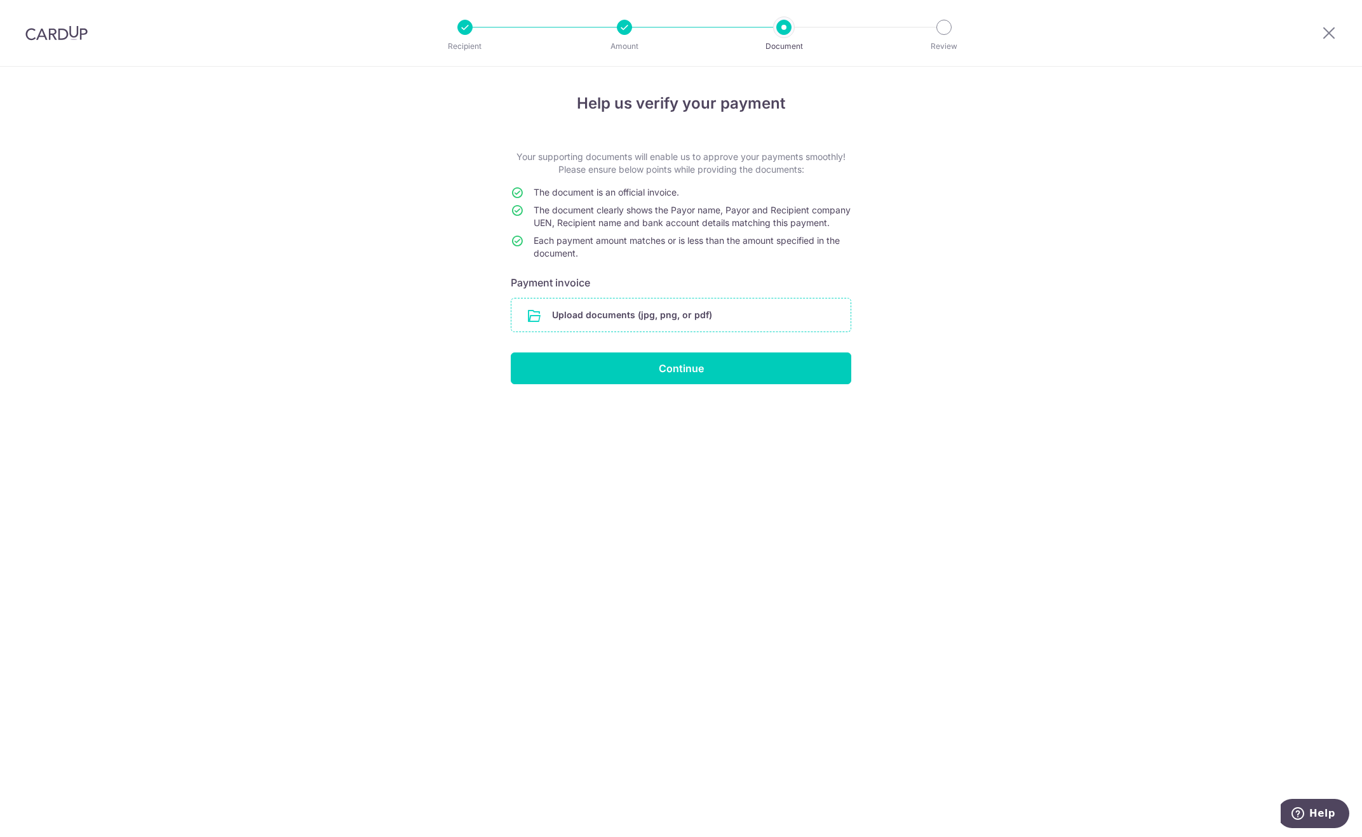
click at [593, 327] on input "file" at bounding box center [681, 315] width 339 height 33
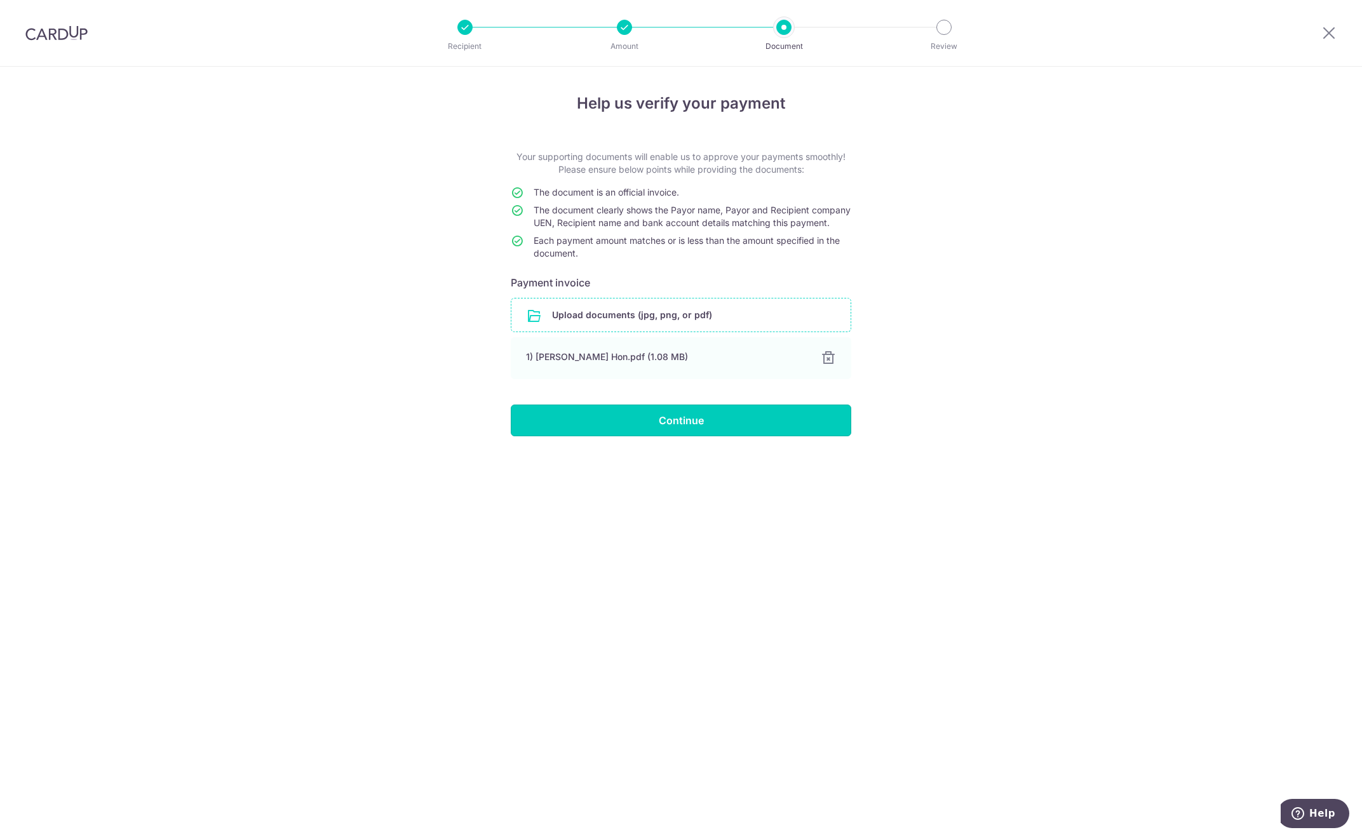
click at [725, 424] on input "Continue" at bounding box center [681, 421] width 341 height 32
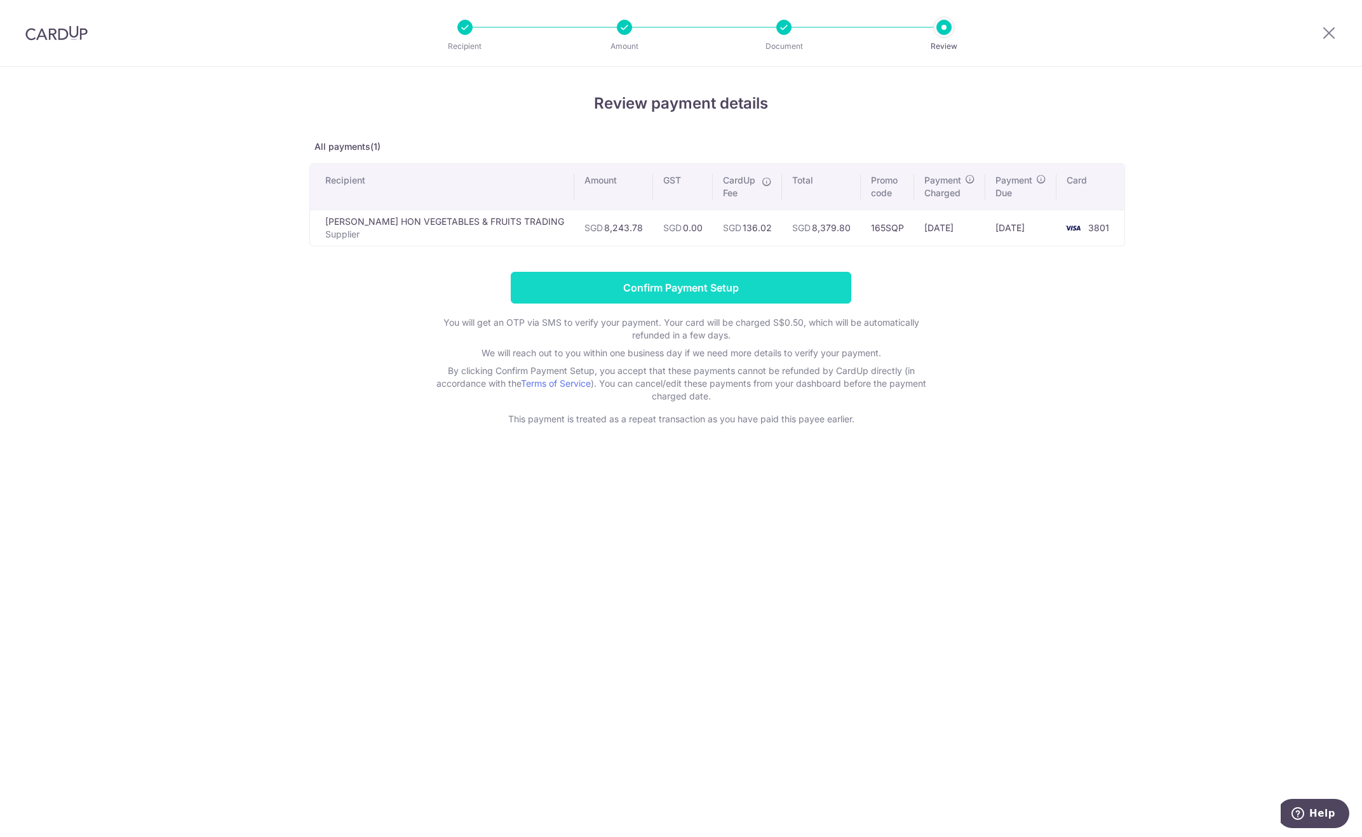
click at [667, 289] on input "Confirm Payment Setup" at bounding box center [681, 288] width 341 height 32
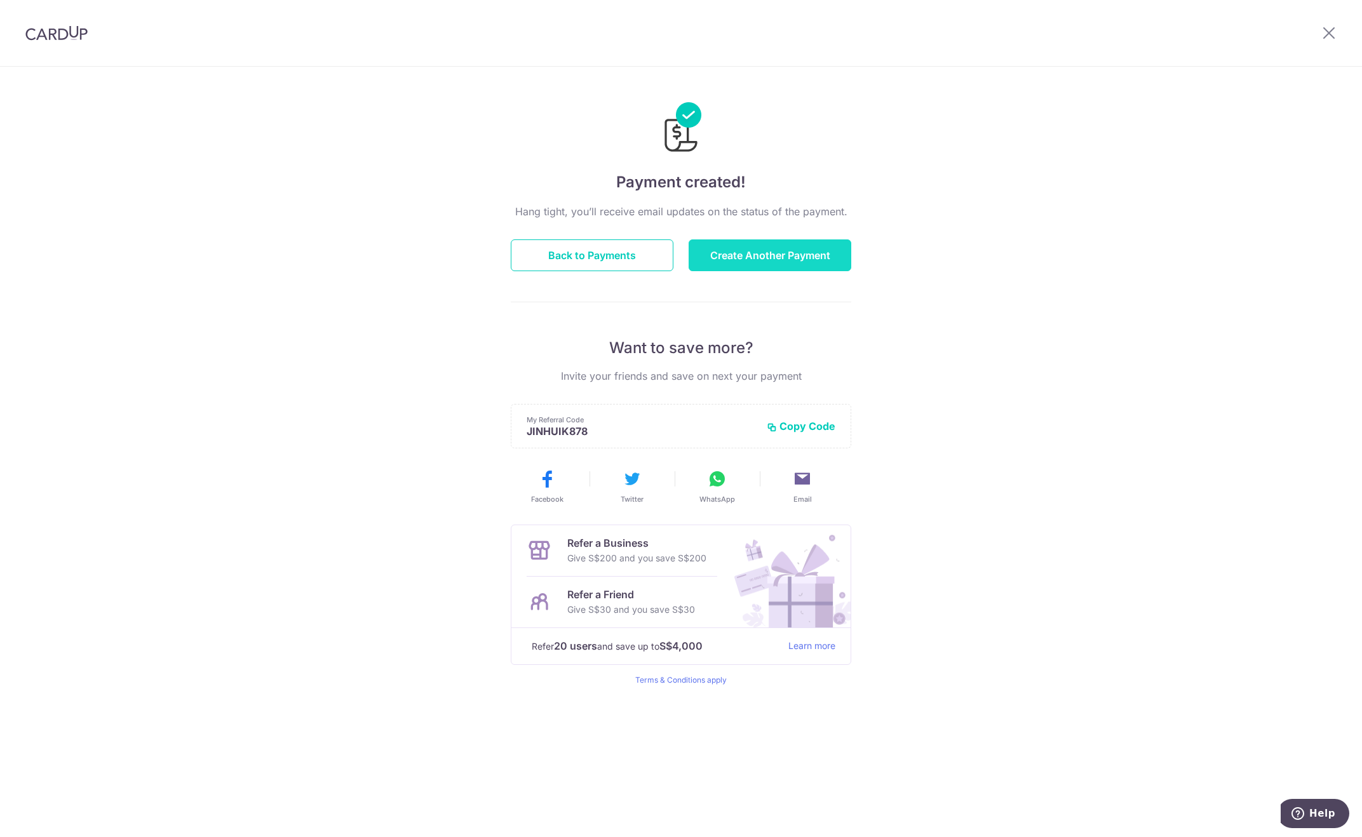
click at [729, 255] on button "Create Another Payment" at bounding box center [770, 256] width 163 height 32
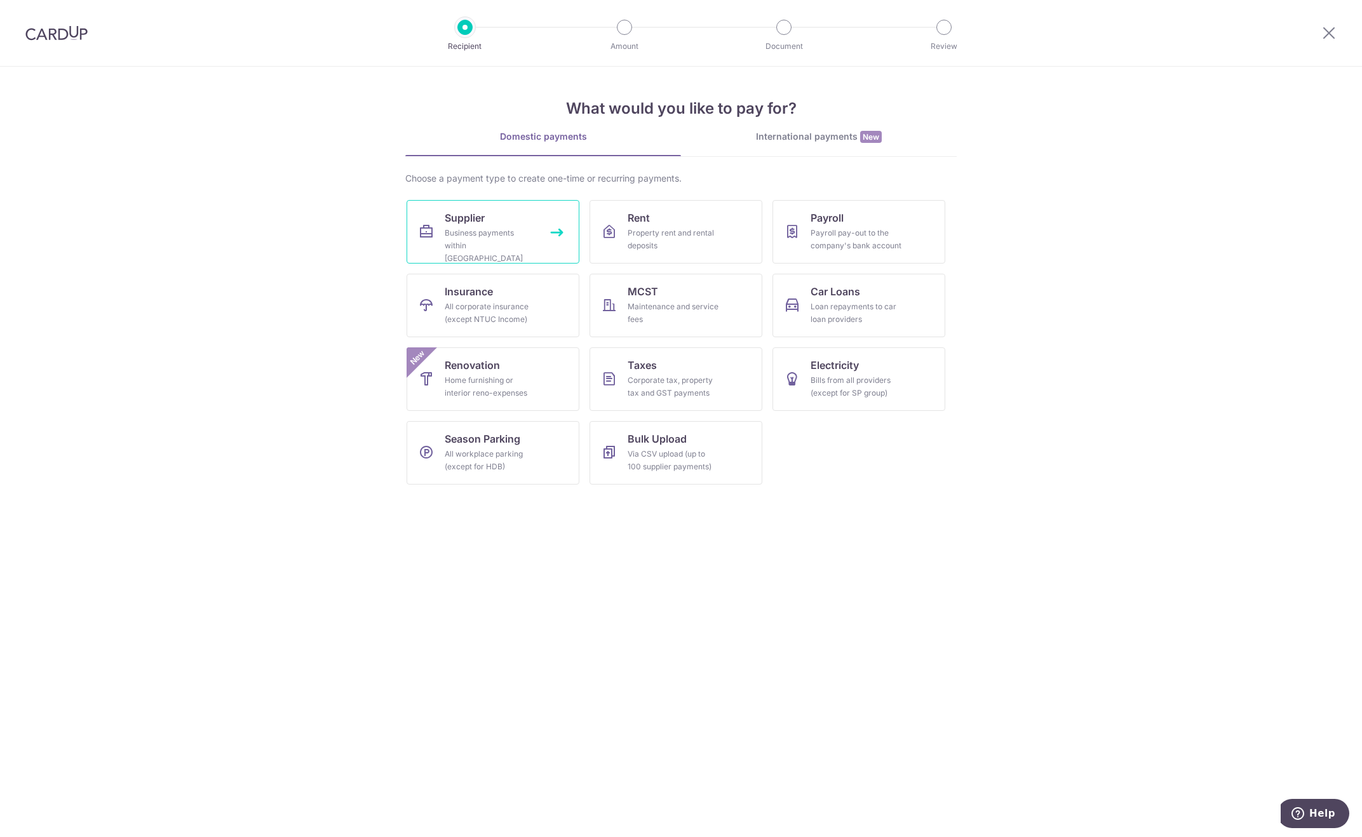
click at [515, 214] on link "Supplier Business payments within Singapore" at bounding box center [493, 232] width 173 height 64
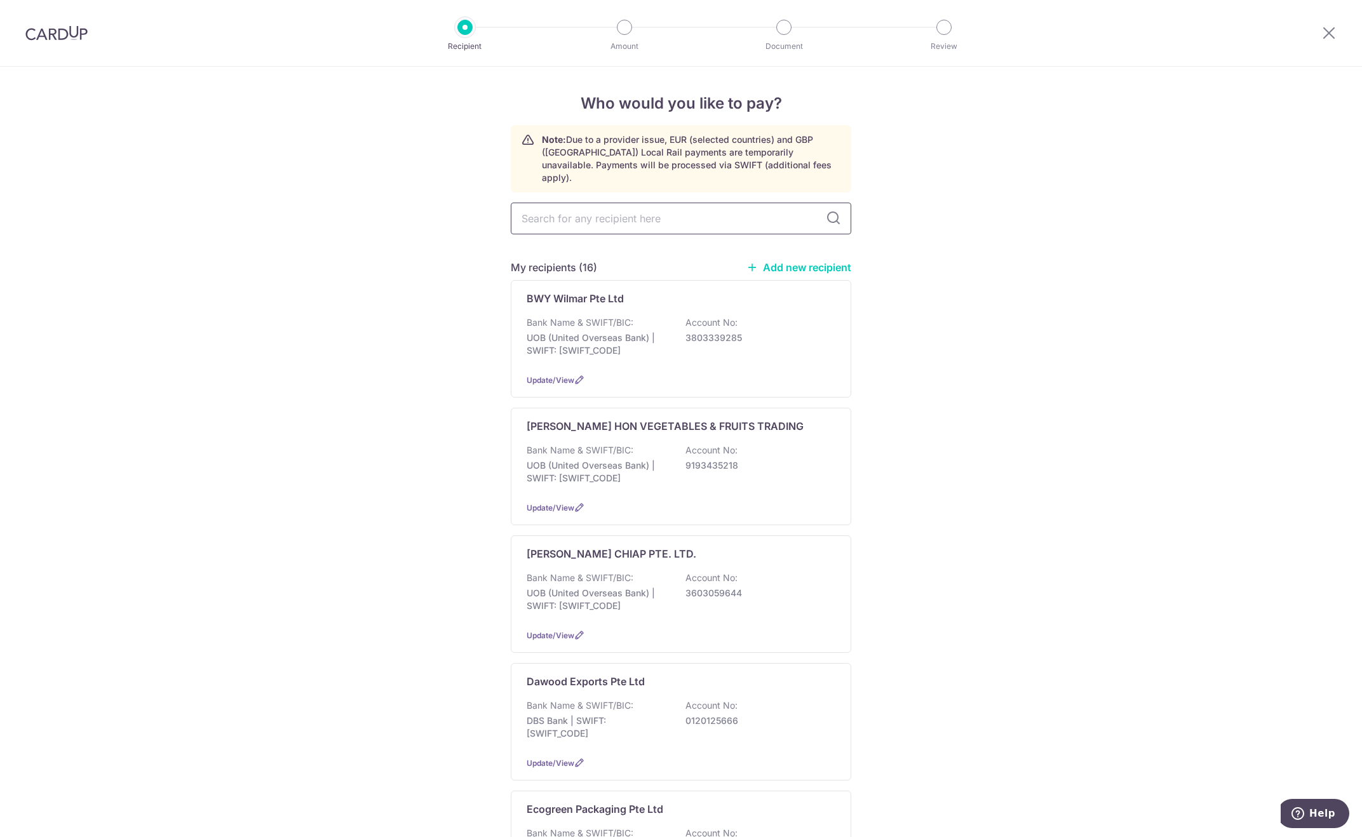
click at [567, 212] on input "text" at bounding box center [681, 219] width 341 height 32
type input "gl"
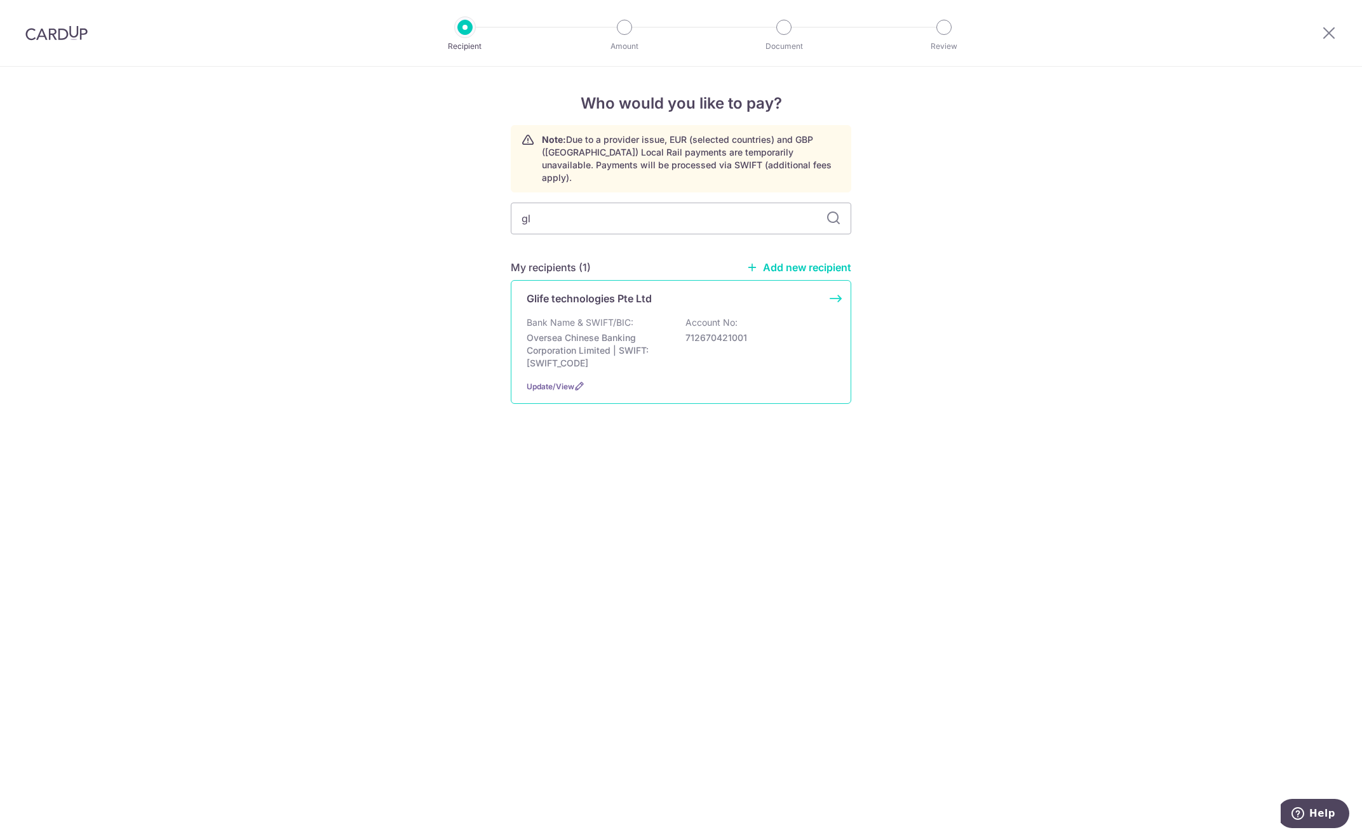
click at [610, 316] on p "Bank Name & SWIFT/BIC:" at bounding box center [580, 322] width 107 height 13
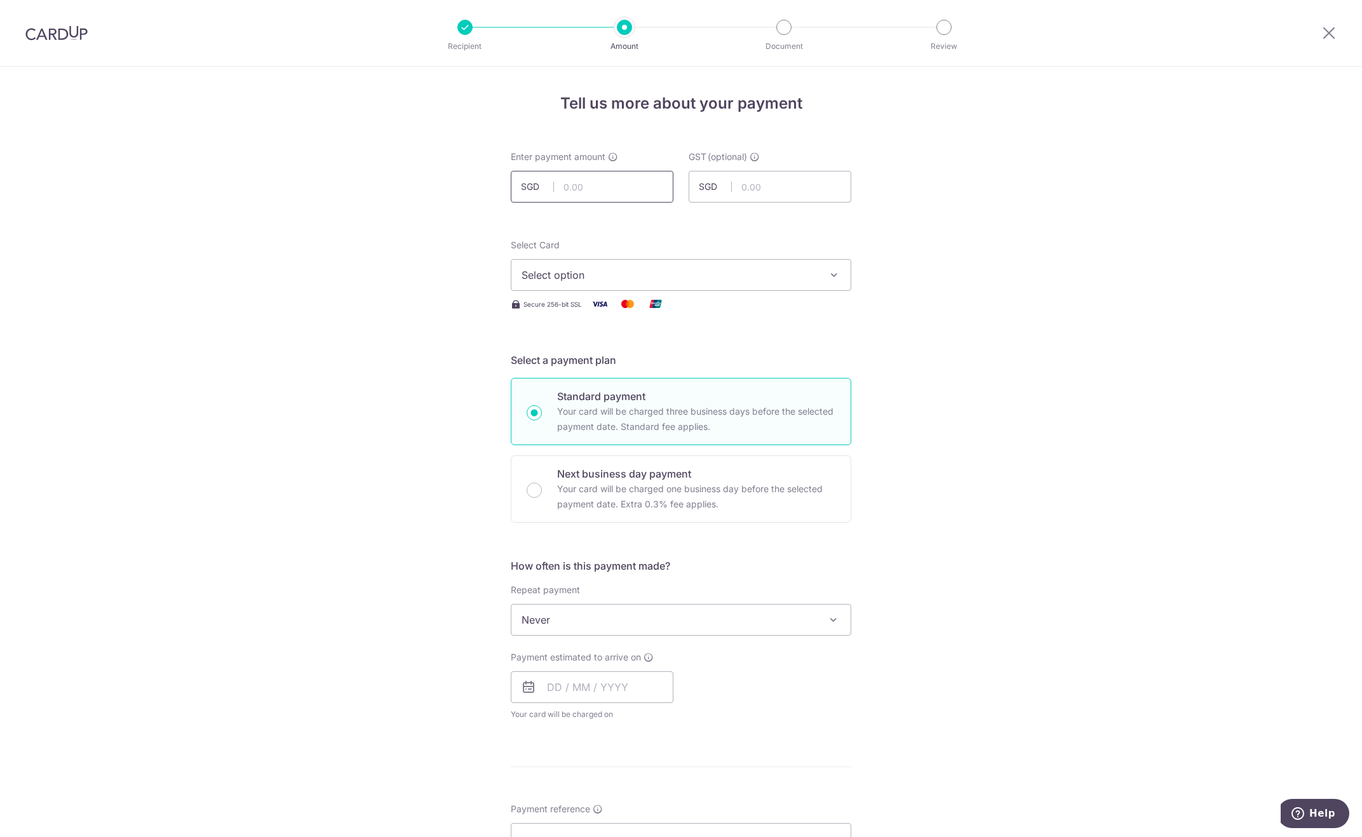
click at [577, 188] on input "text" at bounding box center [592, 187] width 163 height 32
type input "11,190.10"
click at [627, 273] on span "Select option" at bounding box center [670, 275] width 296 height 15
click at [612, 364] on span "**** 3801" at bounding box center [681, 365] width 319 height 15
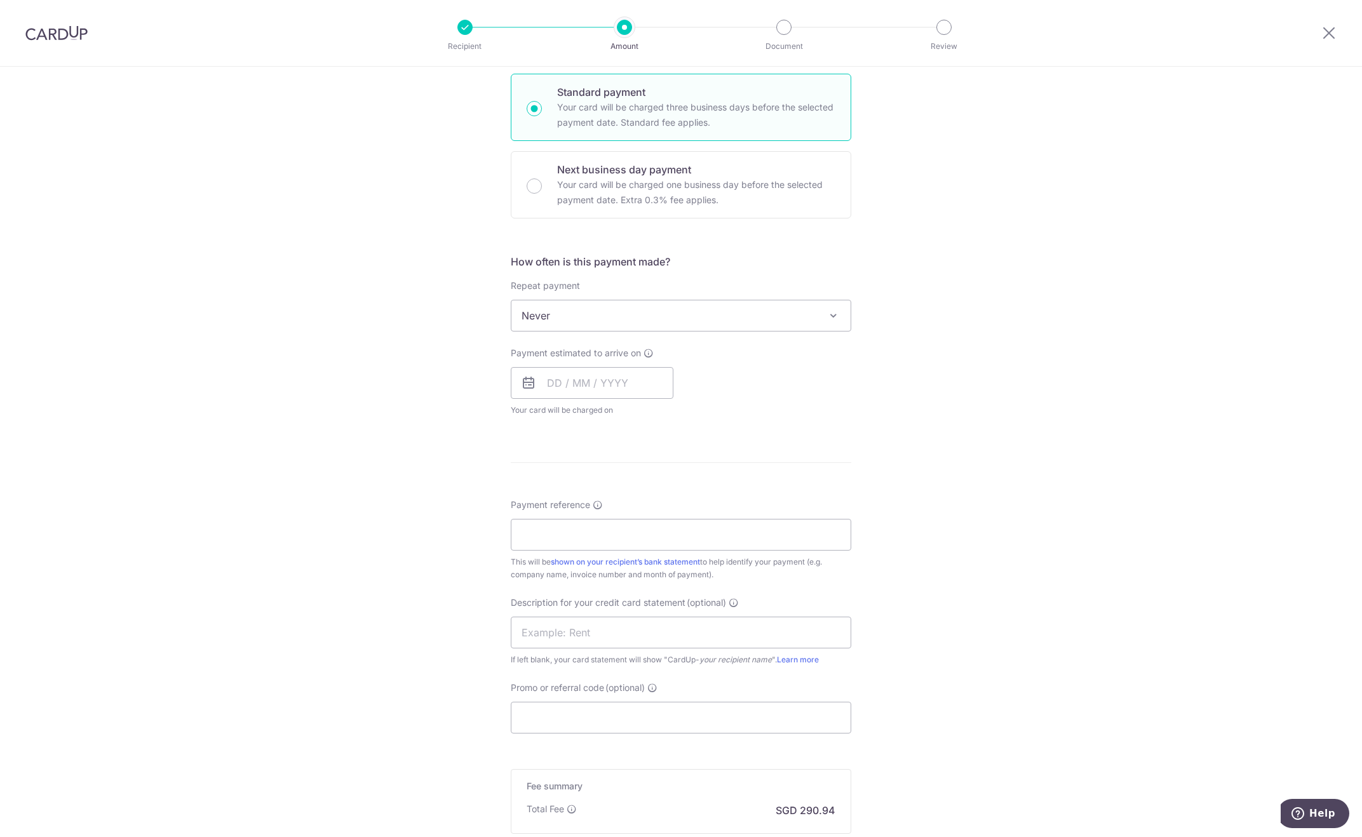
scroll to position [318, 0]
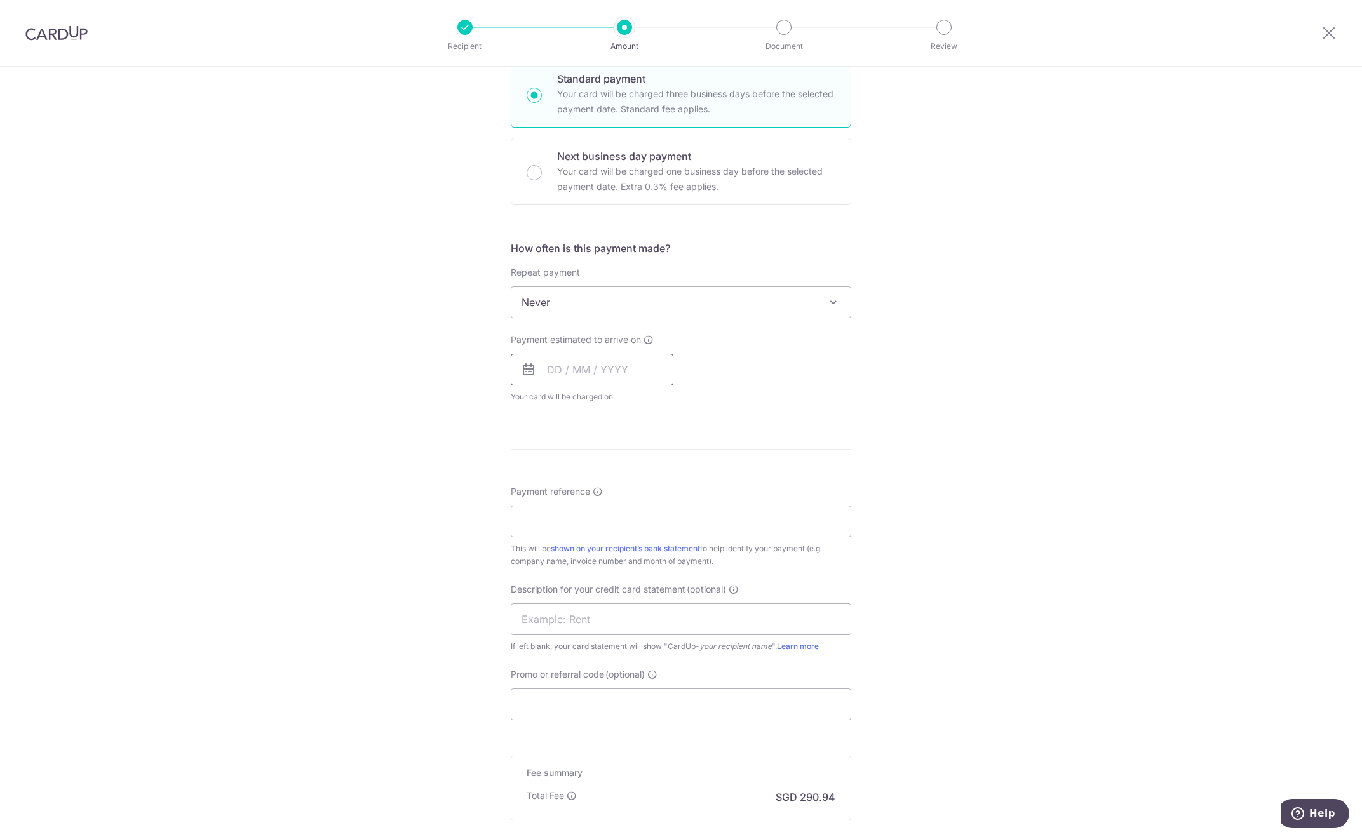
click at [585, 374] on input "text" at bounding box center [592, 370] width 163 height 32
click at [639, 506] on link "16" at bounding box center [638, 511] width 20 height 20
type input "16/10/2025"
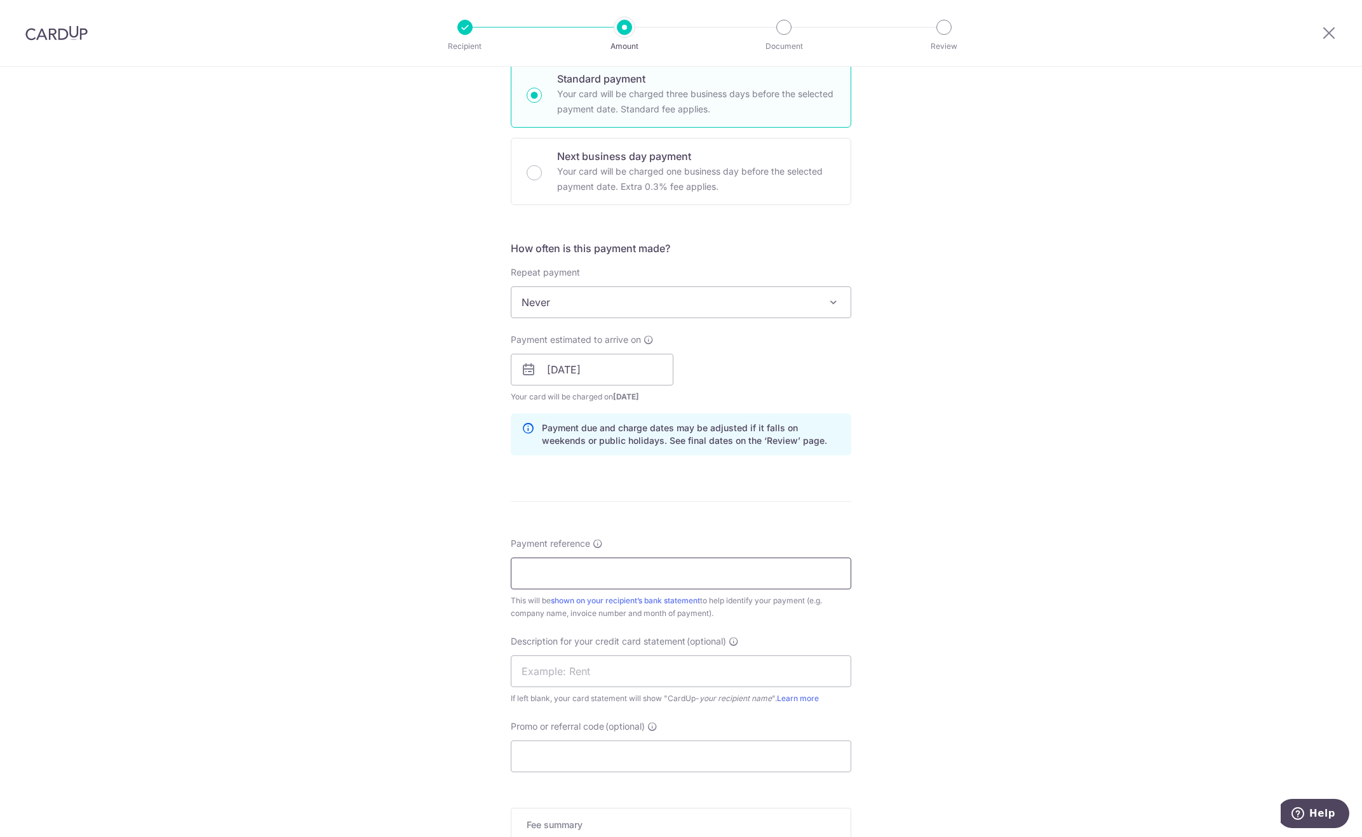
click at [637, 581] on input "Payment reference" at bounding box center [681, 574] width 341 height 32
paste input "Pasta Express September SOA"
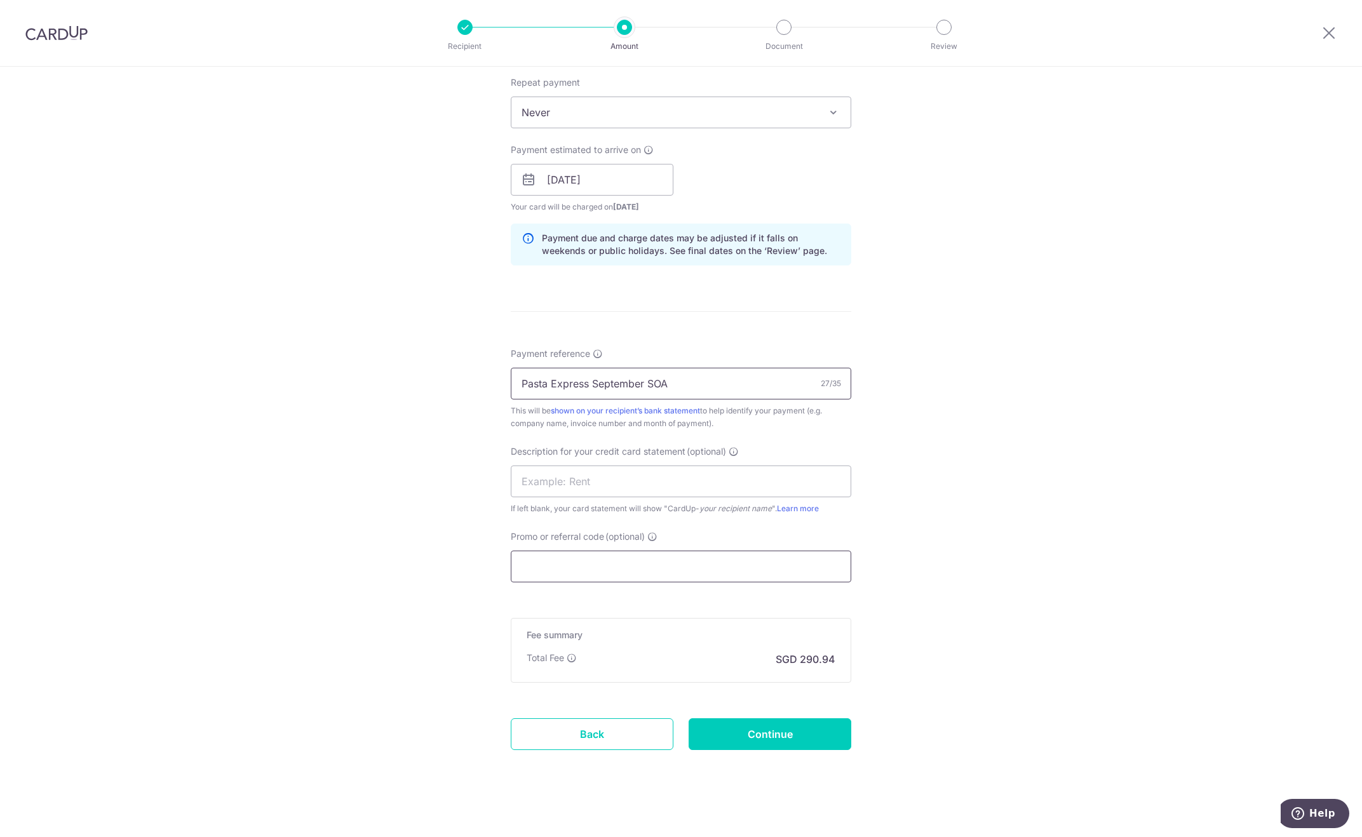
scroll to position [508, 0]
type input "Pasta Express September SOA"
click at [574, 573] on input "Promo or referral code (optional)" at bounding box center [681, 566] width 341 height 32
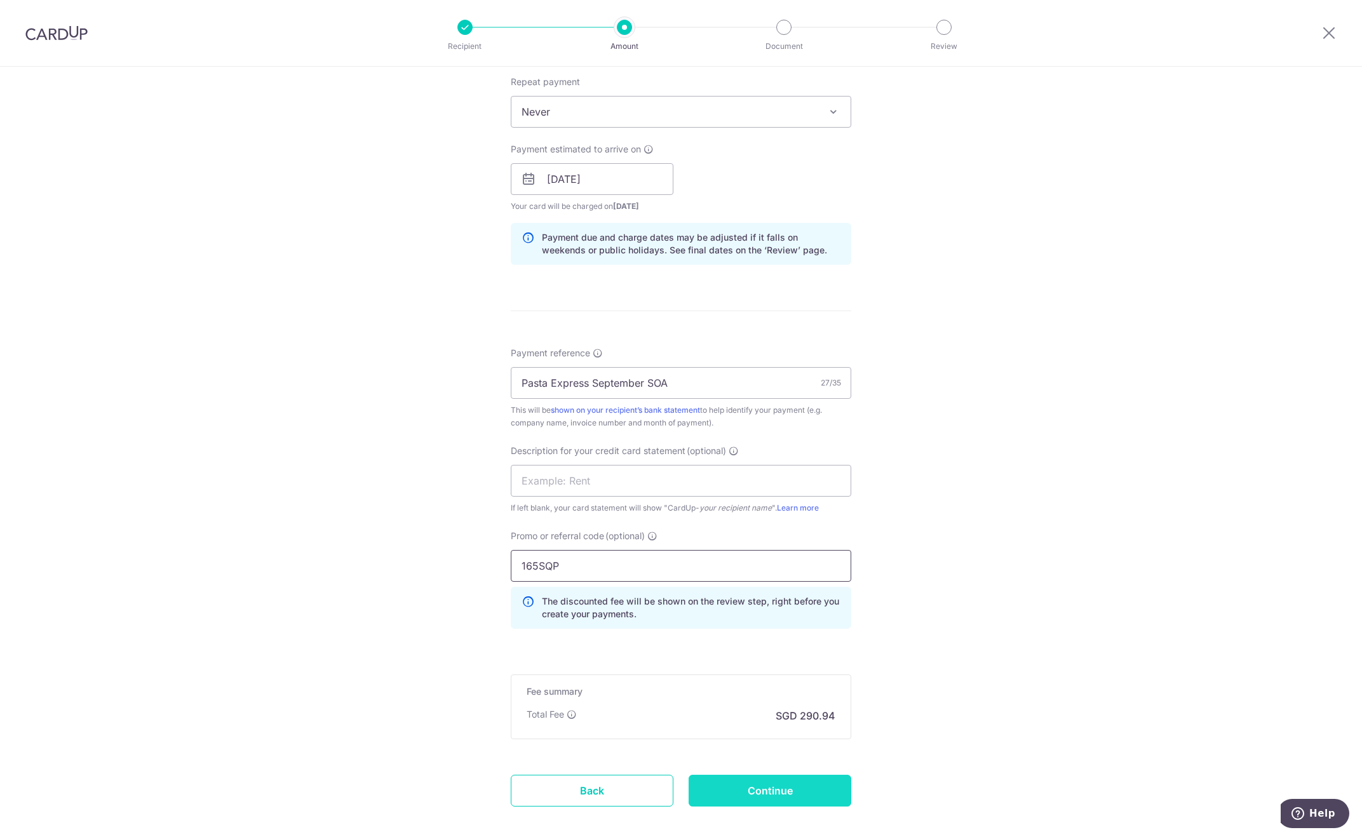
type input "165SQP"
click at [752, 789] on input "Continue" at bounding box center [770, 791] width 163 height 32
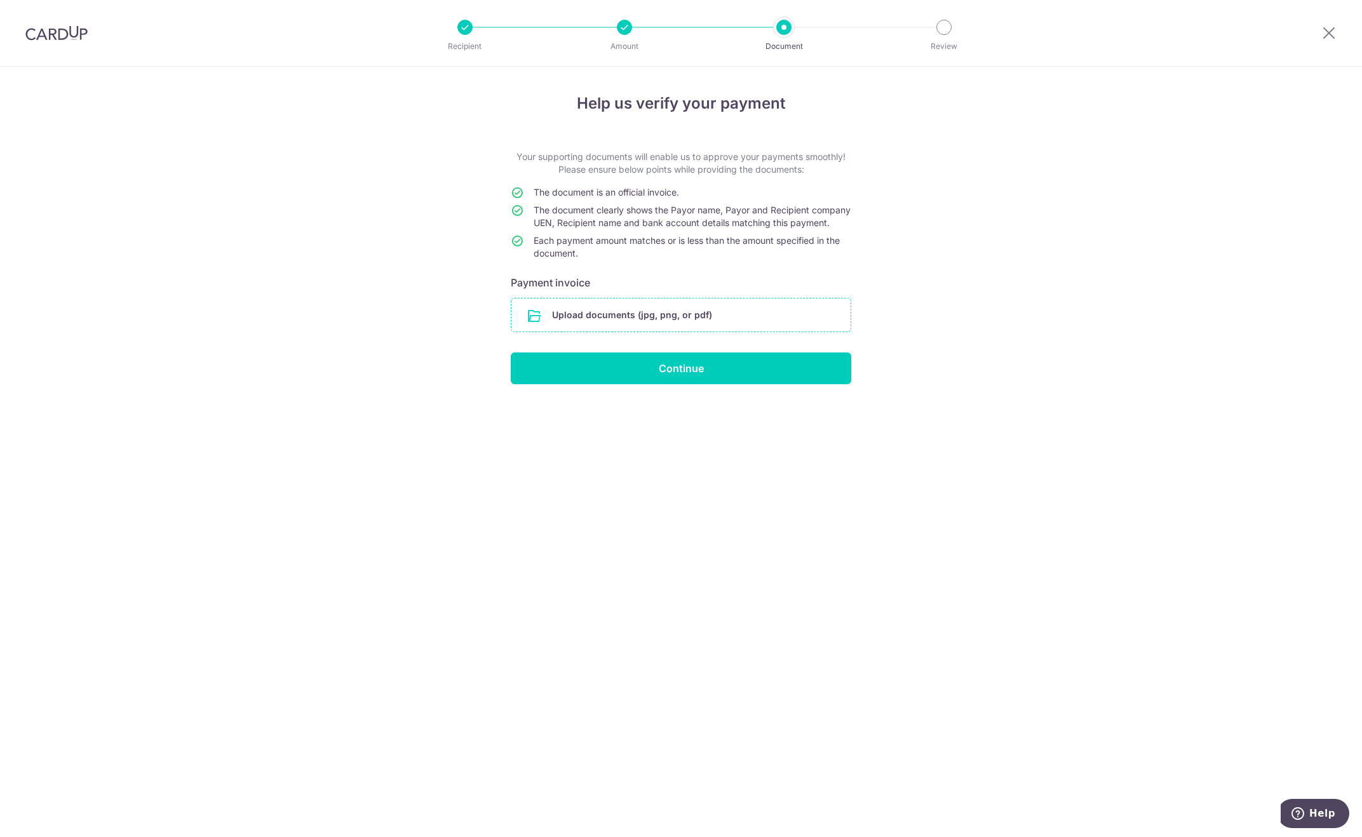
click at [556, 332] on input "file" at bounding box center [681, 315] width 339 height 33
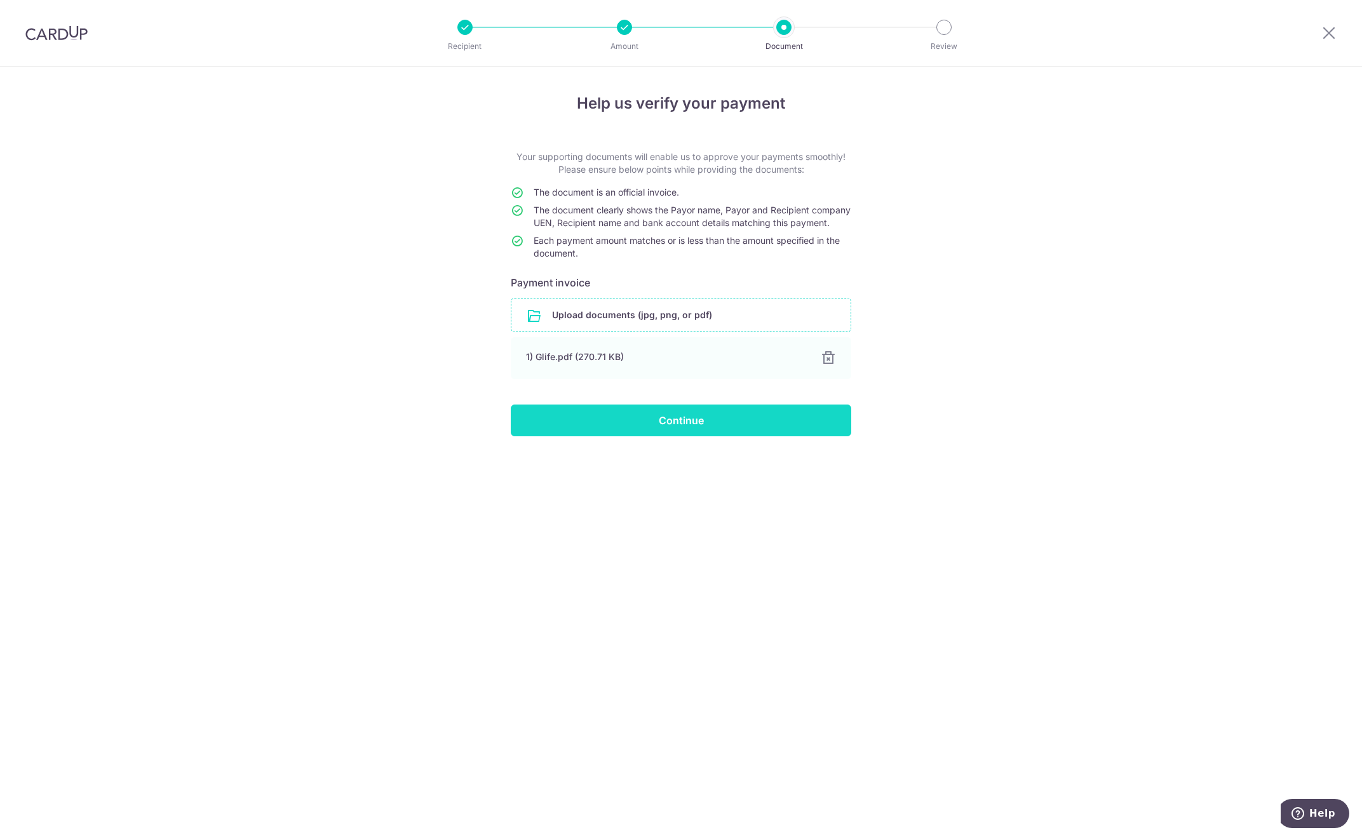
click at [632, 429] on input "Continue" at bounding box center [681, 421] width 341 height 32
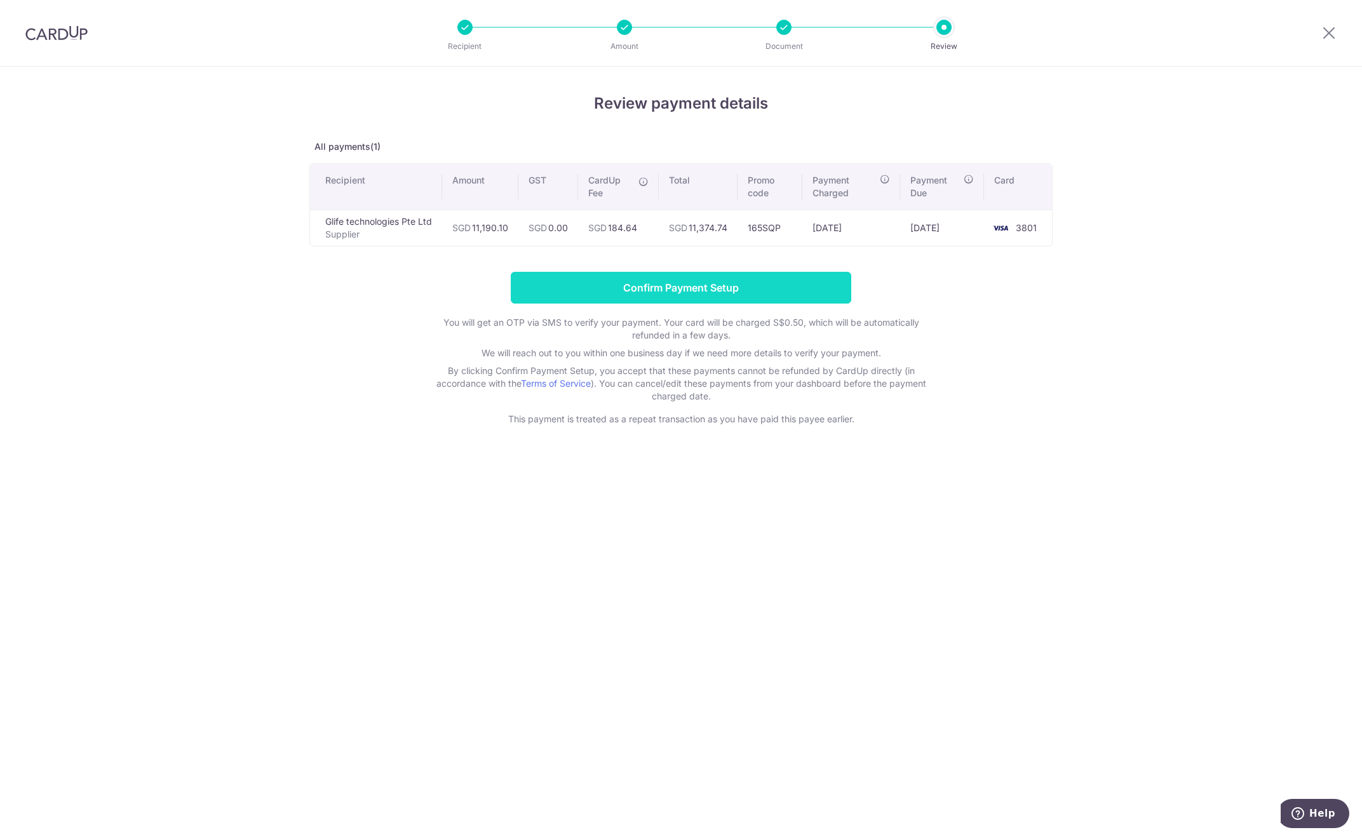
click at [650, 289] on input "Confirm Payment Setup" at bounding box center [681, 288] width 341 height 32
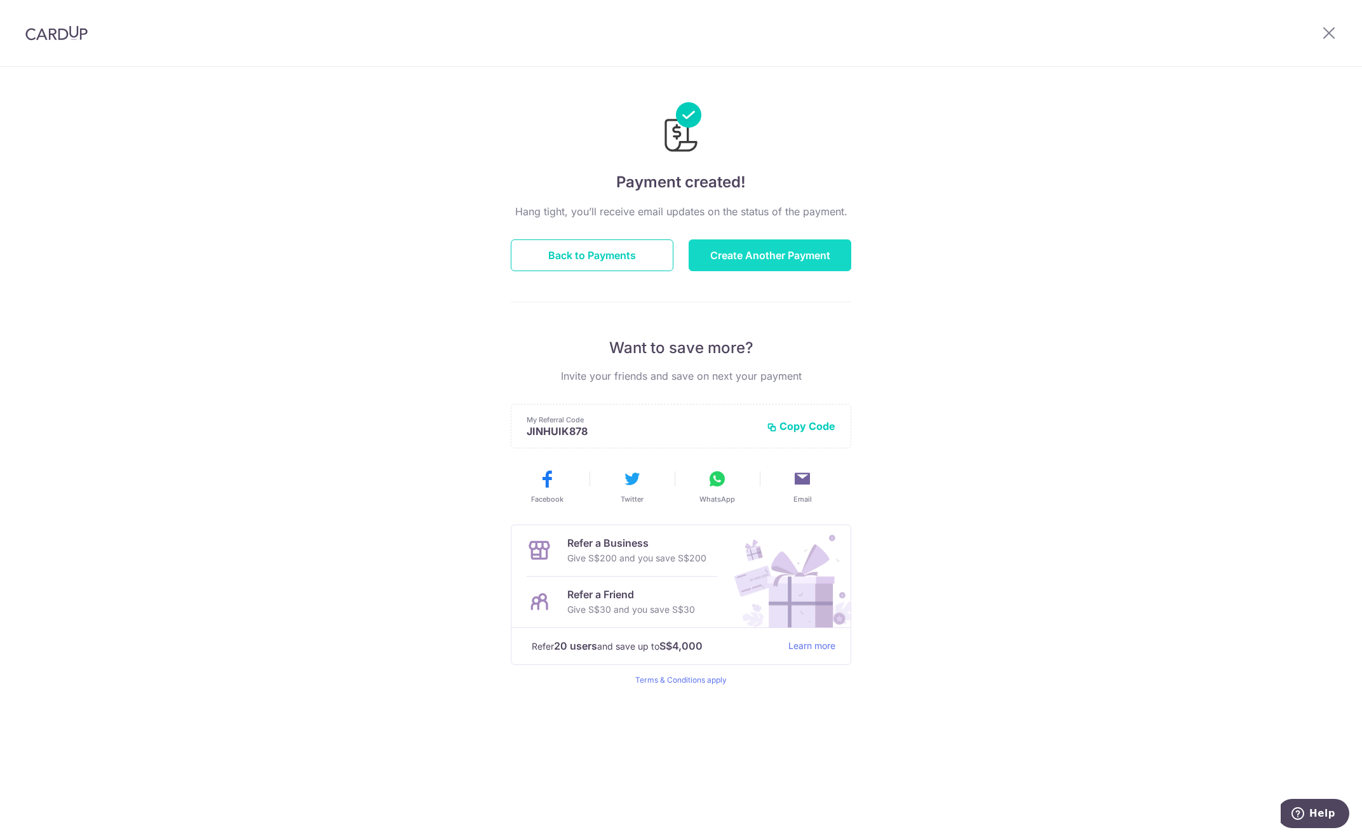
click at [800, 257] on button "Create Another Payment" at bounding box center [770, 256] width 163 height 32
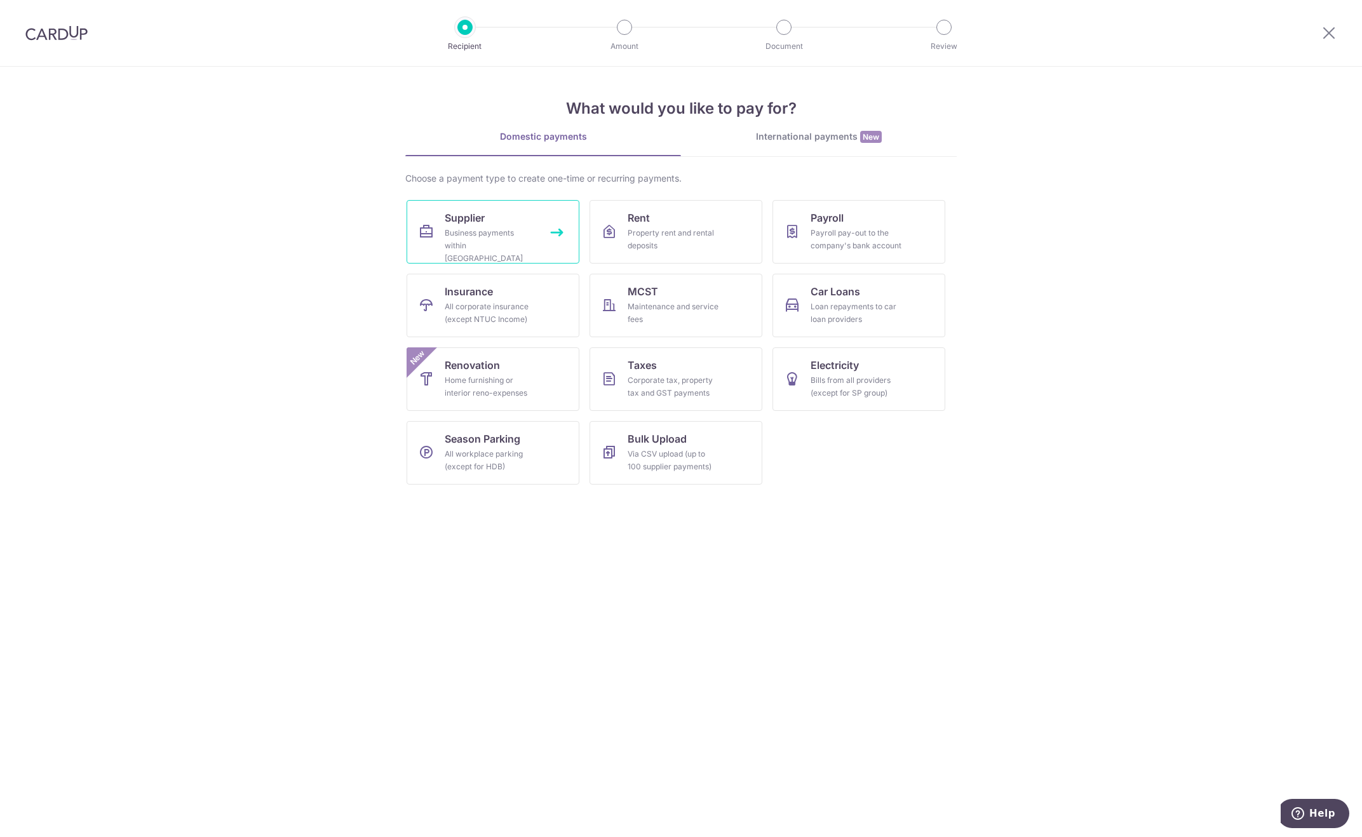
click at [541, 221] on link "Supplier Business payments within [GEOGRAPHIC_DATA]" at bounding box center [493, 232] width 173 height 64
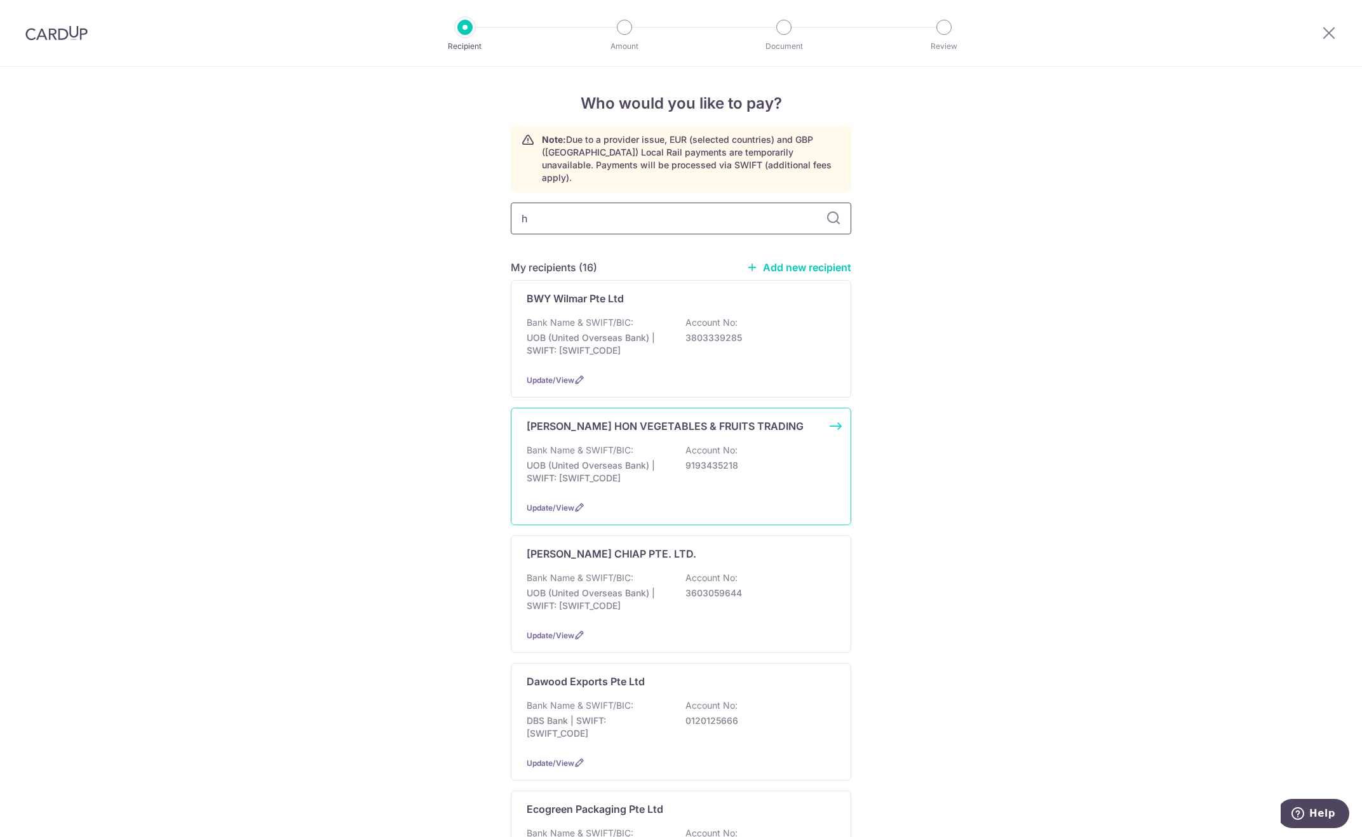
type input "ha"
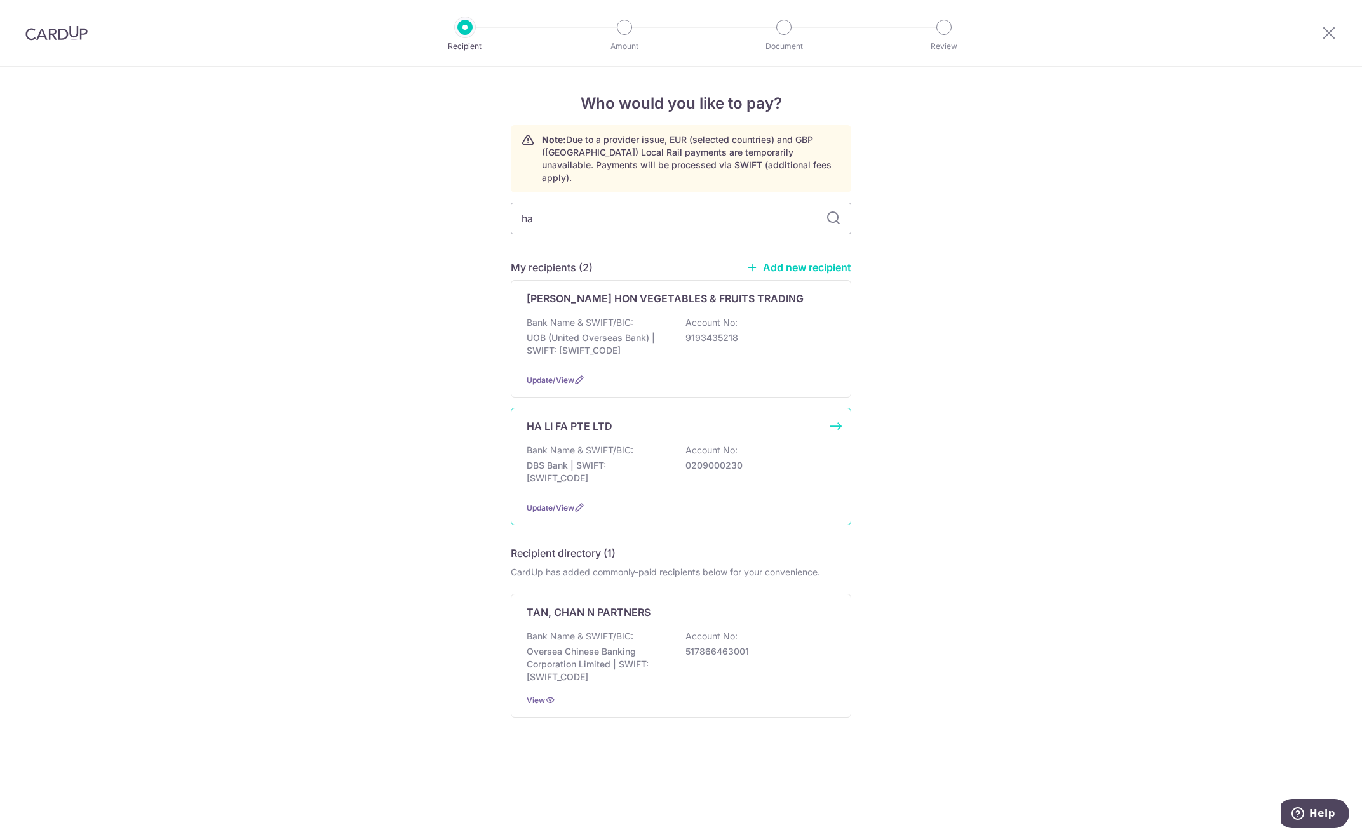
click at [624, 444] on p "Bank Name & SWIFT/BIC:" at bounding box center [580, 450] width 107 height 13
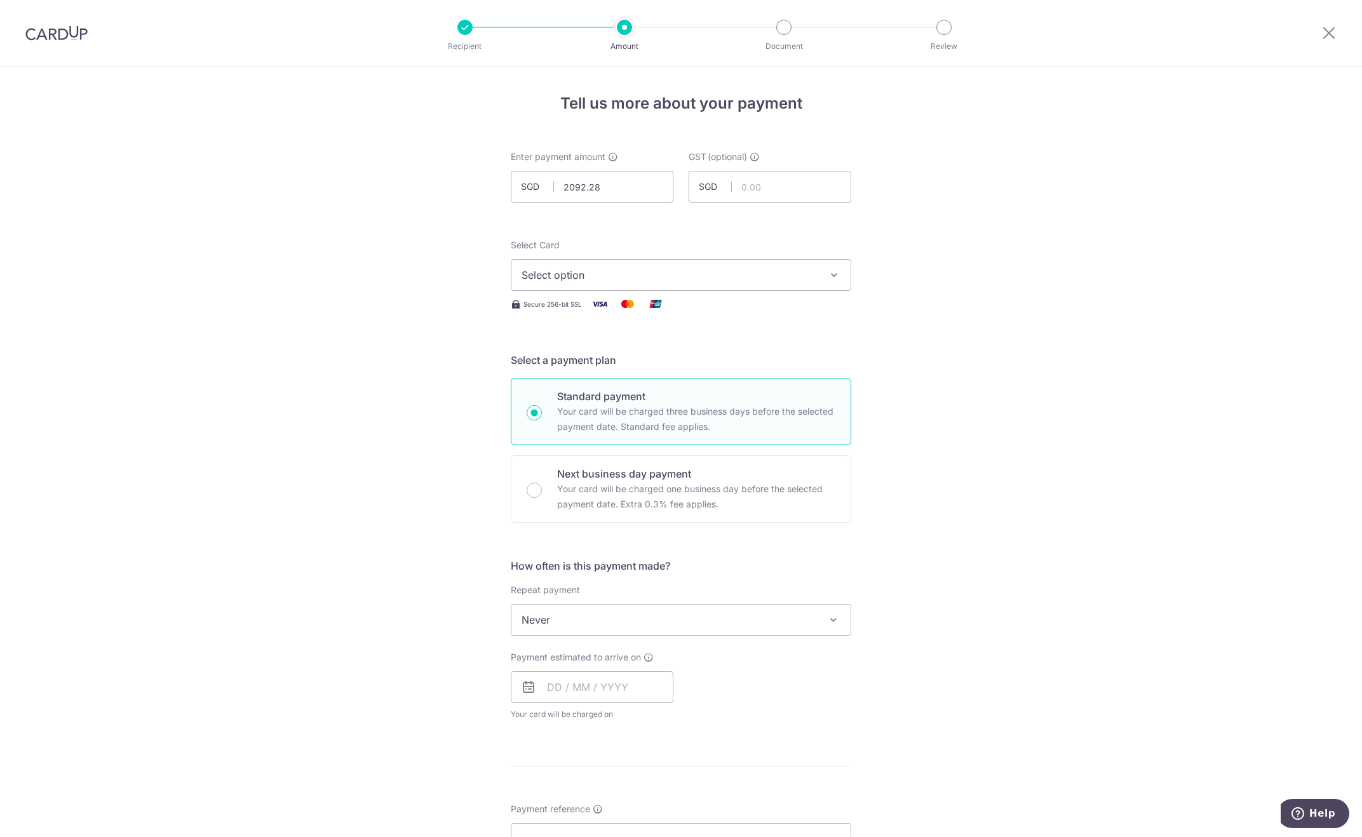
type input "2,092.28"
click at [604, 275] on span "Select option" at bounding box center [670, 275] width 296 height 15
click at [593, 361] on span "**** 3801" at bounding box center [575, 365] width 47 height 15
click at [571, 681] on input "text" at bounding box center [592, 688] width 163 height 32
click at [634, 828] on link "16" at bounding box center [638, 828] width 20 height 20
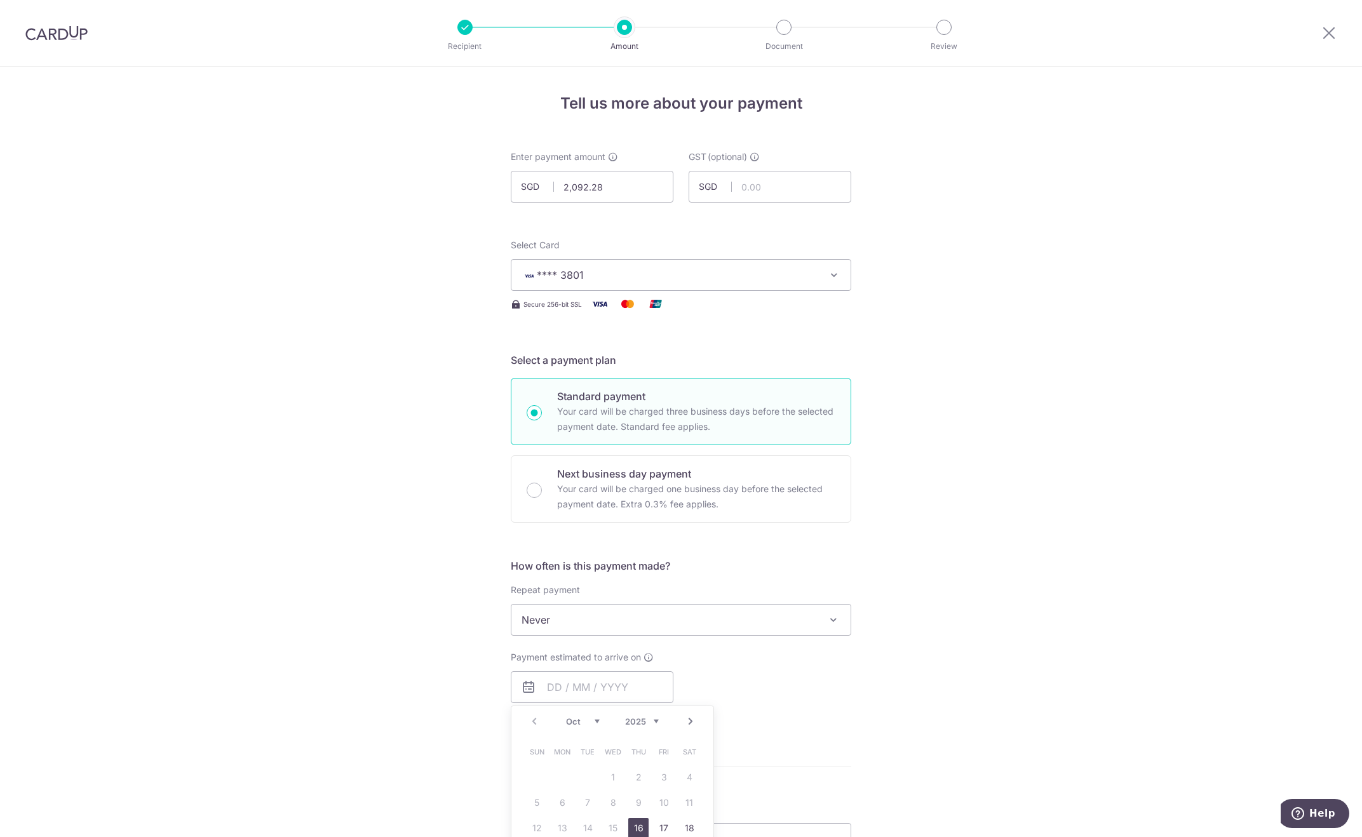
type input "16/10/2025"
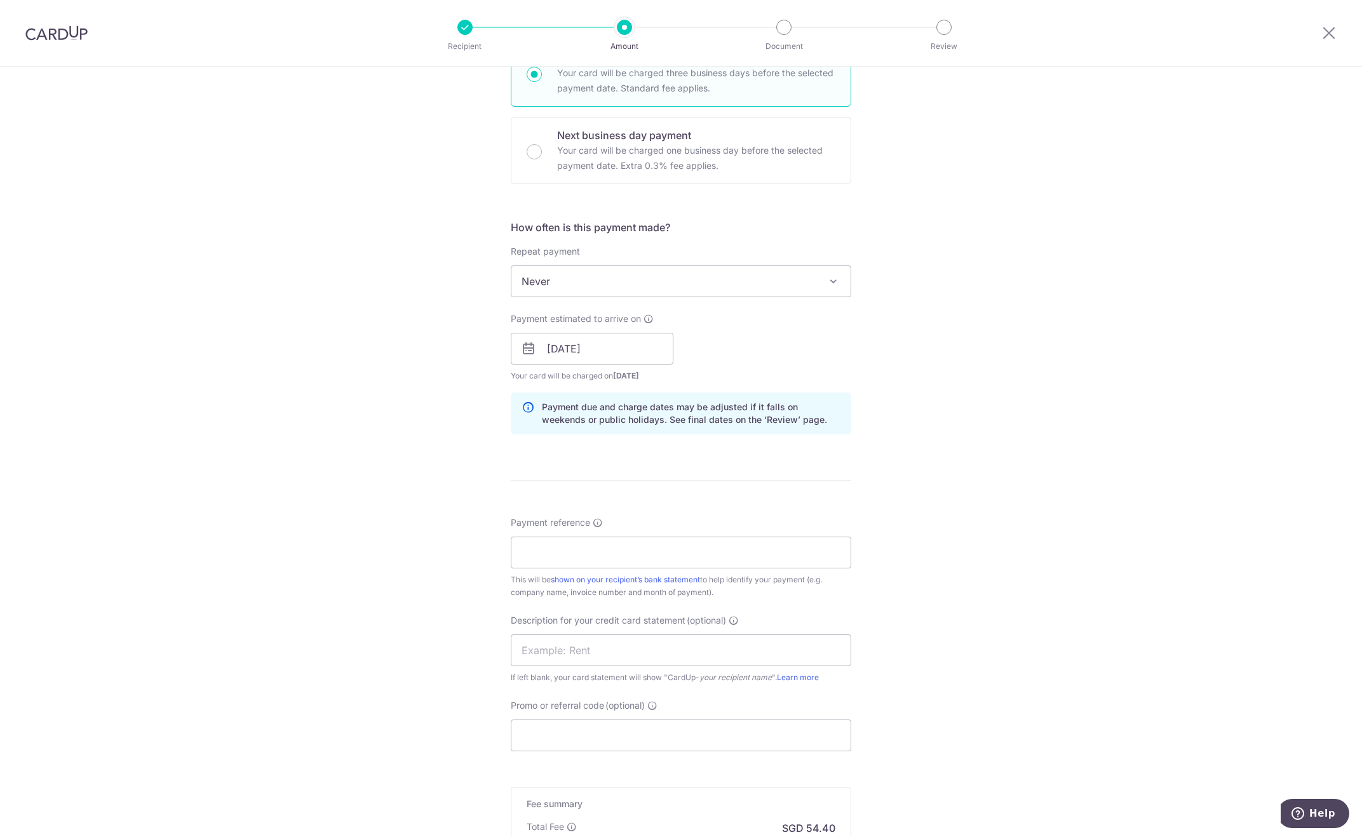
scroll to position [381, 0]
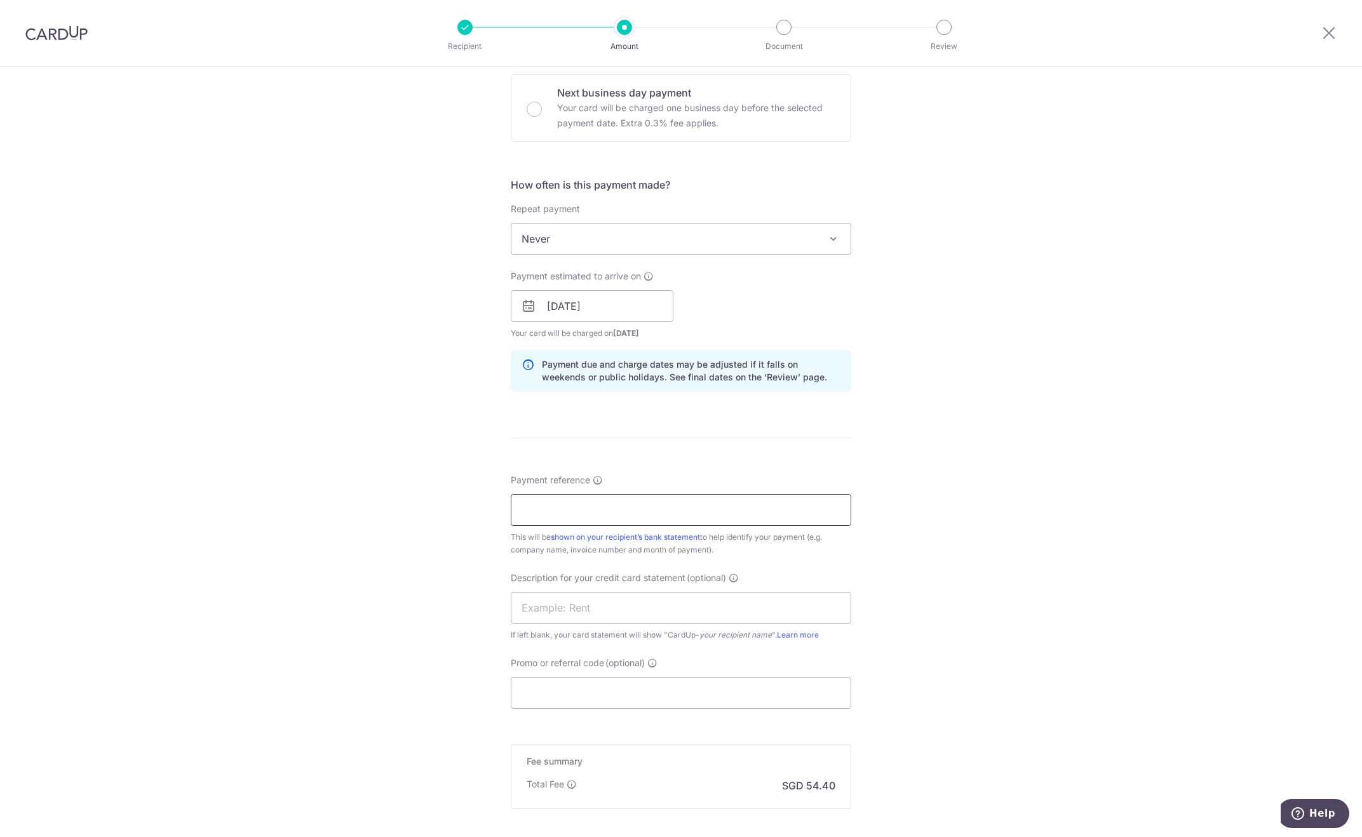
click at [559, 502] on input "Payment reference" at bounding box center [681, 510] width 341 height 32
paste input "Pasta Express September SOA"
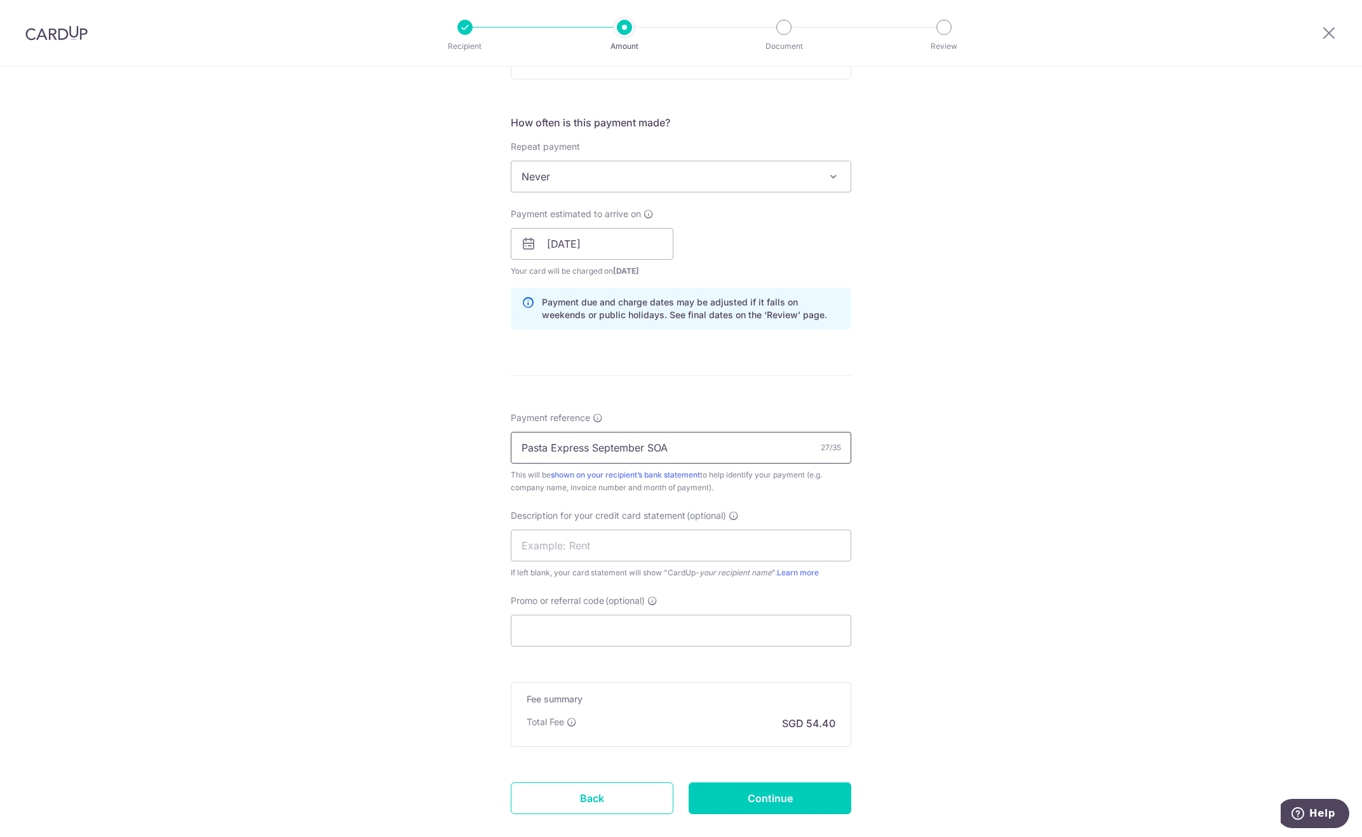
scroll to position [516, 0]
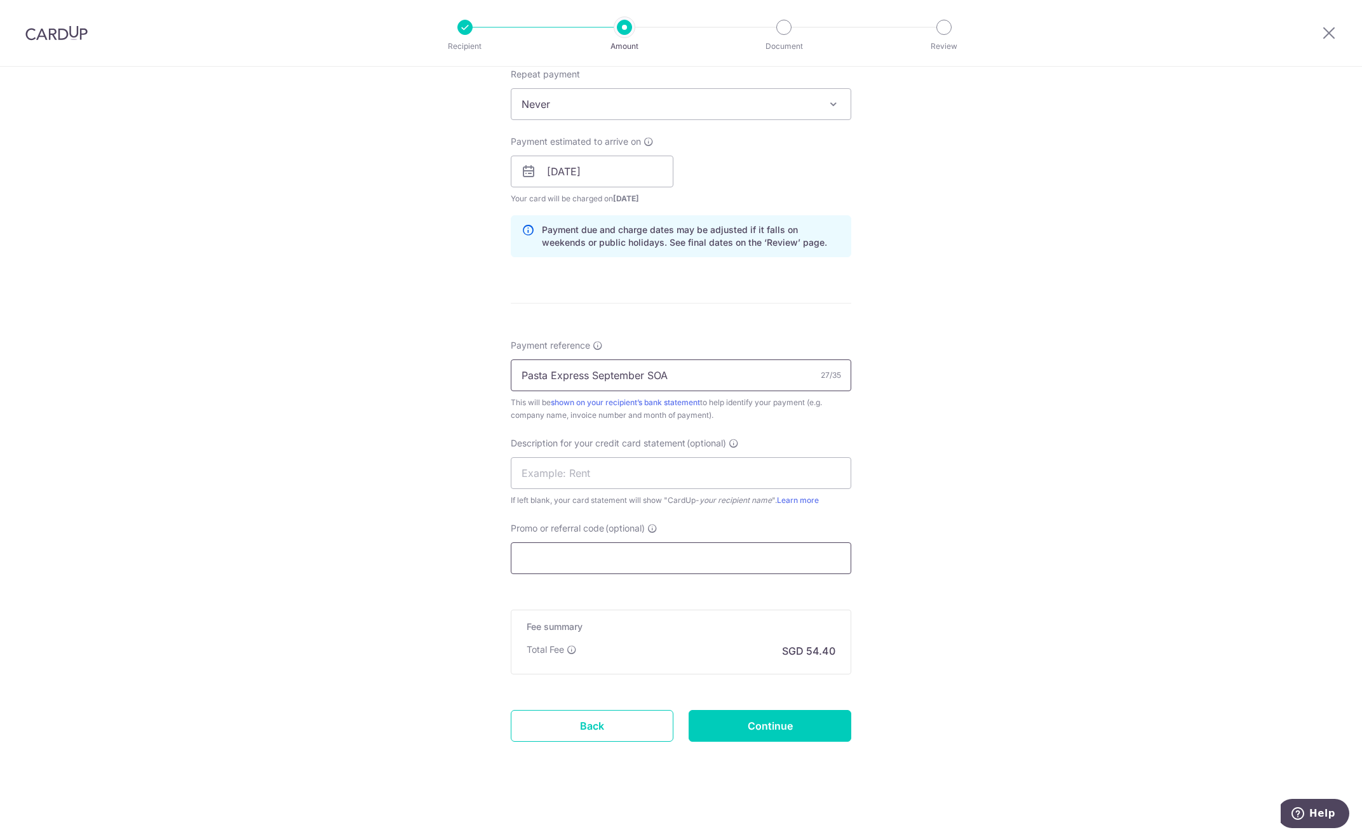
type input "Pasta Express September SOA"
click at [580, 548] on input "Promo or referral code (optional)" at bounding box center [681, 559] width 341 height 32
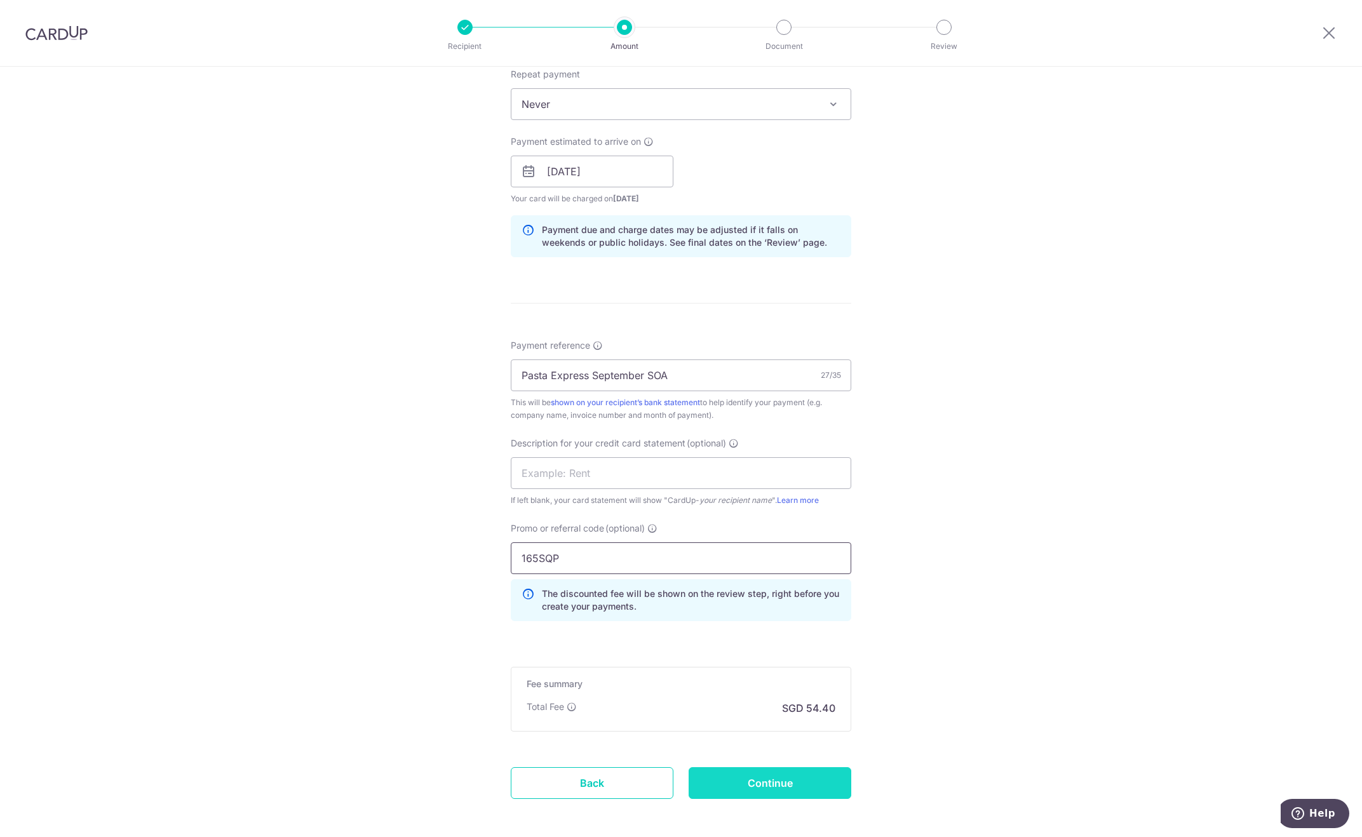
type input "165SQP"
click at [730, 778] on input "Continue" at bounding box center [770, 784] width 163 height 32
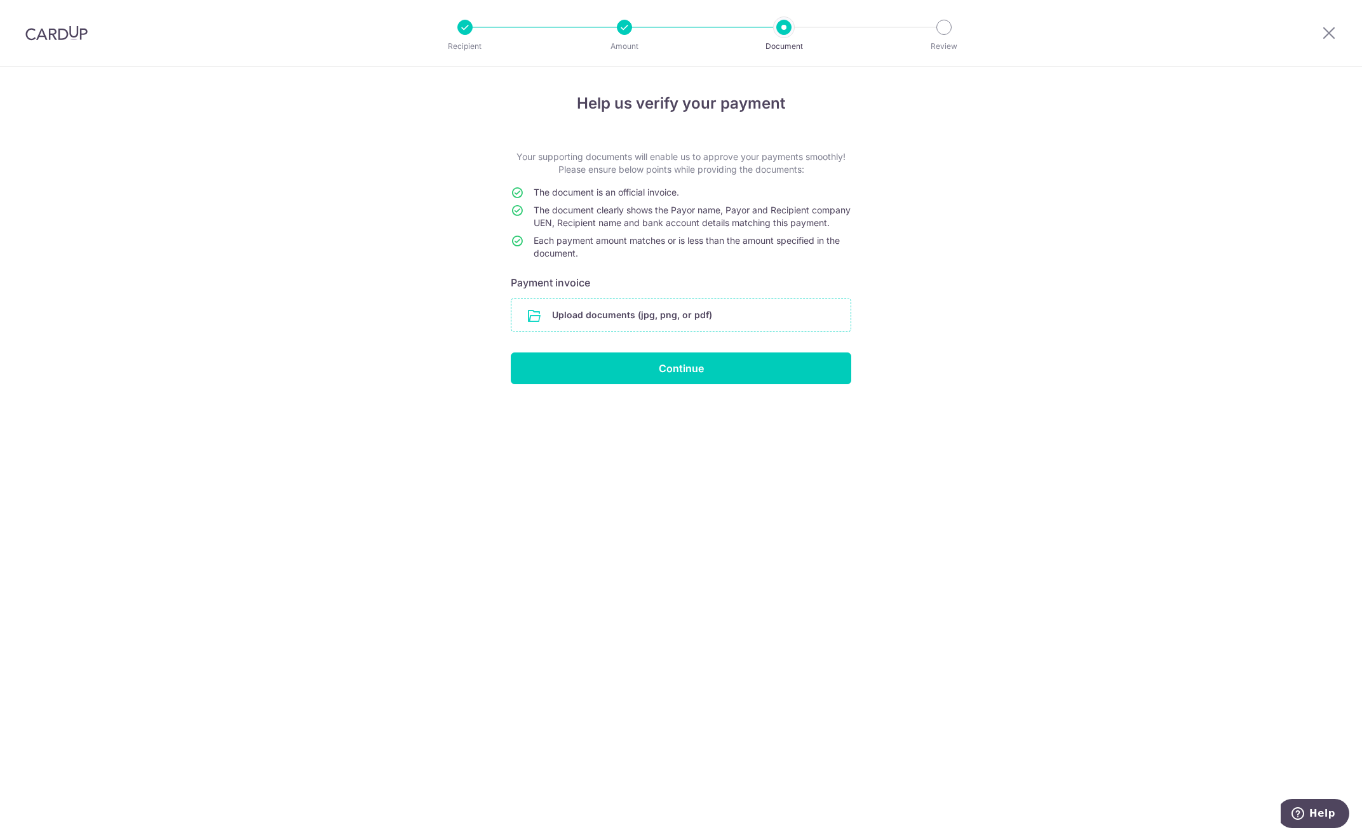
click at [548, 332] on input "file" at bounding box center [681, 315] width 339 height 33
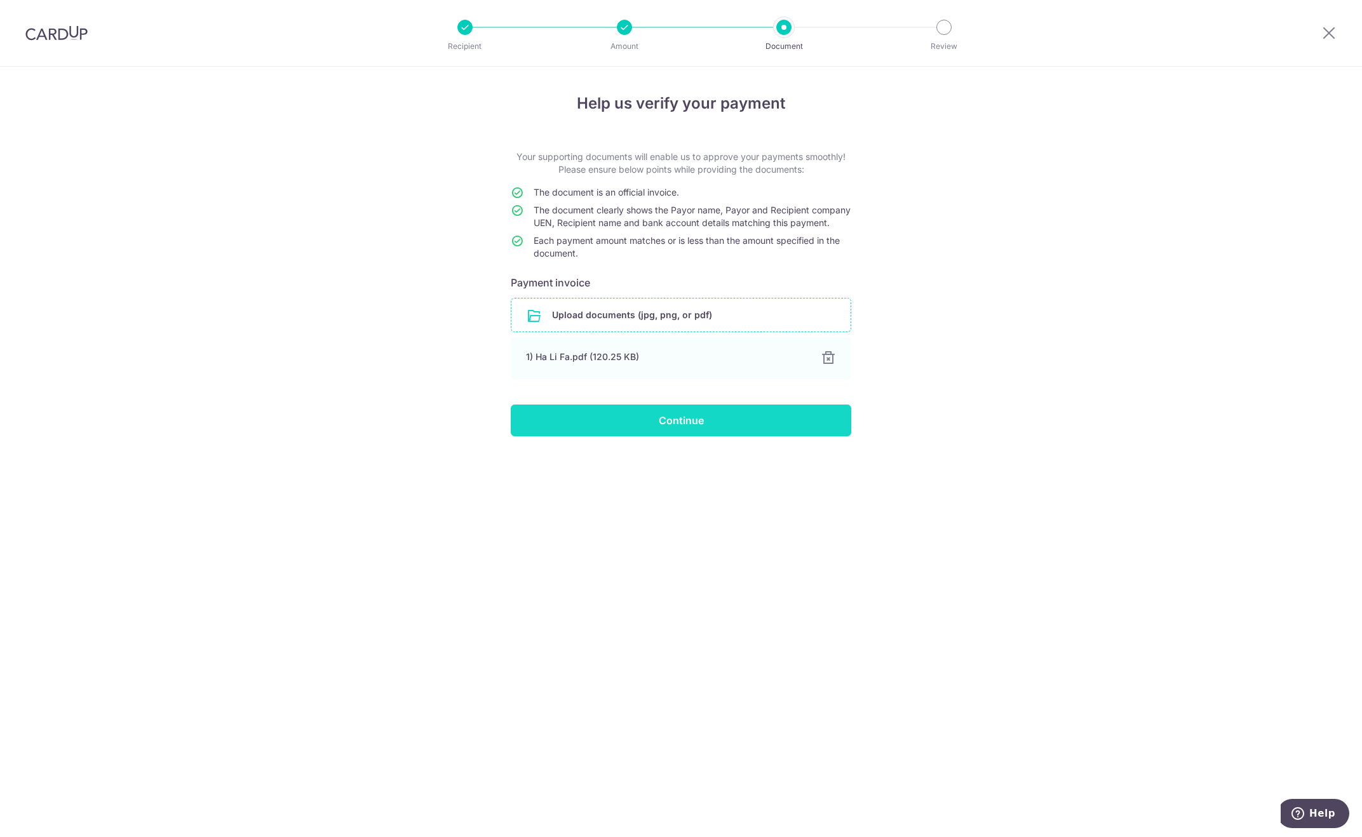
click at [691, 431] on input "Continue" at bounding box center [681, 421] width 341 height 32
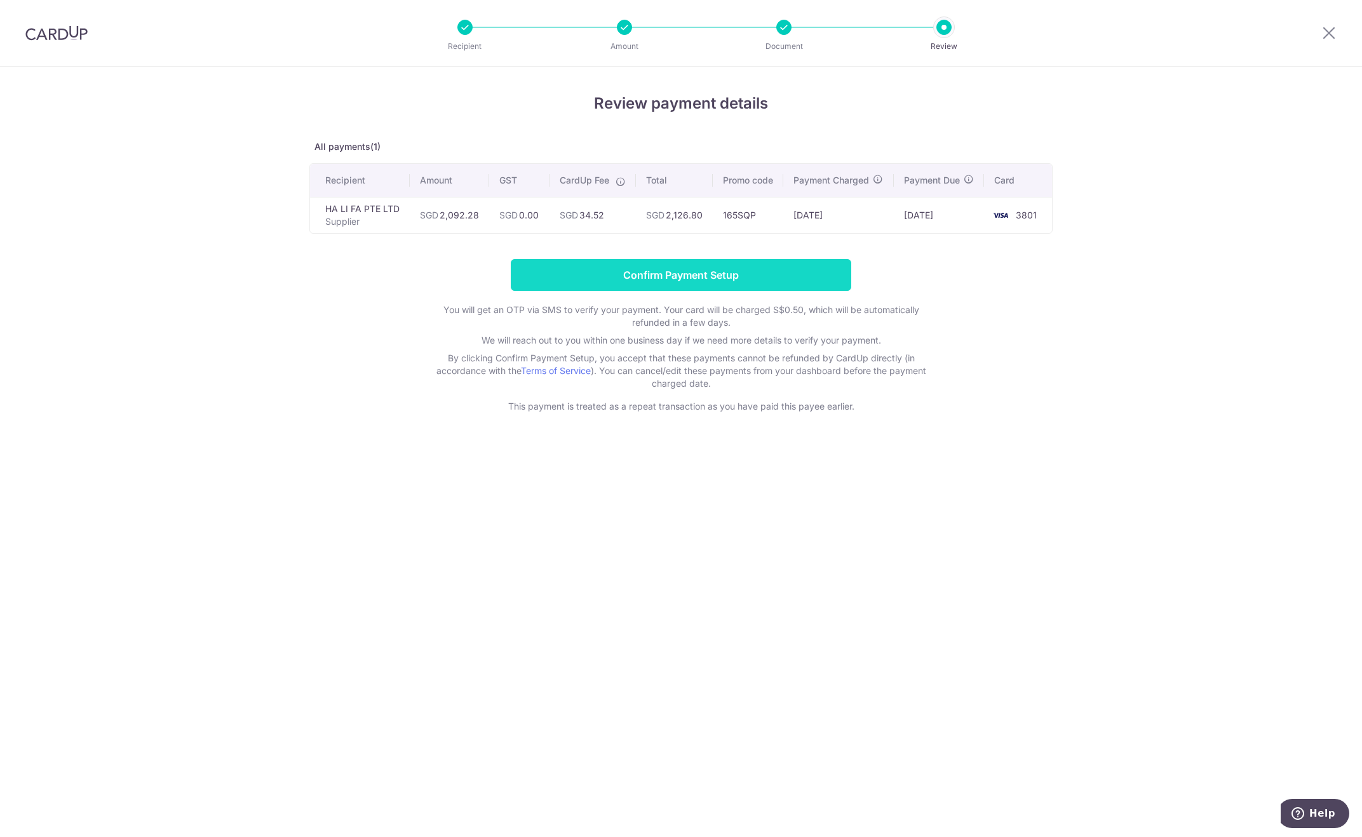
click at [666, 291] on input "Confirm Payment Setup" at bounding box center [681, 275] width 341 height 32
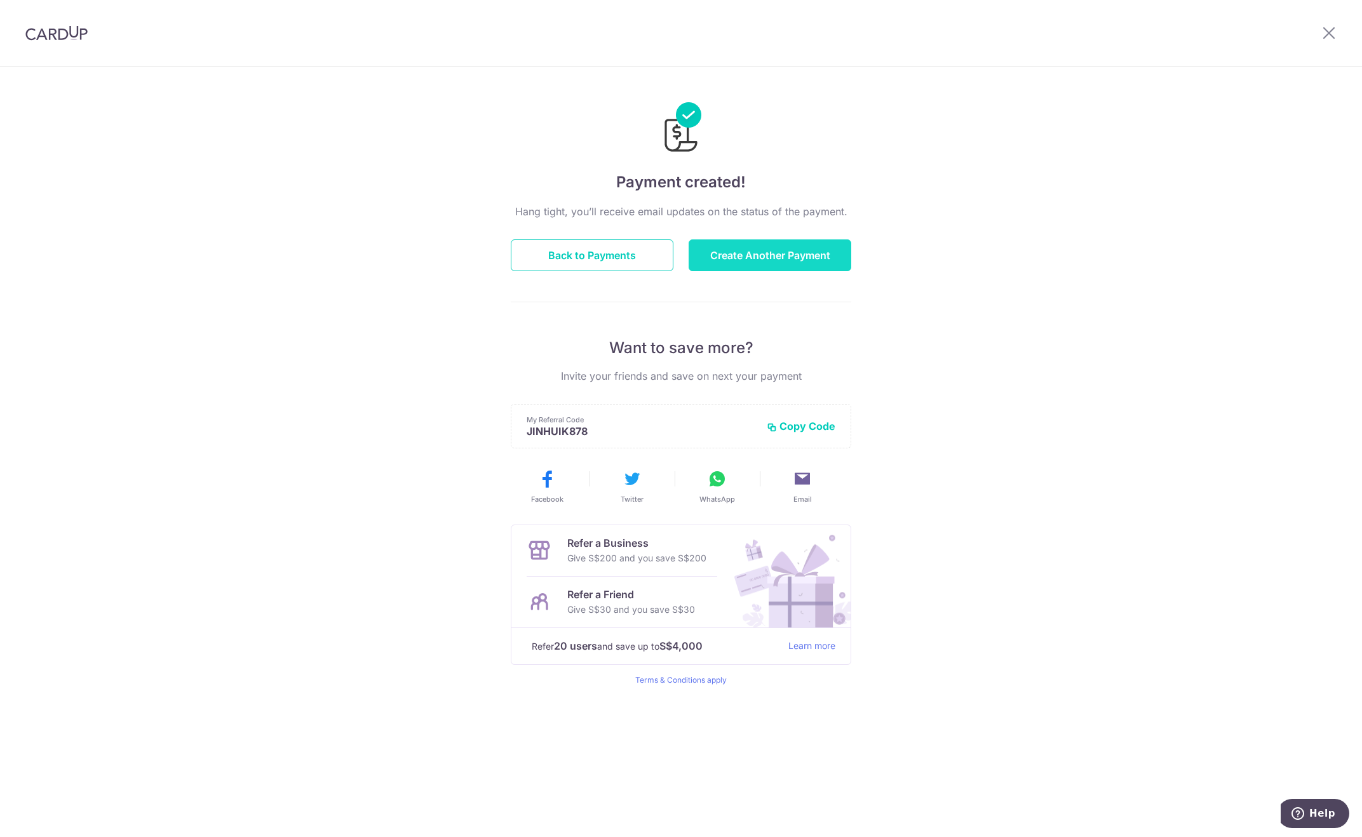
click at [769, 254] on button "Create Another Payment" at bounding box center [770, 256] width 163 height 32
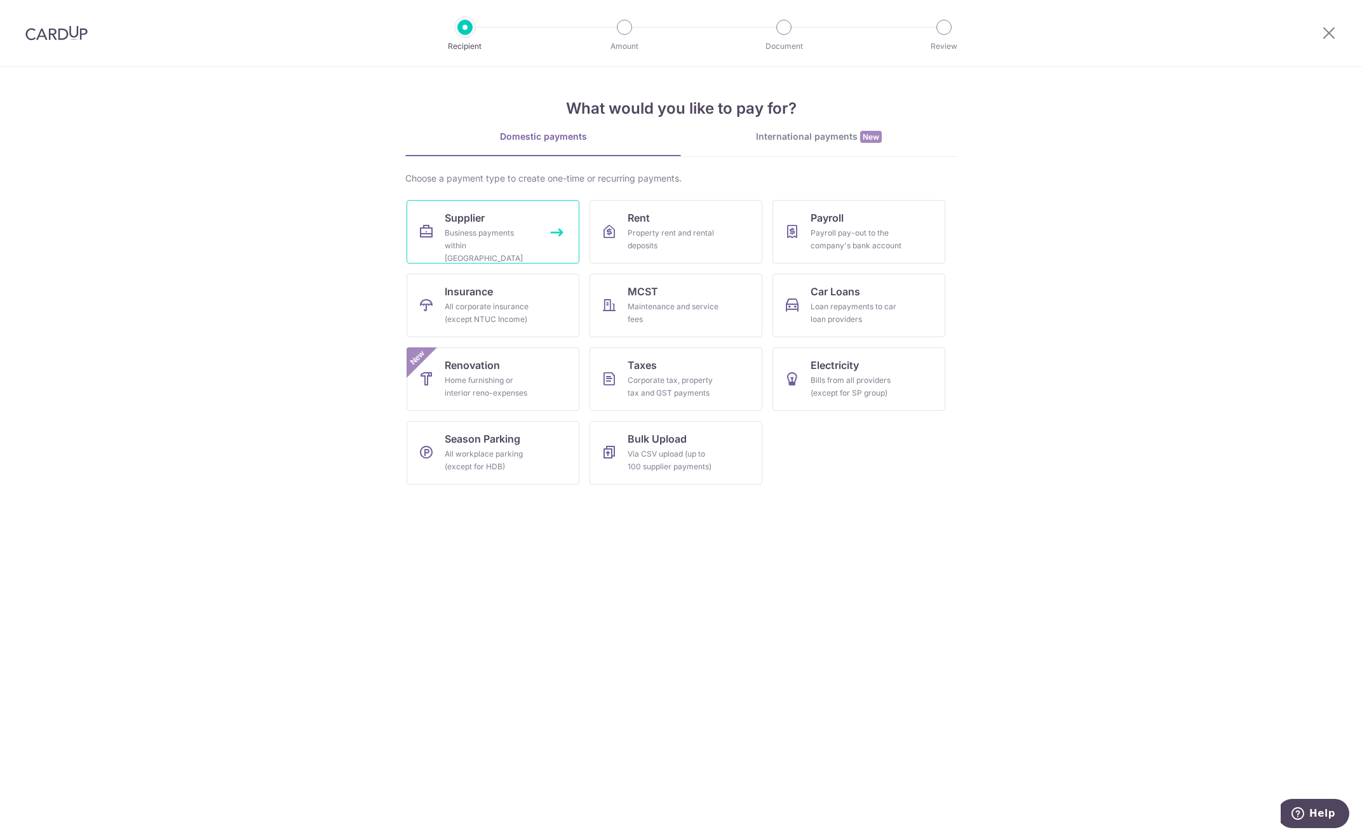
click at [502, 241] on div "Business payments within [GEOGRAPHIC_DATA]" at bounding box center [491, 246] width 92 height 38
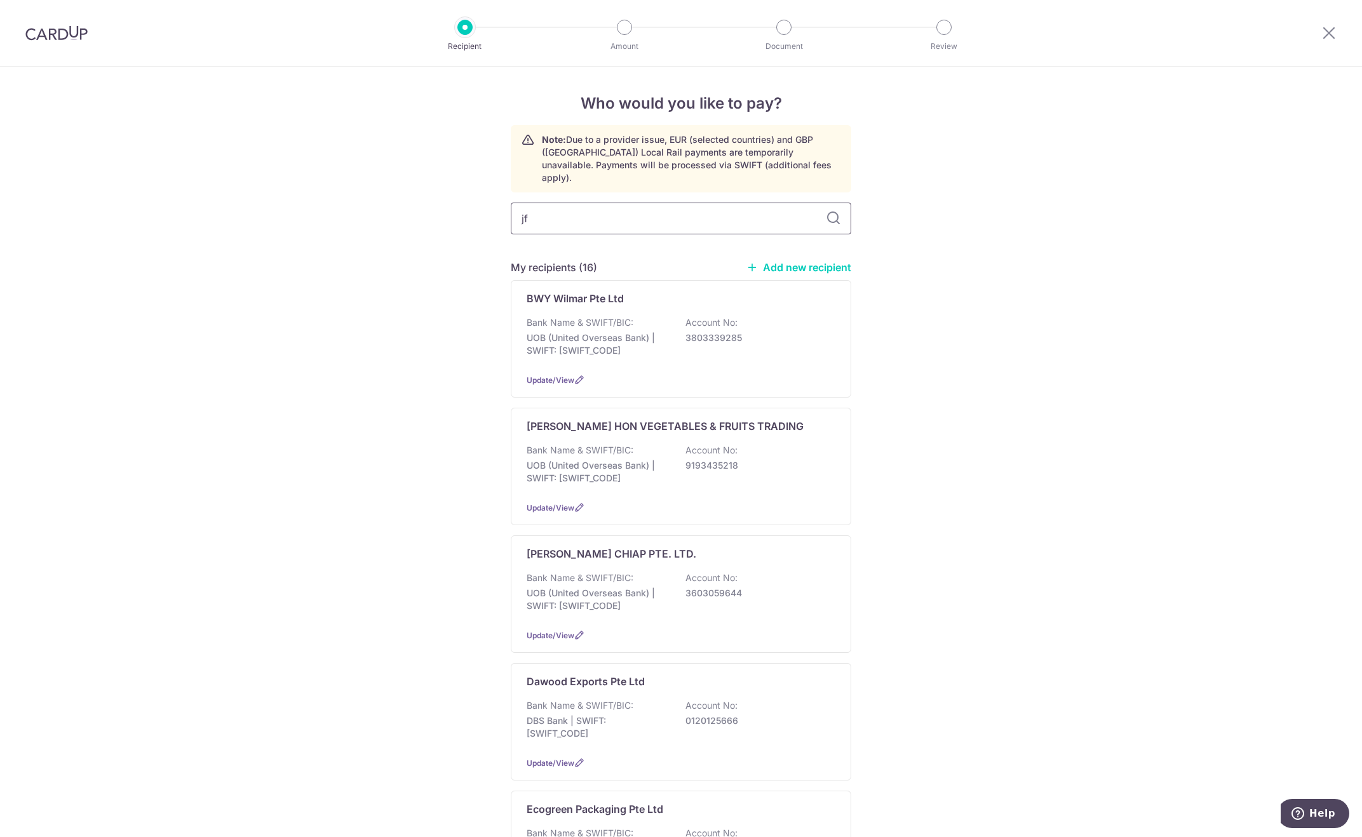
type input "jfc"
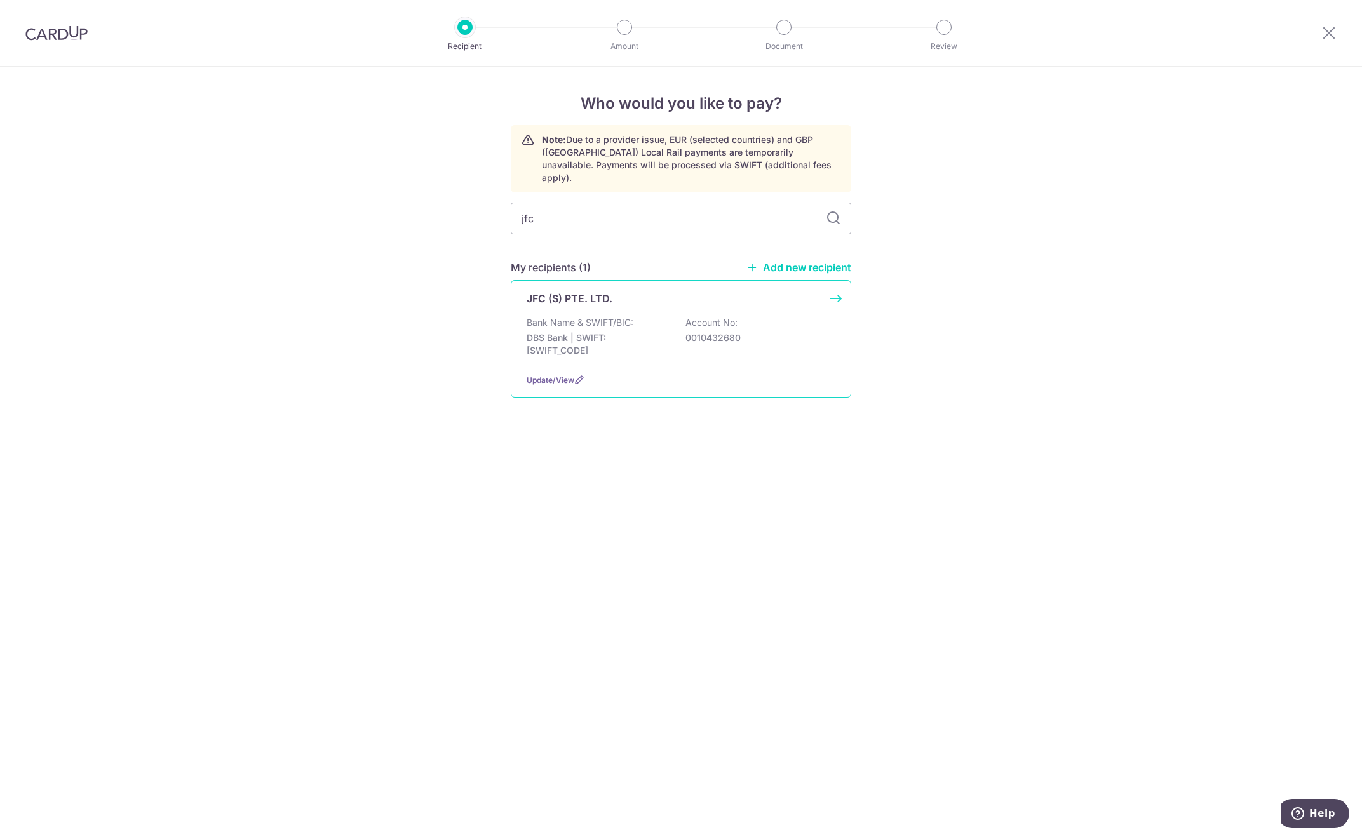
click at [618, 316] on p "Bank Name & SWIFT/BIC:" at bounding box center [580, 322] width 107 height 13
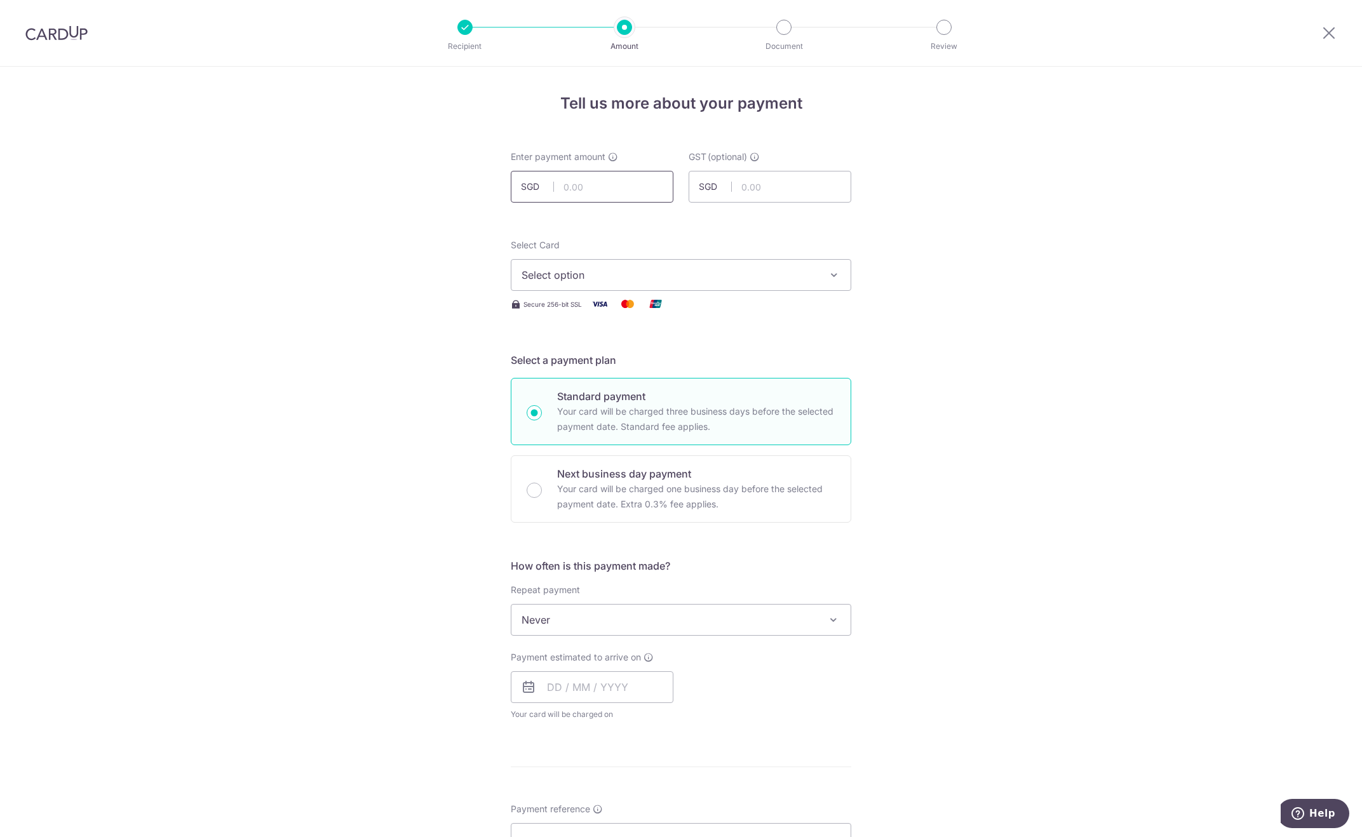
click at [592, 187] on input "text" at bounding box center [592, 187] width 163 height 32
type input "592.96"
click at [627, 289] on button "Select option" at bounding box center [681, 275] width 341 height 32
click at [631, 362] on span "**** 3801" at bounding box center [681, 365] width 319 height 15
click at [599, 695] on input "text" at bounding box center [592, 688] width 163 height 32
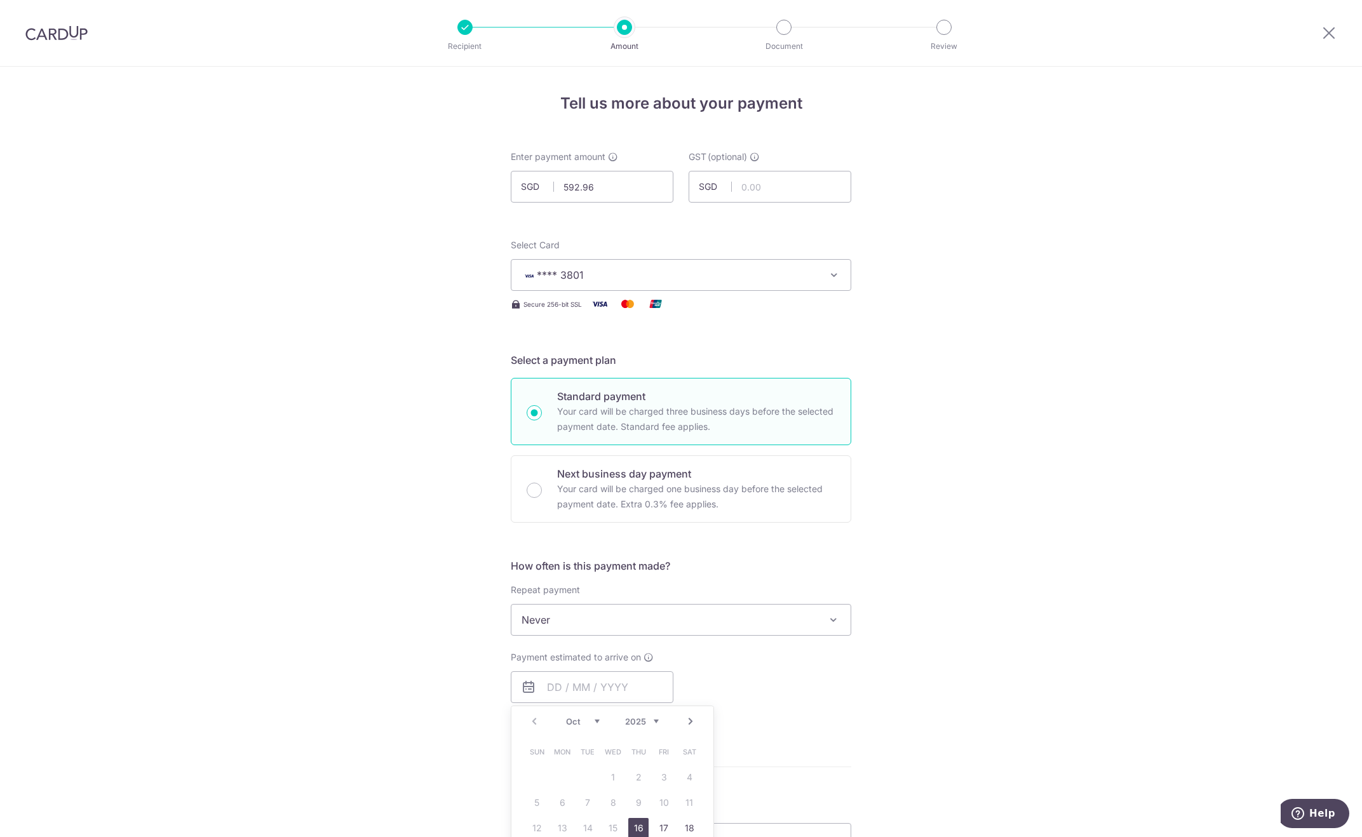
click at [633, 830] on link "16" at bounding box center [638, 828] width 20 height 20
type input "[DATE]"
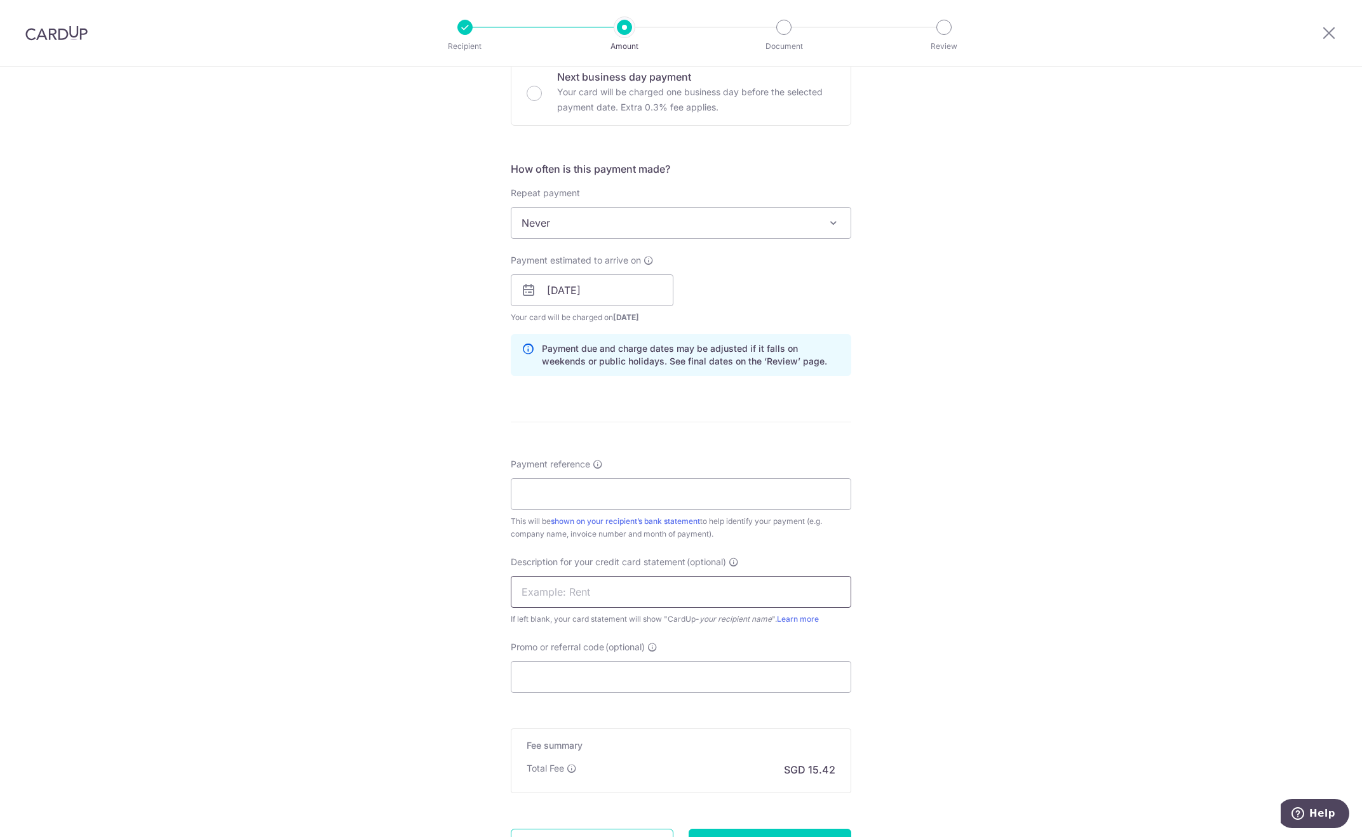
scroll to position [445, 0]
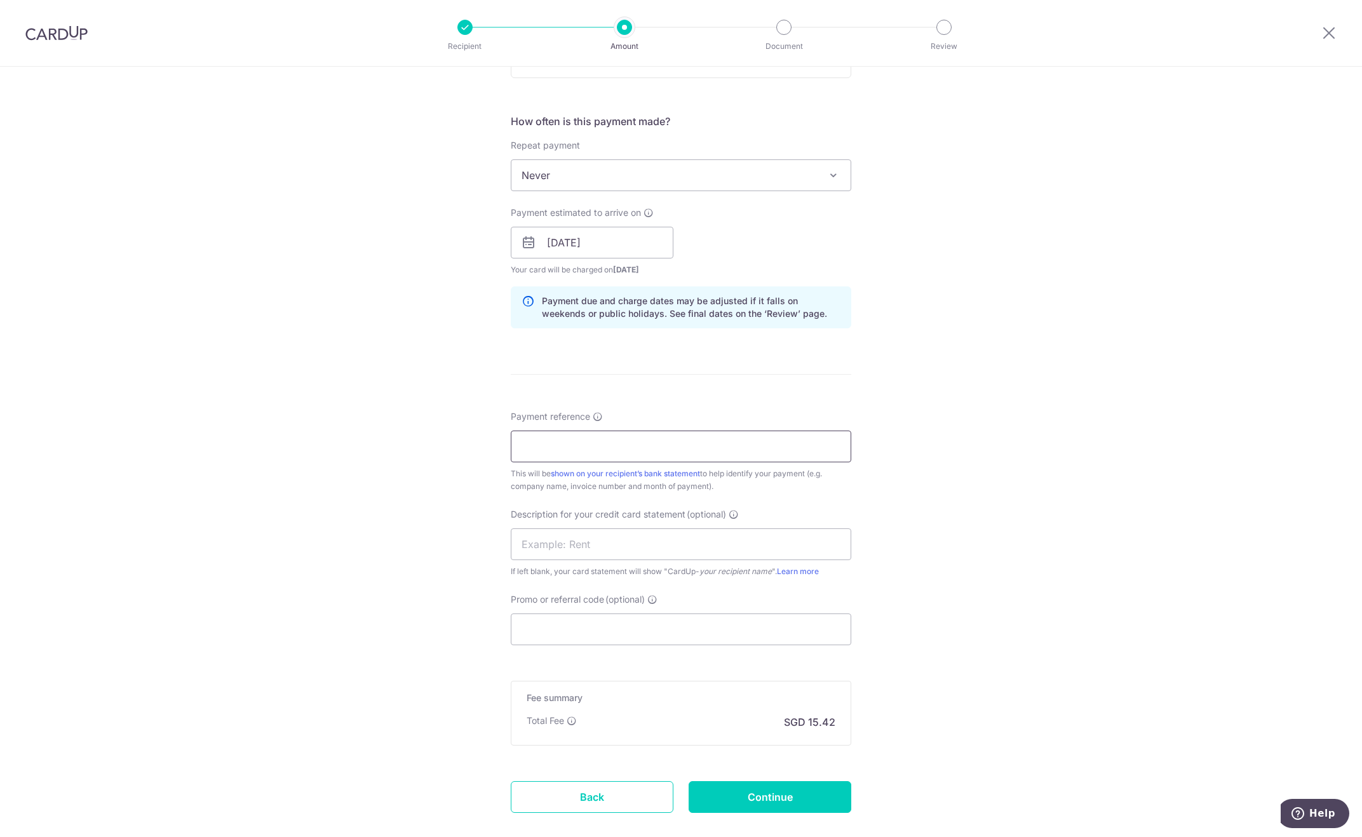
click at [586, 449] on input "Payment reference" at bounding box center [681, 447] width 341 height 32
paste input "Pasta Express September SOA"
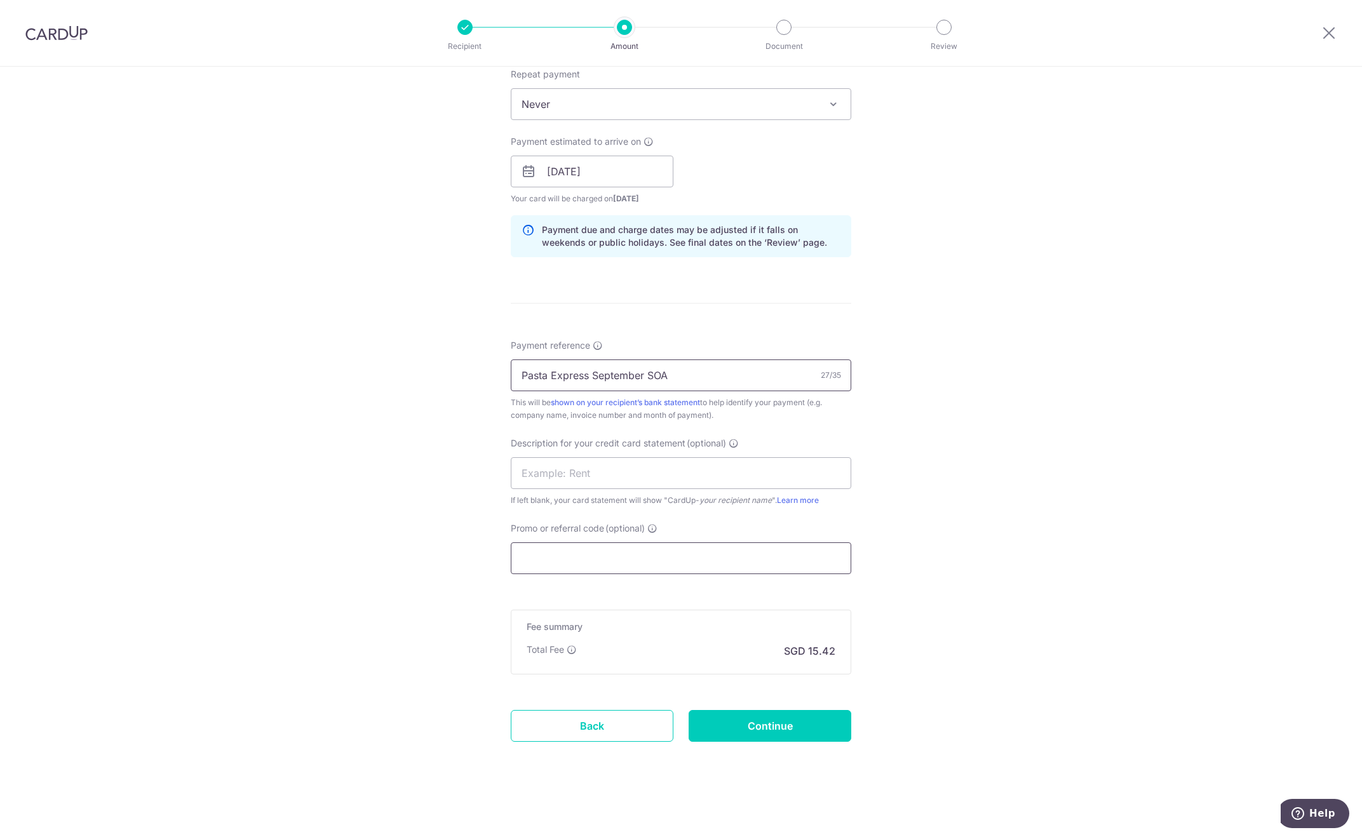
type input "Pasta Express September SOA"
click at [592, 569] on input "Promo or referral code (optional)" at bounding box center [681, 559] width 341 height 32
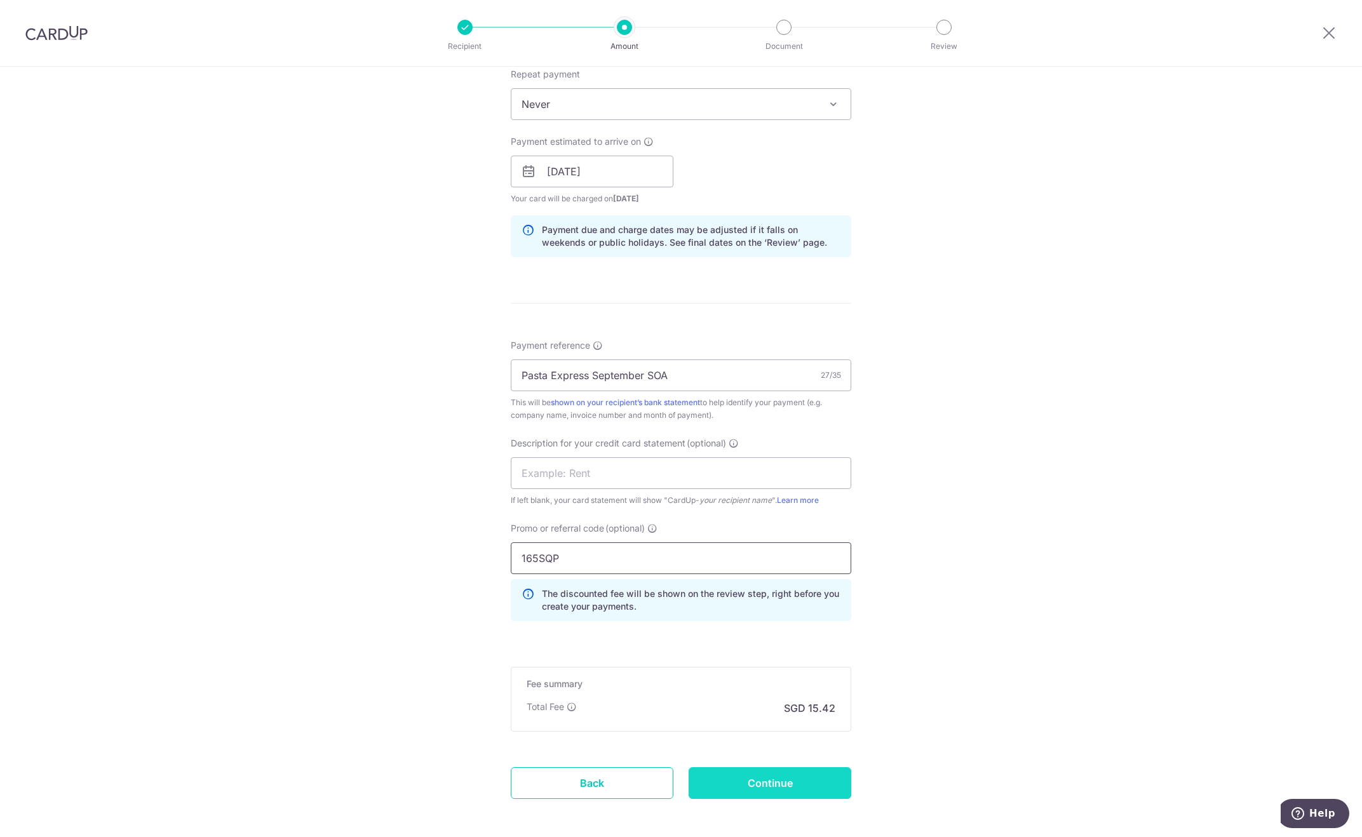
type input "165SQP"
click at [731, 770] on input "Continue" at bounding box center [770, 784] width 163 height 32
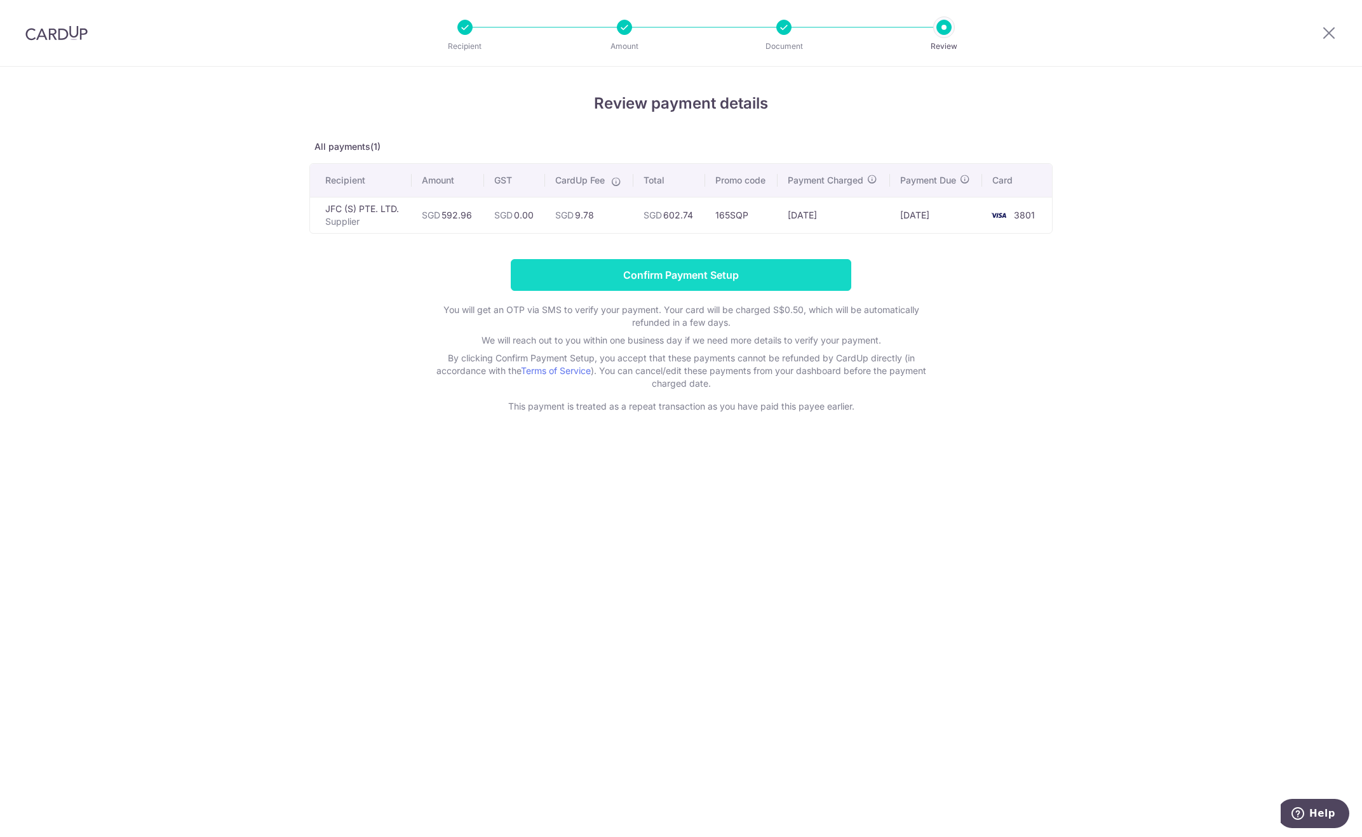
click at [792, 277] on input "Confirm Payment Setup" at bounding box center [681, 275] width 341 height 32
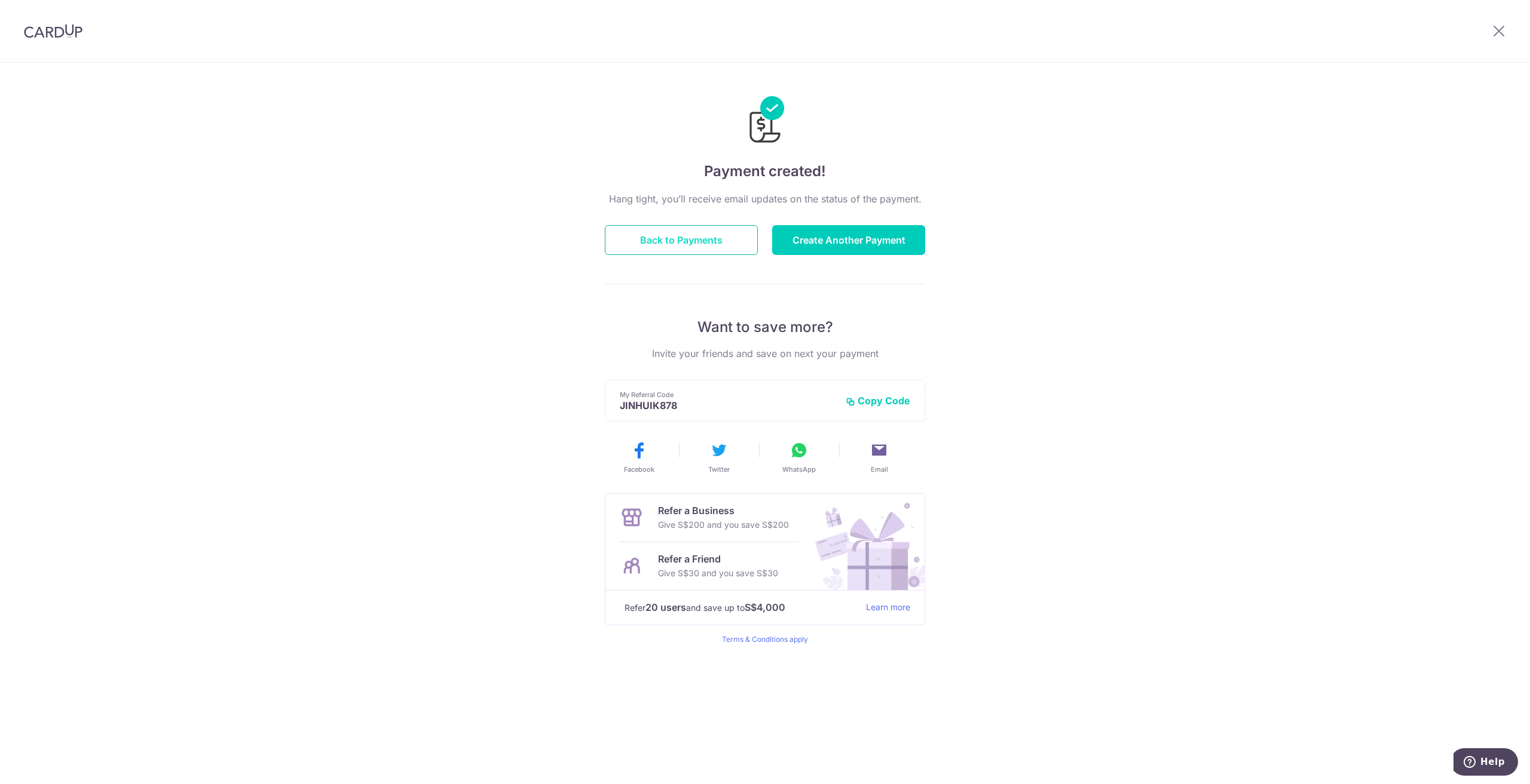
click at [713, 254] on button "Back to Payments" at bounding box center [681, 241] width 153 height 30
click at [712, 248] on button "Back to Payments" at bounding box center [681, 241] width 153 height 30
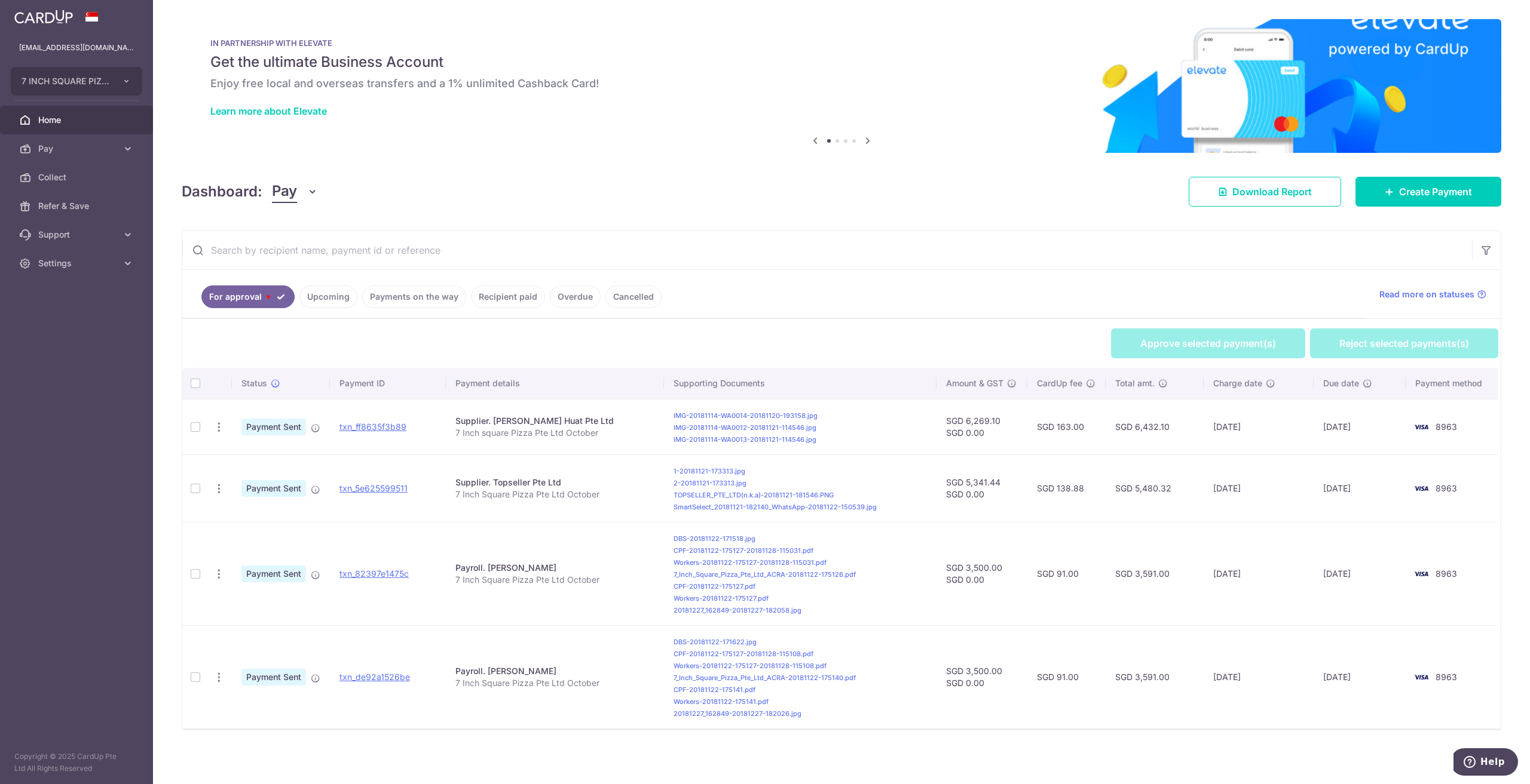
click at [386, 297] on link "Payments on the way" at bounding box center [414, 297] width 104 height 23
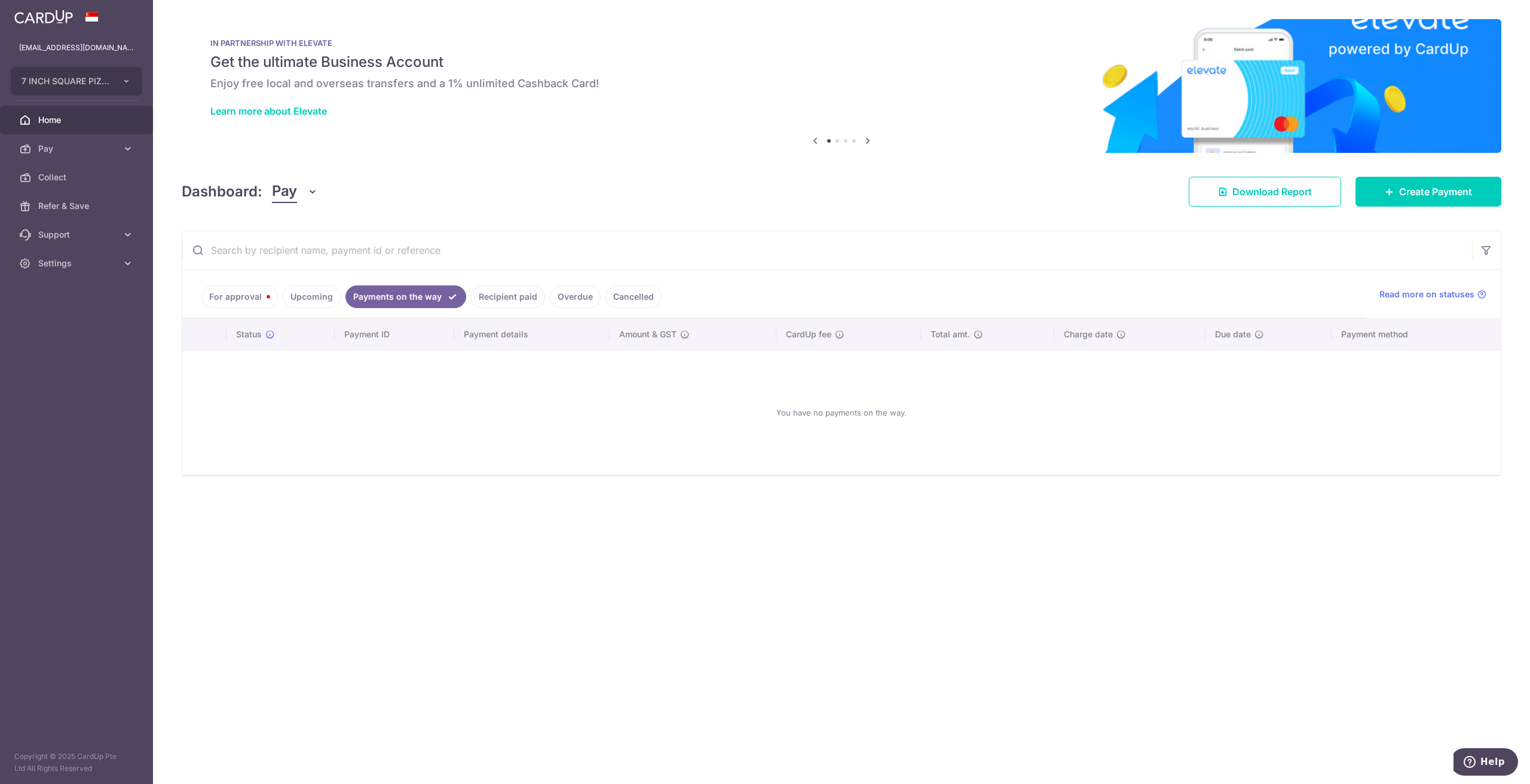
click at [310, 292] on link "Upcoming" at bounding box center [312, 297] width 58 height 23
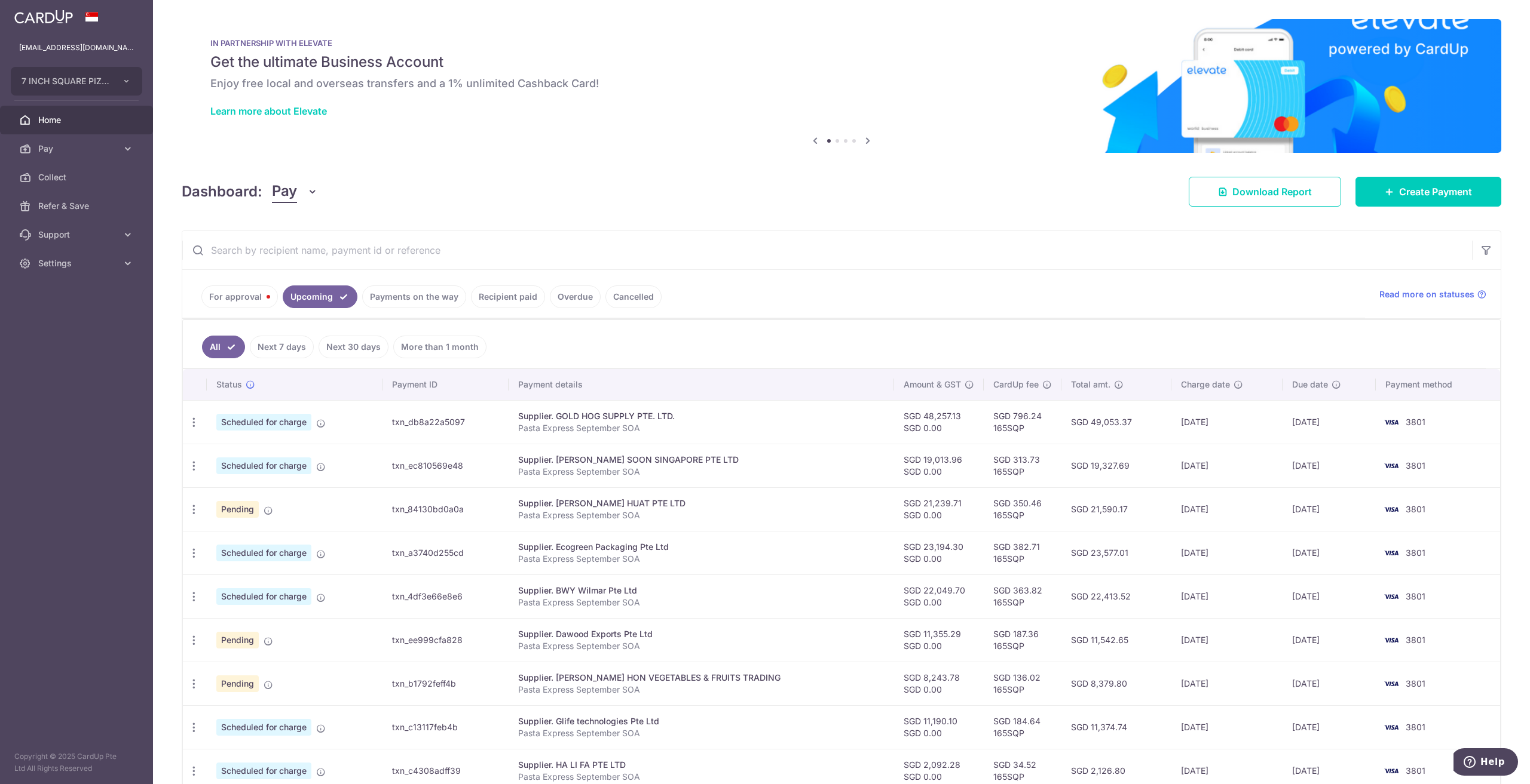
scroll to position [111, 0]
